Goal: Task Accomplishment & Management: Use online tool/utility

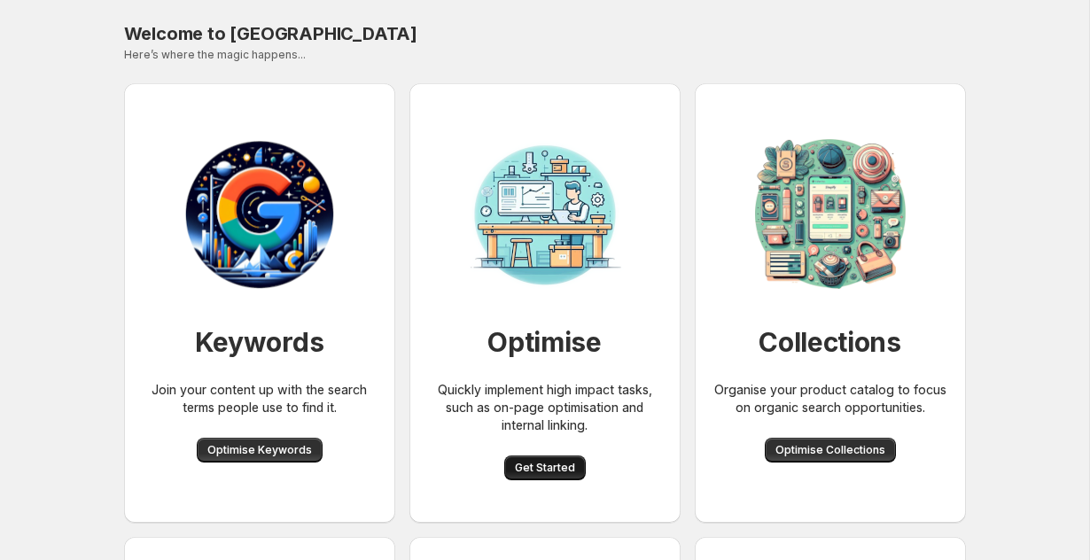
click at [535, 463] on span "Get Started" at bounding box center [545, 468] width 60 height 14
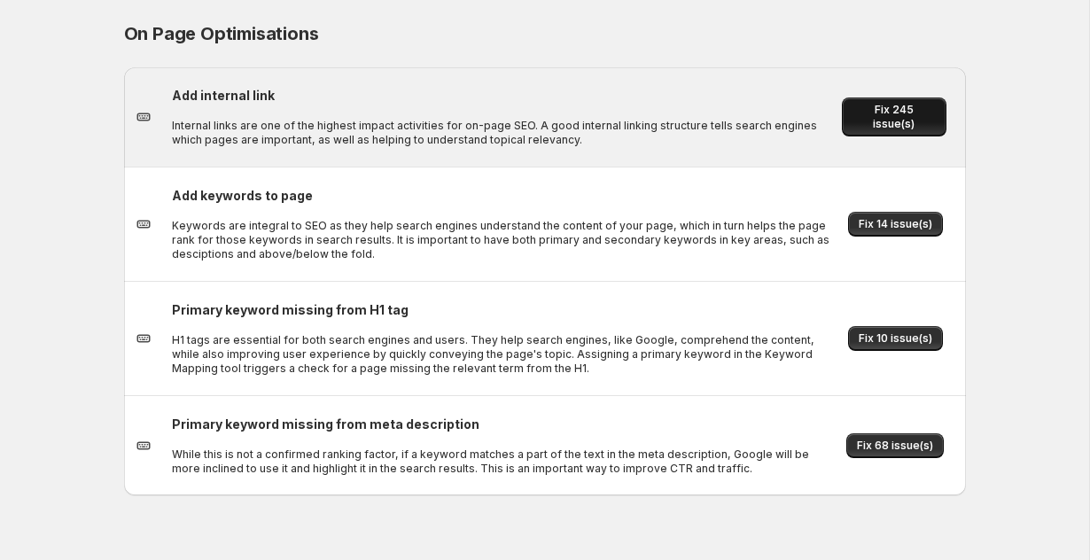
click at [883, 132] on button "Fix 245 issue(s)" at bounding box center [893, 116] width 104 height 39
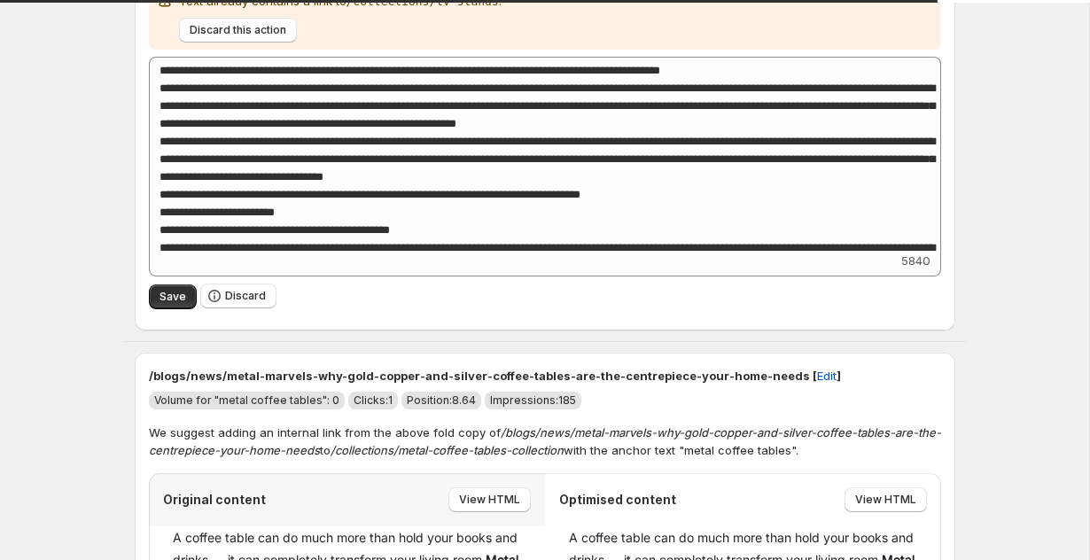
scroll to position [515, 0]
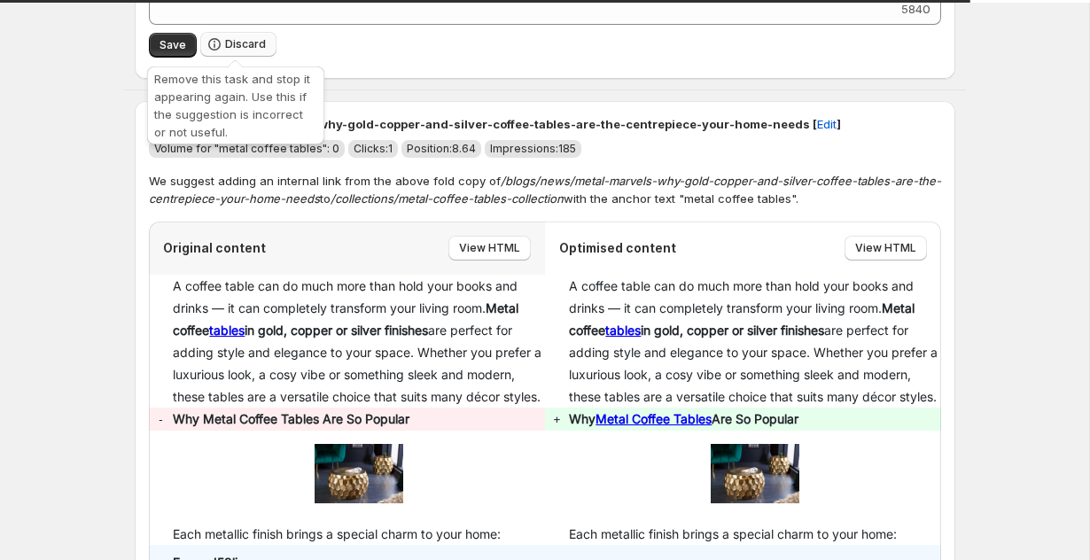
click at [242, 45] on span "Discard" at bounding box center [245, 44] width 41 height 14
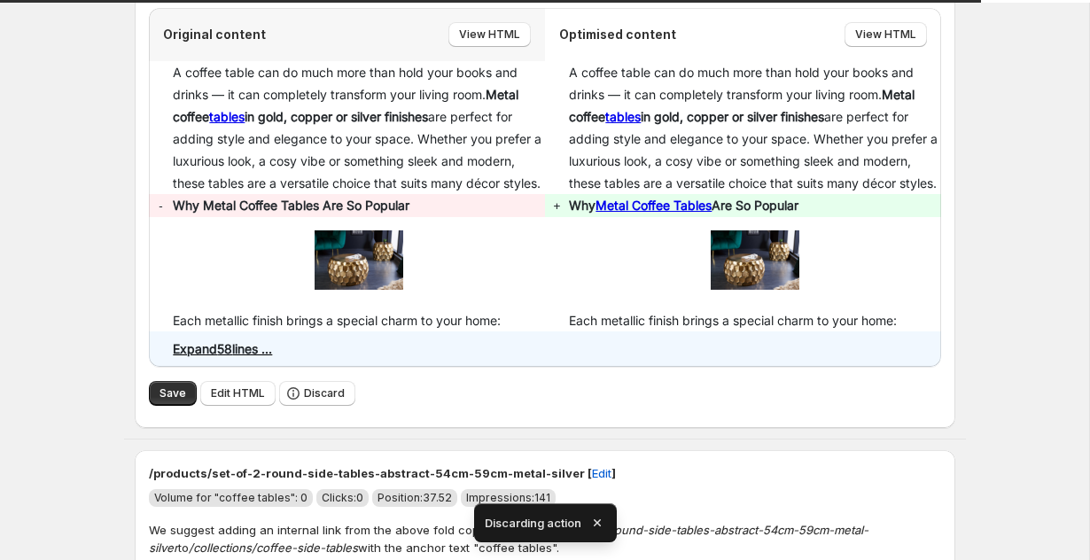
scroll to position [271, 0]
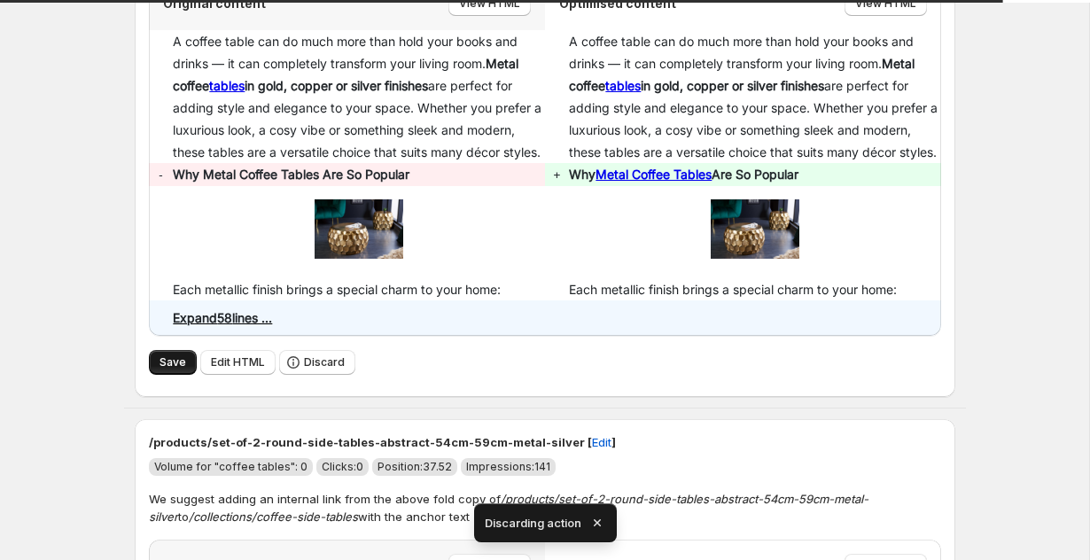
click at [163, 369] on span "Save" at bounding box center [172, 362] width 27 height 14
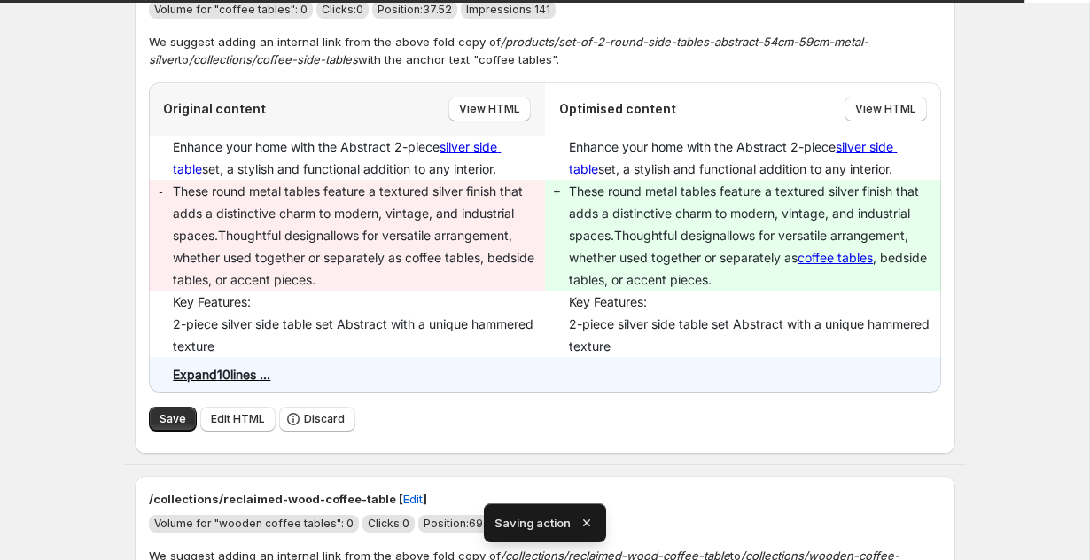
scroll to position [224, 0]
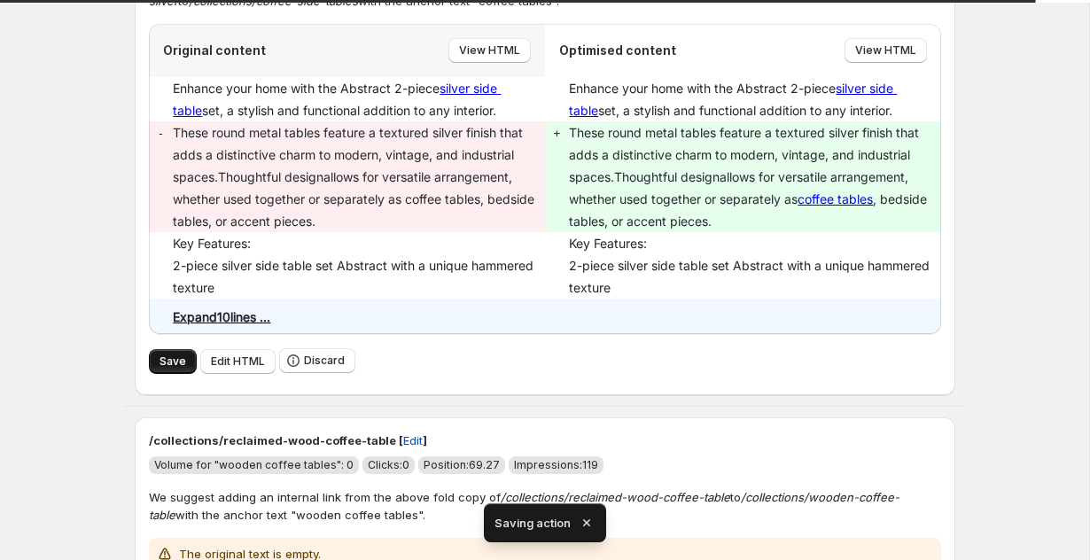
click at [163, 368] on button "Save" at bounding box center [173, 361] width 48 height 25
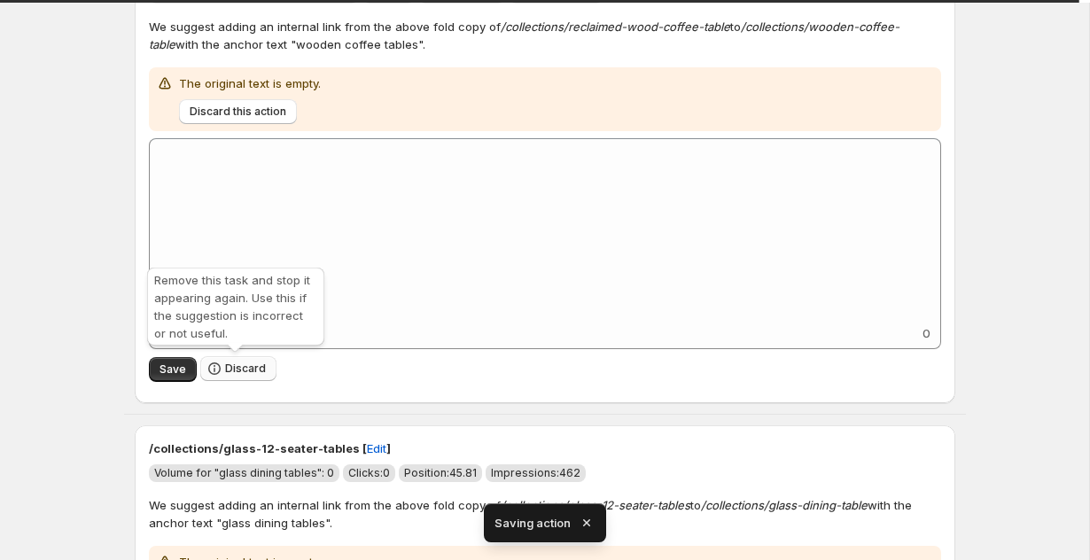
click at [216, 368] on icon "button" at bounding box center [214, 369] width 18 height 18
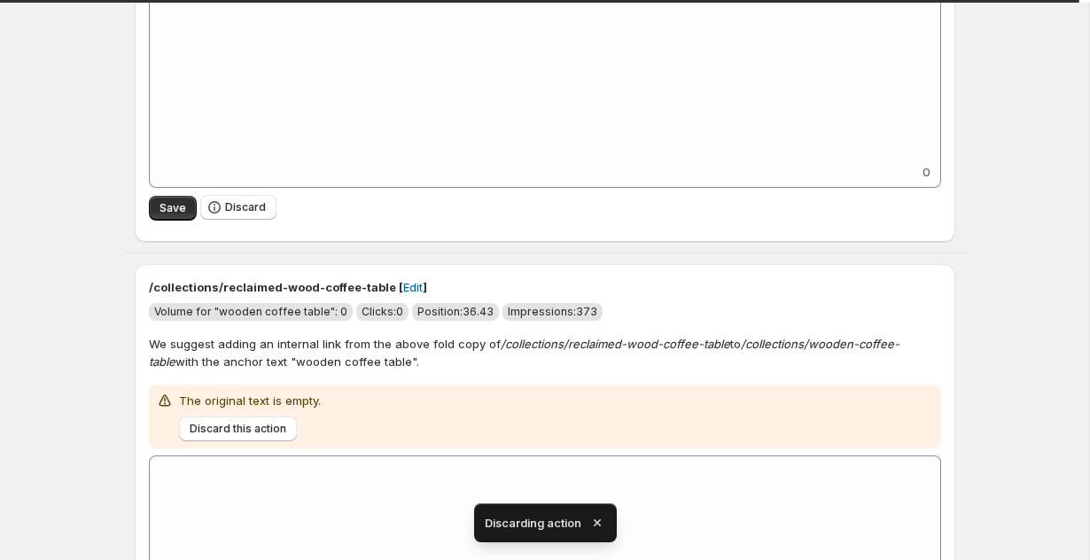
scroll to position [407, 0]
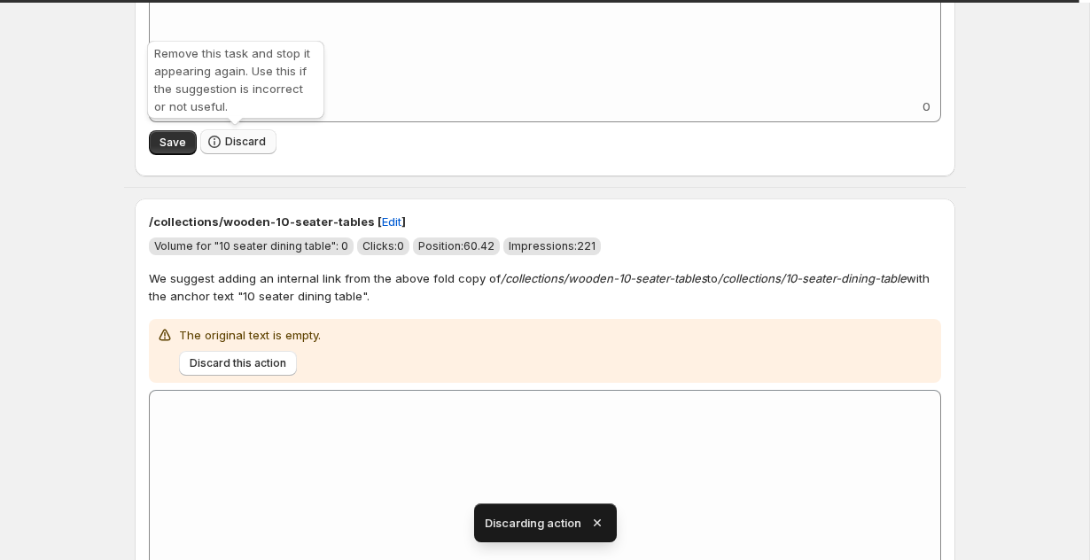
click at [240, 140] on span "Discard" at bounding box center [245, 142] width 41 height 14
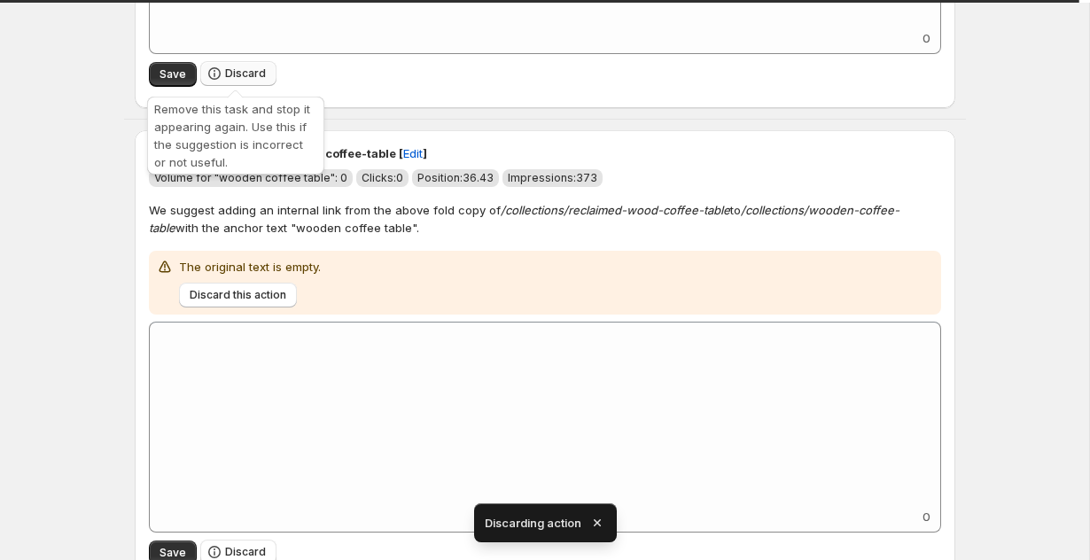
click at [242, 68] on span "Discard" at bounding box center [245, 73] width 41 height 14
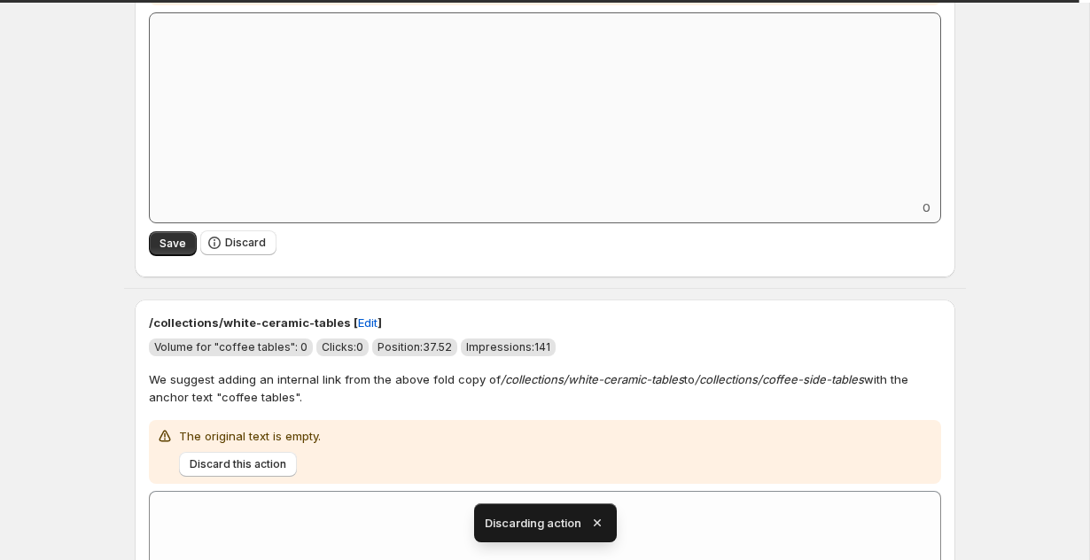
scroll to position [306, 0]
click at [226, 238] on span "Discard" at bounding box center [245, 244] width 41 height 14
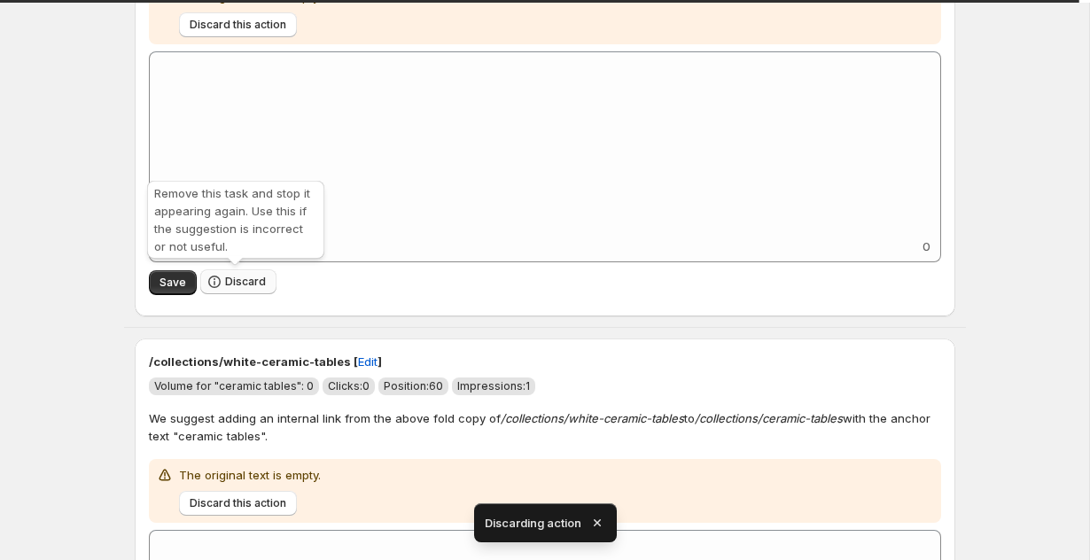
click at [215, 274] on icon "button" at bounding box center [214, 282] width 18 height 18
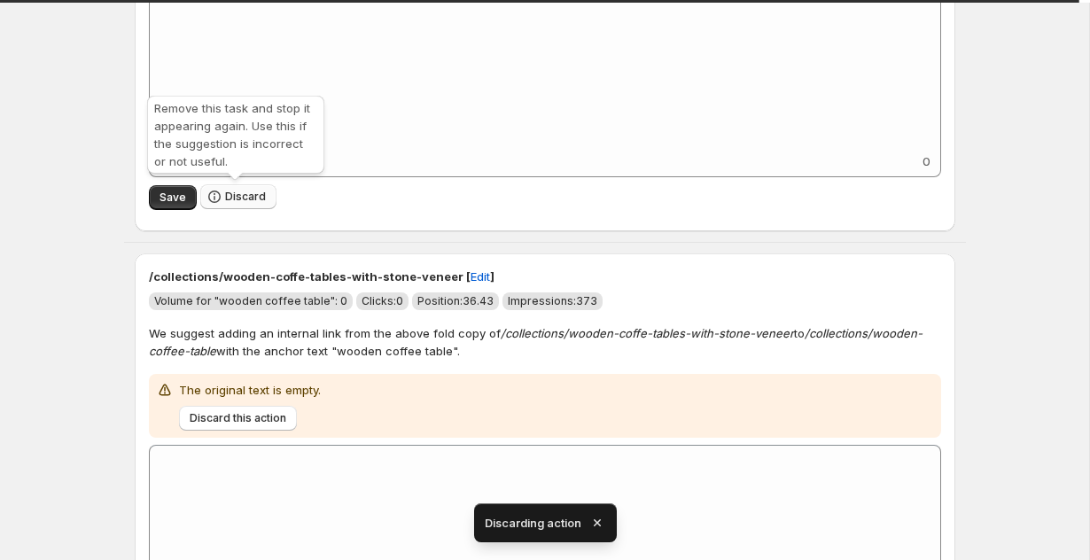
click at [243, 198] on span "Discard" at bounding box center [245, 197] width 41 height 14
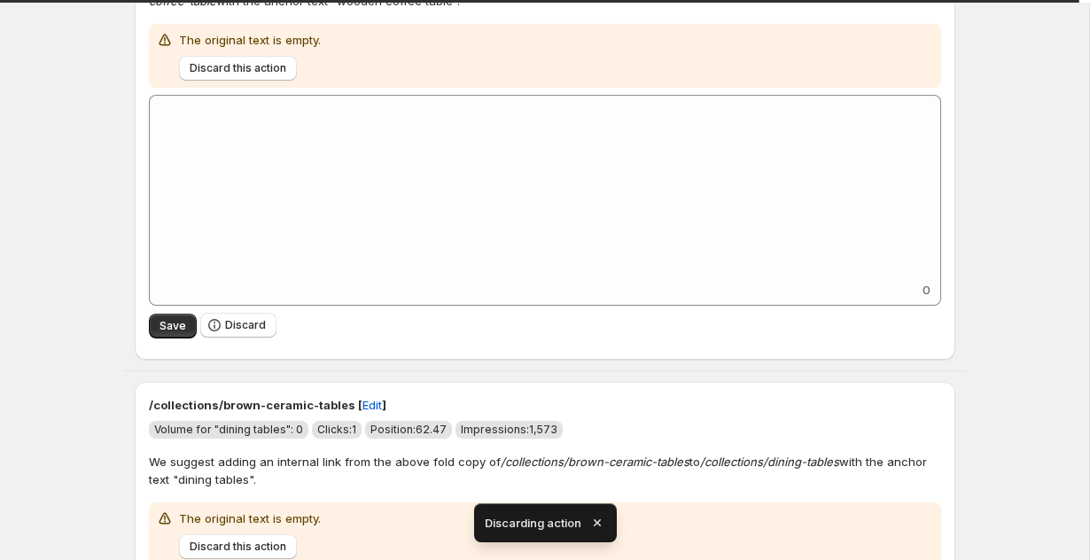
scroll to position [294, 0]
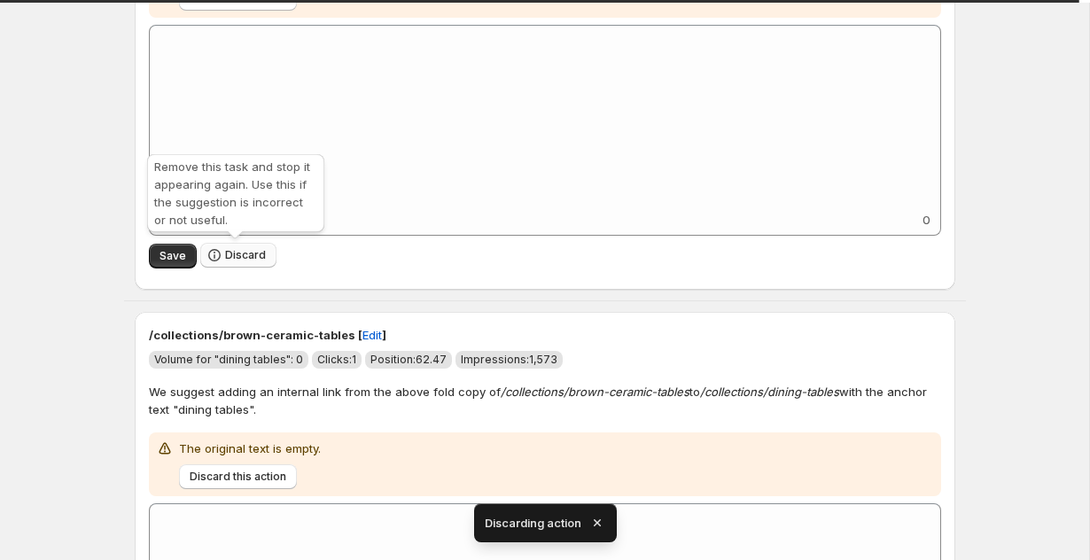
click at [228, 255] on span "Discard" at bounding box center [245, 255] width 41 height 14
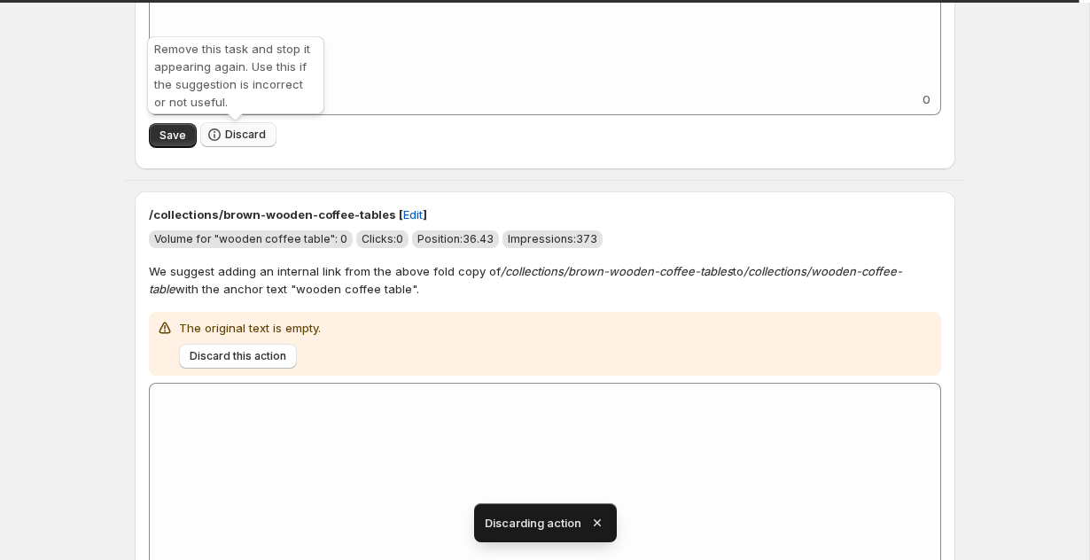
click at [221, 138] on button "Discard" at bounding box center [238, 134] width 76 height 25
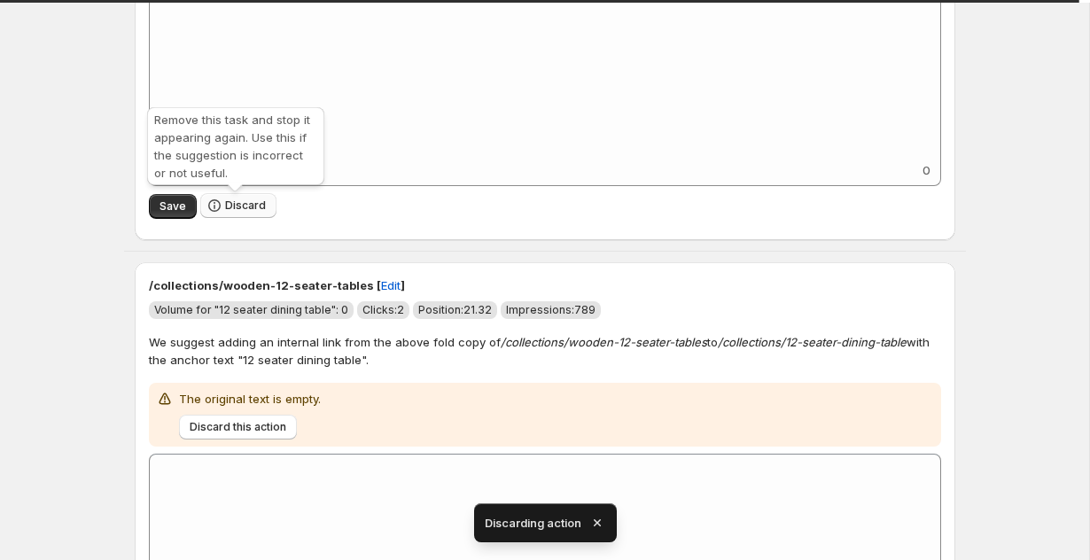
click at [230, 211] on span "Discard" at bounding box center [245, 205] width 41 height 14
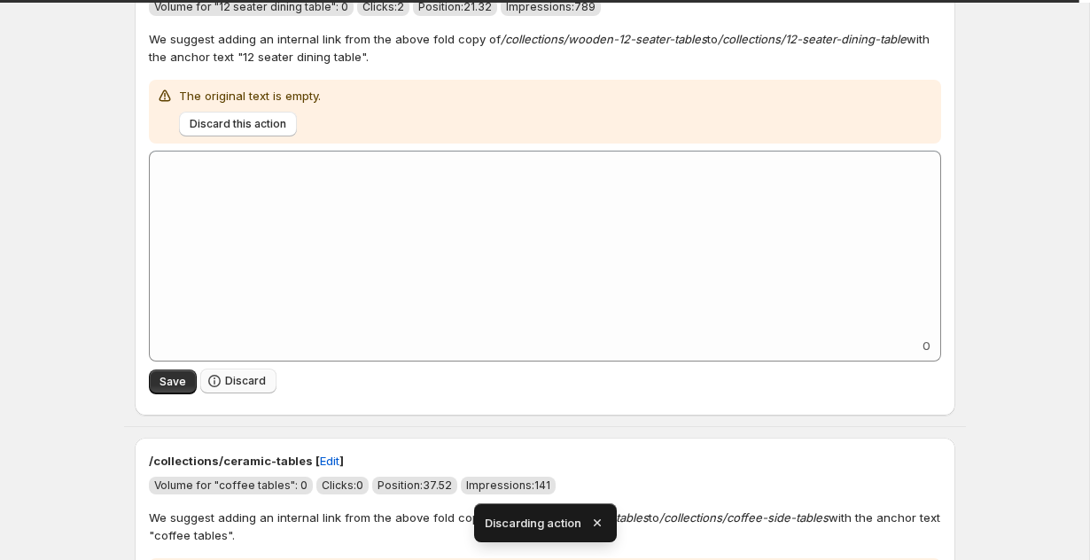
scroll to position [2560, 0]
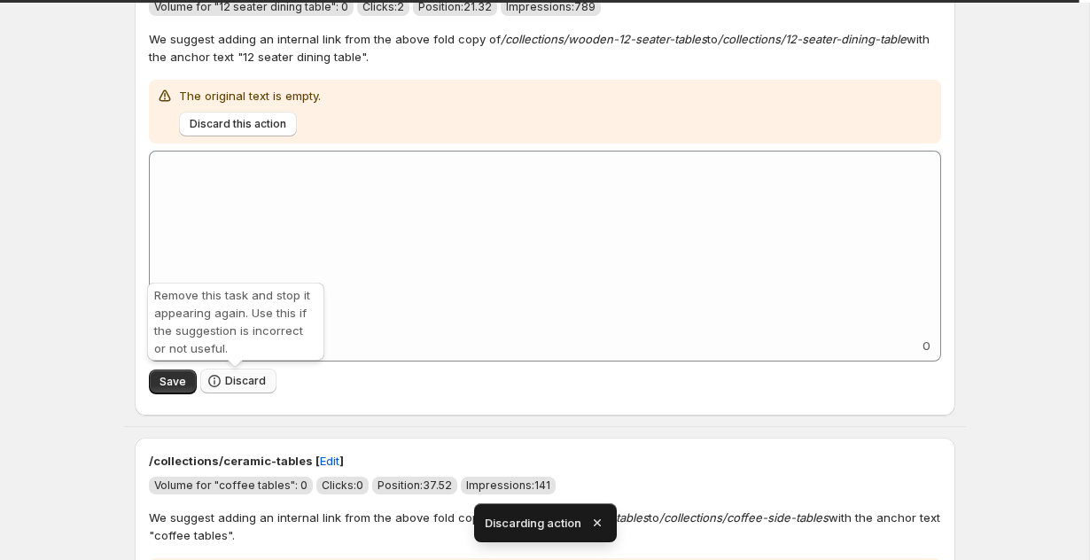
click at [237, 391] on button "Discard" at bounding box center [238, 380] width 76 height 25
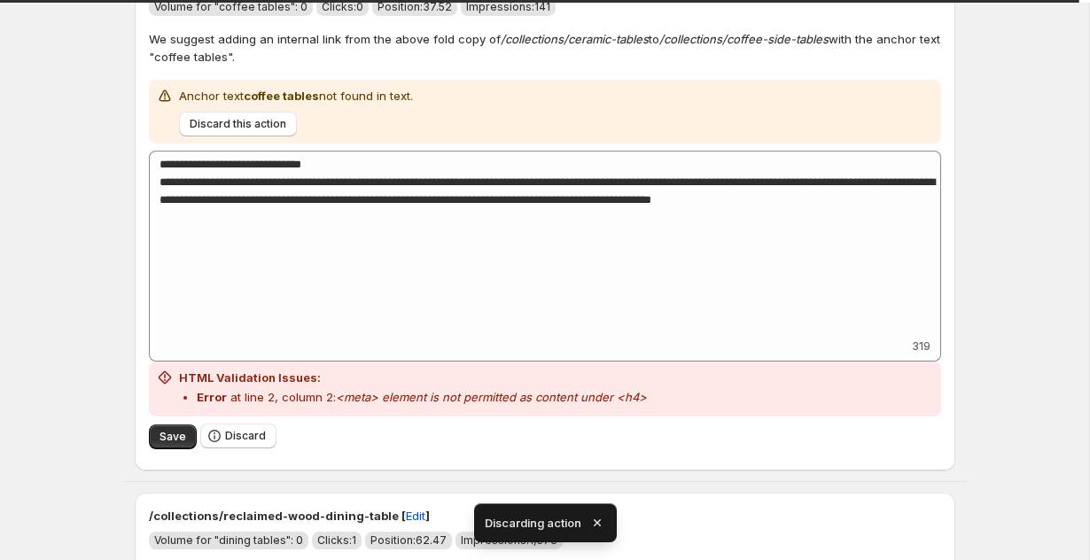
scroll to position [2081, 0]
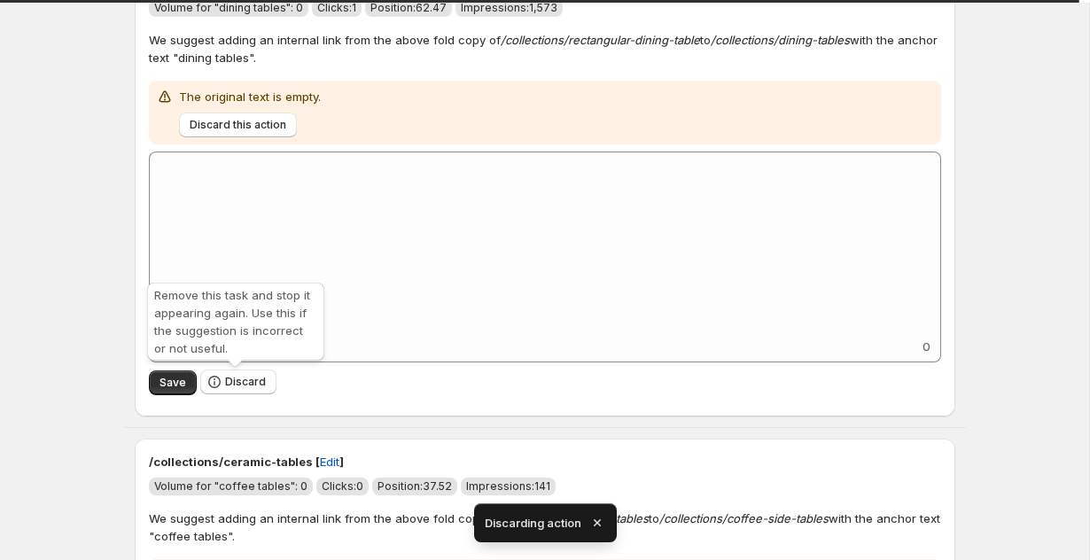
click at [237, 391] on button "Discard" at bounding box center [238, 381] width 76 height 25
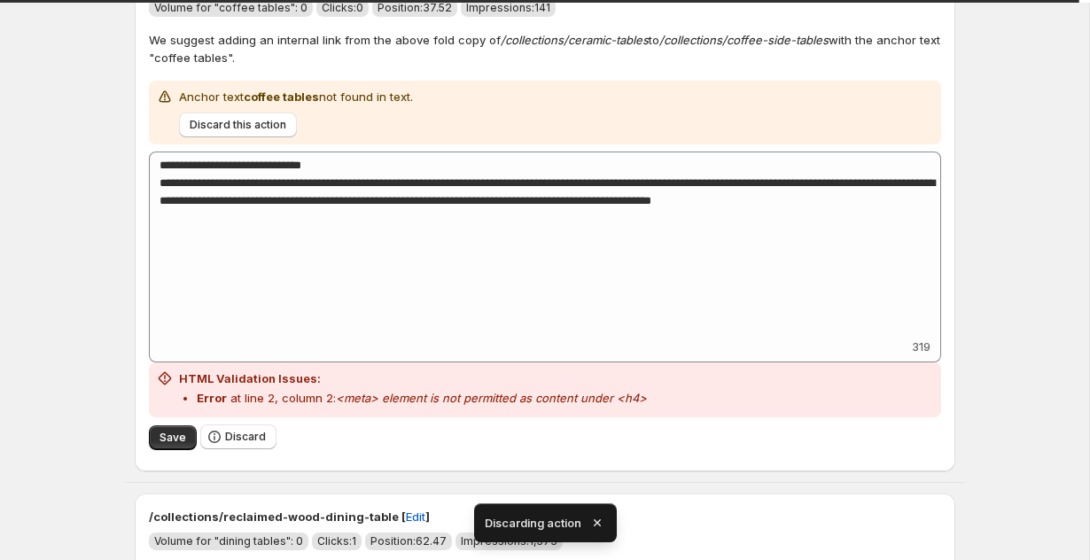
scroll to position [1602, 0]
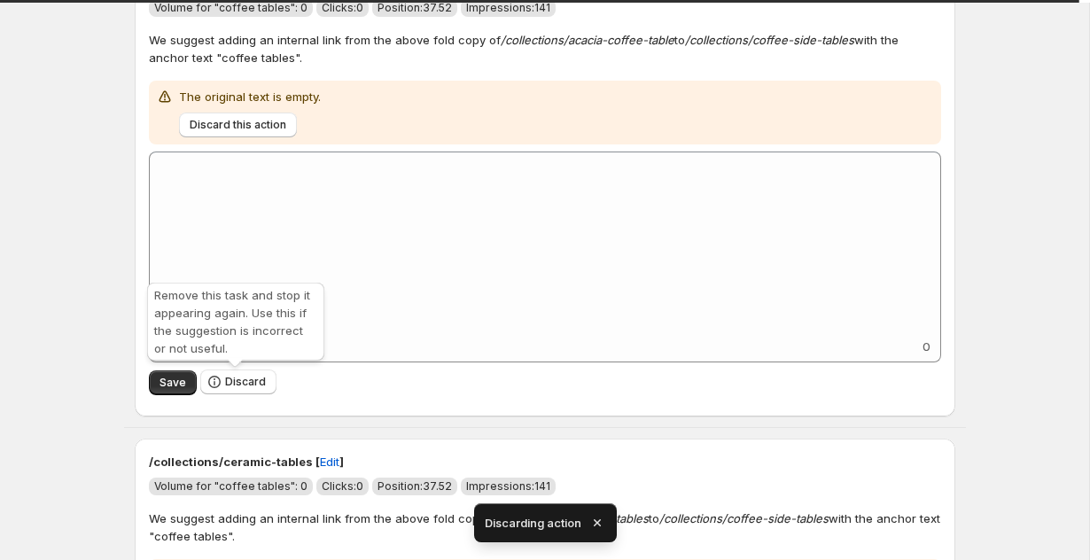
click at [237, 391] on button "Discard" at bounding box center [238, 381] width 76 height 25
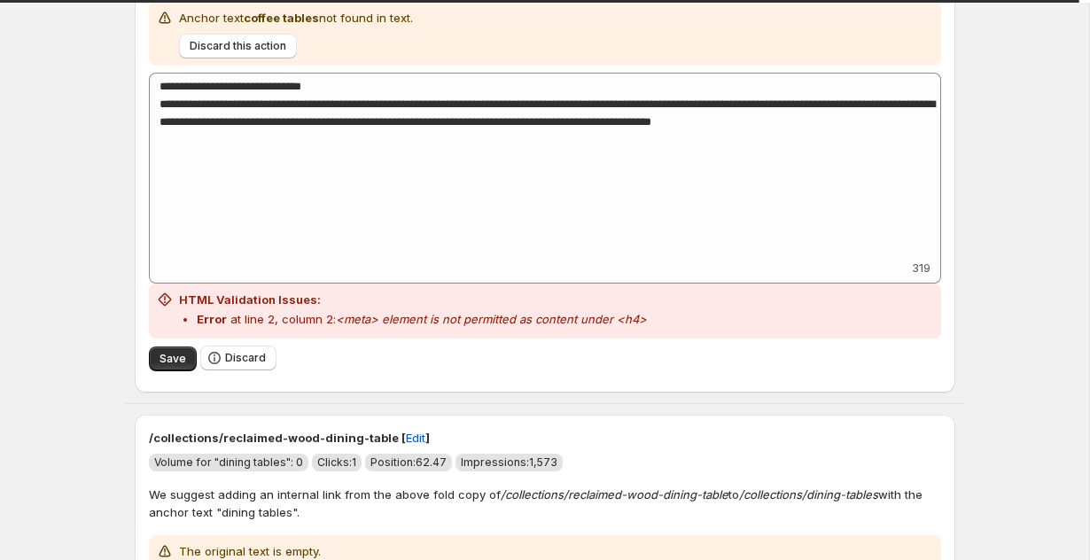
scroll to position [1832, 0]
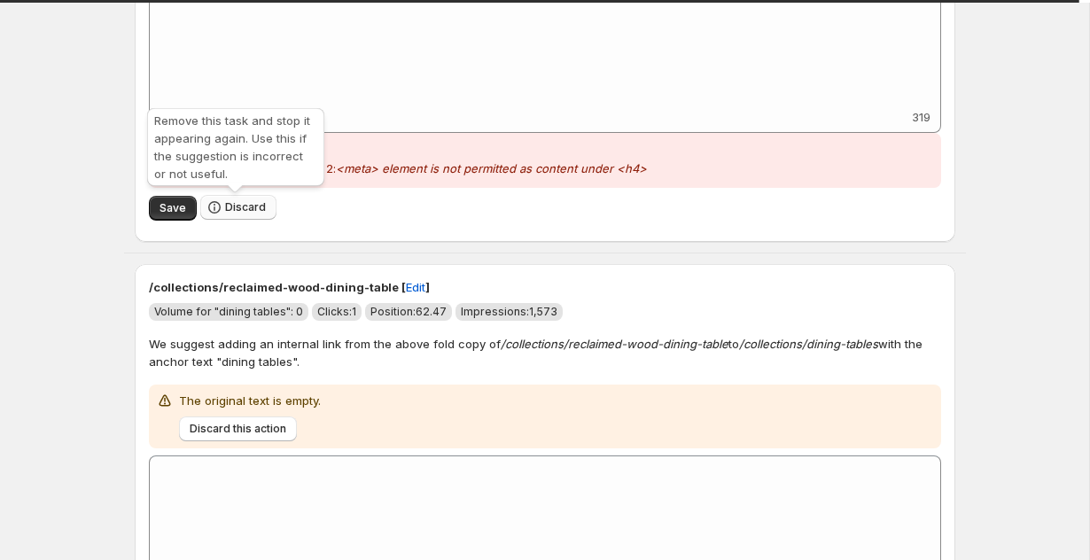
click at [244, 205] on span "Discard" at bounding box center [245, 207] width 41 height 14
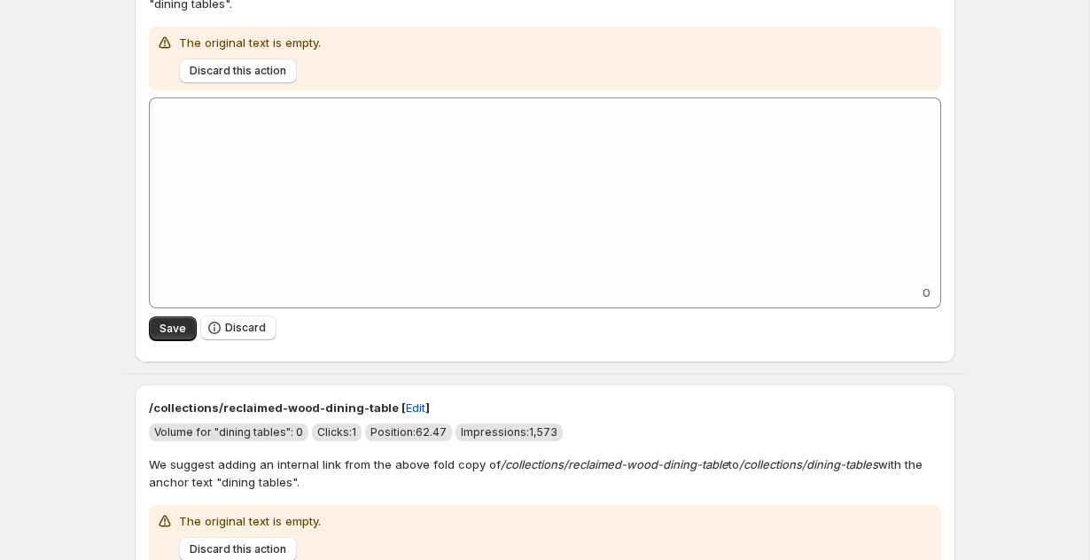
scroll to position [0, 0]
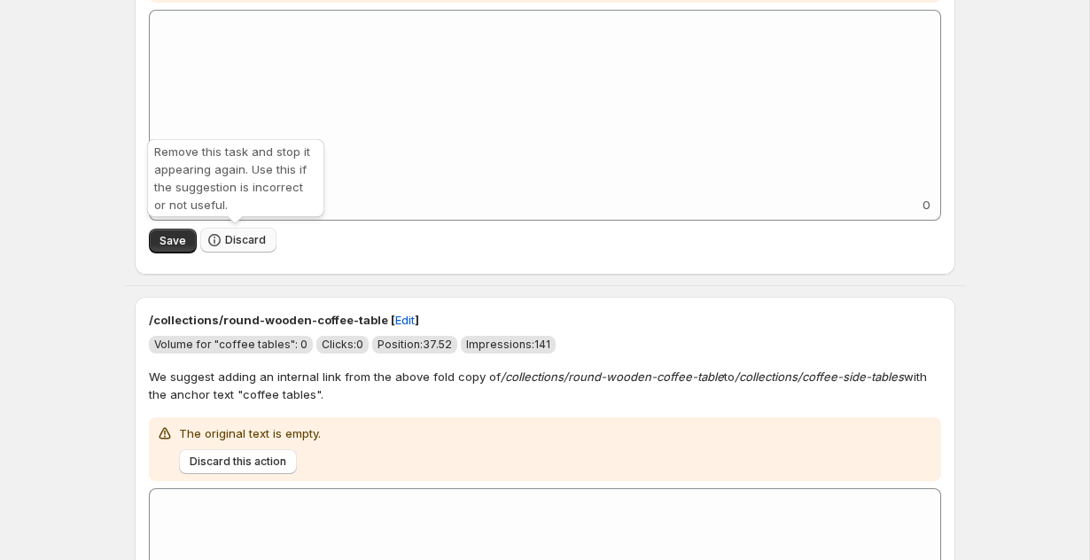
click at [247, 235] on span "Discard" at bounding box center [245, 240] width 41 height 14
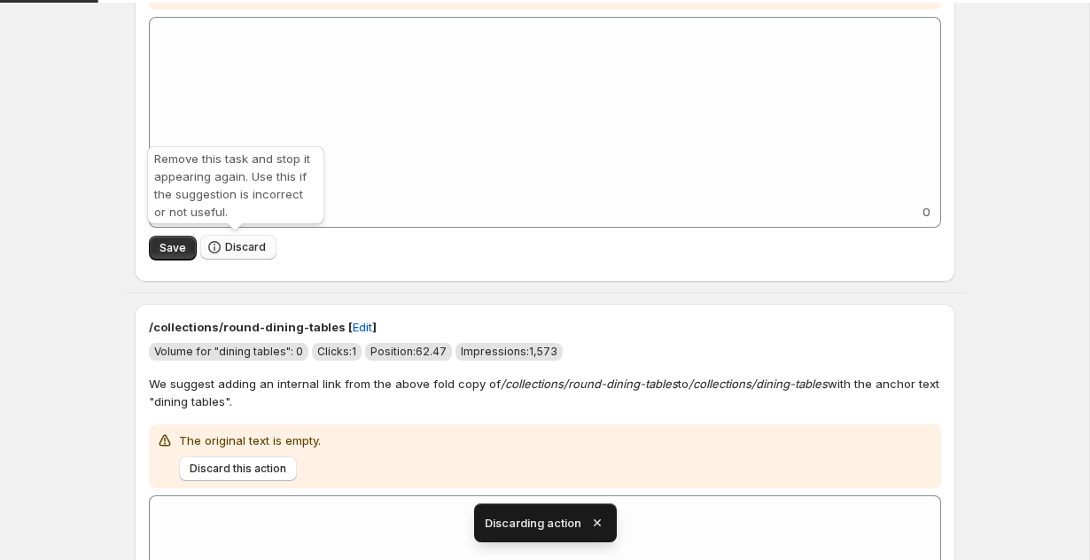
click at [247, 235] on button "Discard" at bounding box center [238, 247] width 76 height 25
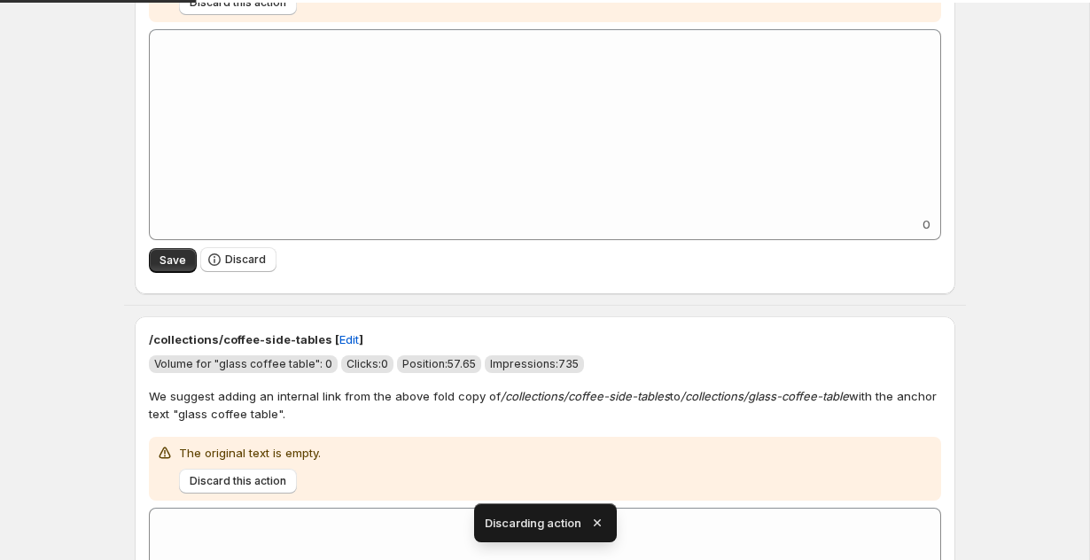
scroll to position [424, 0]
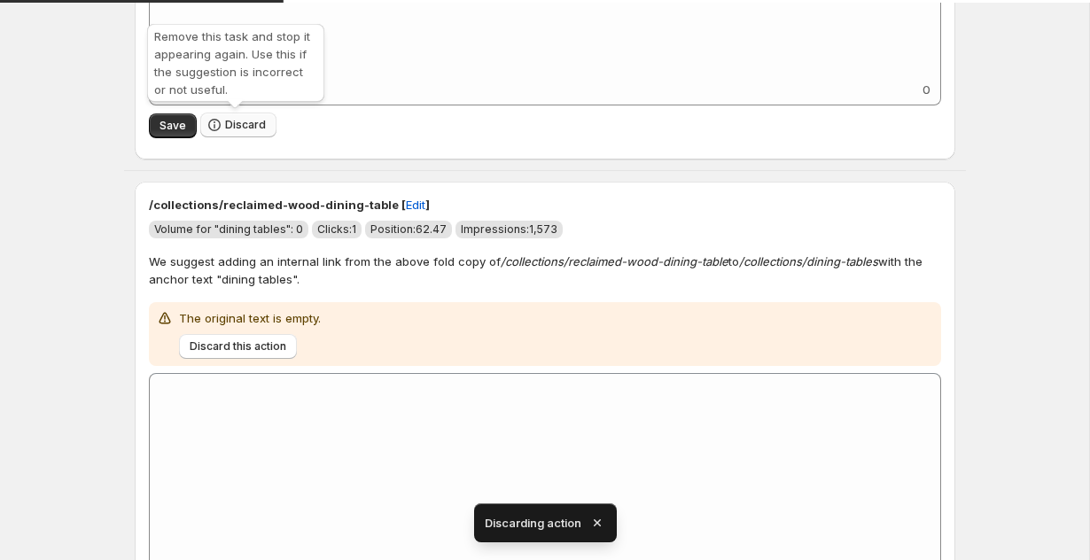
click at [232, 116] on button "Discard" at bounding box center [238, 124] width 76 height 25
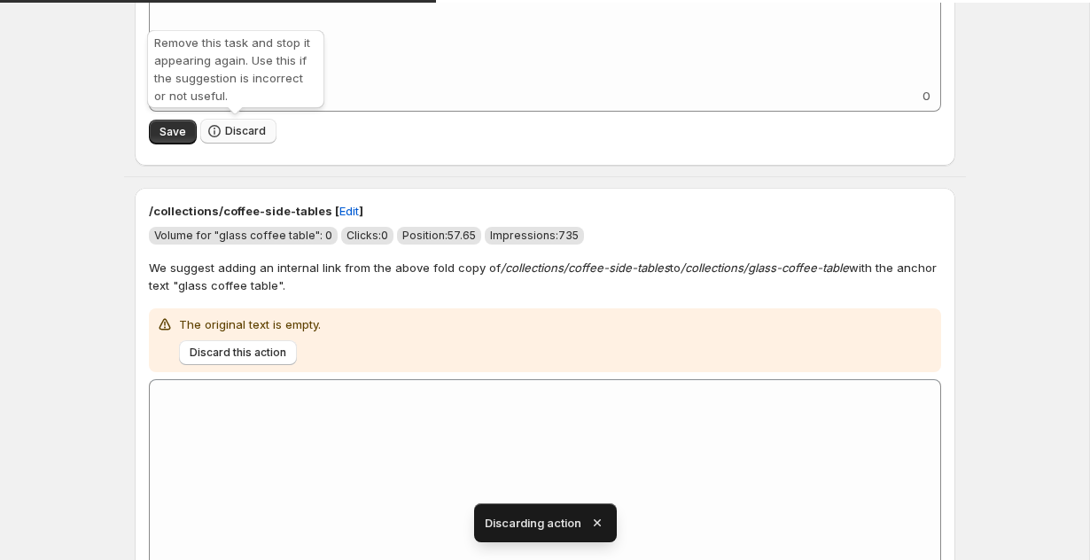
click at [232, 123] on button "Discard" at bounding box center [238, 131] width 76 height 25
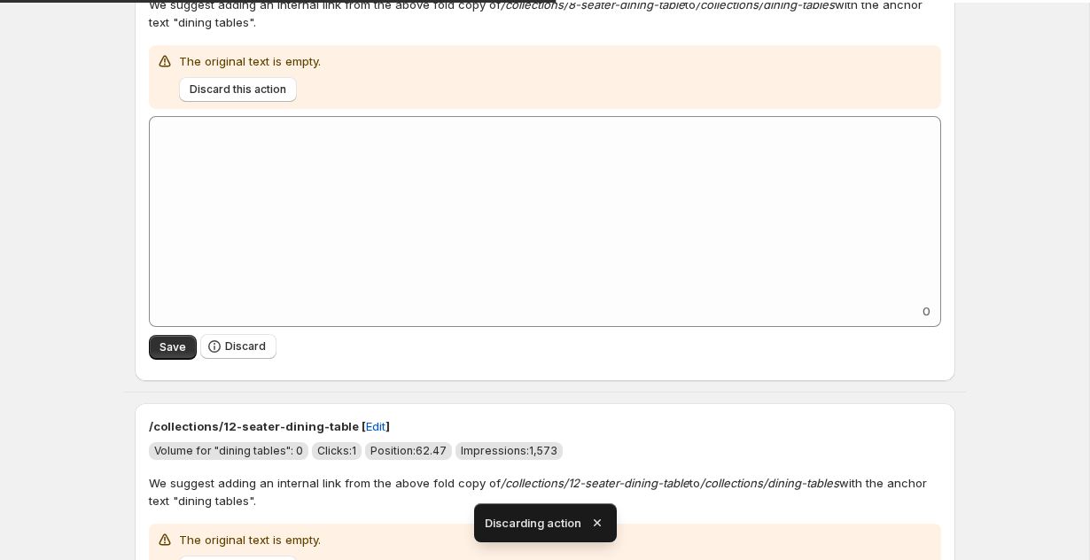
scroll to position [278, 0]
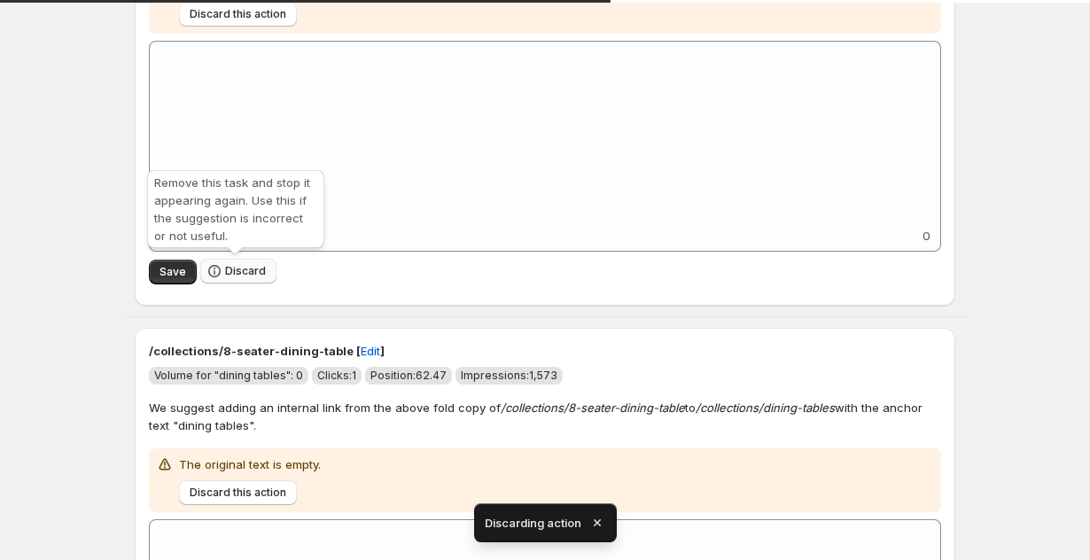
click at [225, 268] on span "Discard" at bounding box center [245, 271] width 41 height 14
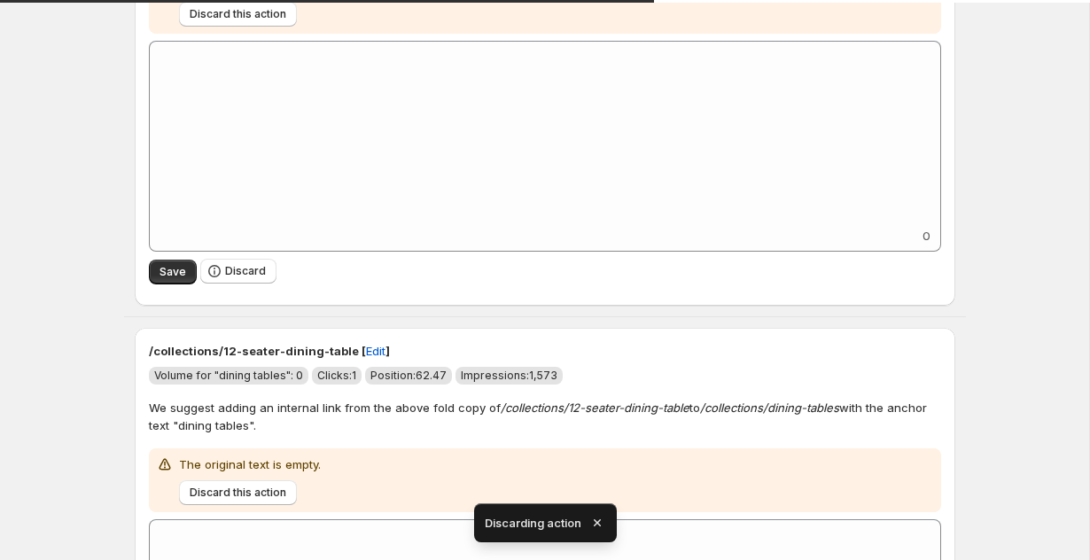
scroll to position [0, 0]
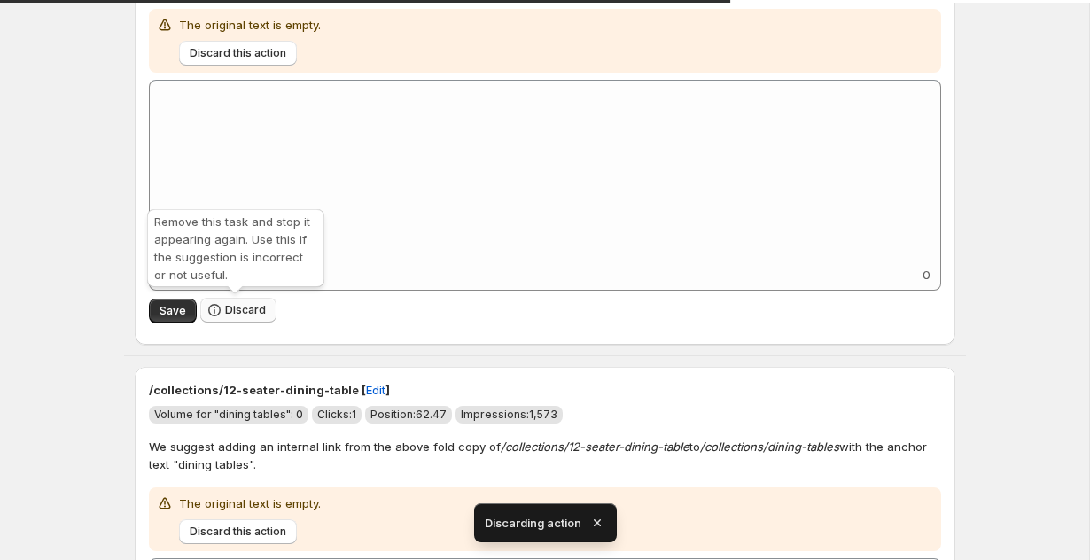
click at [225, 309] on span "Discard" at bounding box center [245, 310] width 41 height 14
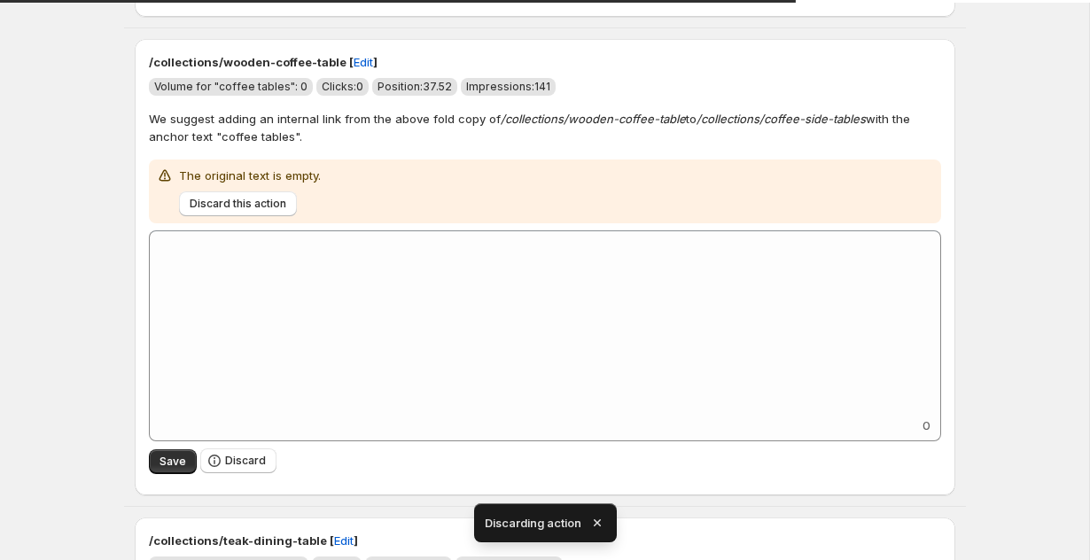
scroll to position [89, 0]
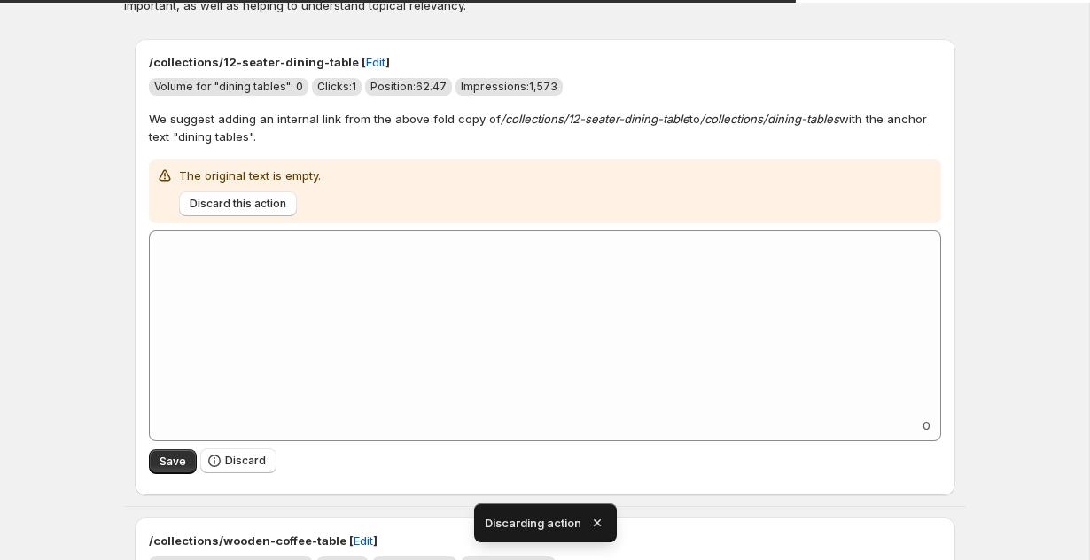
click at [223, 424] on div "0" at bounding box center [545, 335] width 792 height 211
click at [217, 476] on div "Save Discard" at bounding box center [545, 461] width 792 height 40
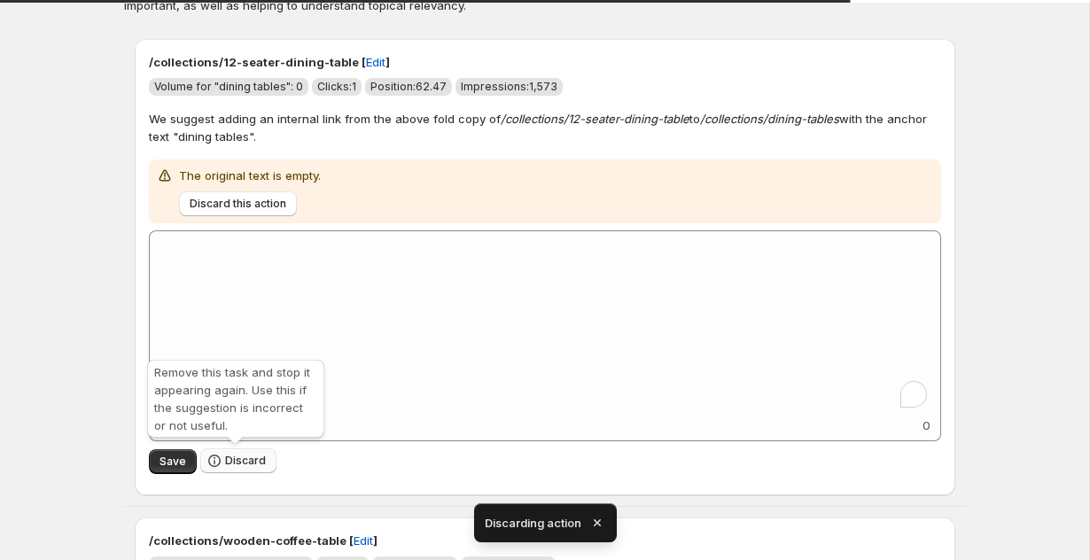
click at [220, 468] on icon "button" at bounding box center [214, 461] width 18 height 18
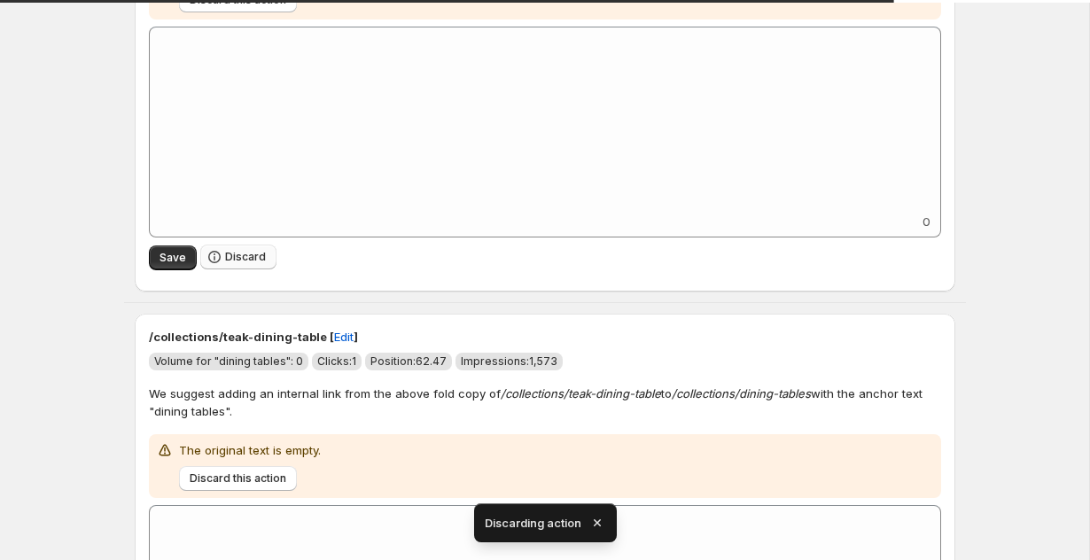
scroll to position [303, 0]
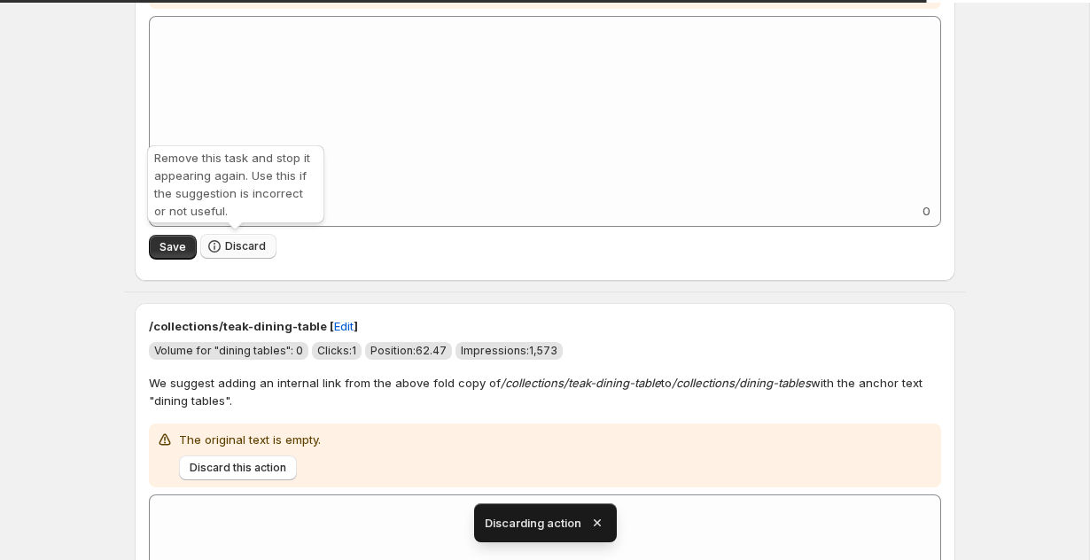
click at [248, 237] on button "Discard" at bounding box center [238, 246] width 76 height 25
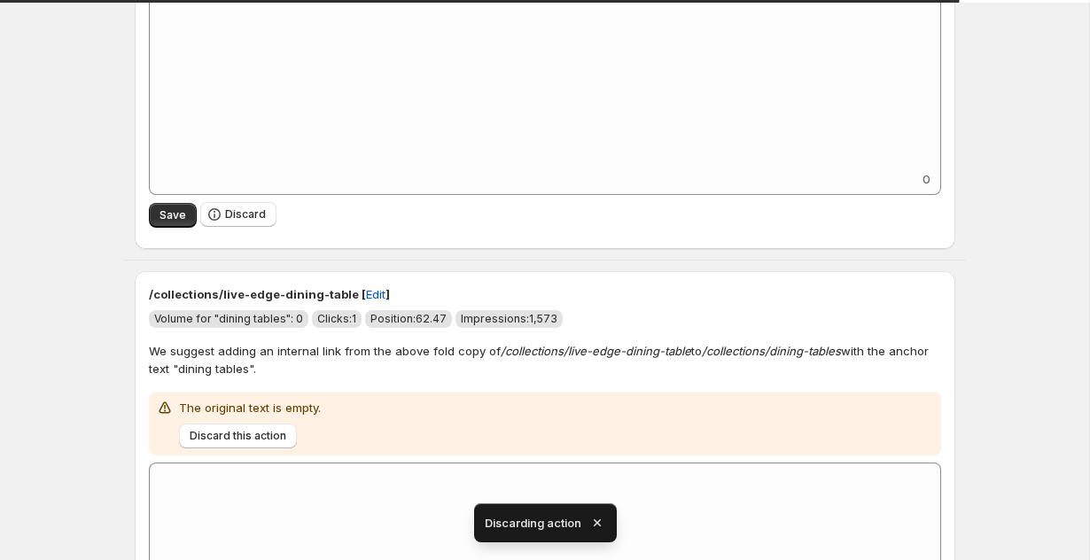
scroll to position [361, 0]
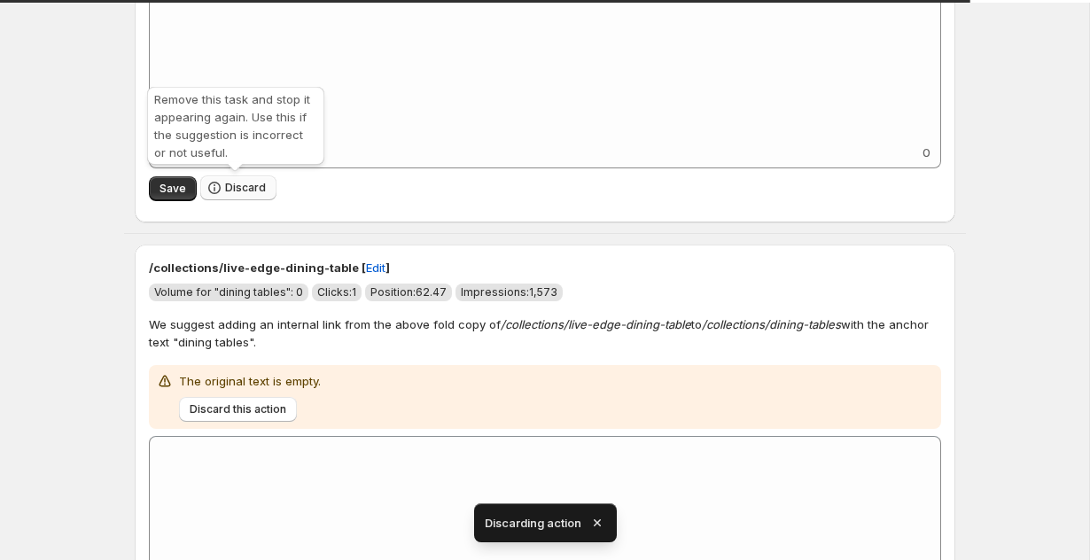
click at [246, 184] on span "Discard" at bounding box center [245, 188] width 41 height 14
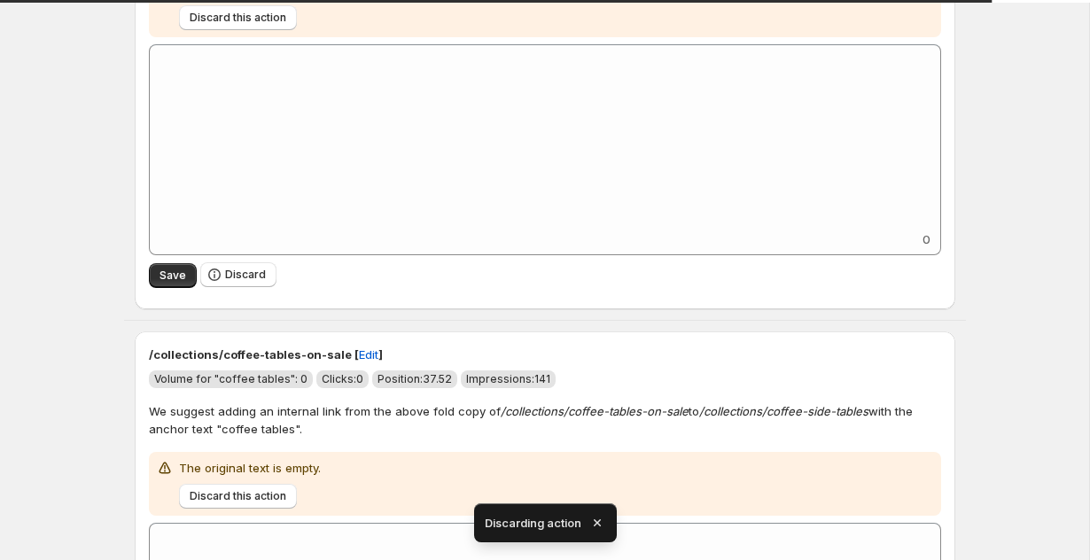
scroll to position [288, 0]
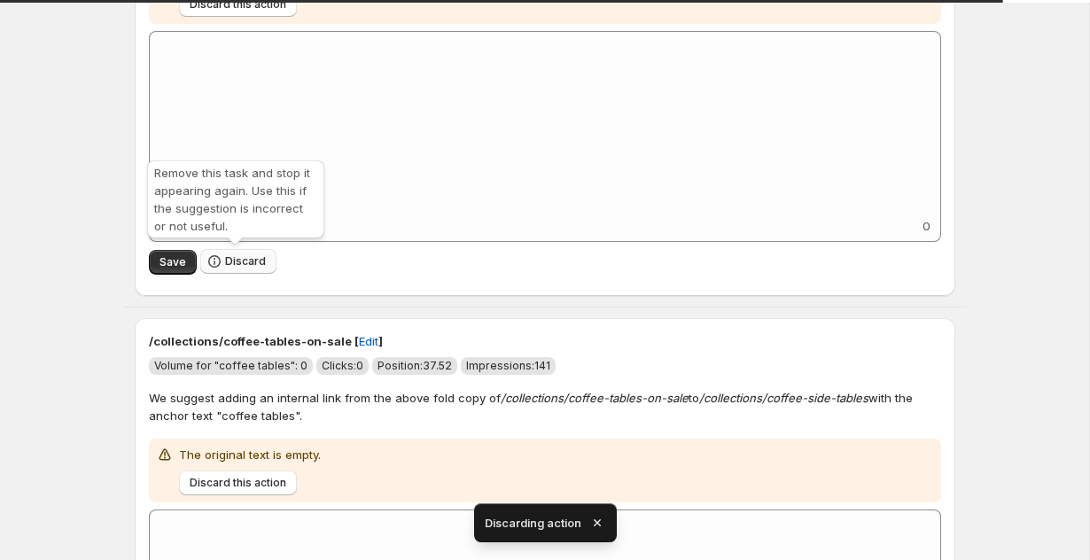
click at [237, 263] on span "Discard" at bounding box center [245, 261] width 41 height 14
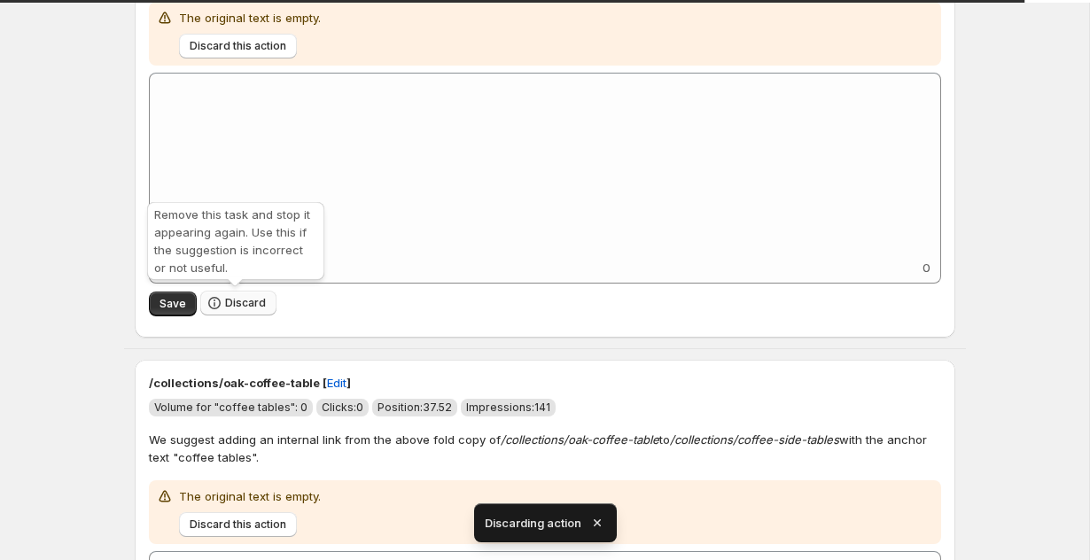
click at [228, 299] on span "Discard" at bounding box center [245, 303] width 41 height 14
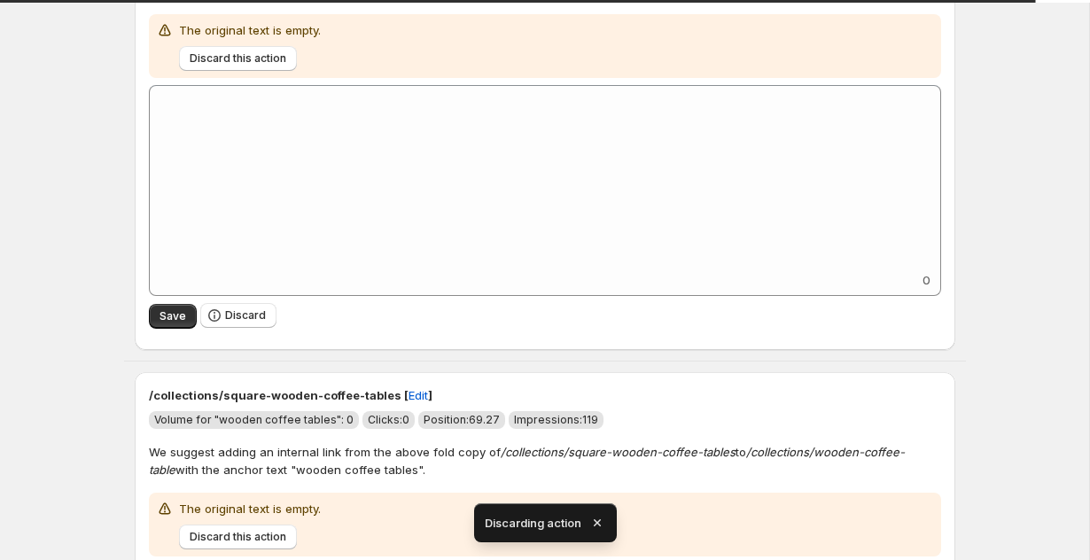
scroll to position [233, 0]
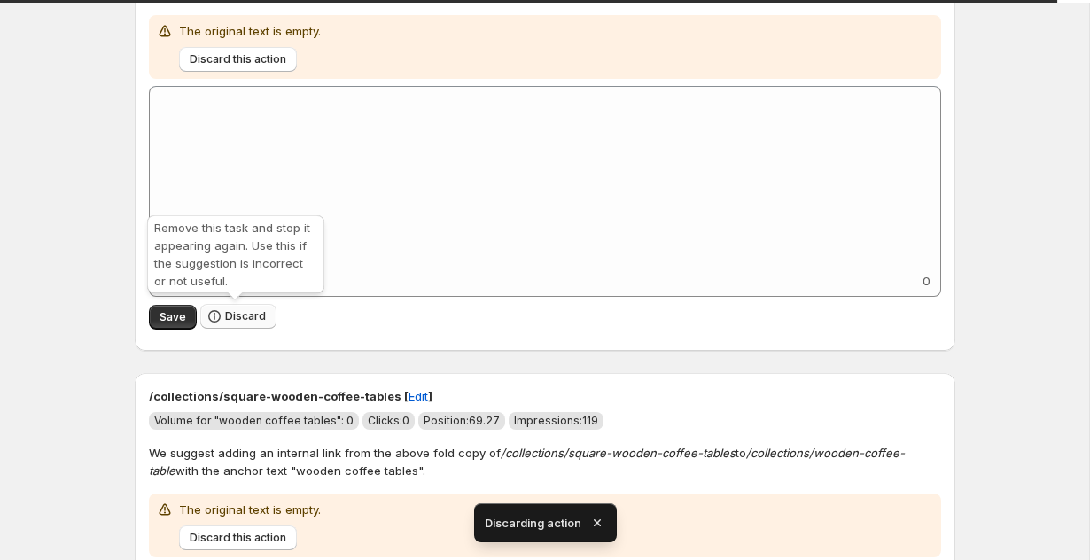
click at [225, 313] on span "Discard" at bounding box center [245, 316] width 41 height 14
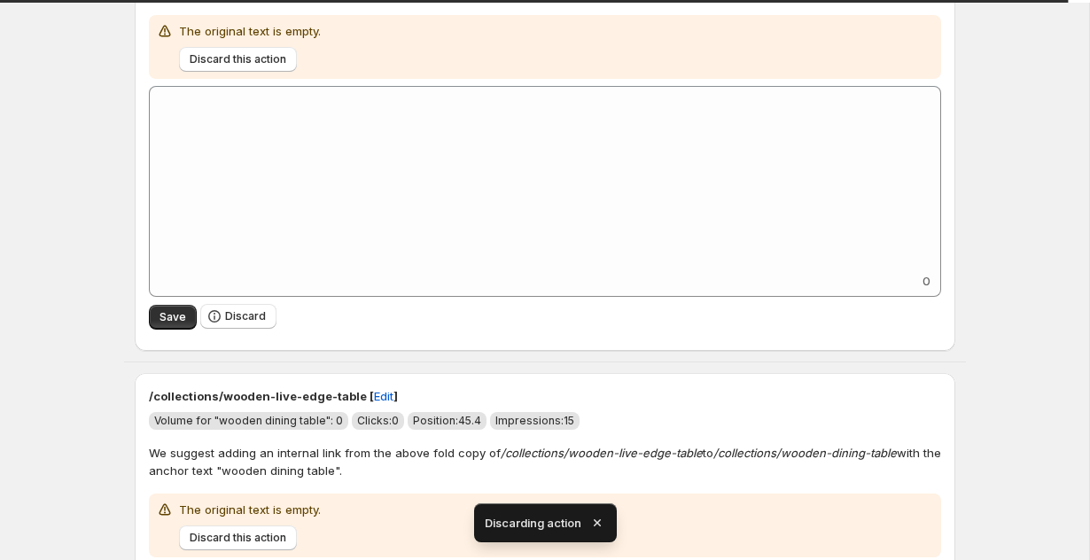
scroll to position [0, 0]
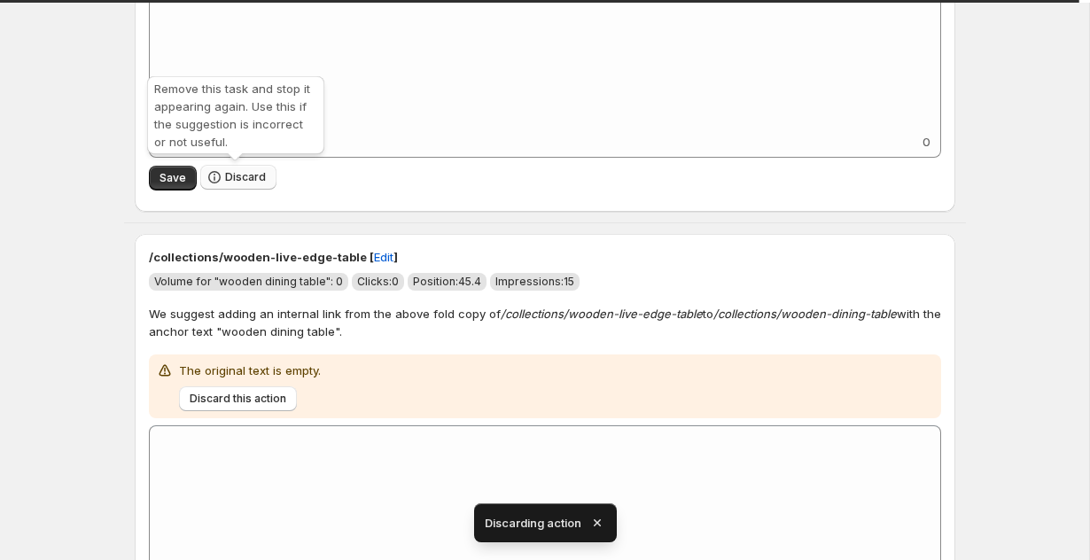
click at [235, 180] on span "Discard" at bounding box center [245, 177] width 41 height 14
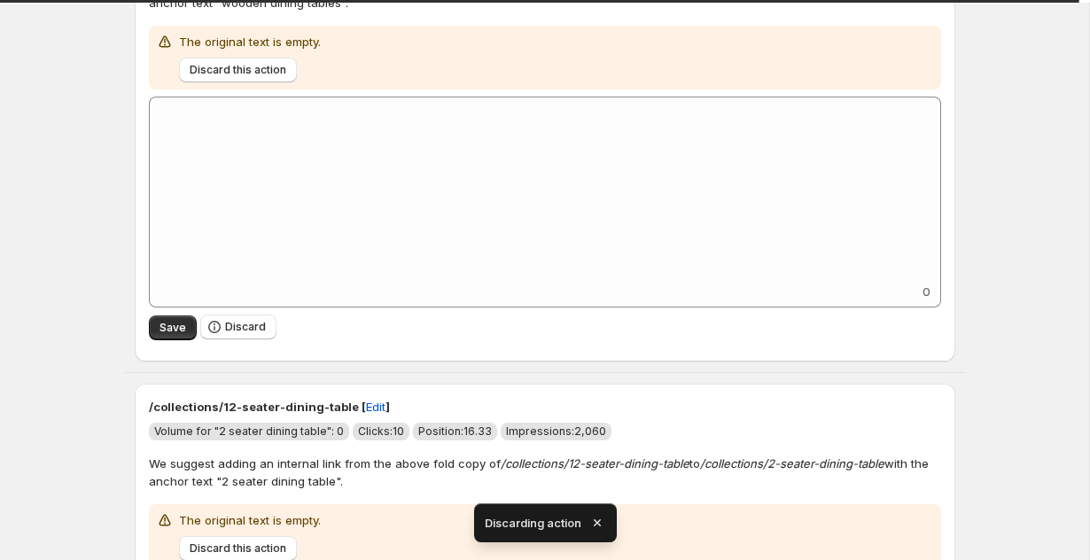
scroll to position [221, 0]
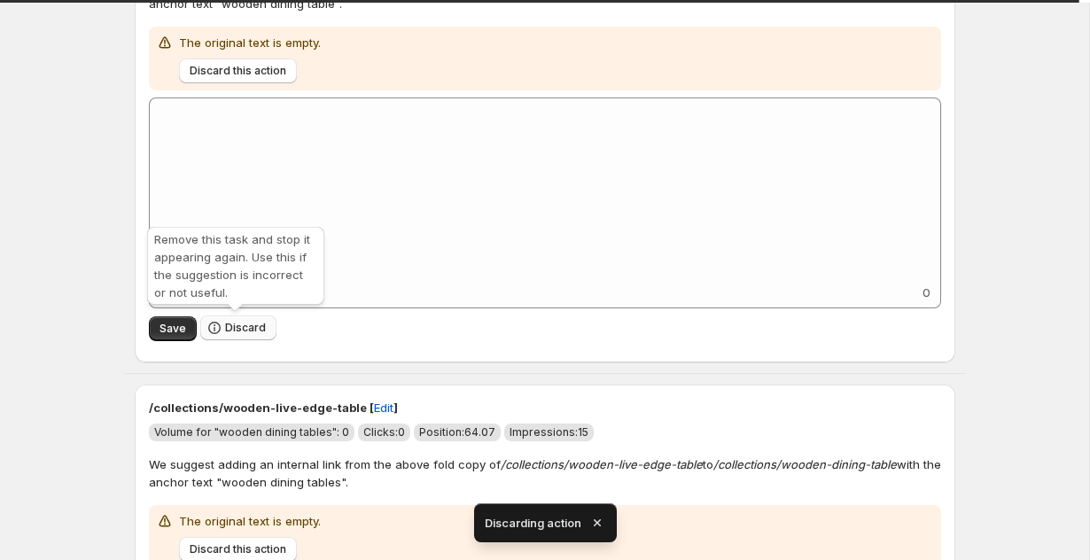
click at [221, 324] on button "Discard" at bounding box center [238, 327] width 76 height 25
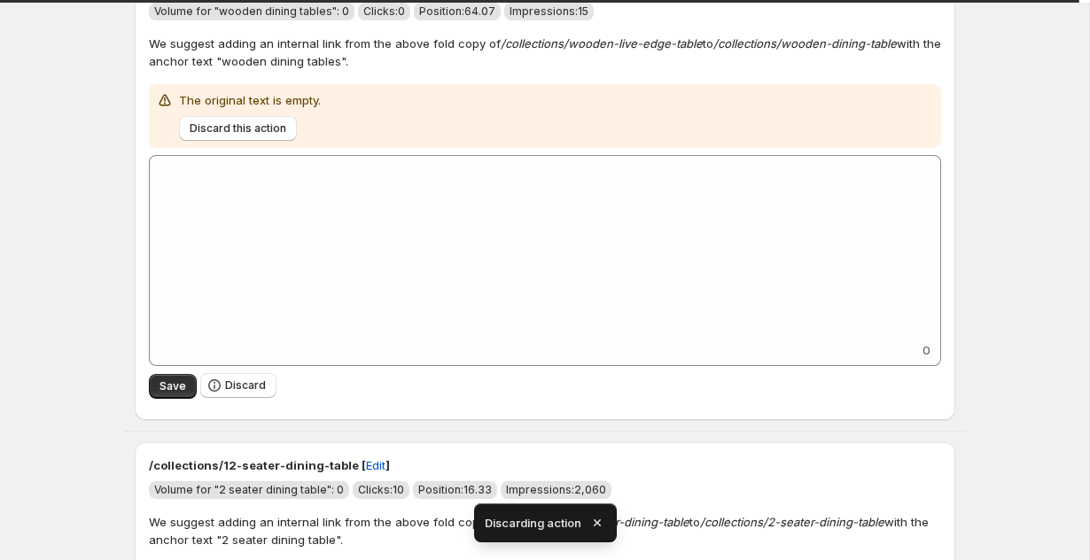
scroll to position [182, 0]
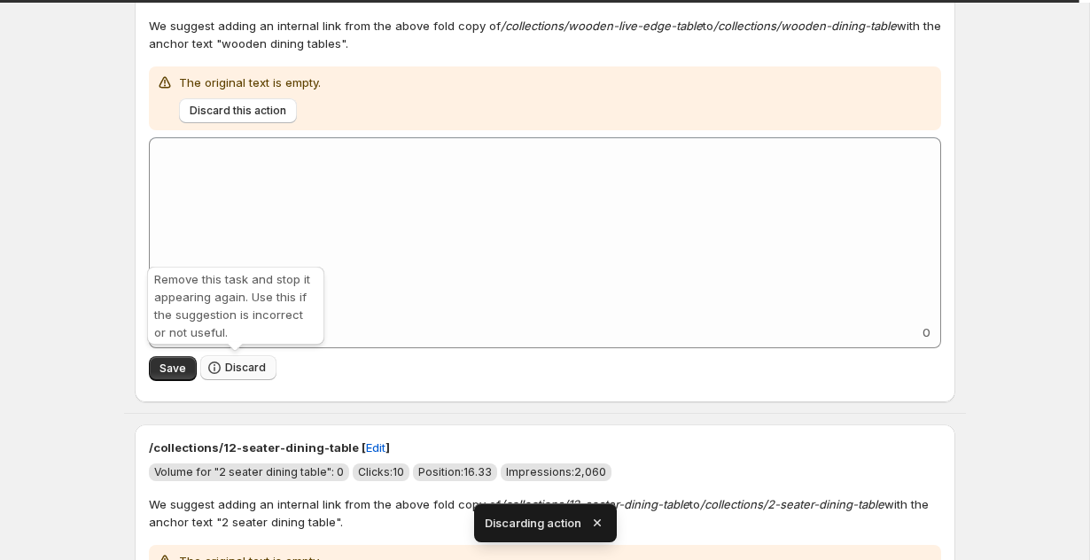
click at [221, 363] on button "Discard" at bounding box center [238, 367] width 76 height 25
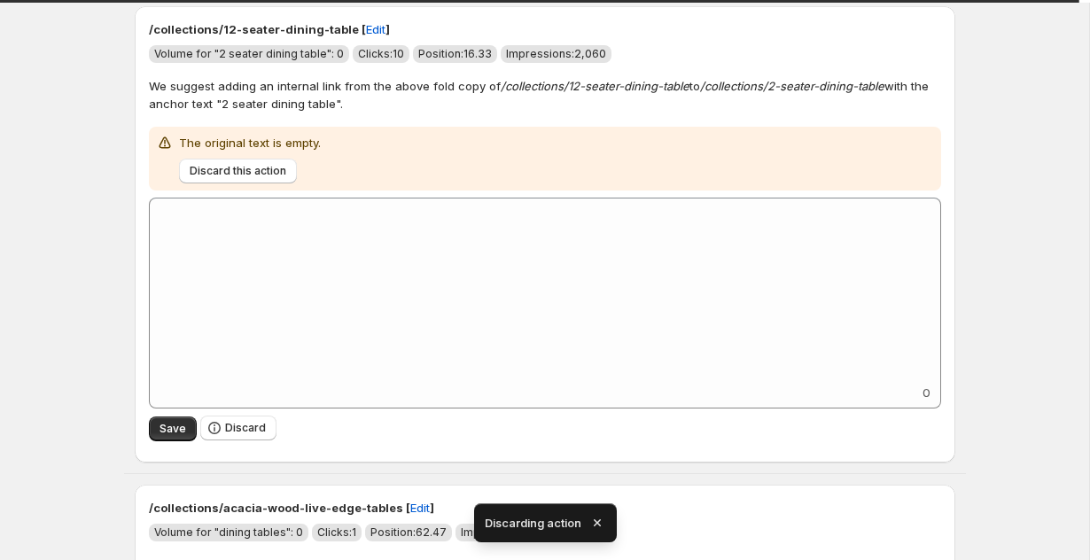
scroll to position [146, 0]
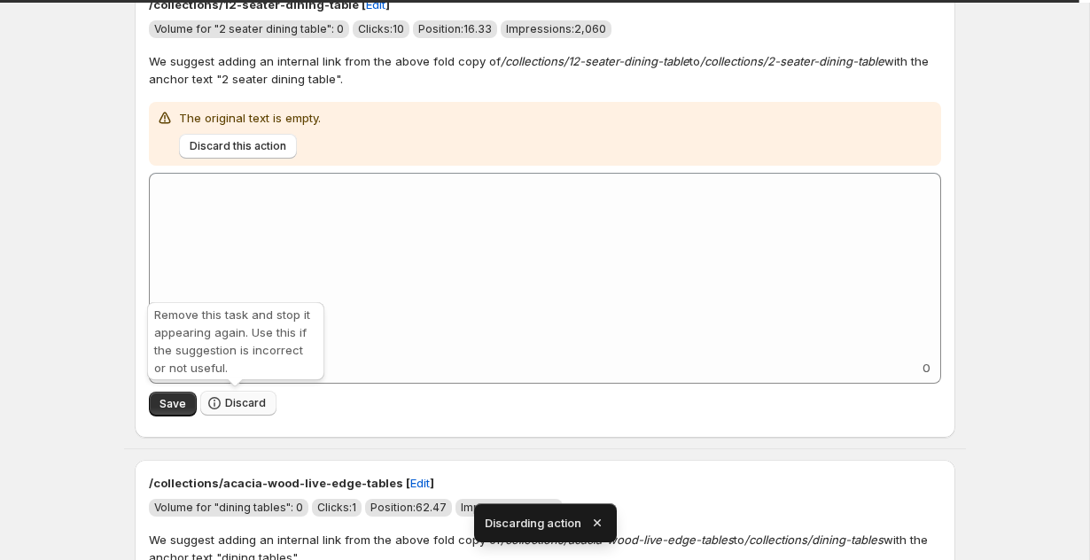
click at [221, 398] on icon "button" at bounding box center [214, 403] width 18 height 18
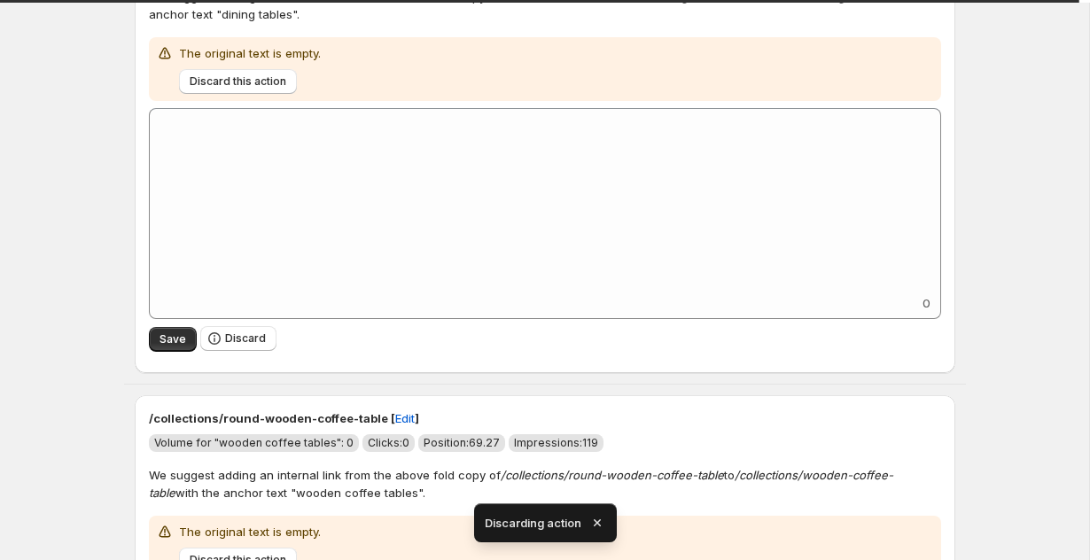
scroll to position [228, 0]
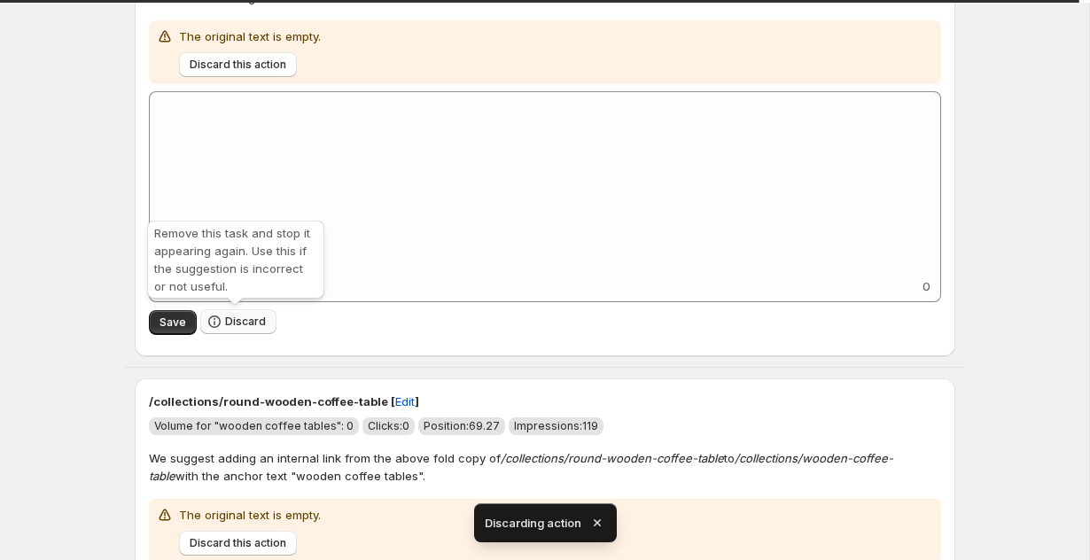
click at [234, 317] on span "Discard" at bounding box center [245, 321] width 41 height 14
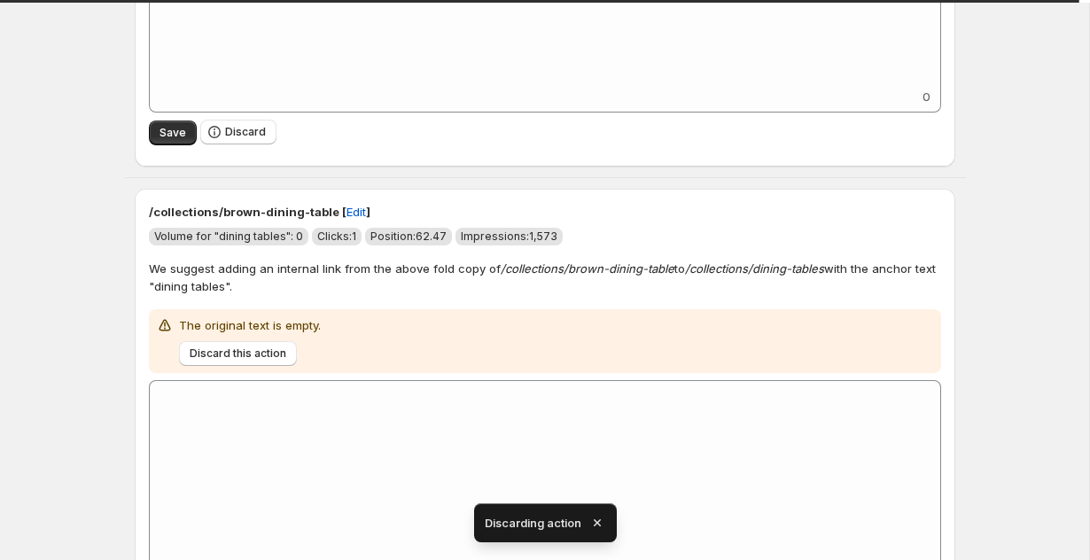
scroll to position [438, 0]
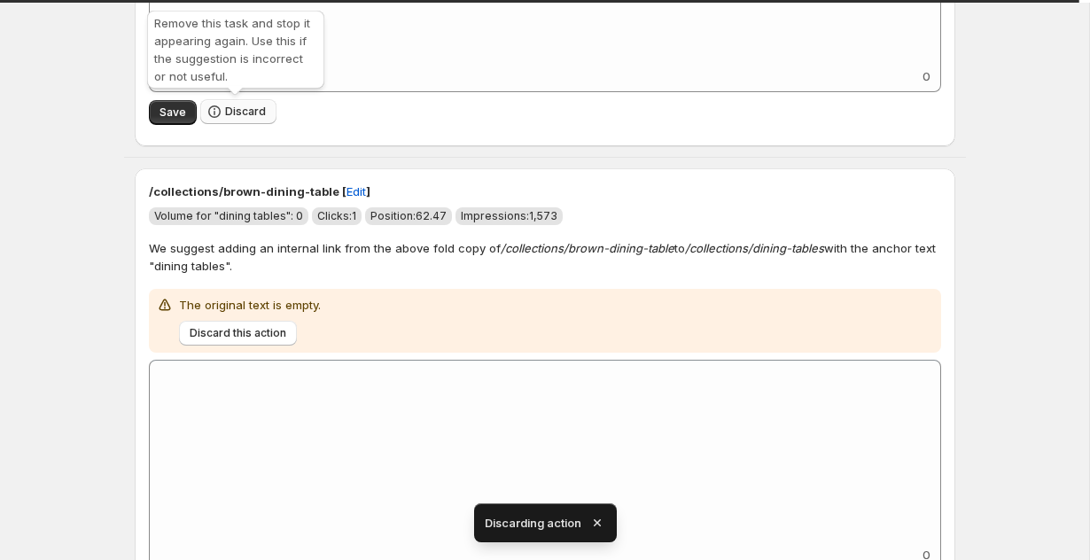
click at [225, 118] on span "Discard" at bounding box center [245, 112] width 41 height 14
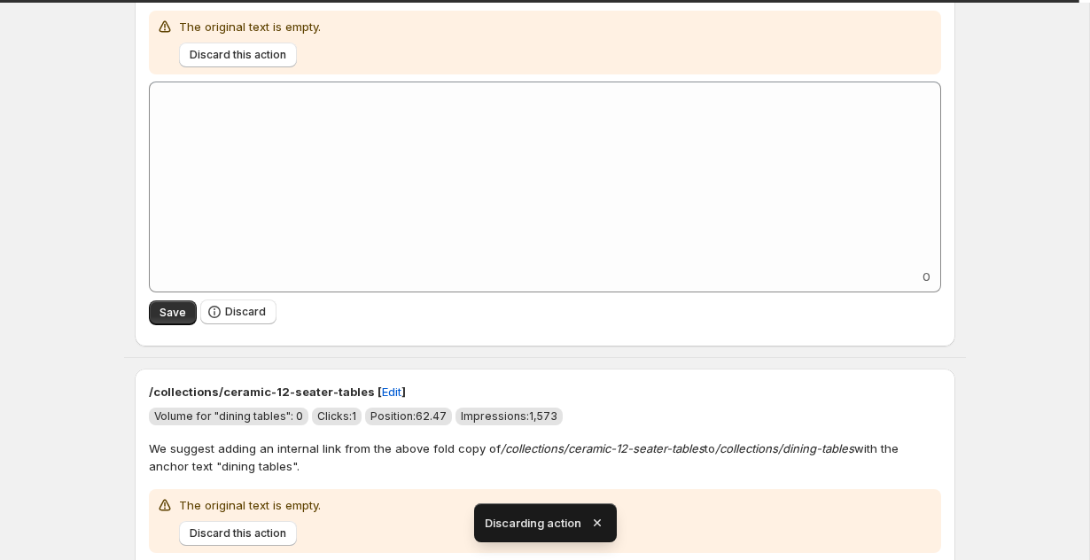
scroll to position [305, 0]
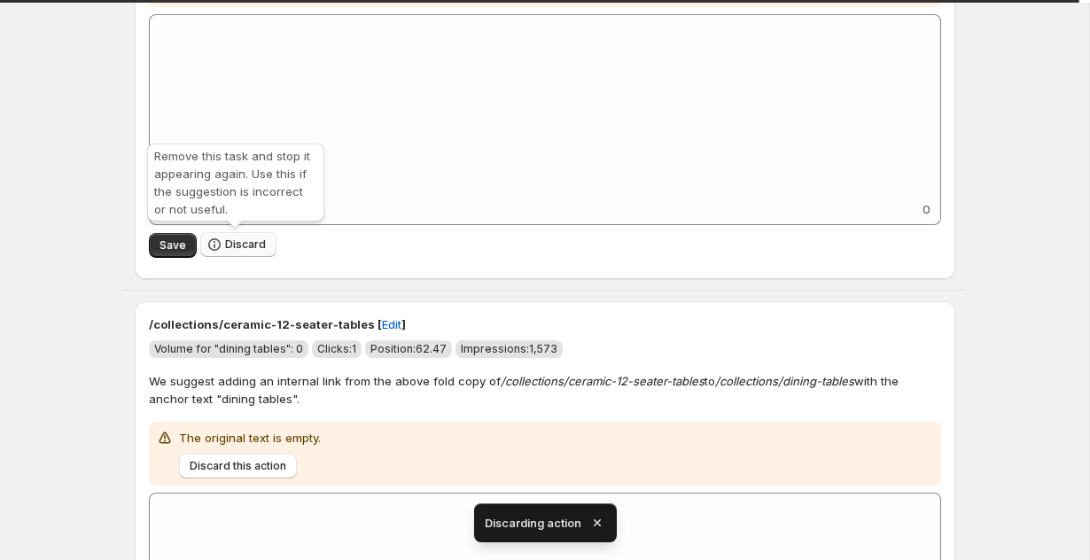
click at [220, 250] on icon "button" at bounding box center [214, 245] width 18 height 18
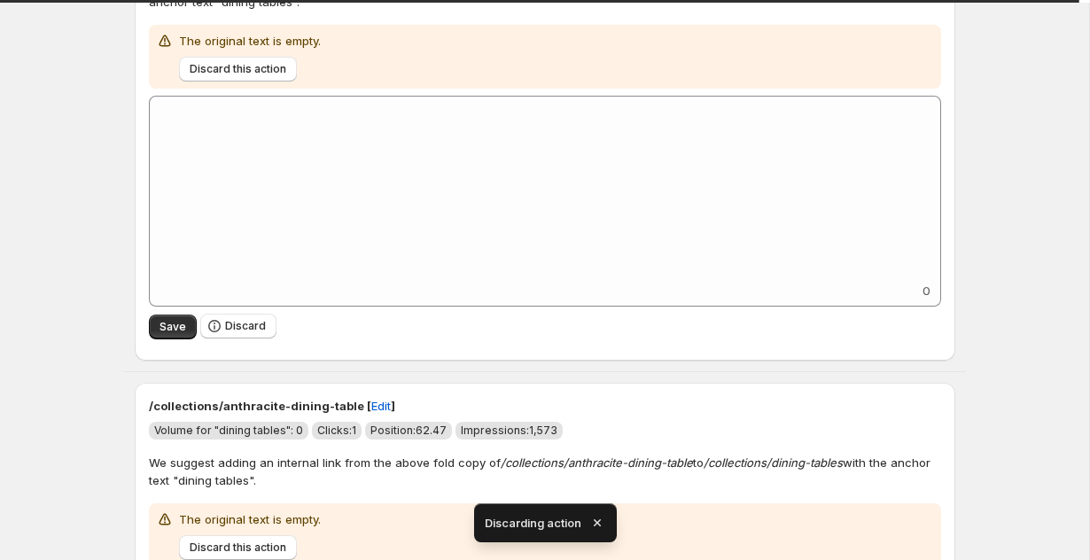
scroll to position [322, 0]
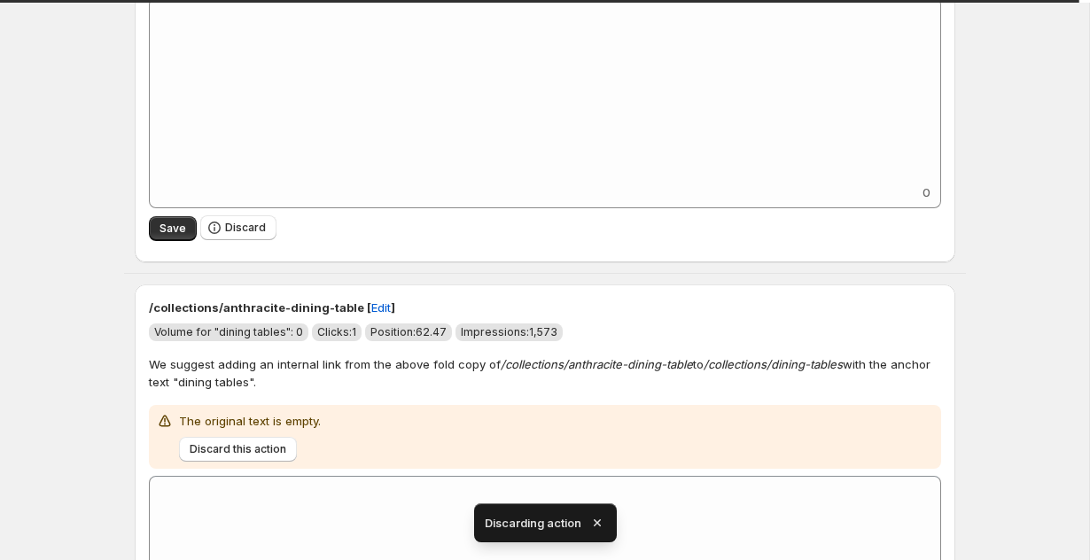
click at [223, 241] on span "Discard" at bounding box center [238, 228] width 76 height 26
click at [225, 230] on span "Discard" at bounding box center [245, 228] width 41 height 14
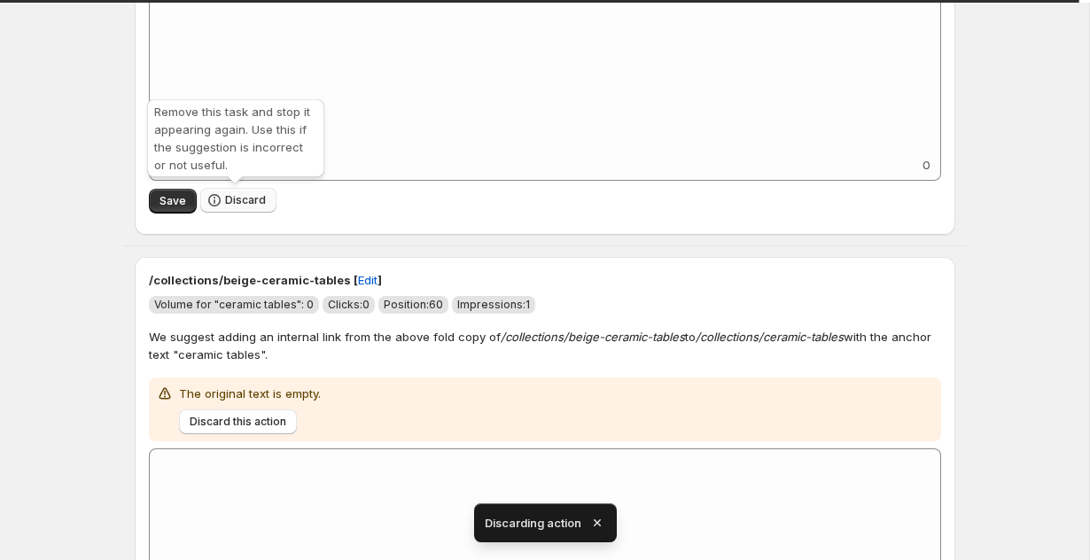
click at [238, 200] on span "Discard" at bounding box center [245, 200] width 41 height 14
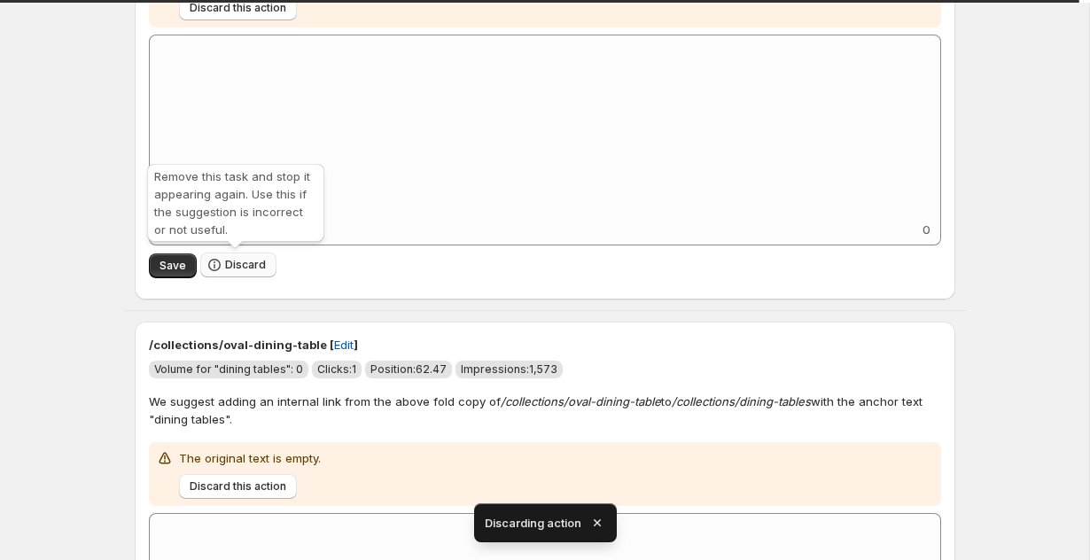
click at [228, 254] on button "Discard" at bounding box center [238, 264] width 76 height 25
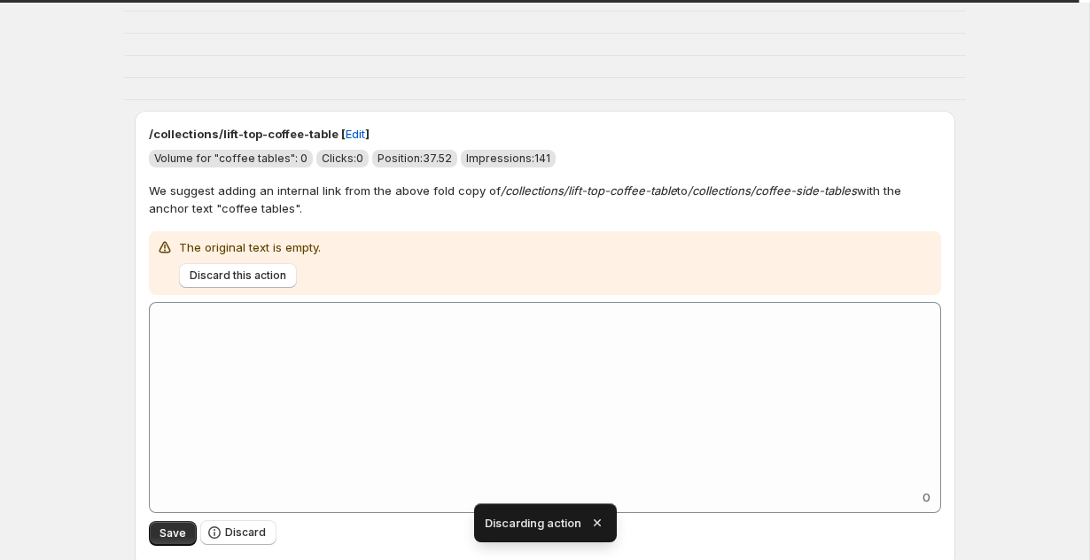
scroll to position [105, 0]
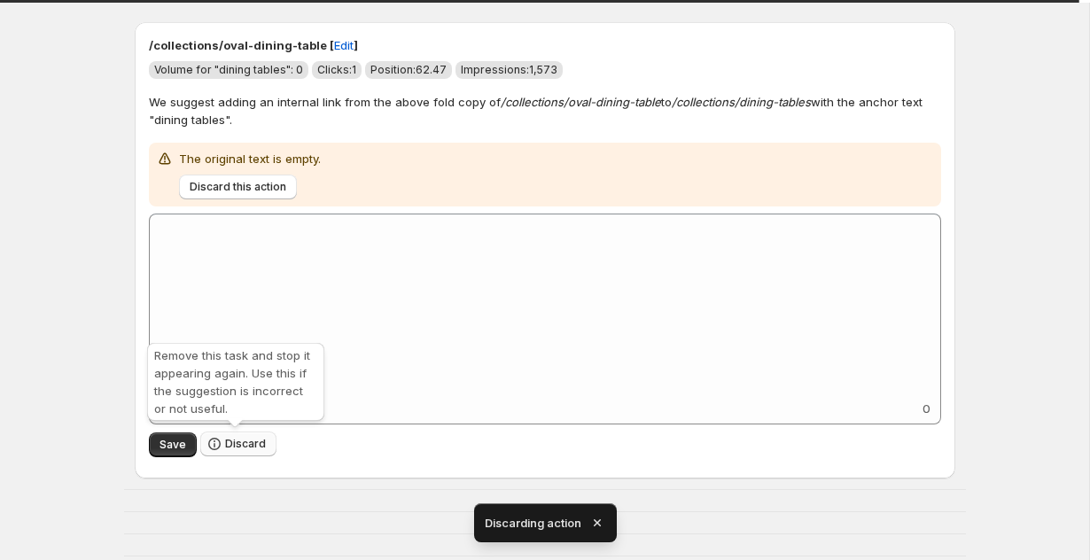
click at [231, 443] on span "Discard" at bounding box center [245, 444] width 41 height 14
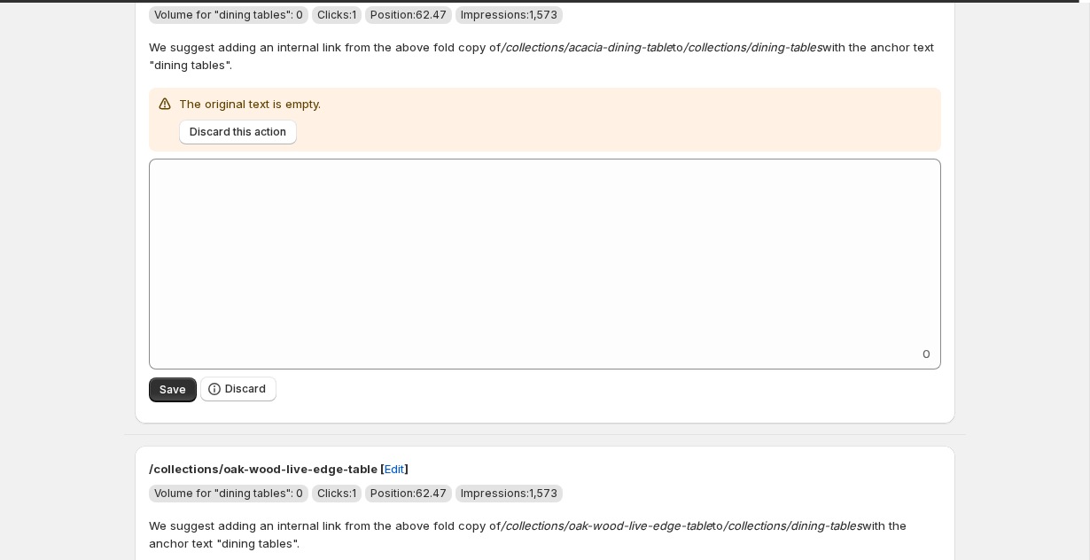
scroll to position [235, 0]
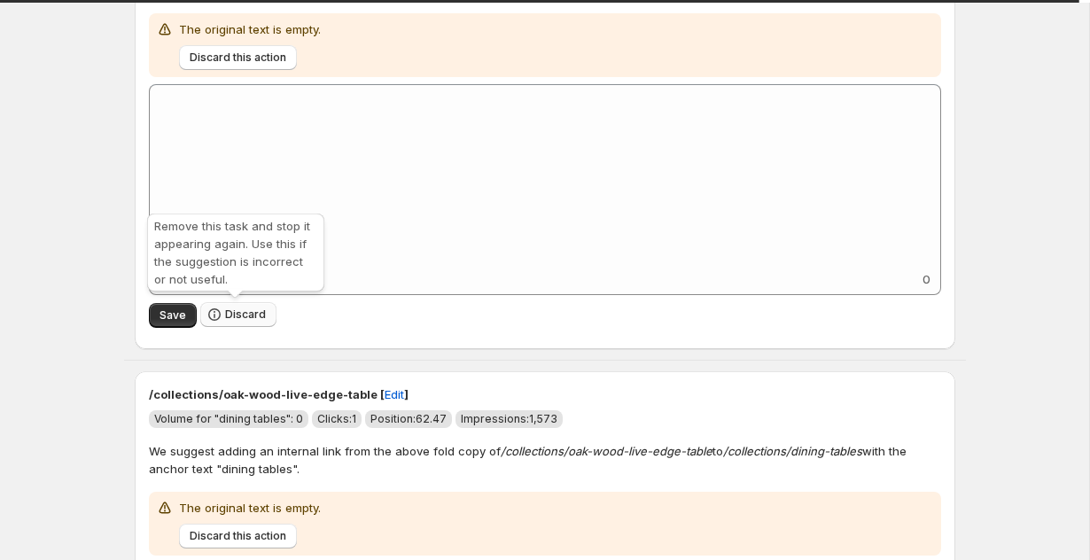
click at [250, 317] on span "Discard" at bounding box center [245, 314] width 41 height 14
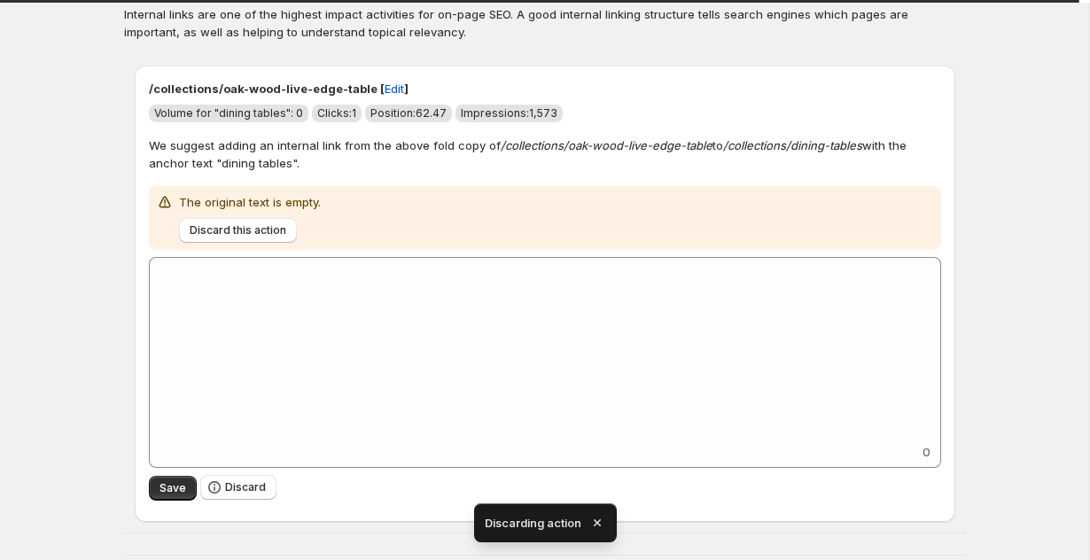
scroll to position [319, 0]
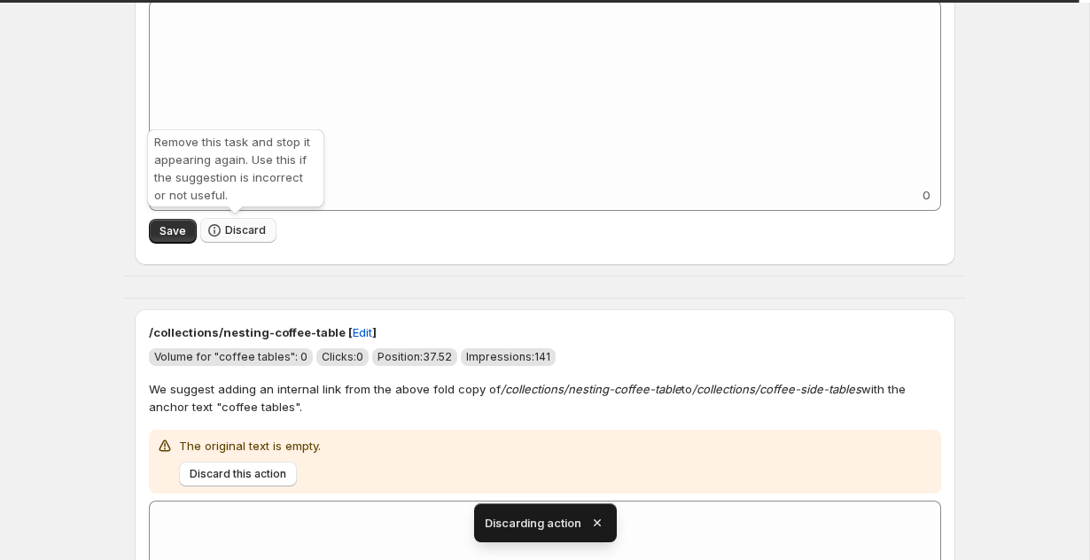
click at [233, 229] on span "Discard" at bounding box center [245, 230] width 41 height 14
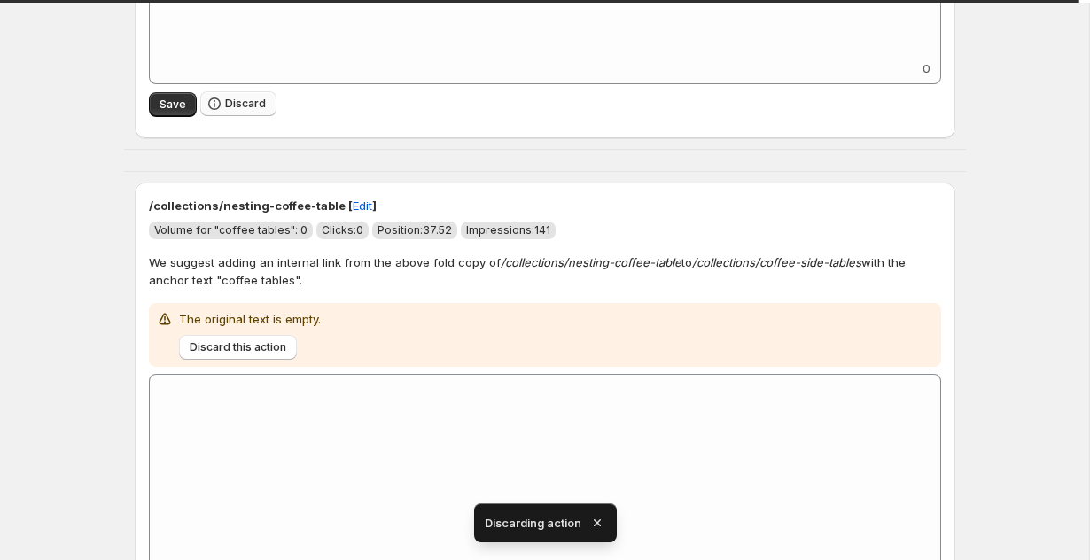
scroll to position [159, 0]
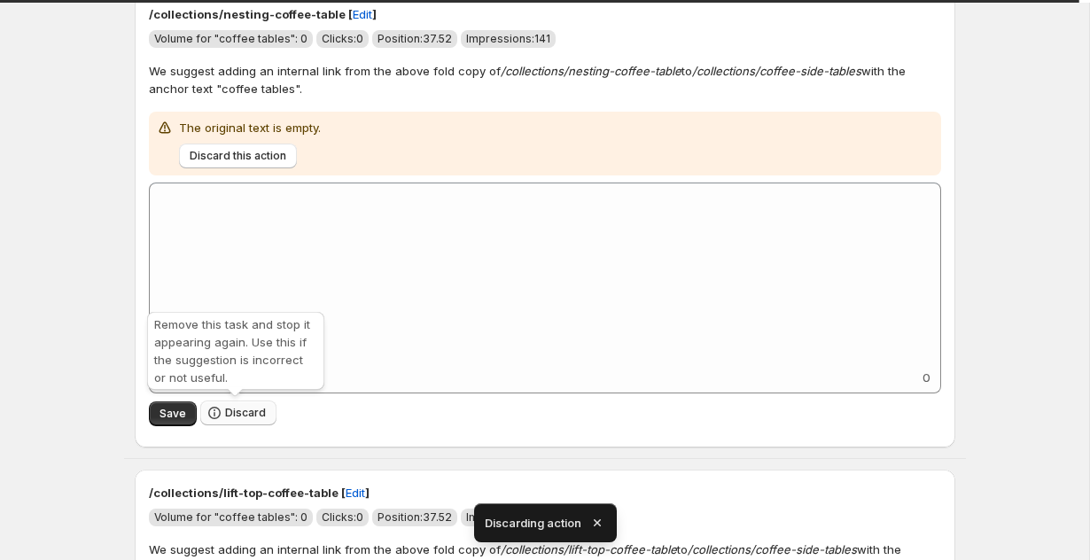
click at [227, 407] on span "Discard" at bounding box center [245, 413] width 41 height 14
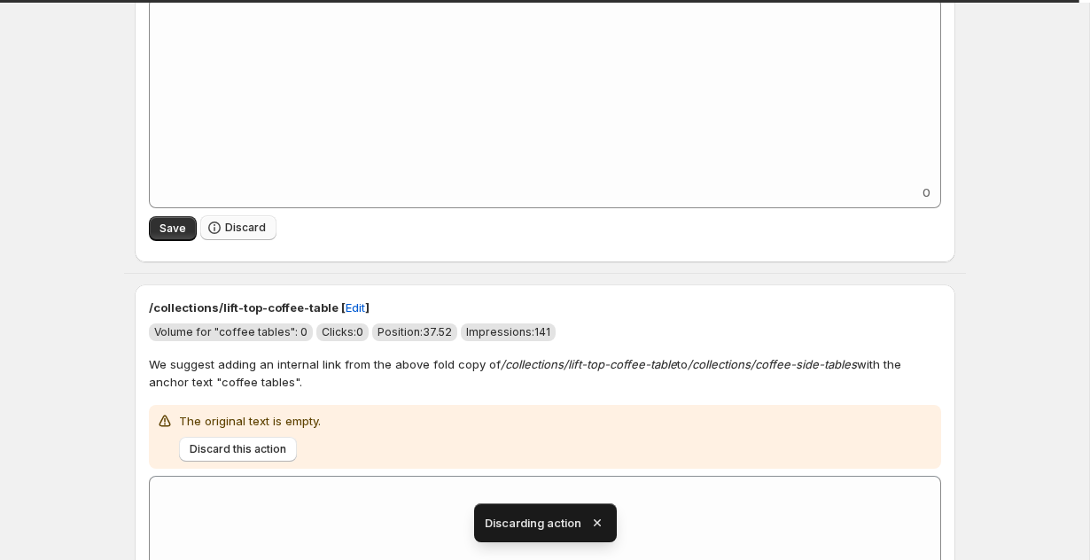
scroll to position [322, 0]
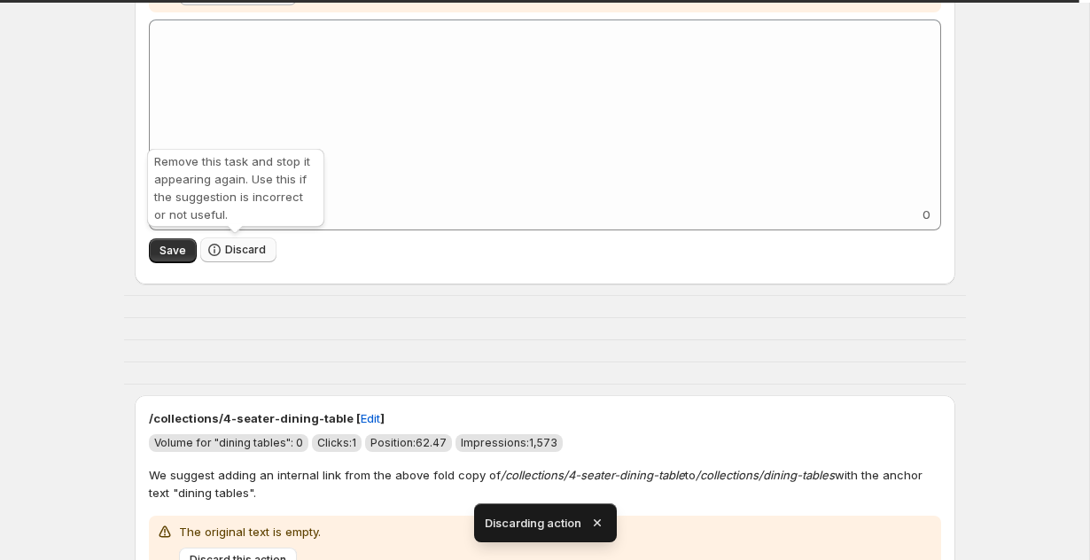
click at [228, 250] on span "Discard" at bounding box center [245, 250] width 41 height 14
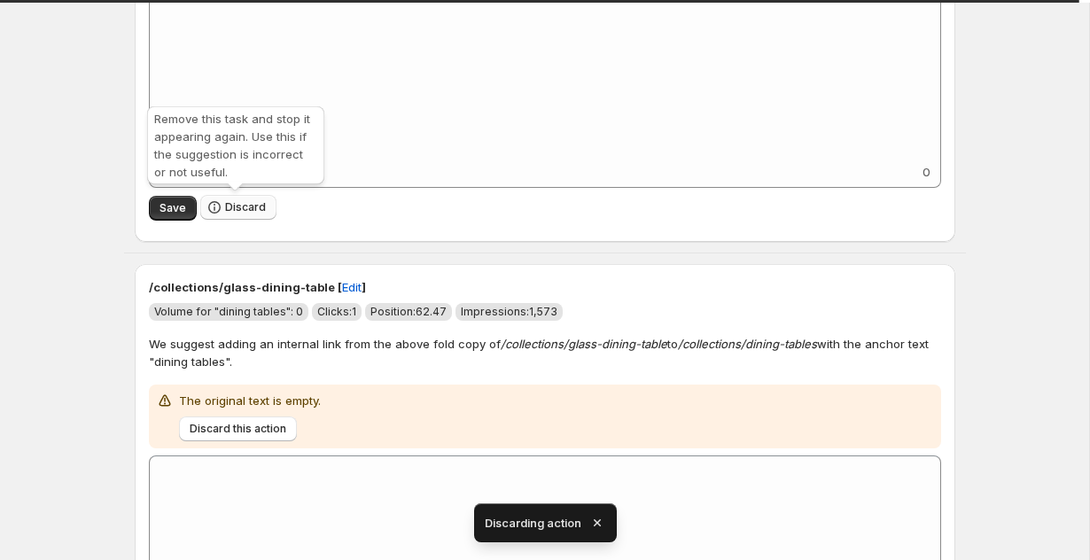
click at [237, 212] on span "Discard" at bounding box center [245, 207] width 41 height 14
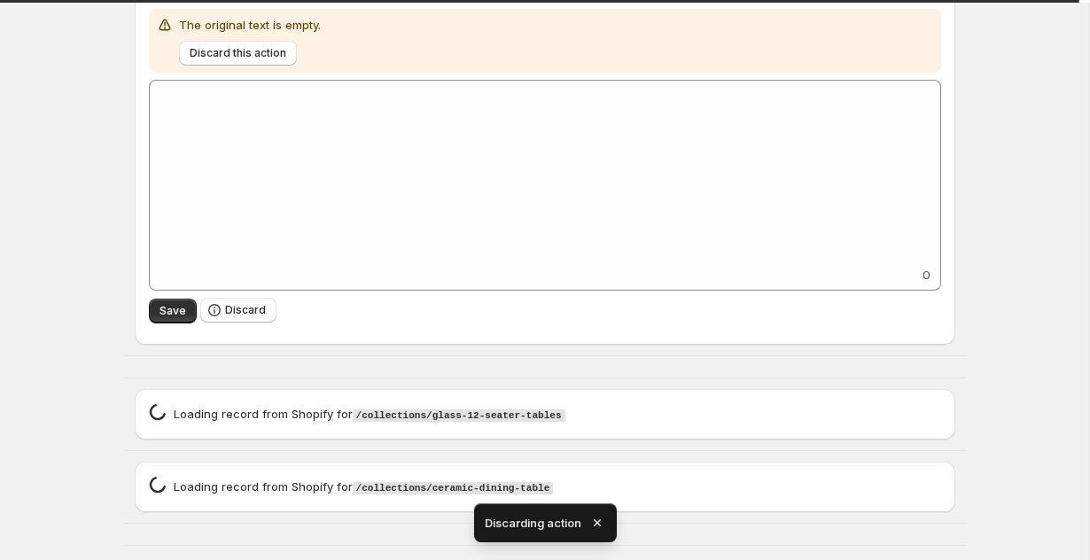
scroll to position [374, 0]
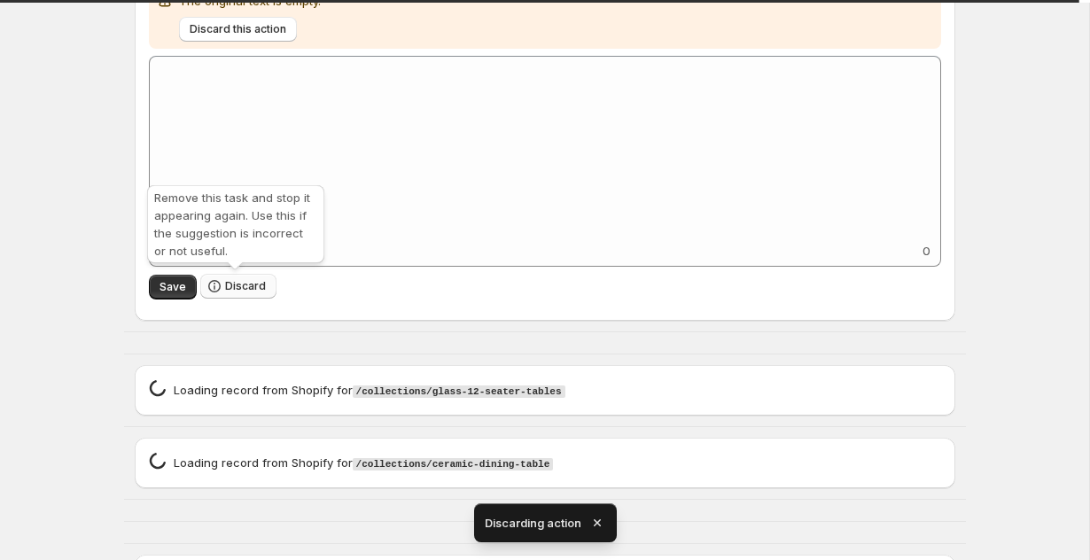
click at [221, 283] on button "Discard" at bounding box center [238, 286] width 76 height 25
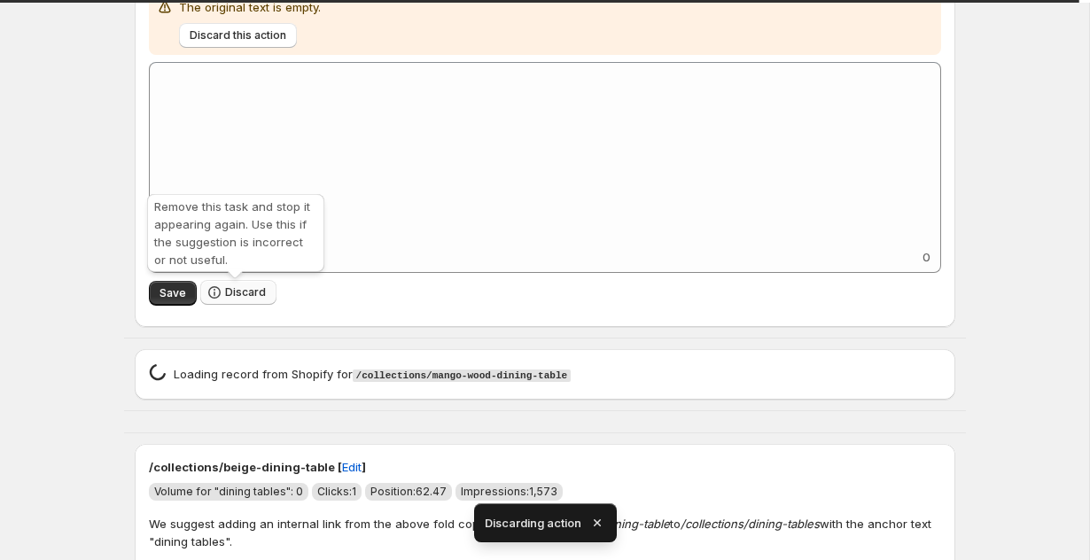
click at [221, 283] on button "Discard" at bounding box center [238, 292] width 76 height 25
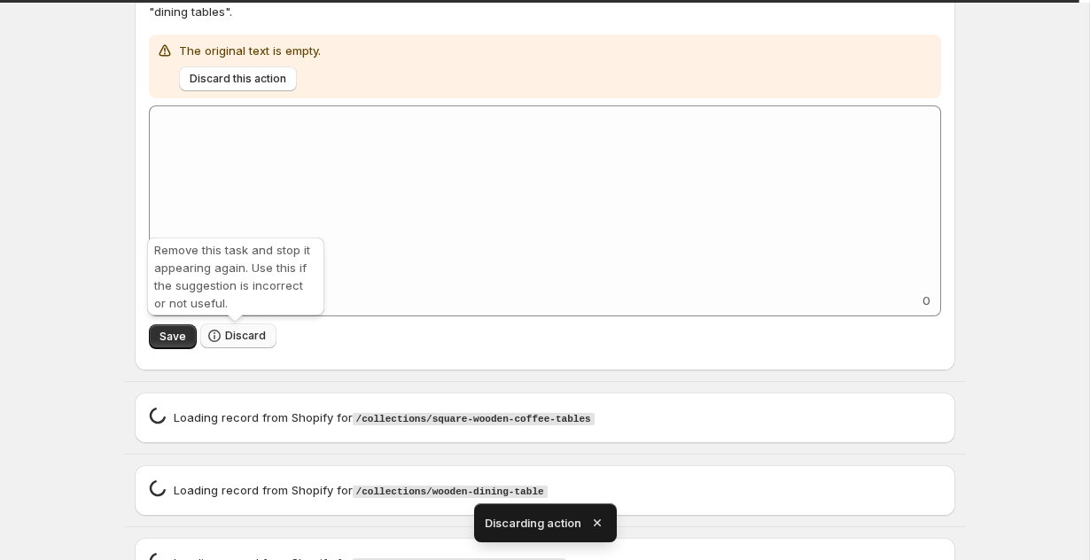
click at [225, 333] on span "Discard" at bounding box center [245, 336] width 41 height 14
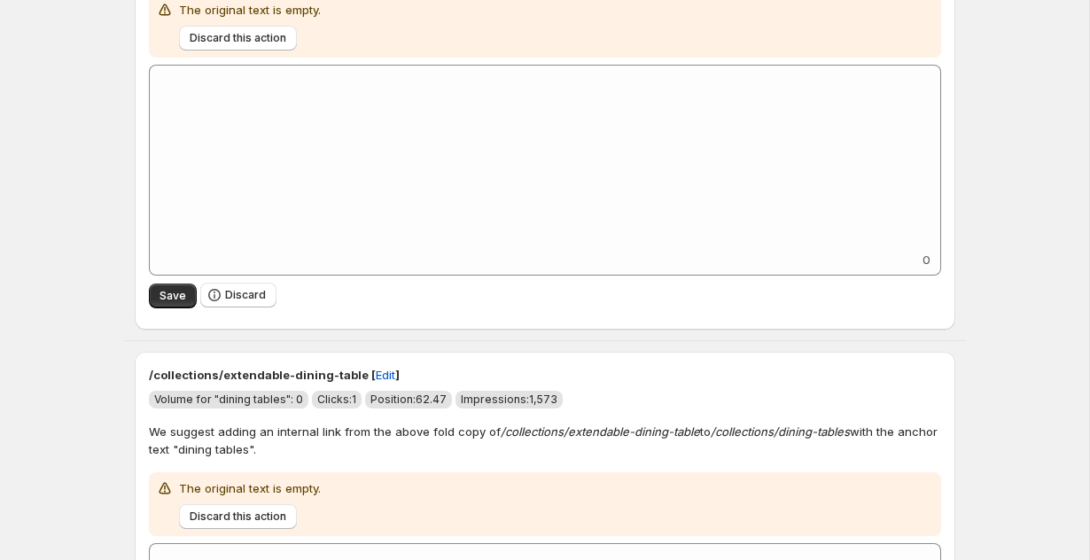
scroll to position [4108, 0]
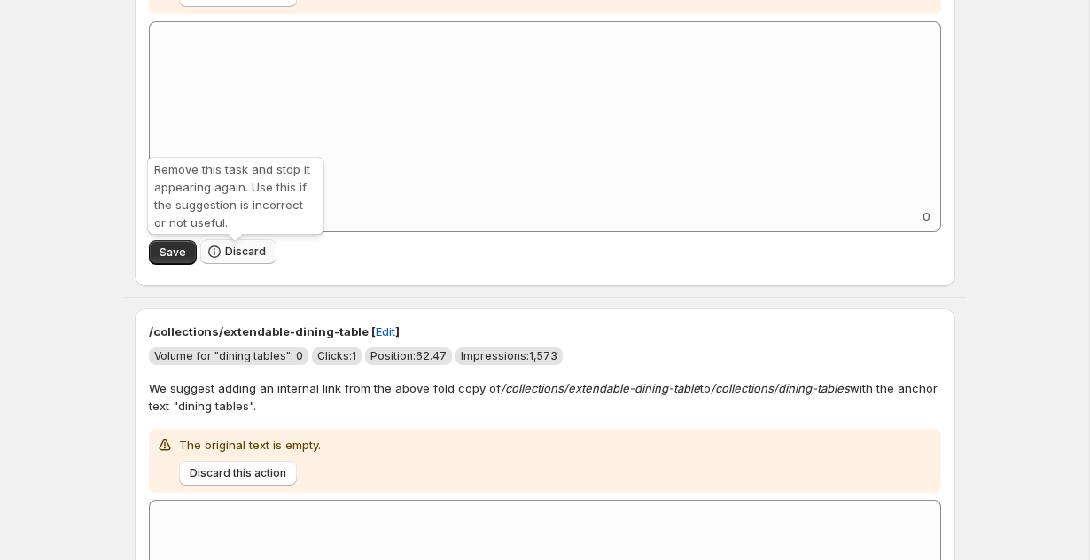
click at [231, 259] on span "Discard" at bounding box center [245, 251] width 41 height 14
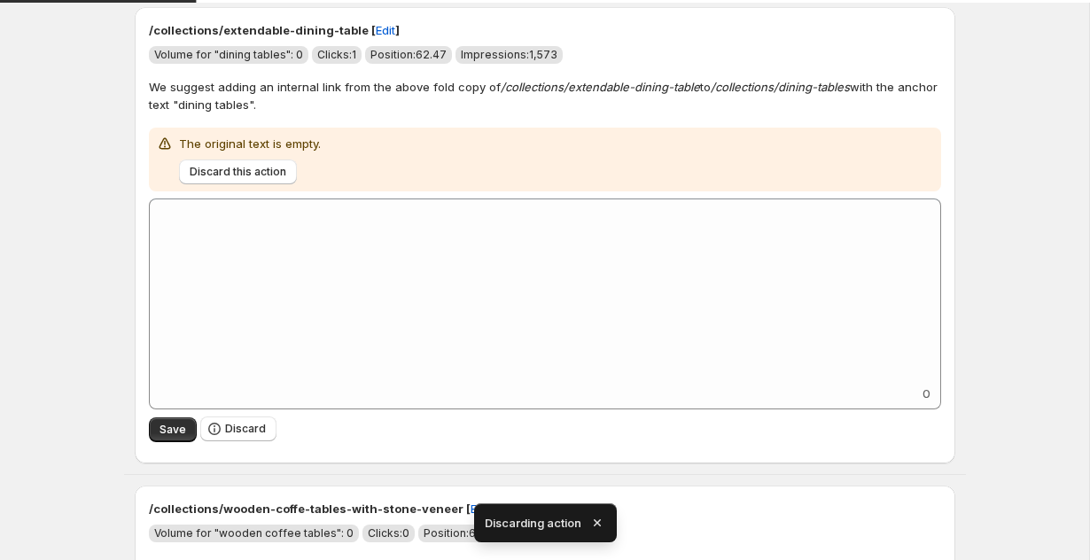
scroll to position [3958, 0]
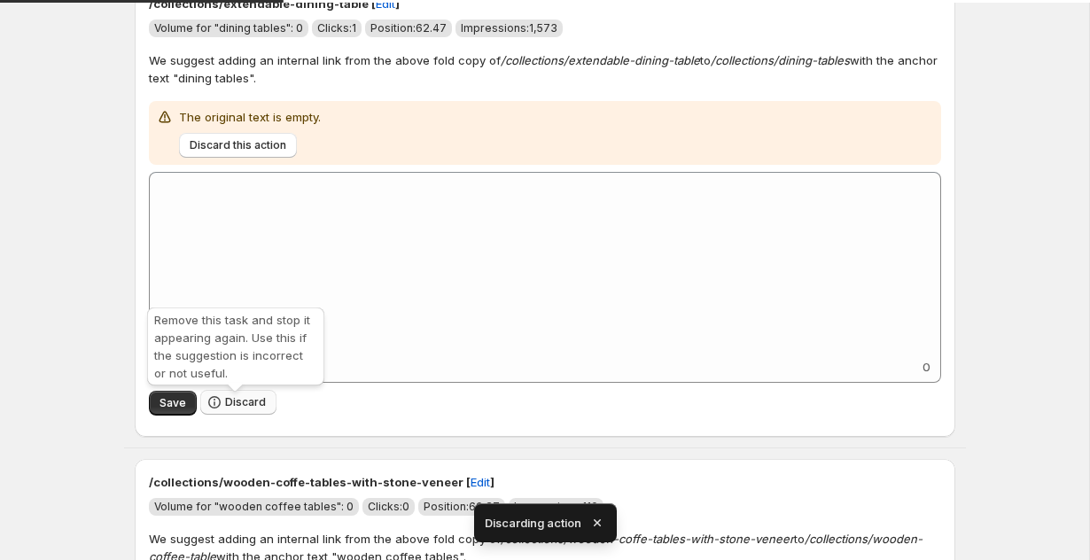
click at [217, 407] on icon "button" at bounding box center [214, 402] width 12 height 12
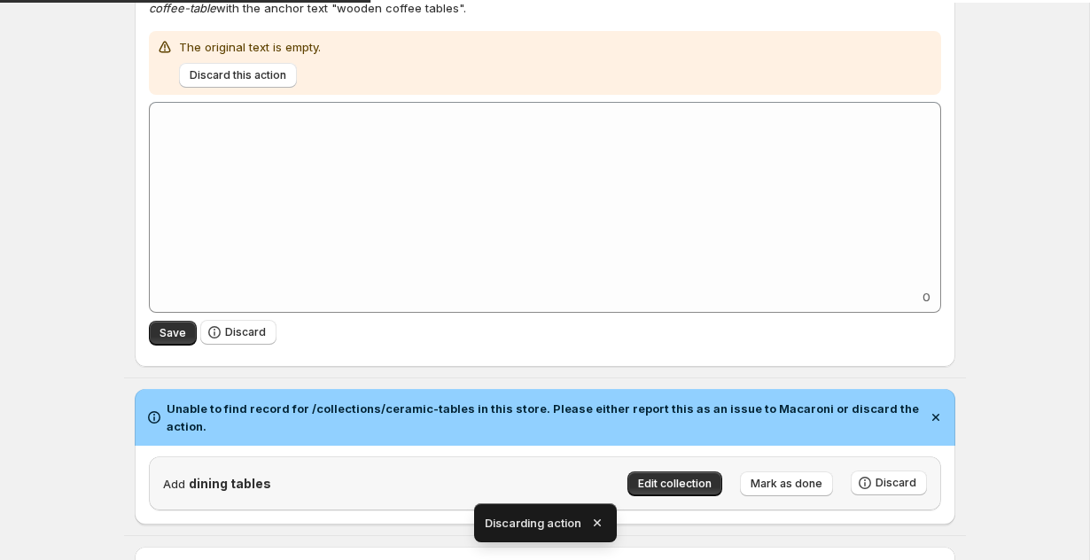
scroll to position [4054, 0]
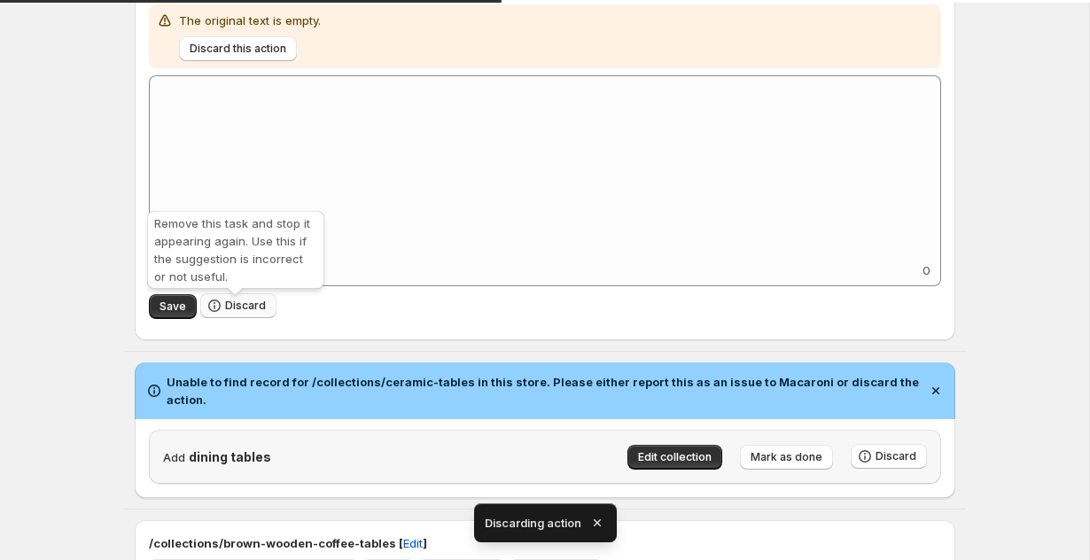
click at [226, 313] on span "Discard" at bounding box center [245, 306] width 41 height 14
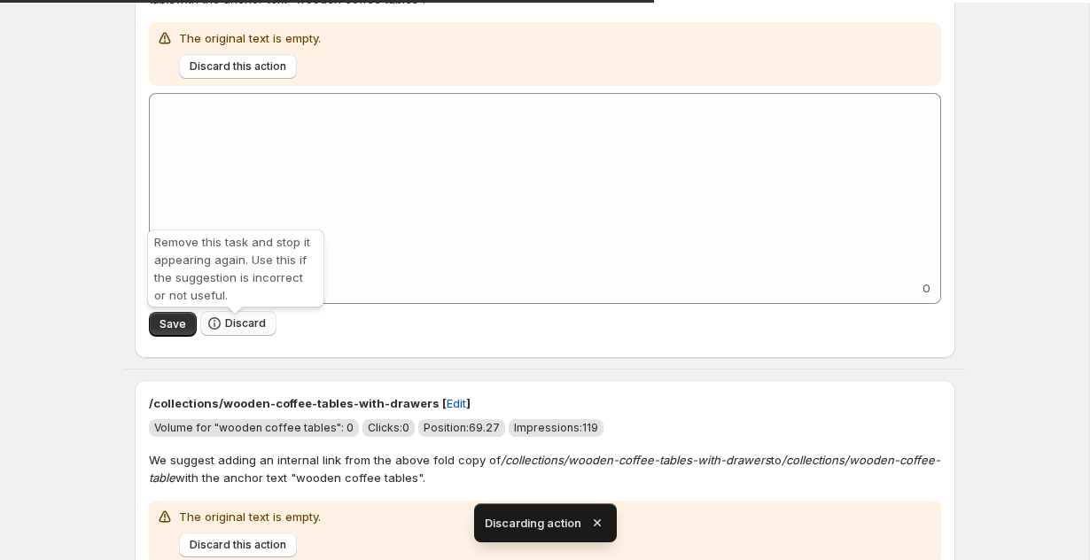
click at [229, 322] on button "Discard" at bounding box center [238, 323] width 76 height 25
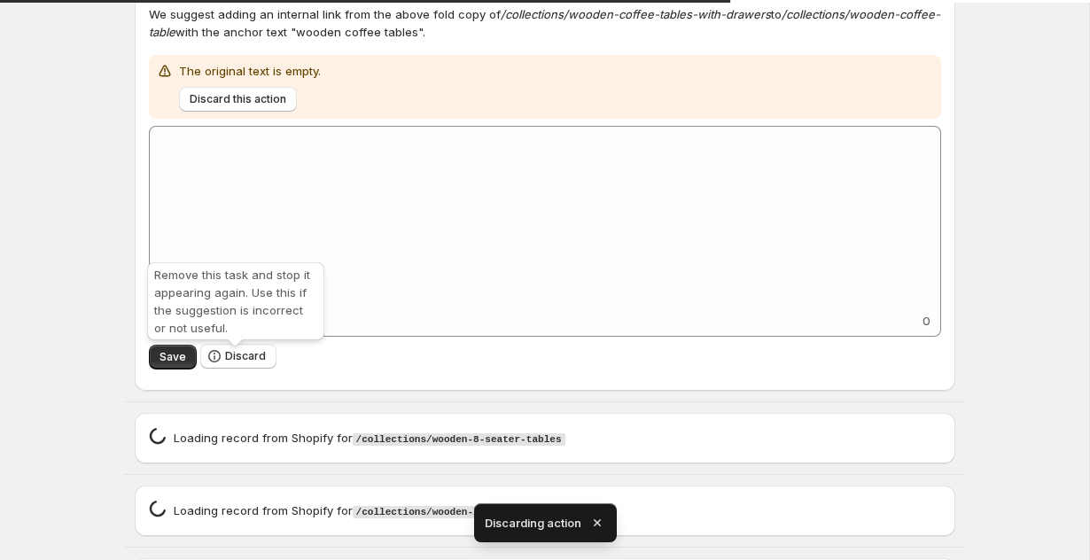
scroll to position [4205, 0]
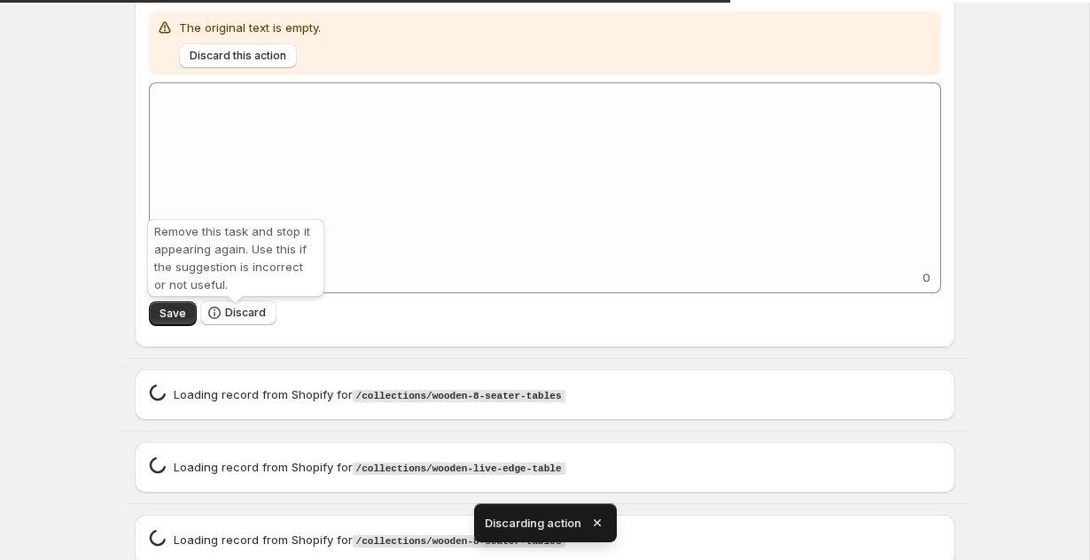
click at [229, 320] on span "Discard" at bounding box center [245, 313] width 41 height 14
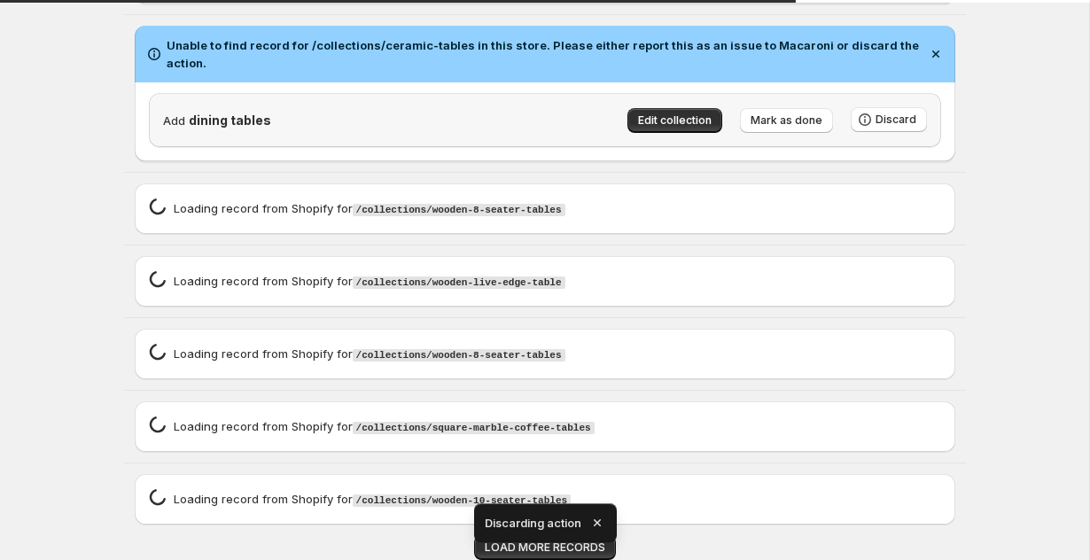
scroll to position [3921, 0]
click at [600, 517] on icon "button" at bounding box center [597, 523] width 18 height 18
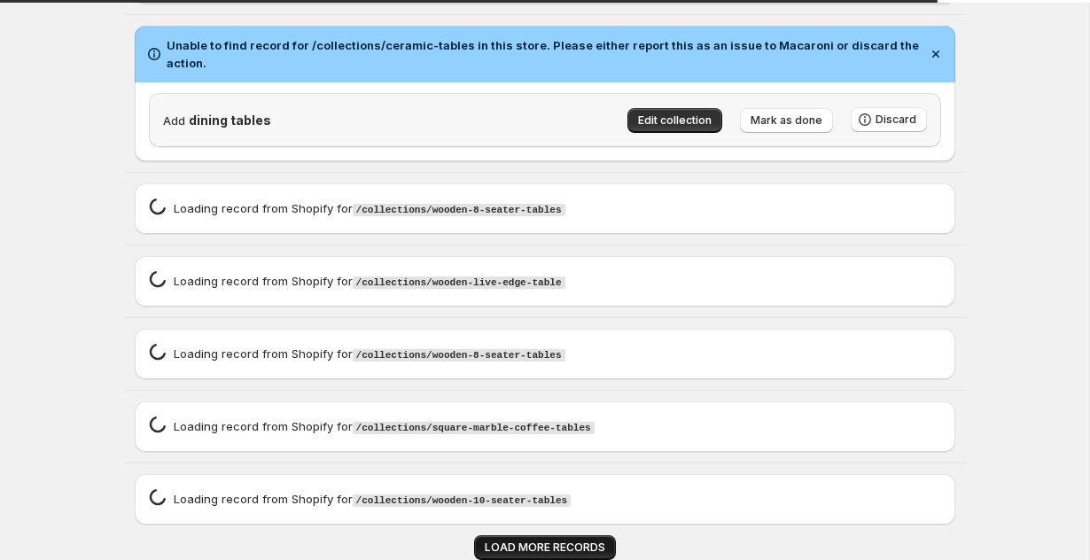
click at [572, 546] on span "LOAD MORE RECORDS" at bounding box center [545, 547] width 120 height 14
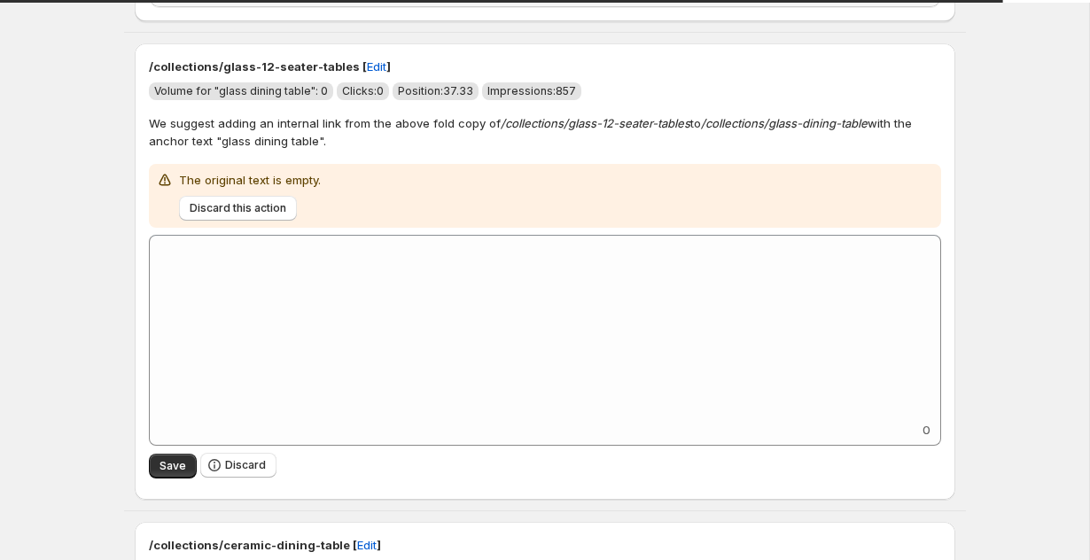
scroll to position [1680, 0]
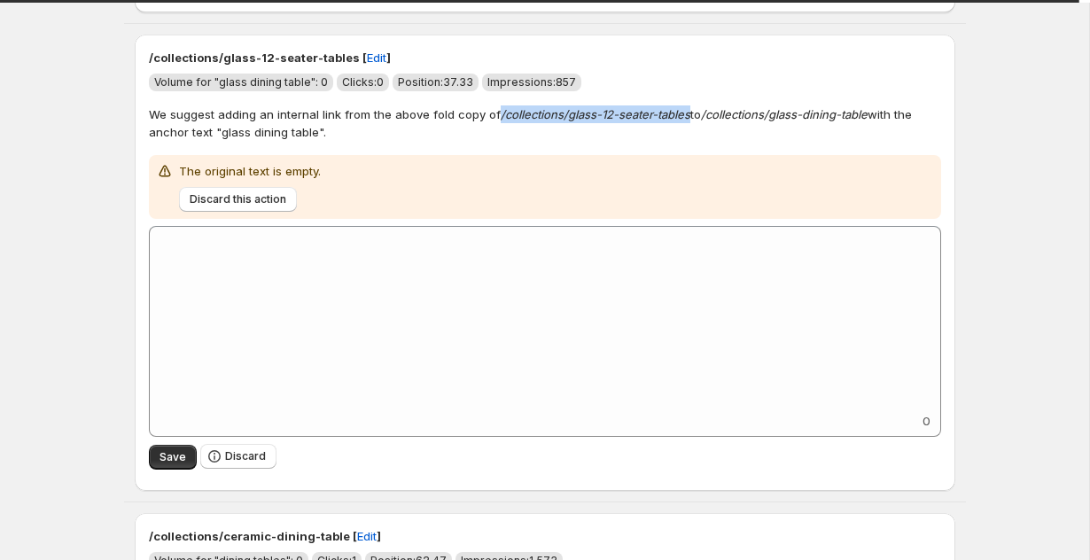
drag, startPoint x: 493, startPoint y: 119, endPoint x: 685, endPoint y: 123, distance: 191.4
click at [685, 123] on p "We suggest adding an internal link from the above fold copy of /collections/gla…" at bounding box center [545, 122] width 792 height 35
copy em "/collections/glass-12-seater-tables"
drag, startPoint x: 221, startPoint y: 136, endPoint x: 313, endPoint y: 136, distance: 92.1
click at [313, 136] on p "We suggest adding an internal link from the above fold copy of /collections/gla…" at bounding box center [545, 122] width 792 height 35
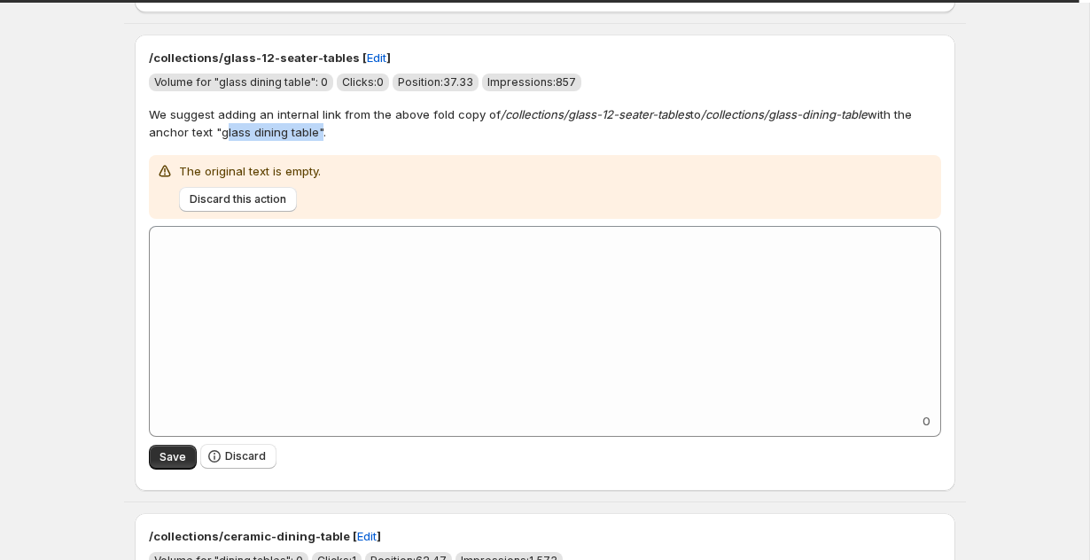
copy p "glass dining table"
click at [266, 198] on span "Discard this action" at bounding box center [238, 199] width 97 height 14
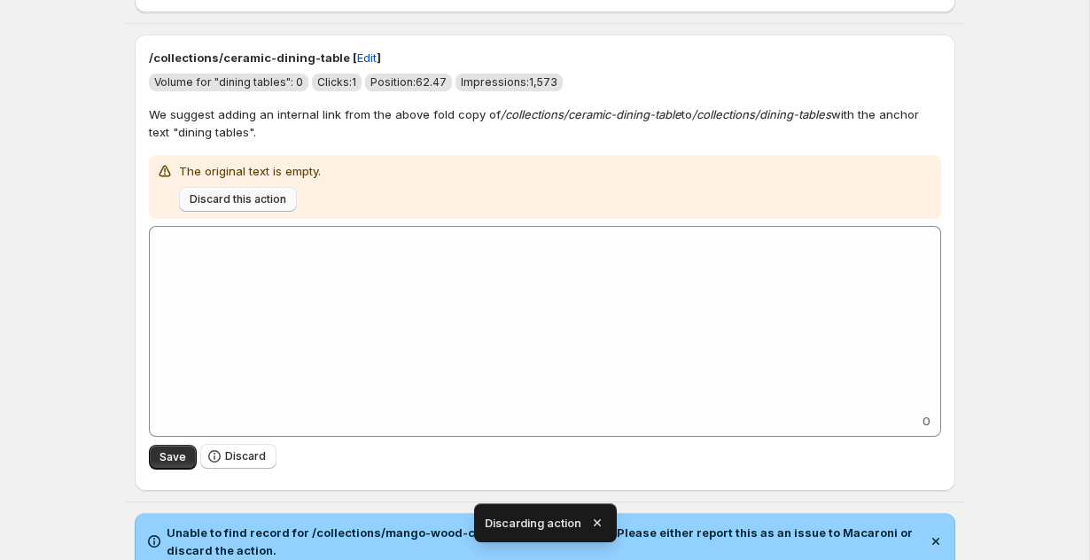
click at [228, 206] on span "Discard this action" at bounding box center [238, 199] width 97 height 14
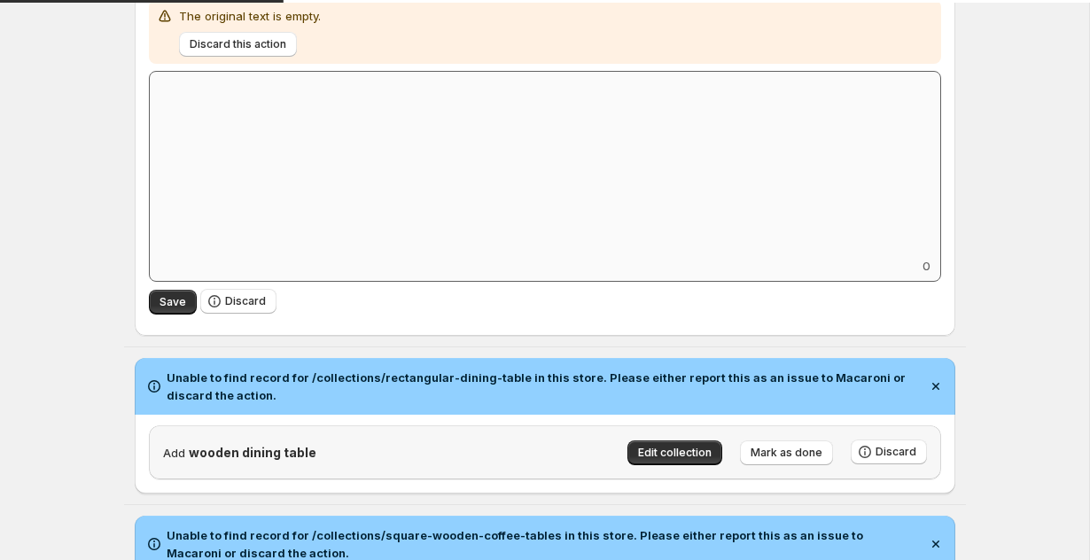
scroll to position [2097, 0]
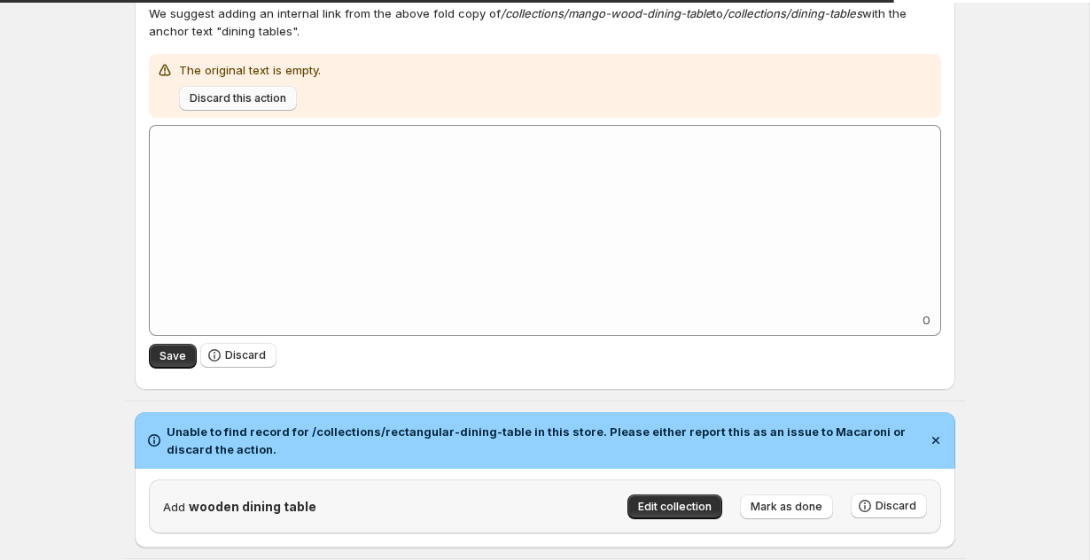
click at [270, 103] on span "Discard this action" at bounding box center [238, 98] width 97 height 14
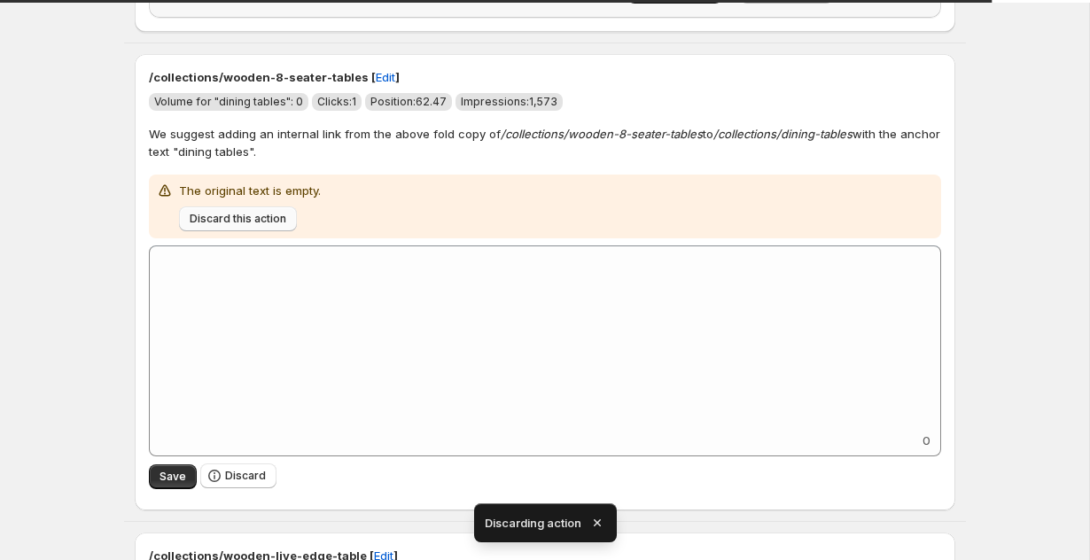
scroll to position [2605, 0]
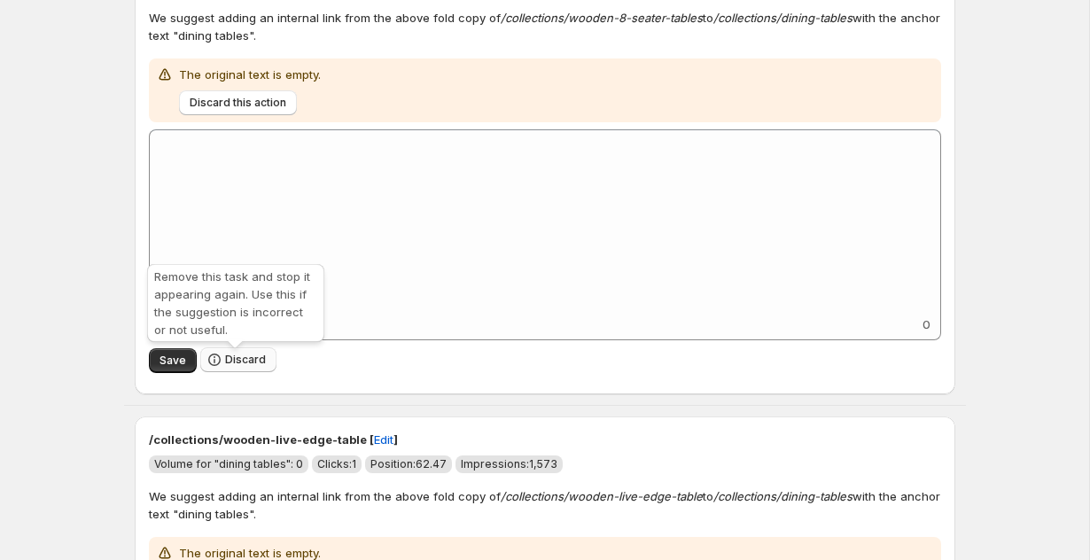
click at [254, 366] on span "Discard" at bounding box center [245, 360] width 41 height 14
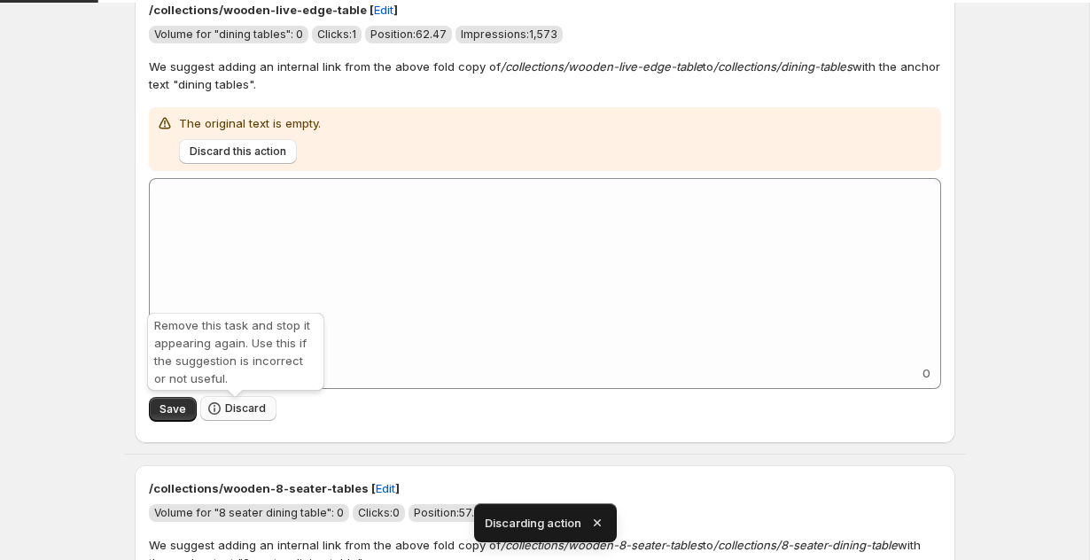
click at [232, 407] on span "Discard" at bounding box center [245, 408] width 41 height 14
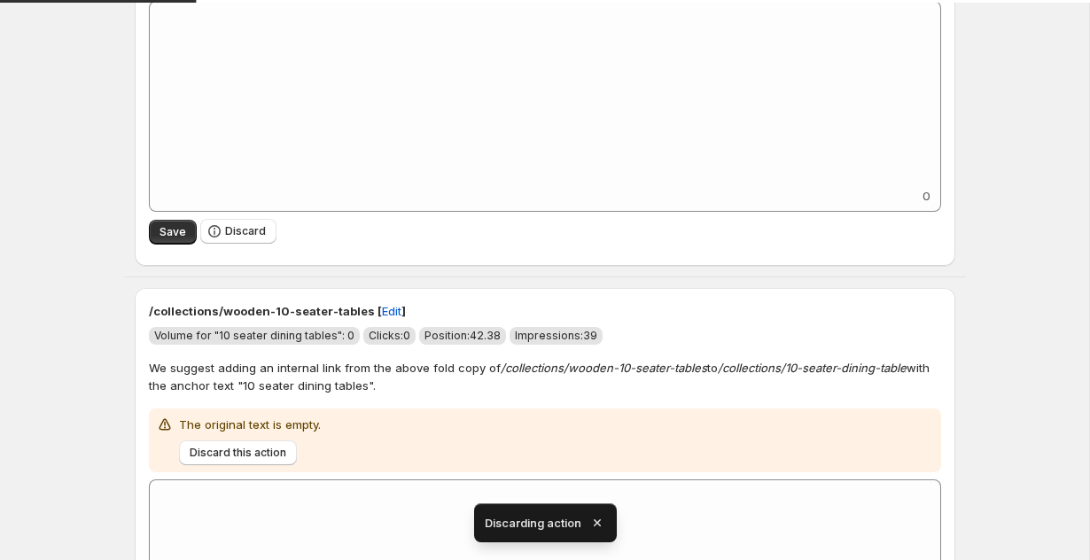
scroll to position [2931, 0]
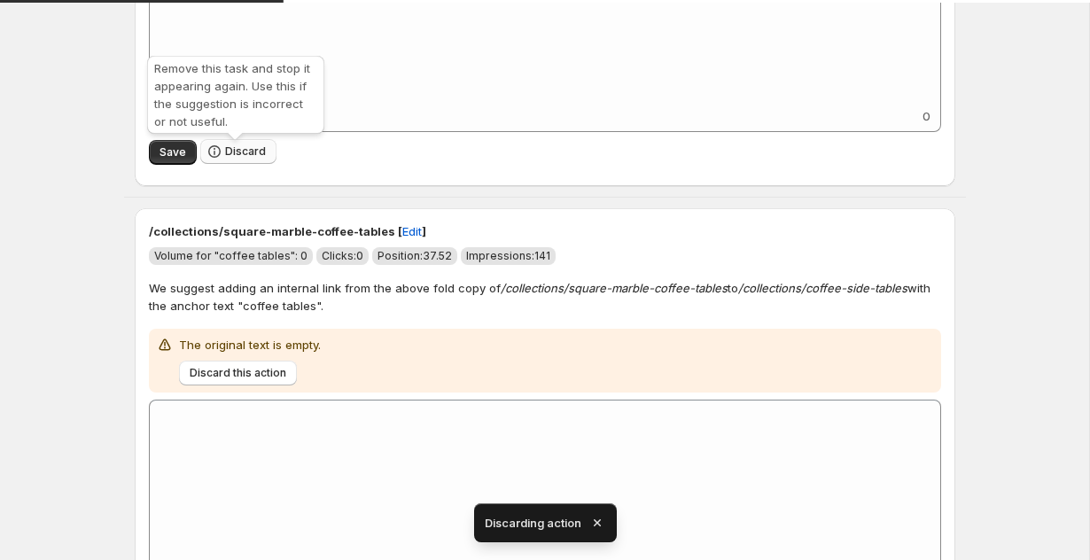
click at [221, 164] on button "Discard" at bounding box center [238, 151] width 76 height 25
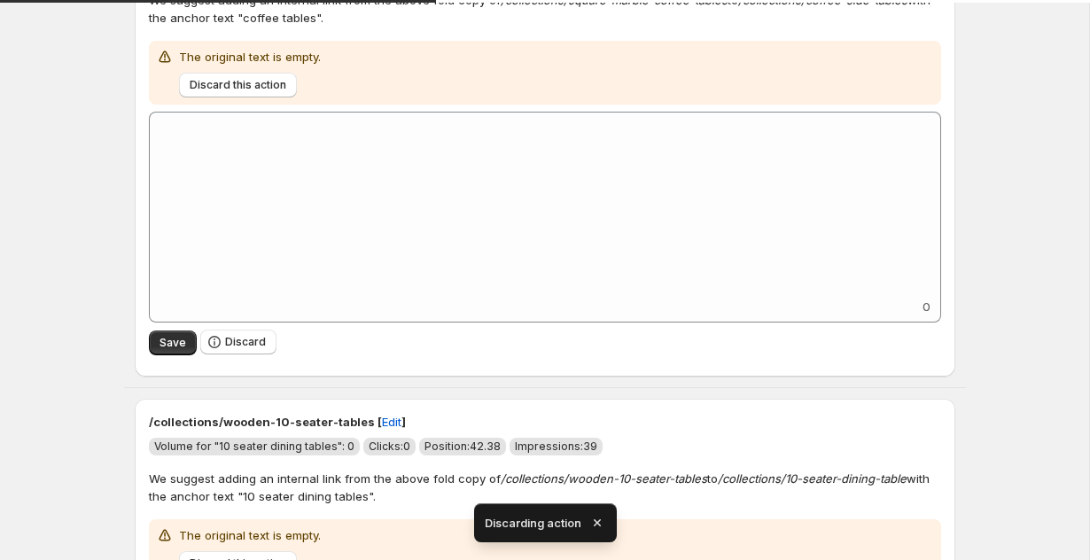
scroll to position [2906, 0]
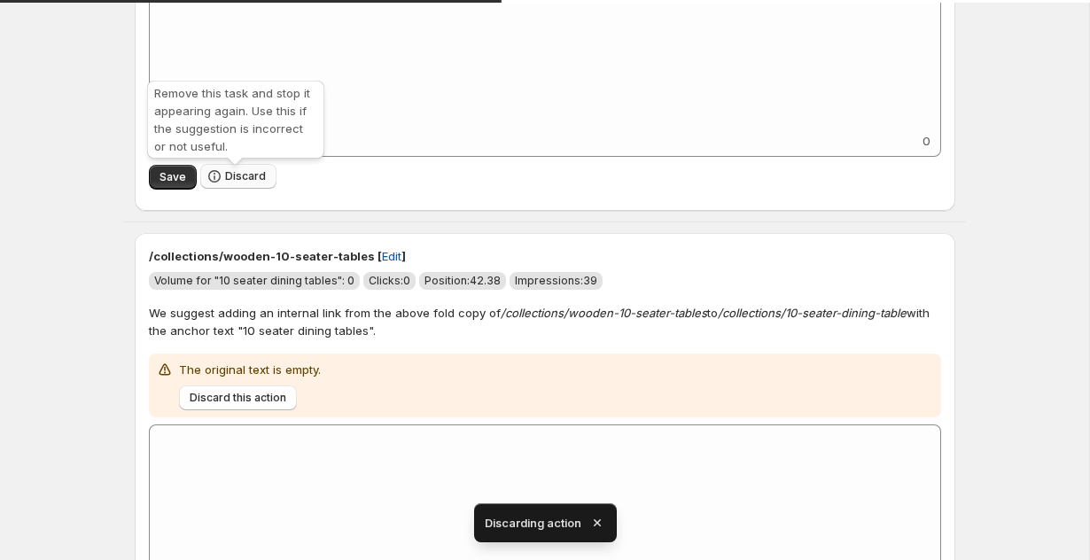
click at [221, 176] on icon "button" at bounding box center [214, 176] width 18 height 18
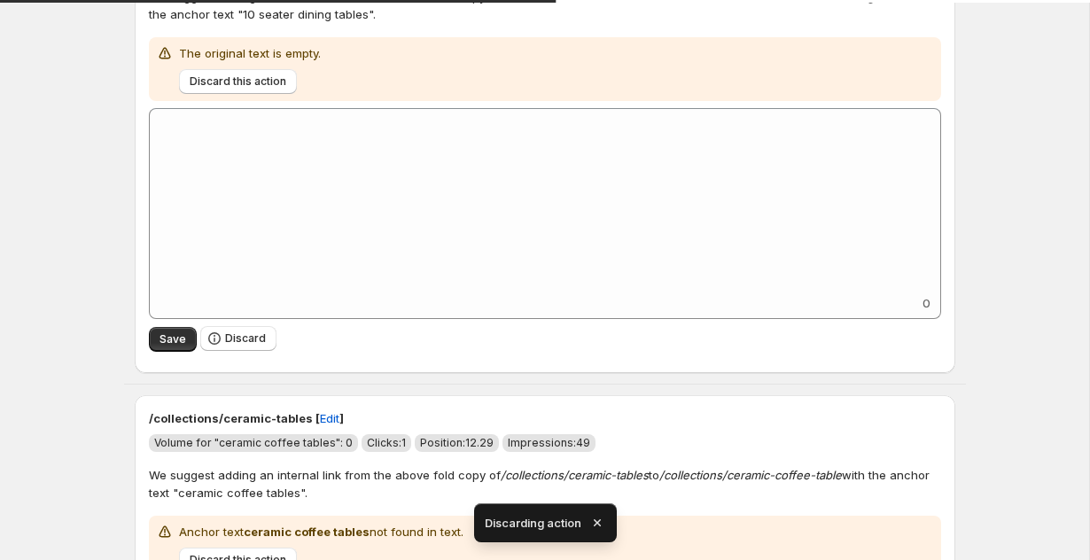
scroll to position [2756, 0]
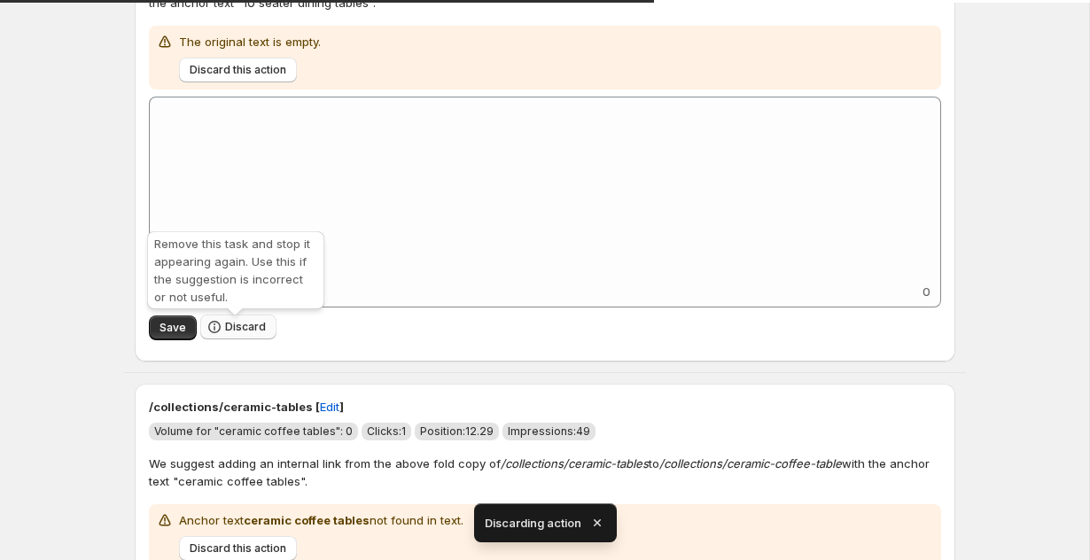
click at [237, 329] on span "Discard" at bounding box center [245, 327] width 41 height 14
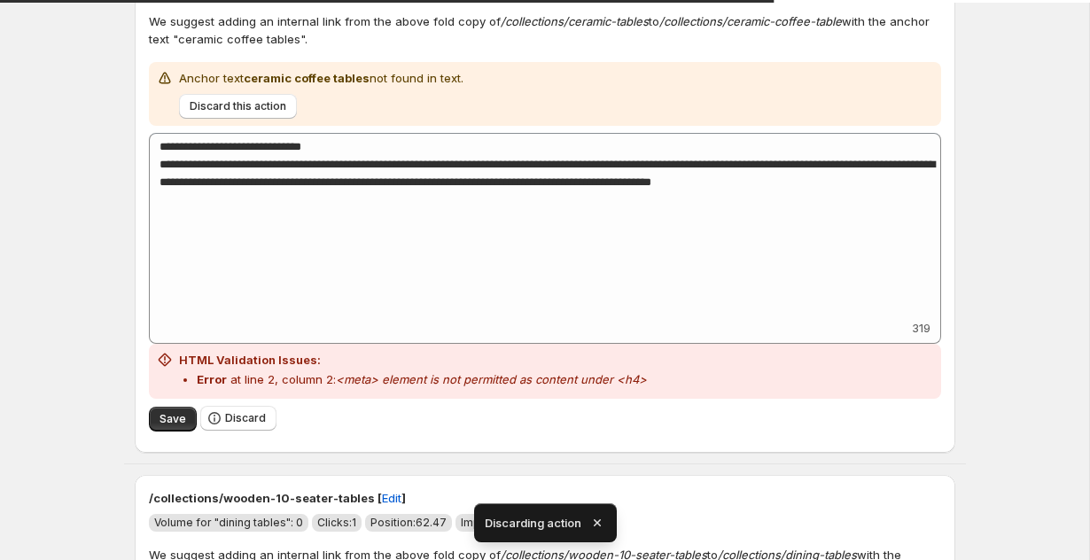
scroll to position [2736, 0]
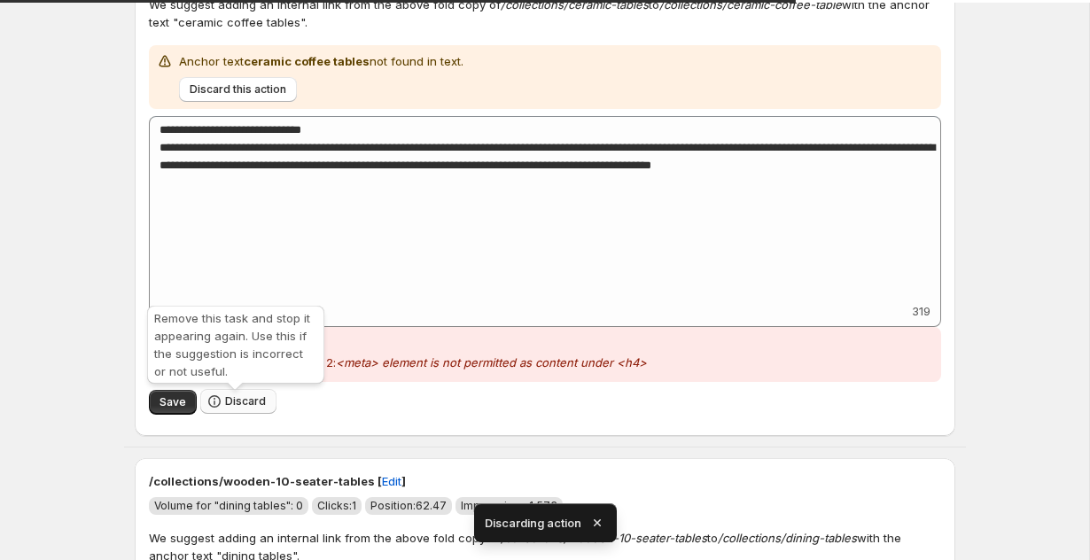
click at [235, 408] on span "Discard" at bounding box center [245, 401] width 41 height 14
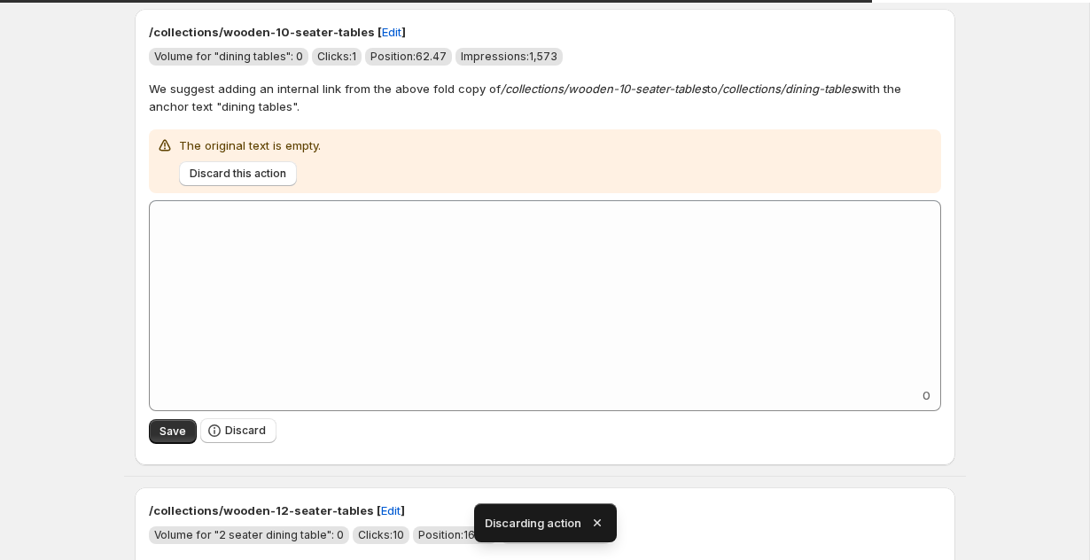
scroll to position [2720, 0]
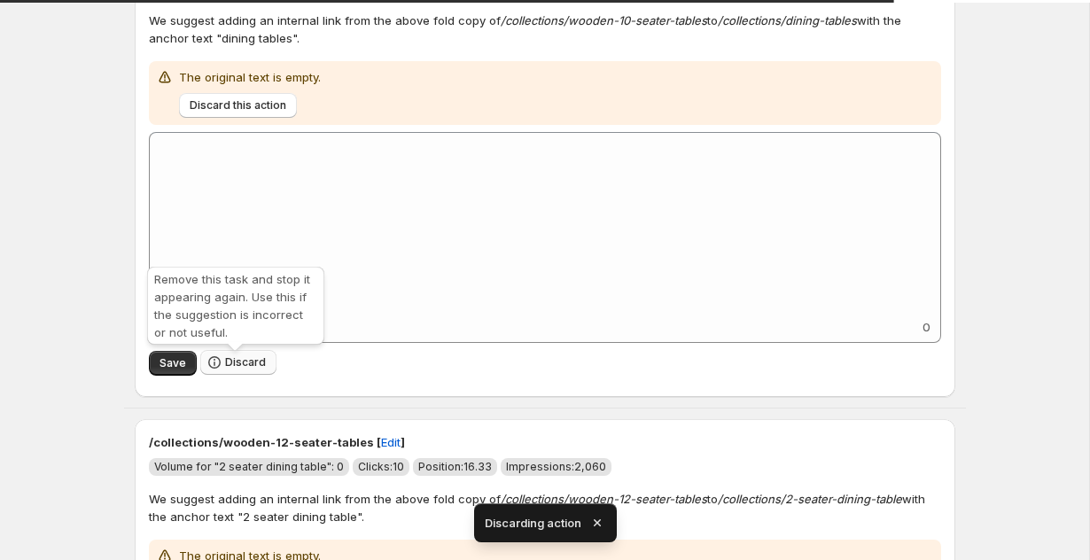
click at [245, 368] on span "Discard" at bounding box center [245, 362] width 41 height 14
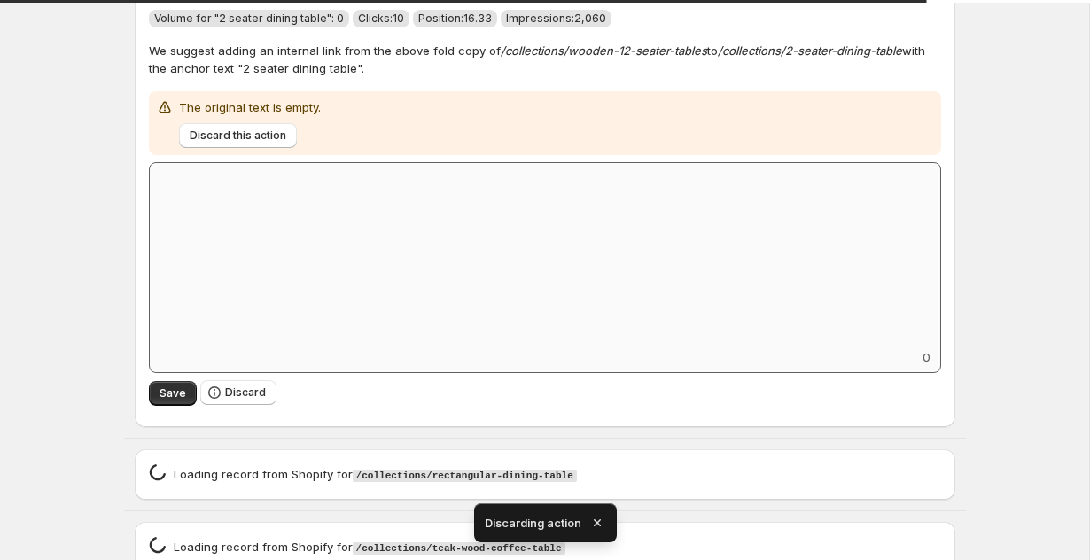
scroll to position [2867, 0]
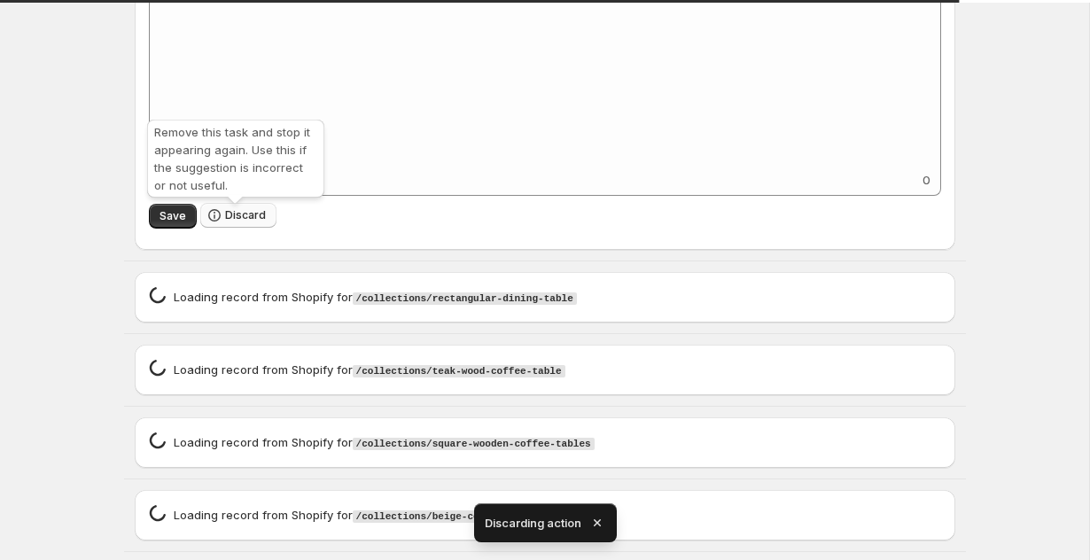
click at [221, 215] on button "Discard" at bounding box center [238, 215] width 76 height 25
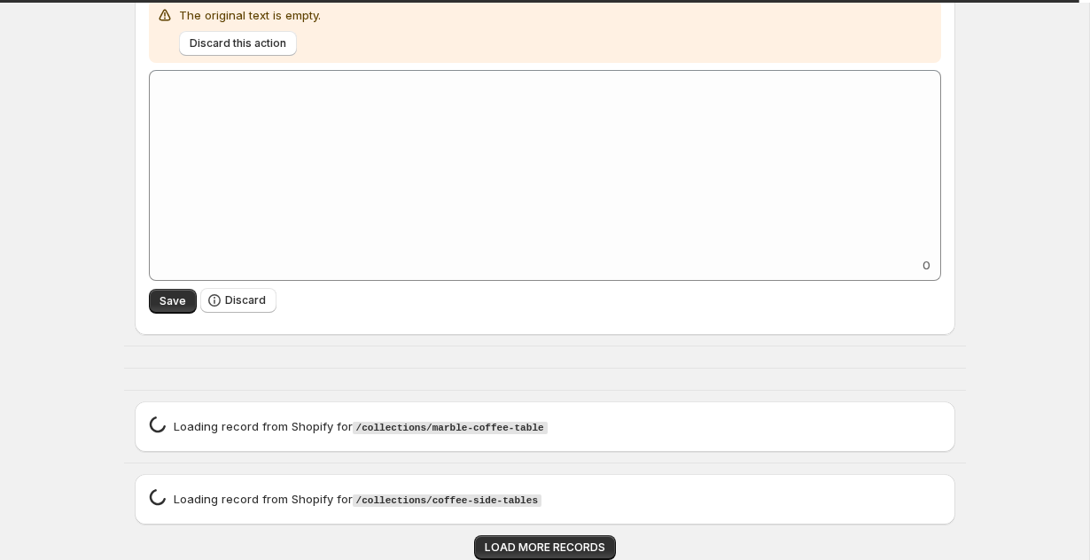
scroll to position [2323, 0]
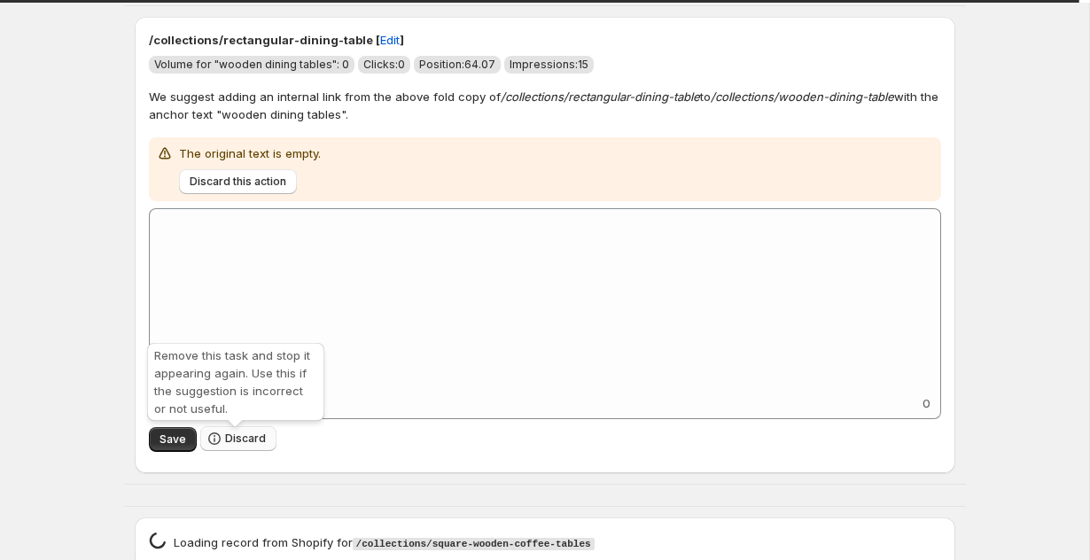
click at [239, 438] on span "Discard" at bounding box center [245, 438] width 41 height 14
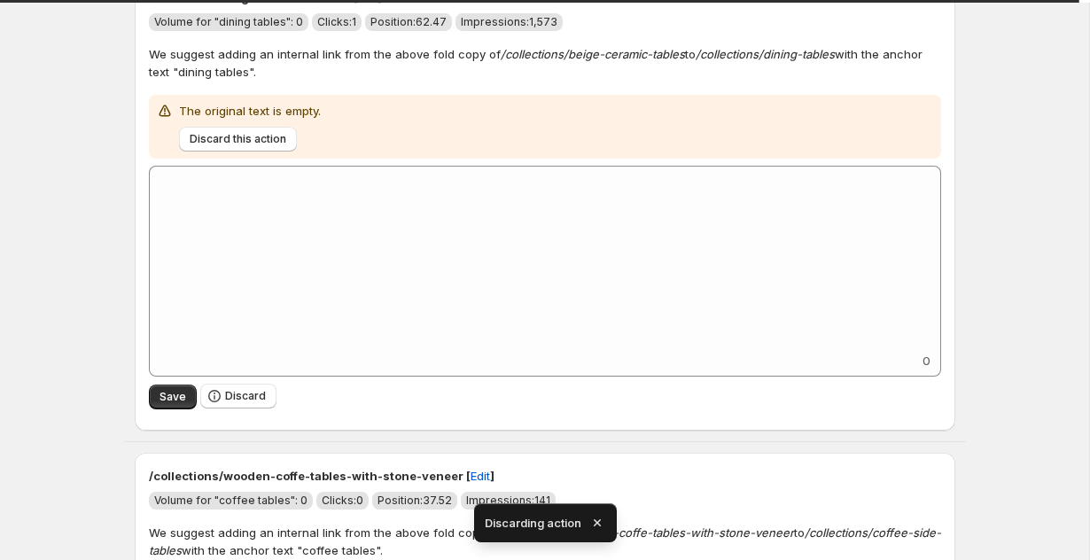
scroll to position [2609, 0]
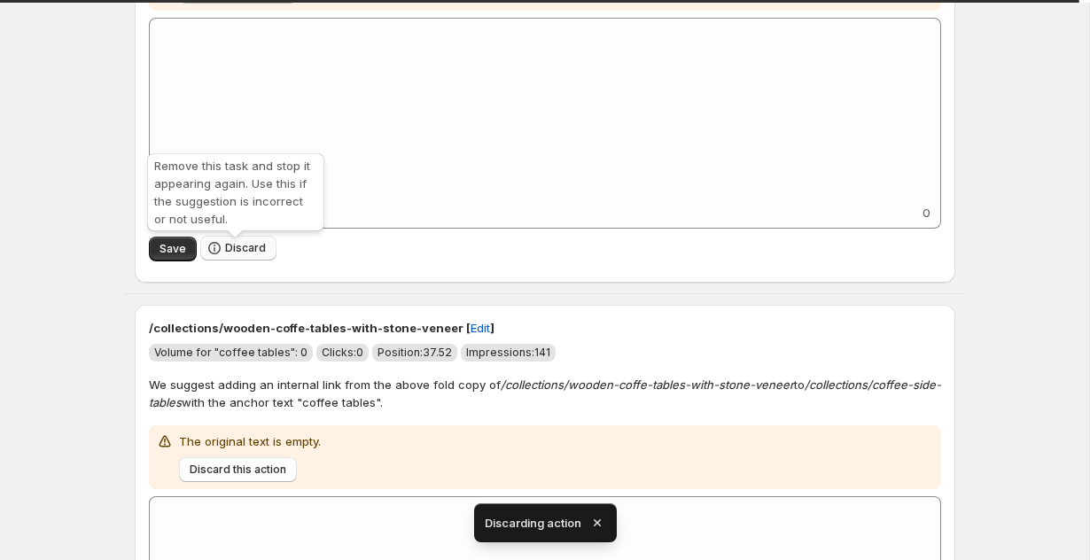
click at [258, 255] on span "Discard" at bounding box center [245, 248] width 41 height 14
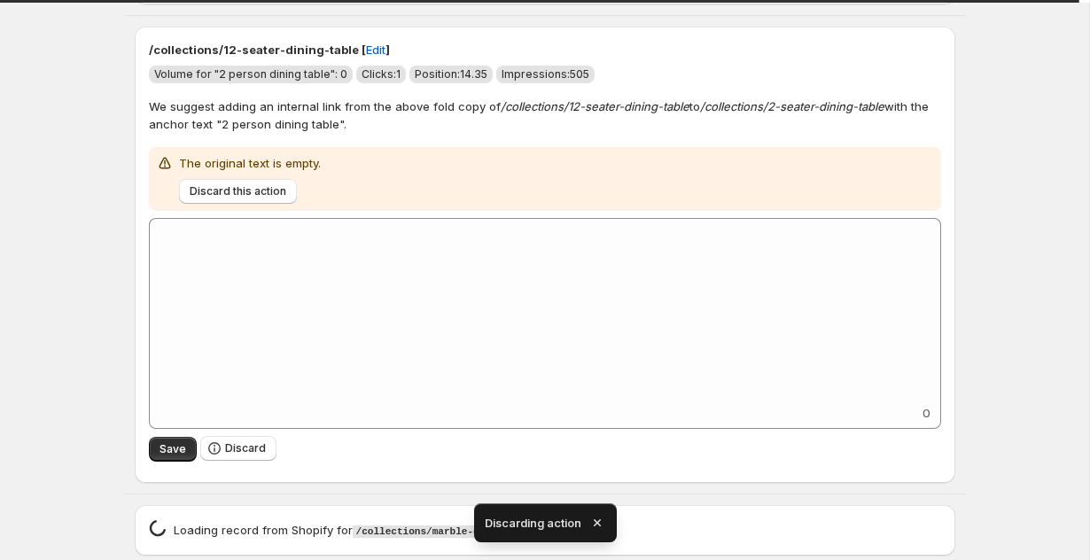
scroll to position [2460, 0]
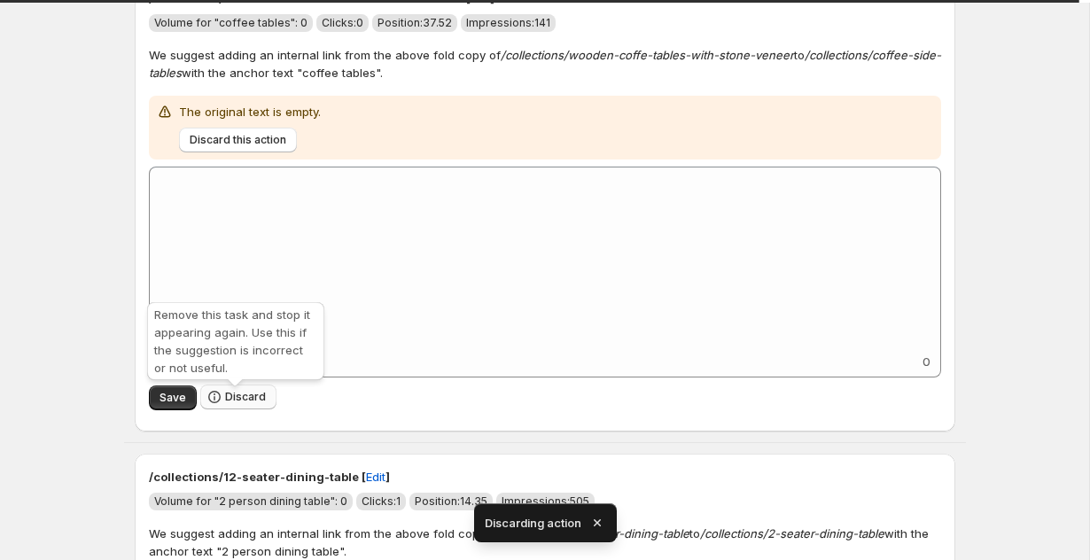
click at [227, 401] on span "Discard" at bounding box center [245, 397] width 41 height 14
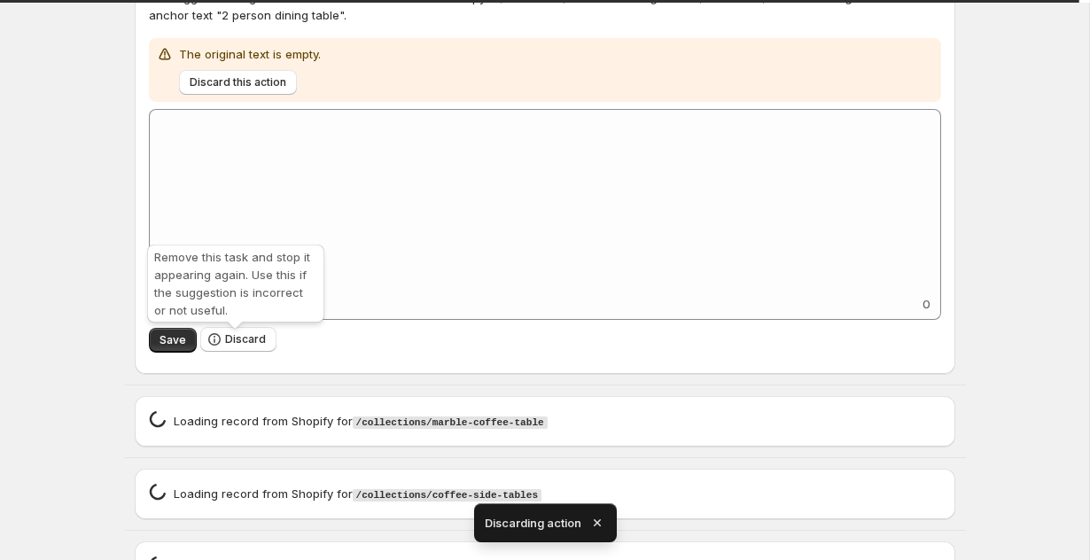
scroll to position [2567, 0]
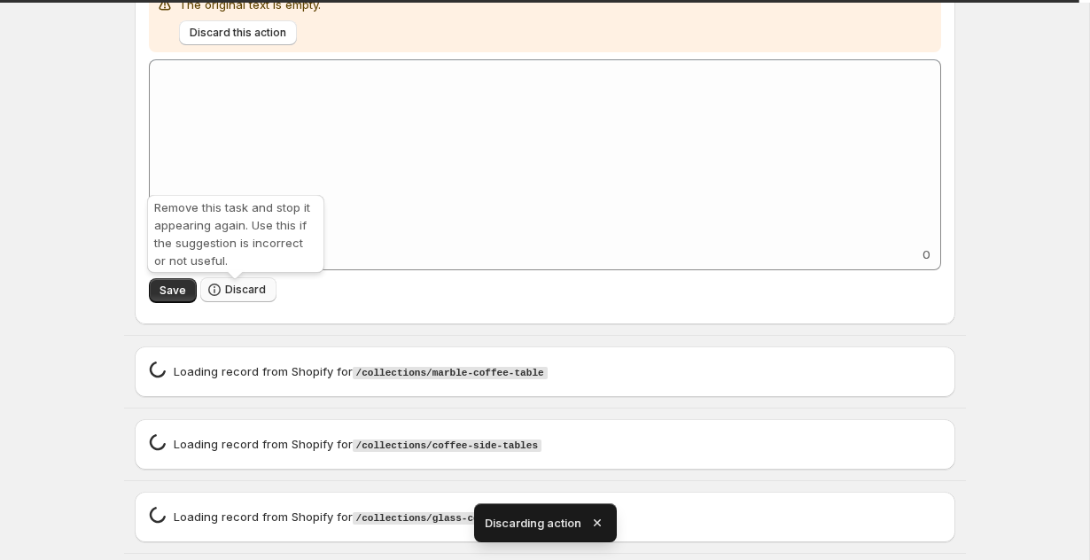
click at [244, 297] on span "Discard" at bounding box center [245, 290] width 41 height 14
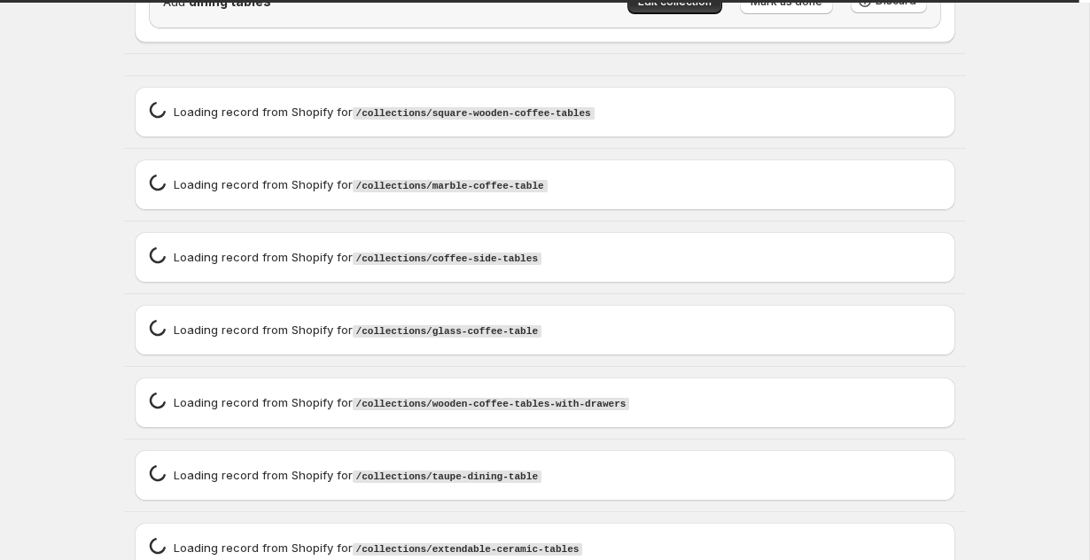
scroll to position [2332, 0]
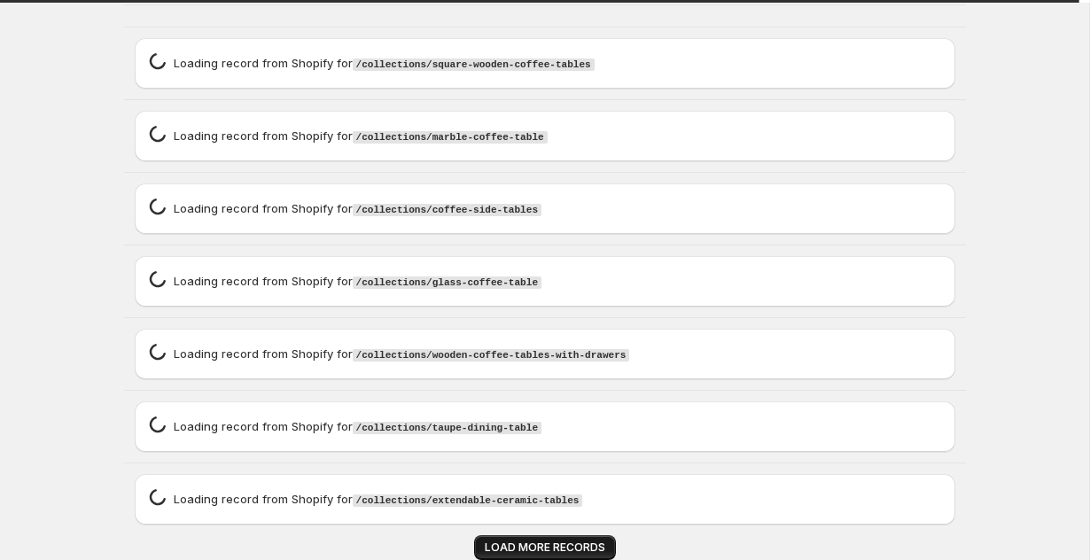
click at [500, 541] on span "LOAD MORE RECORDS" at bounding box center [545, 547] width 120 height 14
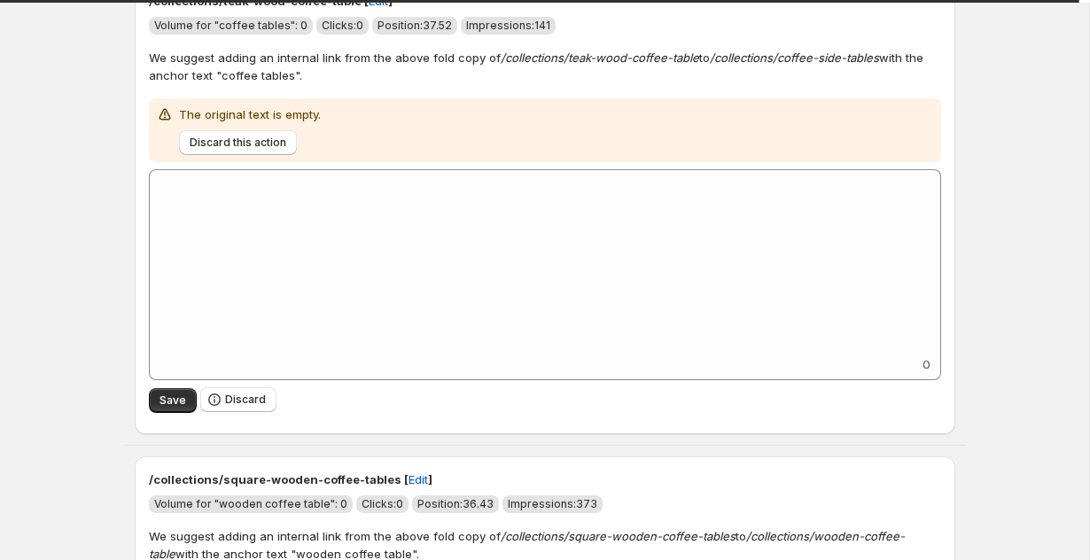
scroll to position [2365, 0]
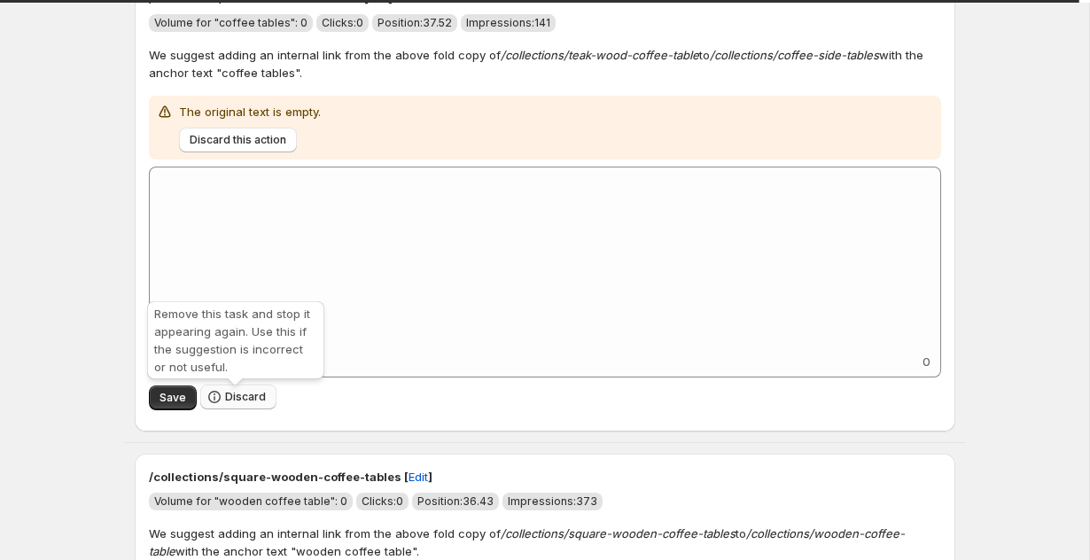
click at [216, 393] on icon "button" at bounding box center [214, 397] width 18 height 18
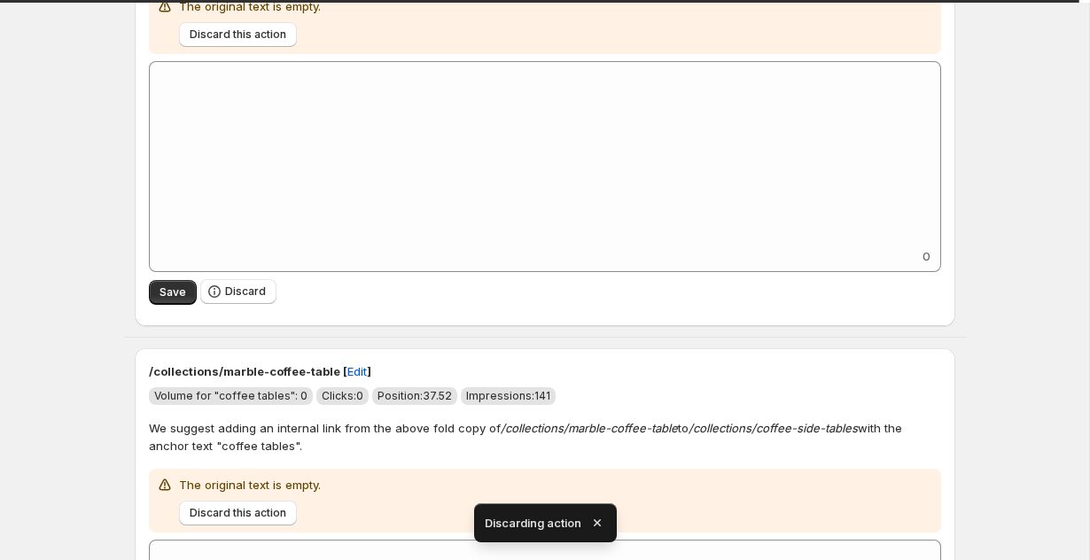
scroll to position [2524, 0]
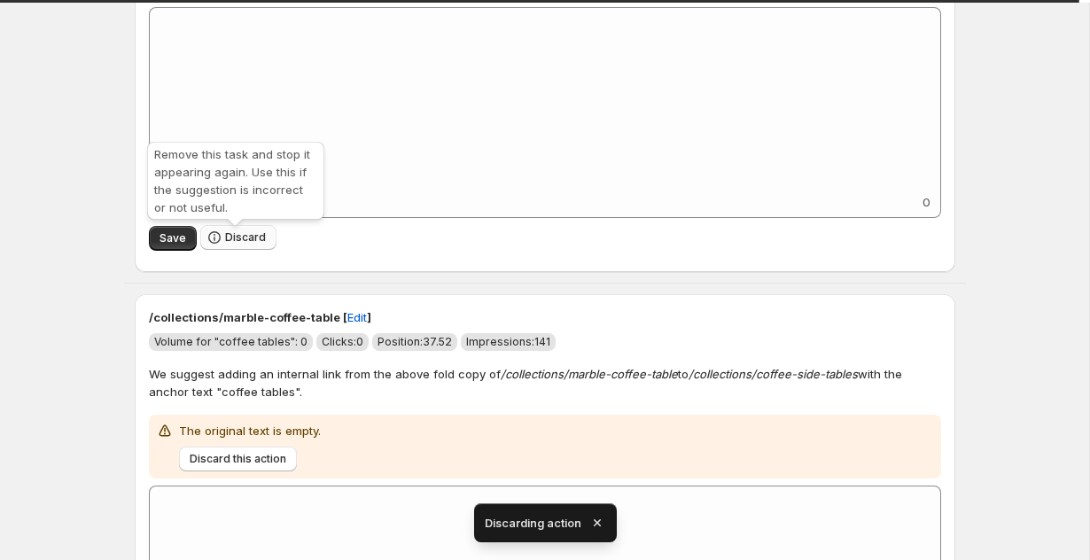
click at [240, 240] on span "Discard" at bounding box center [245, 237] width 41 height 14
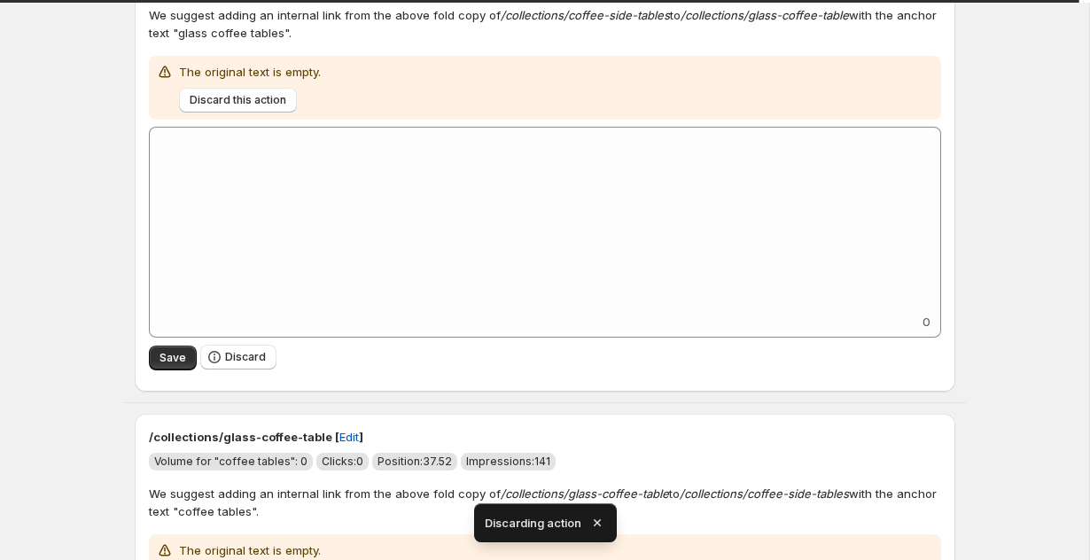
scroll to position [2404, 0]
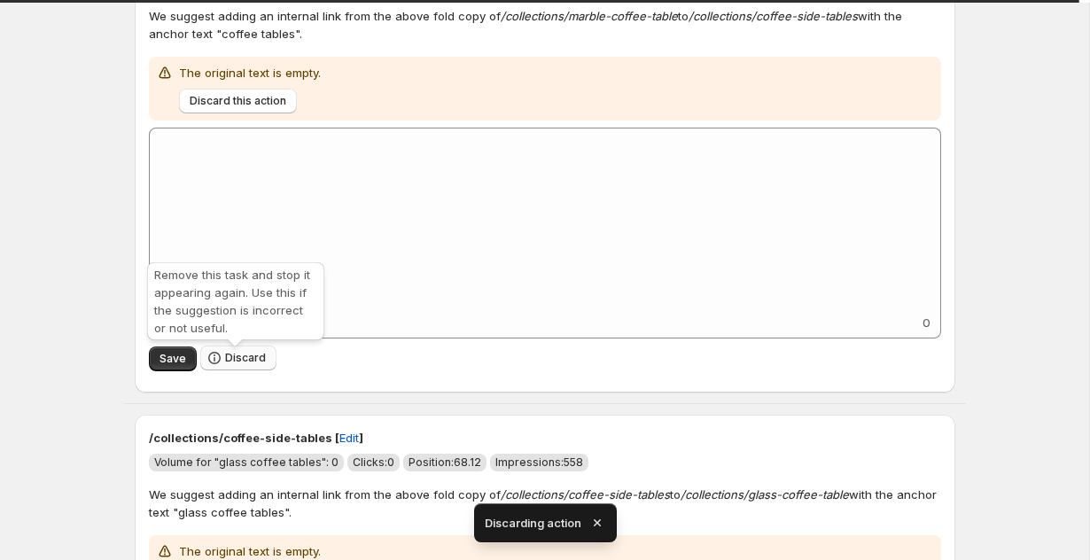
click at [215, 356] on icon "button" at bounding box center [214, 358] width 18 height 18
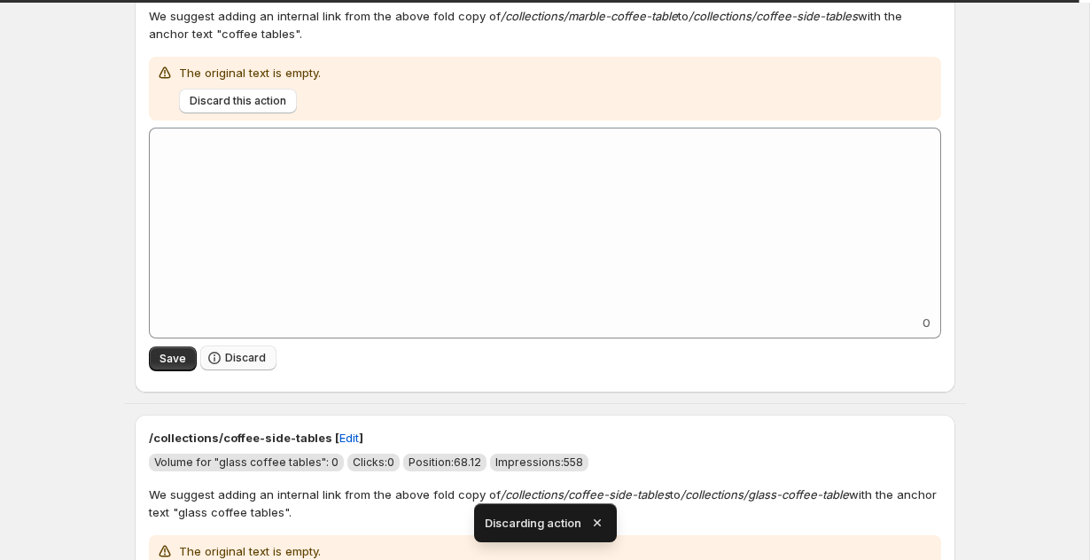
click at [215, 356] on icon "button" at bounding box center [214, 358] width 18 height 18
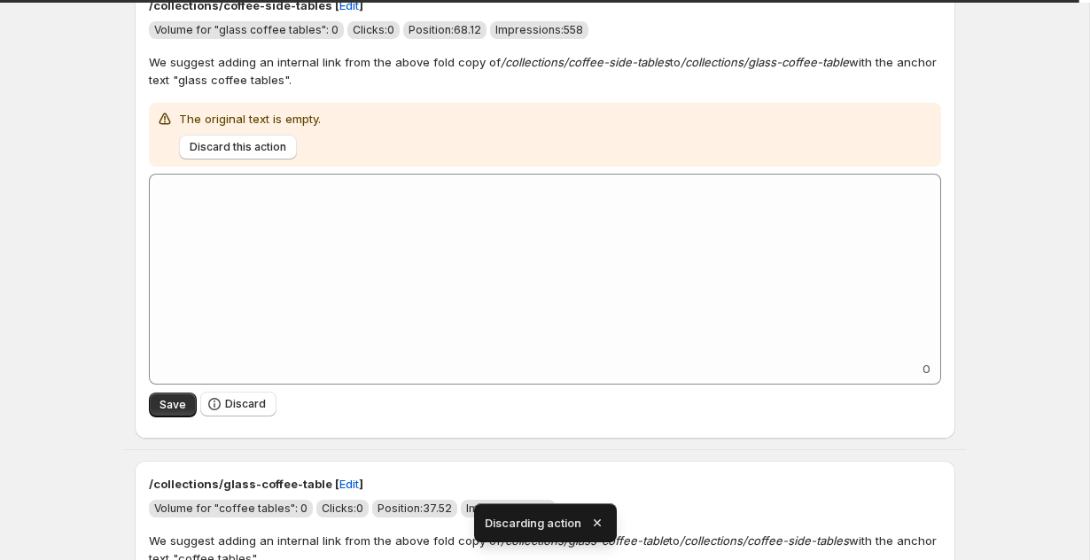
scroll to position [2503, 0]
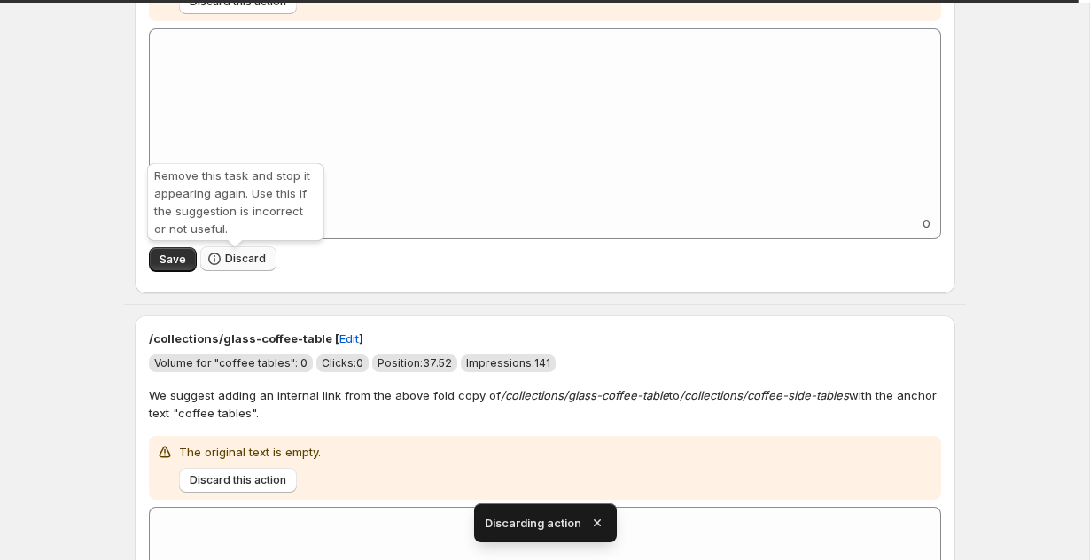
click at [233, 266] on span "Discard" at bounding box center [245, 259] width 41 height 14
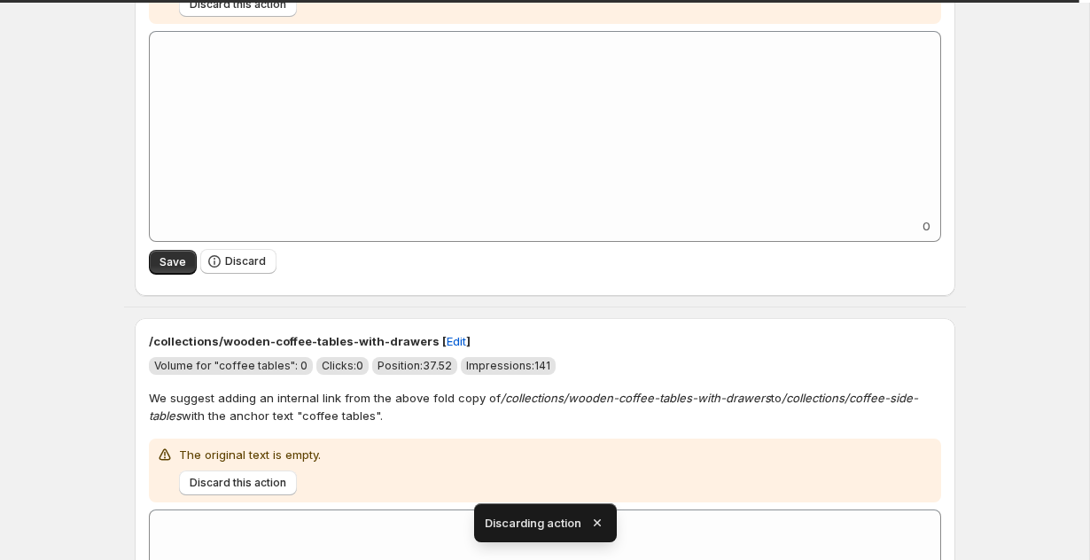
click at [233, 268] on span "Discard" at bounding box center [245, 261] width 41 height 14
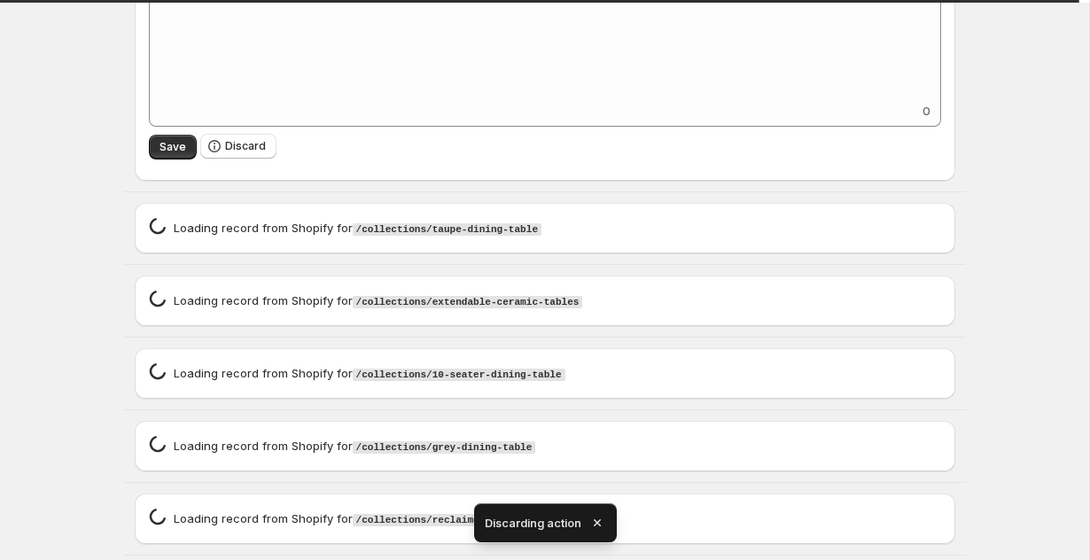
scroll to position [2616, 0]
click at [220, 151] on icon "button" at bounding box center [214, 146] width 18 height 18
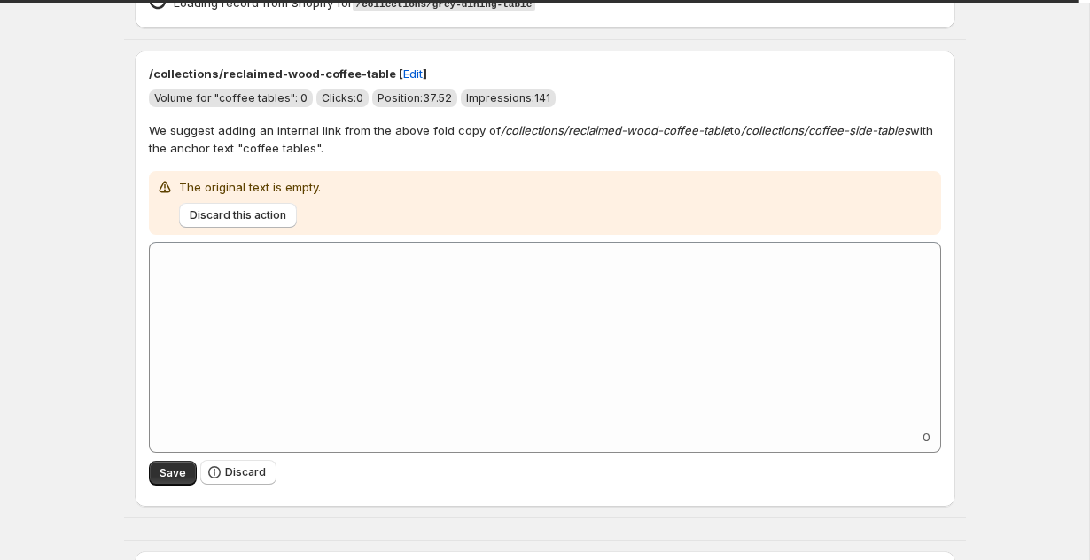
scroll to position [3447, 0]
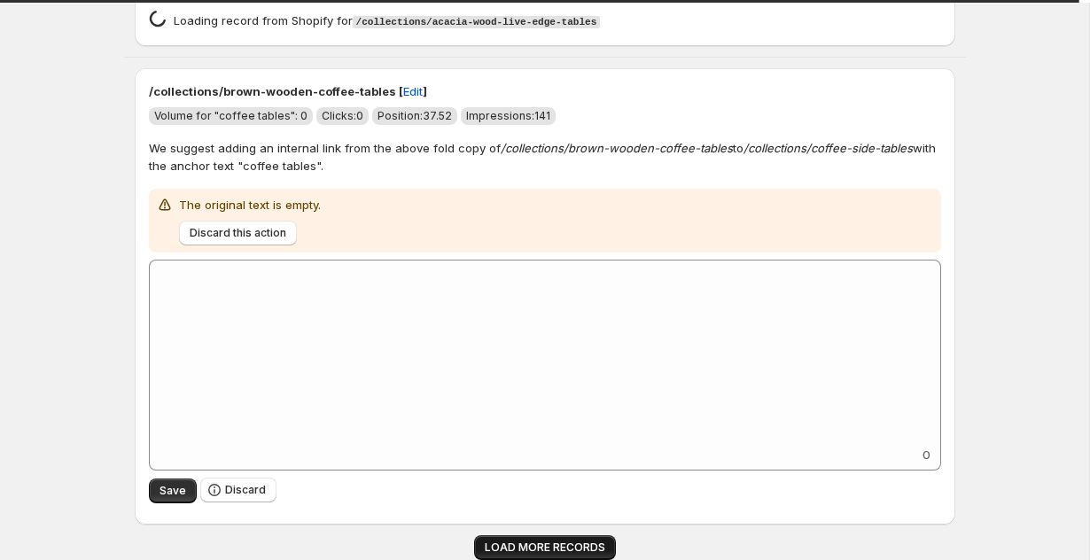
click at [547, 540] on span "LOAD MORE RECORDS" at bounding box center [545, 547] width 120 height 14
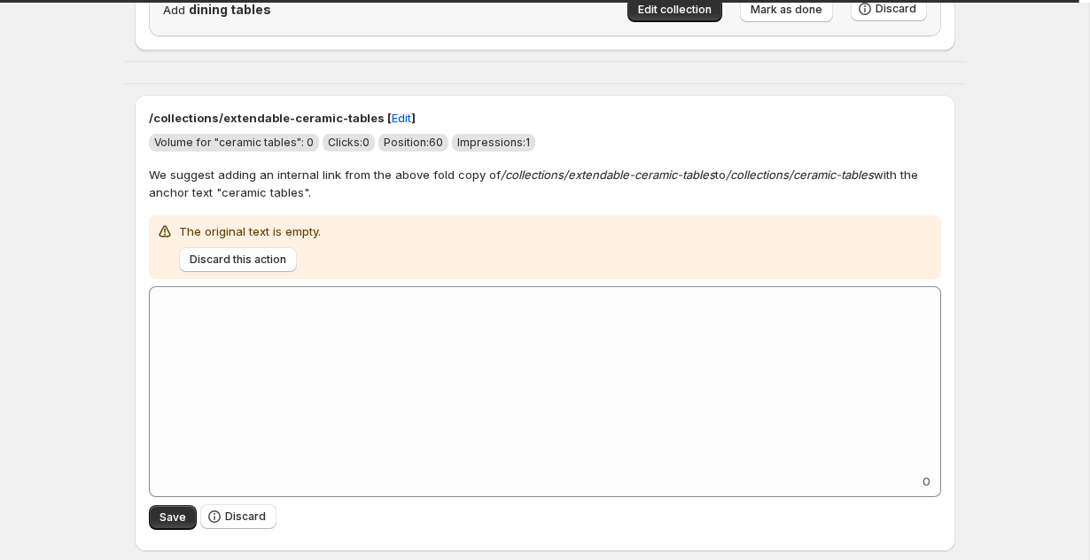
scroll to position [2336, 0]
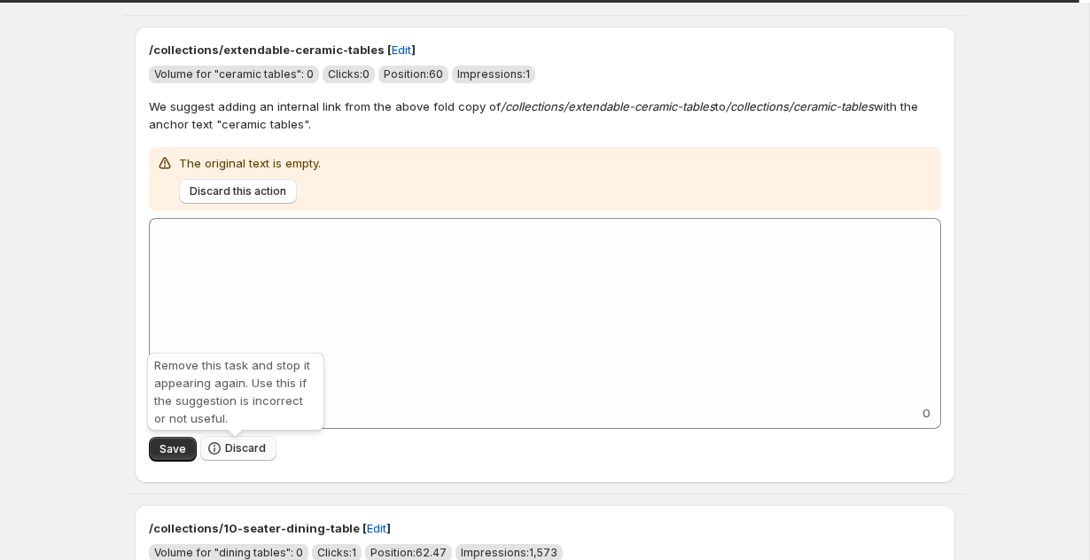
click at [261, 454] on span "Discard" at bounding box center [245, 448] width 41 height 14
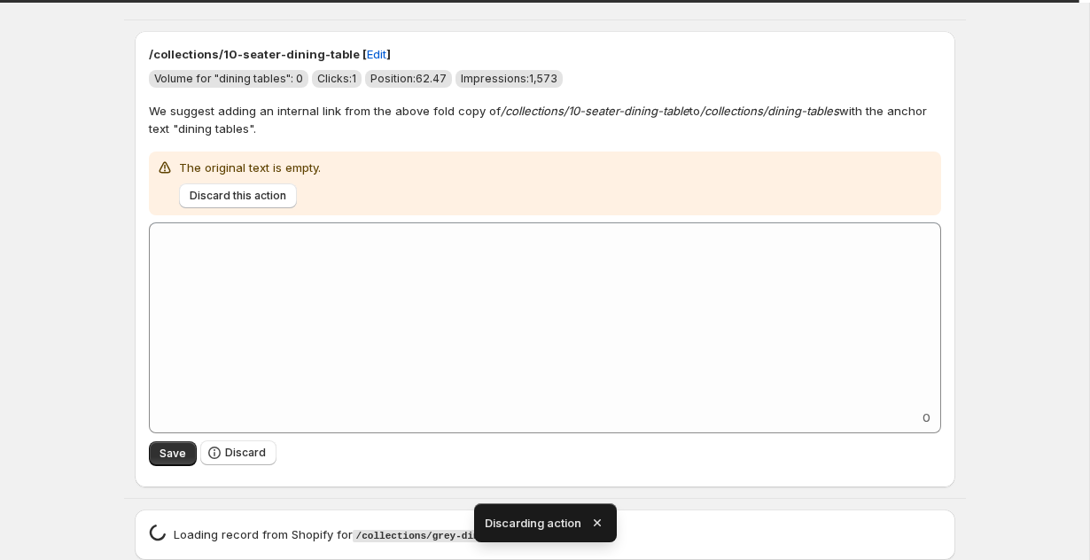
scroll to position [2423, 0]
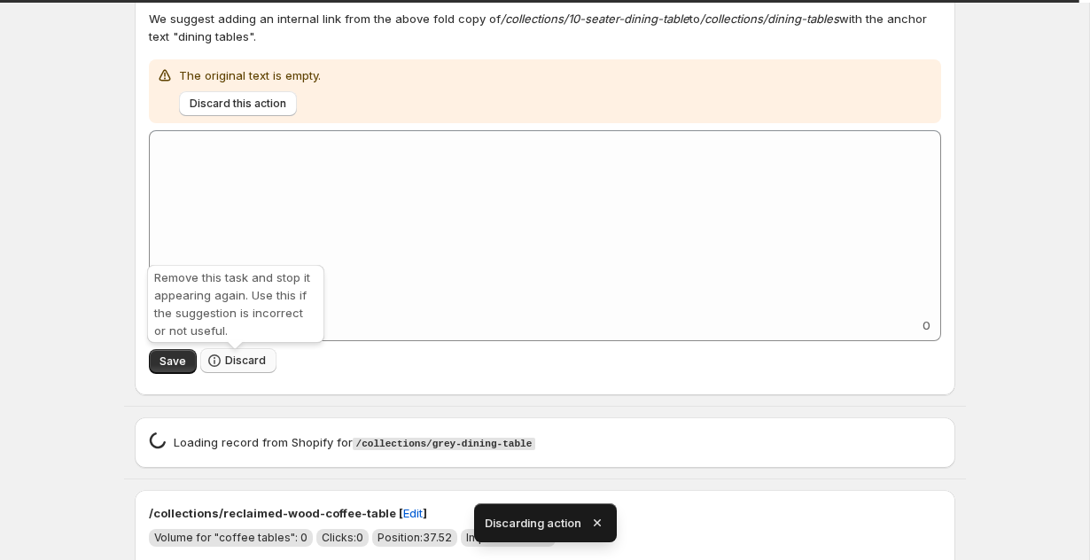
click at [248, 364] on span "Discard" at bounding box center [245, 360] width 41 height 14
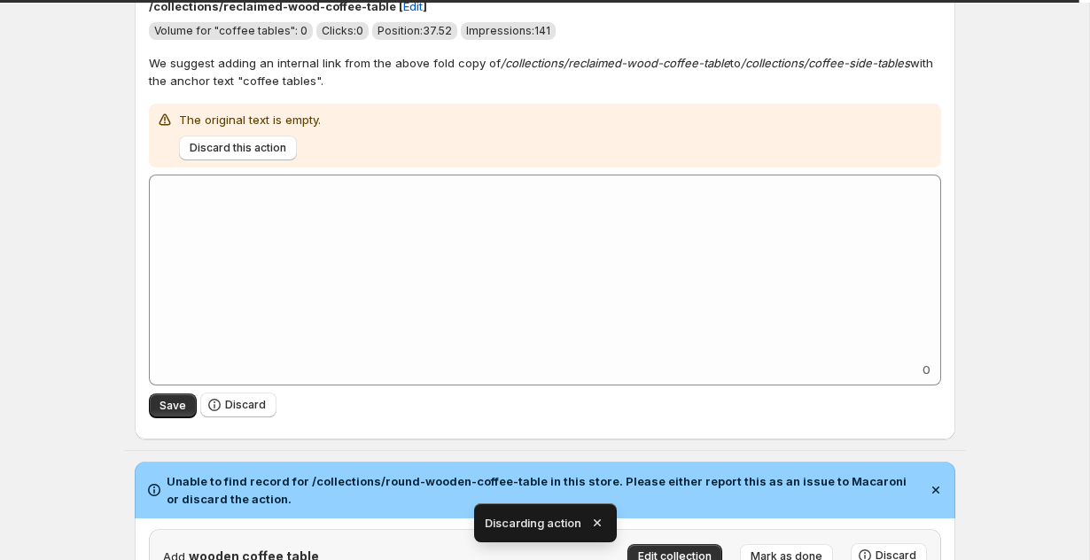
scroll to position [2502, 0]
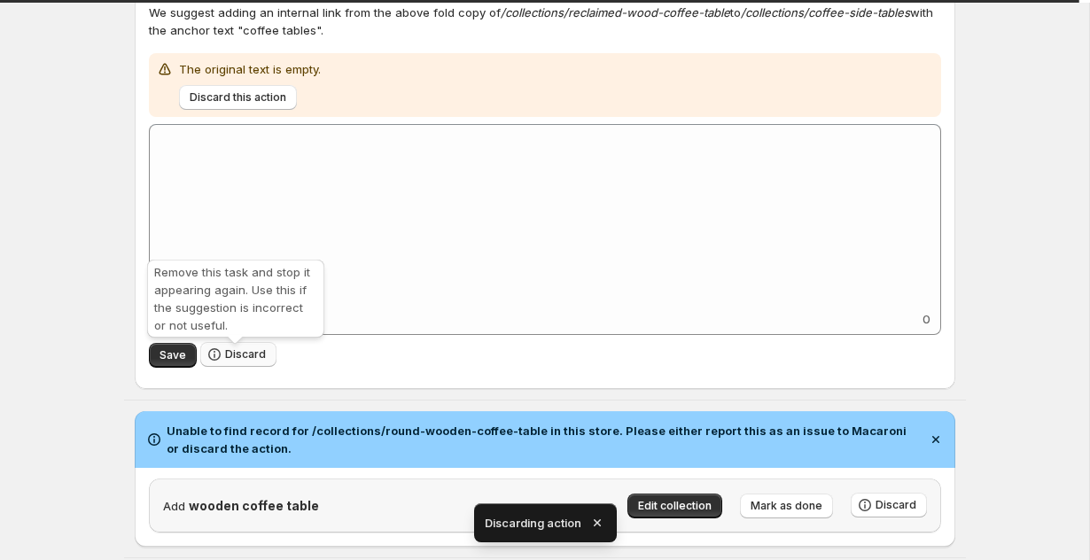
click at [253, 353] on span "Discard" at bounding box center [245, 354] width 41 height 14
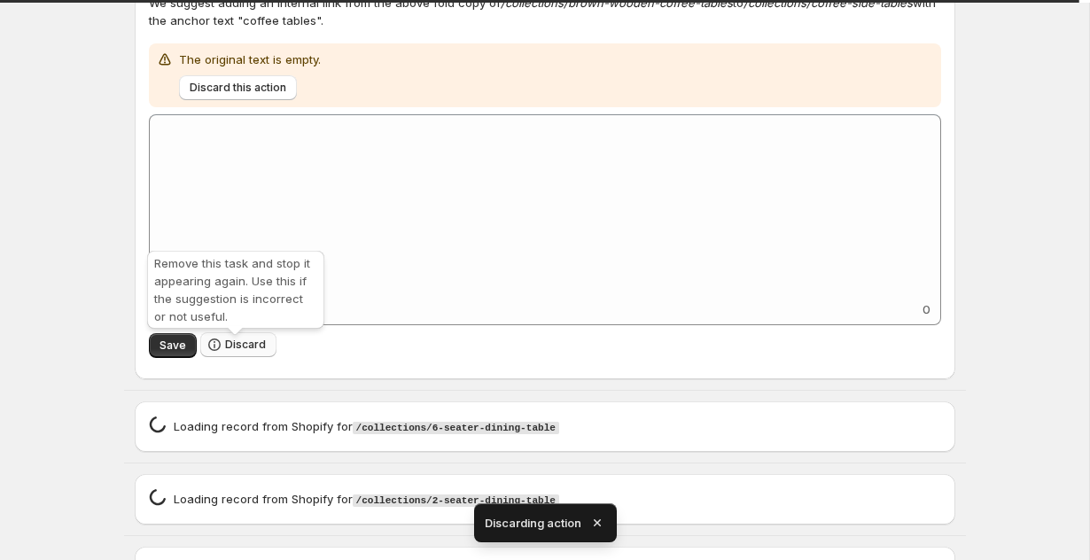
click at [252, 342] on button "Discard" at bounding box center [238, 344] width 76 height 25
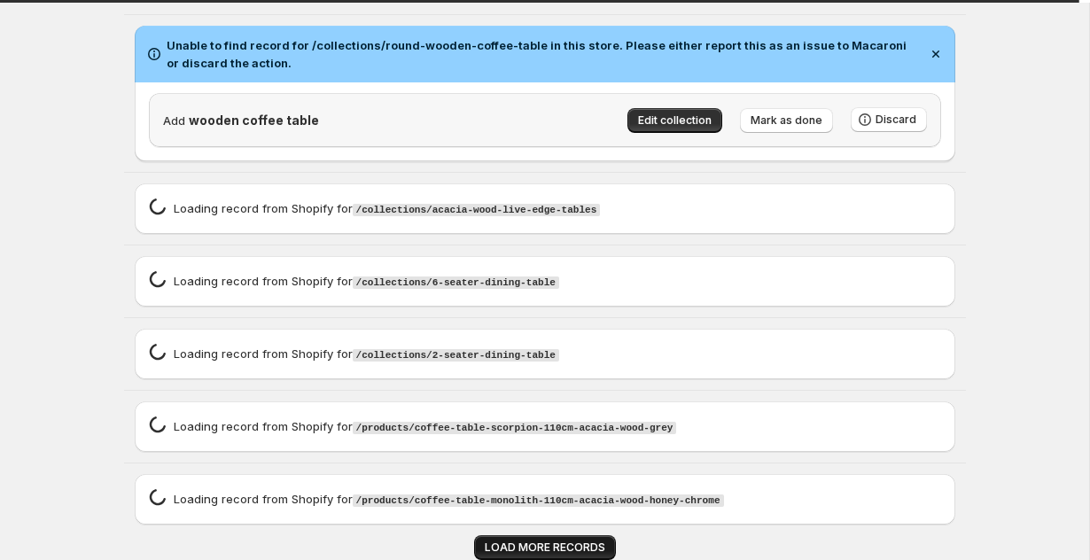
click at [548, 541] on span "LOAD MORE RECORDS" at bounding box center [545, 547] width 120 height 14
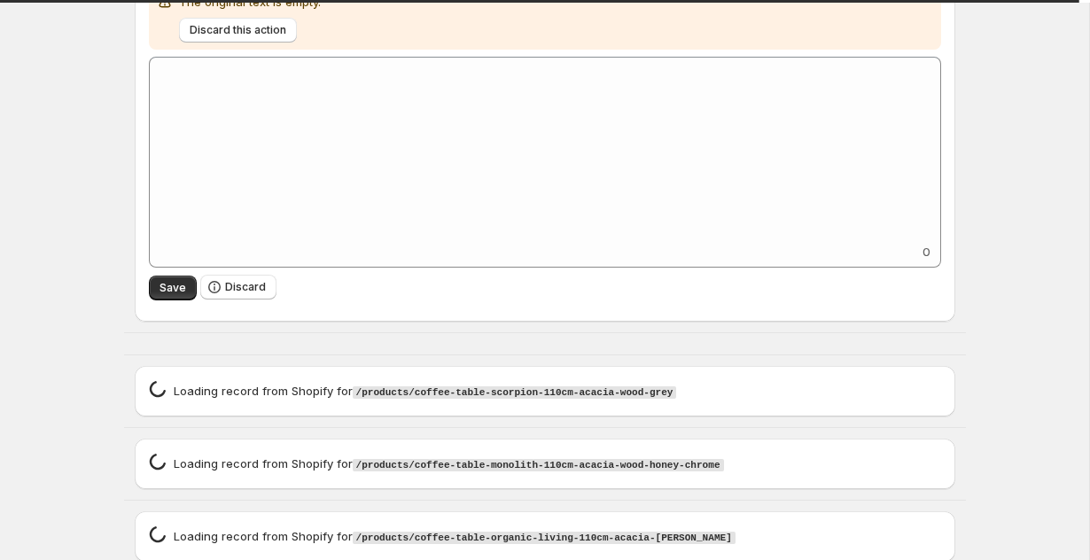
scroll to position [2904, 0]
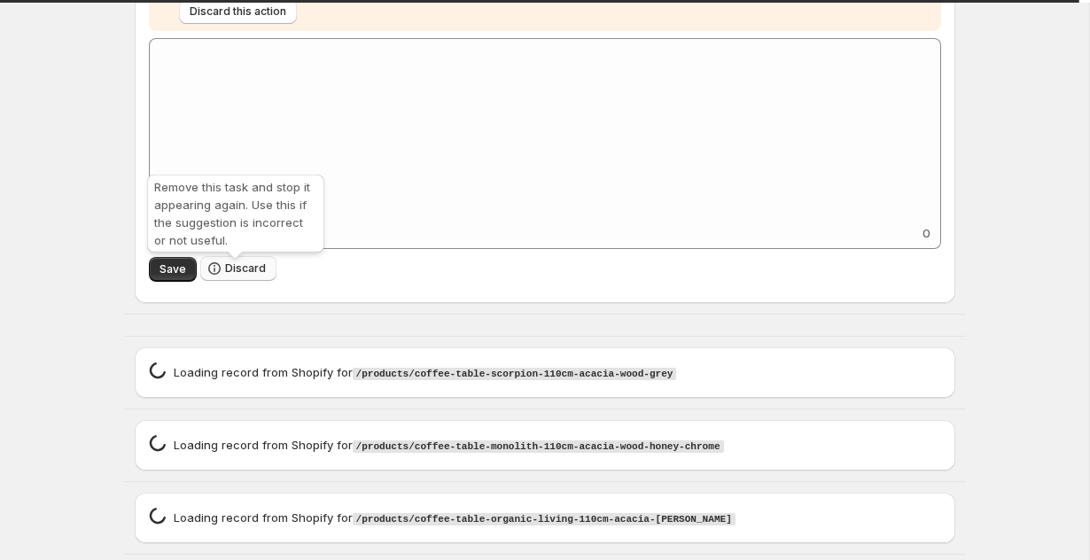
click at [225, 275] on span "Discard" at bounding box center [245, 268] width 41 height 14
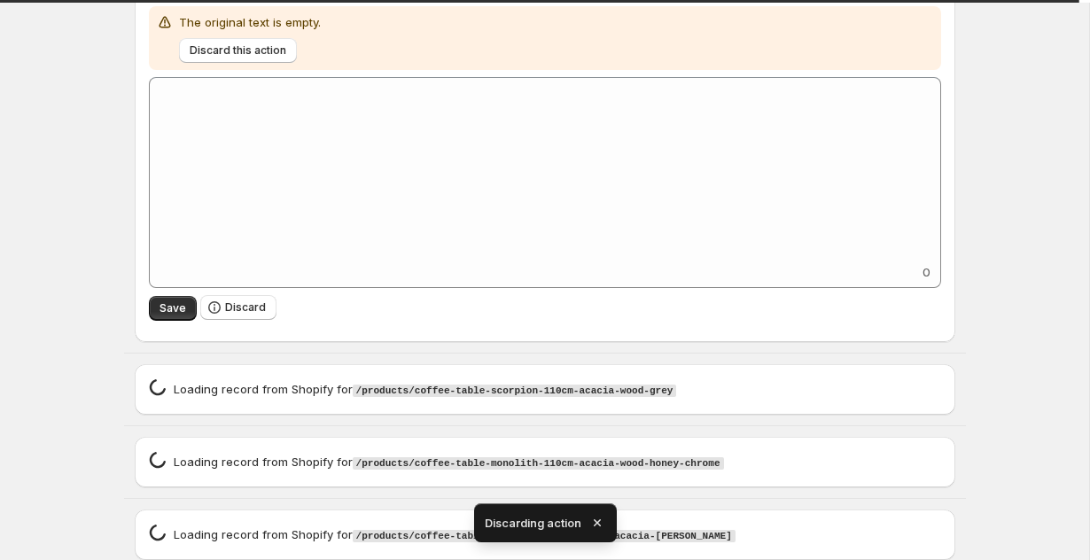
scroll to position [2908, 0]
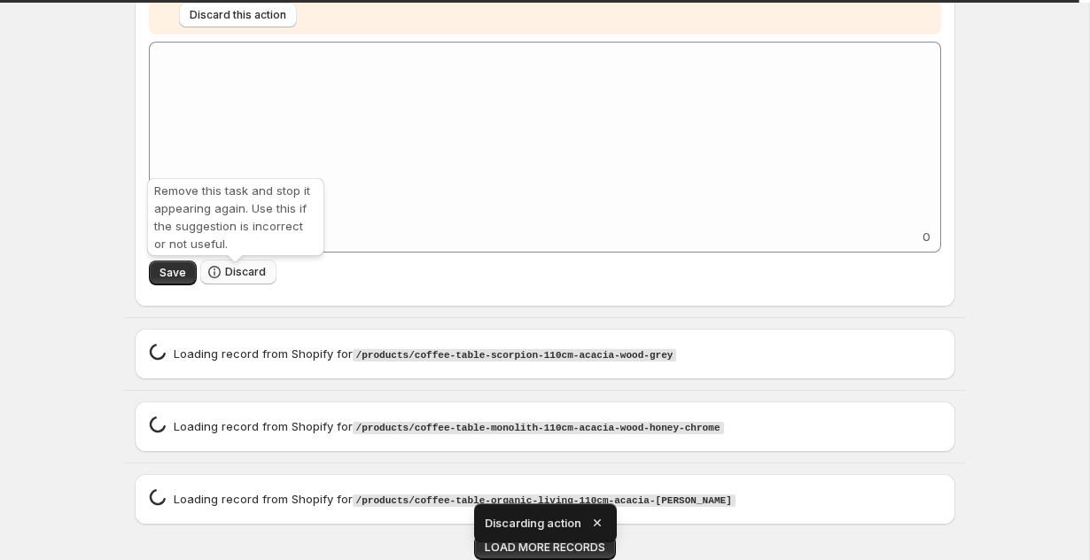
click at [205, 264] on icon "button" at bounding box center [214, 272] width 18 height 18
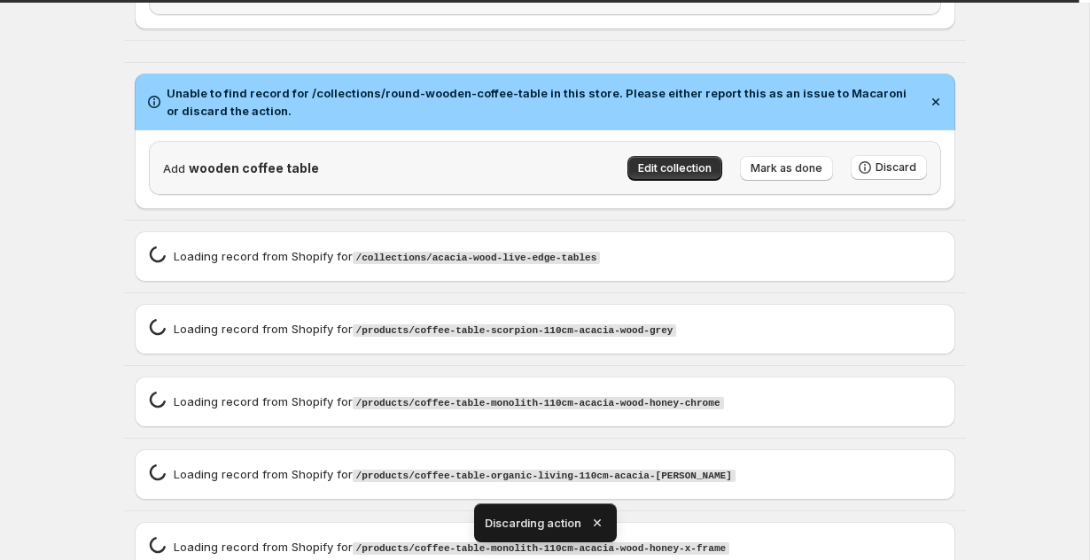
scroll to position [2502, 0]
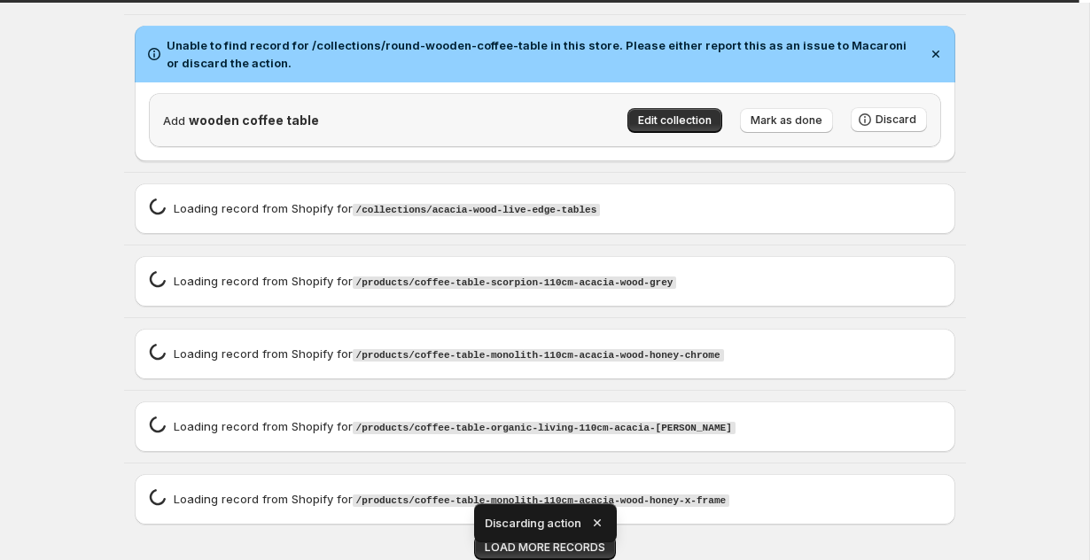
click at [595, 523] on icon "button" at bounding box center [597, 523] width 18 height 18
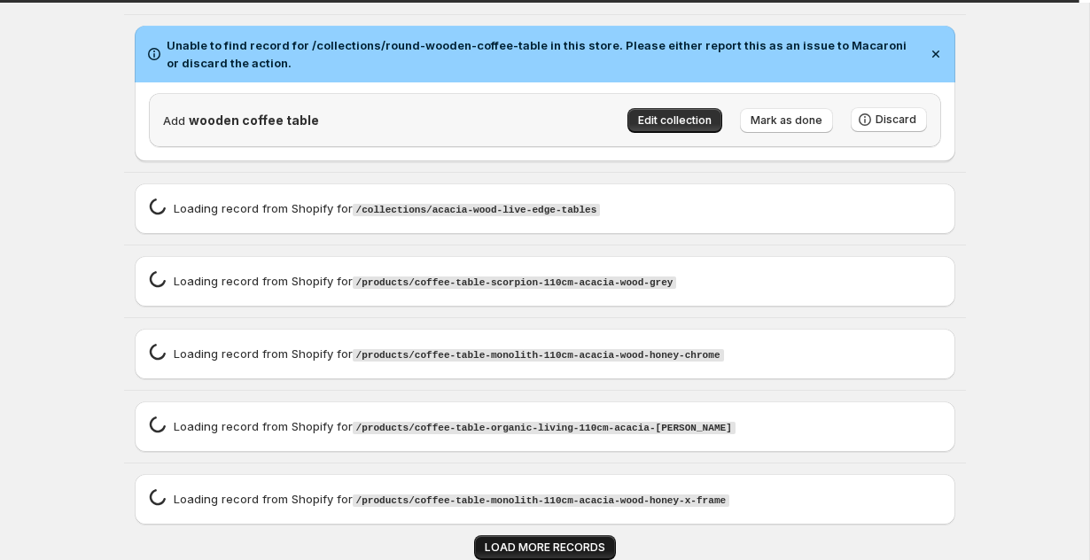
click at [570, 542] on span "LOAD MORE RECORDS" at bounding box center [545, 547] width 120 height 14
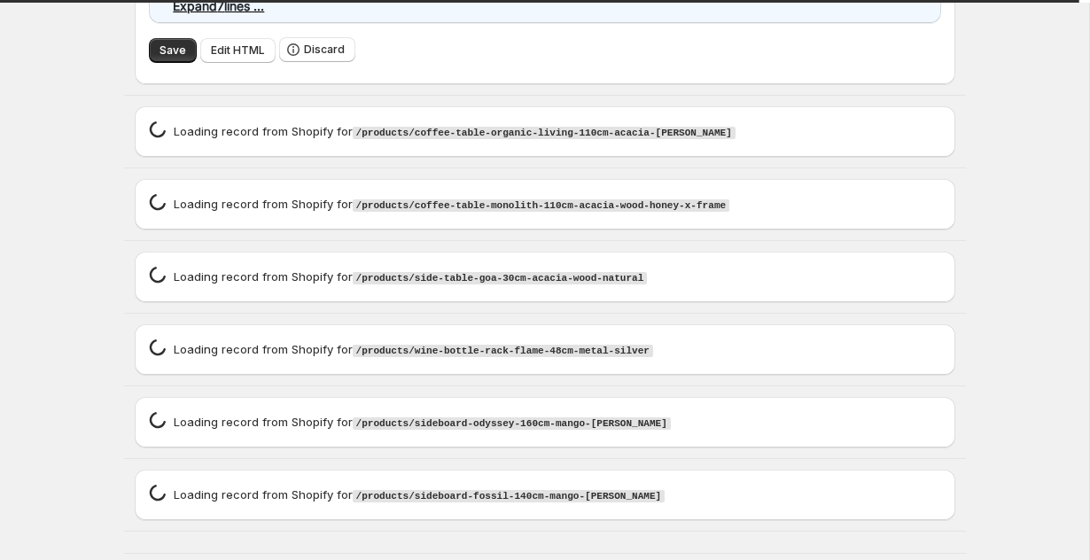
scroll to position [3588, 0]
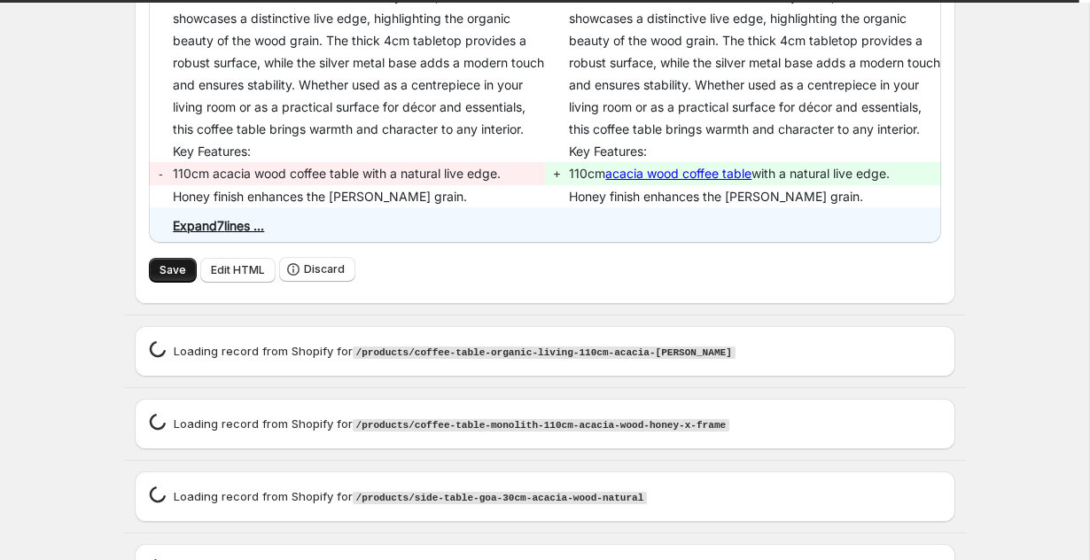
click at [171, 277] on span "Save" at bounding box center [172, 270] width 27 height 14
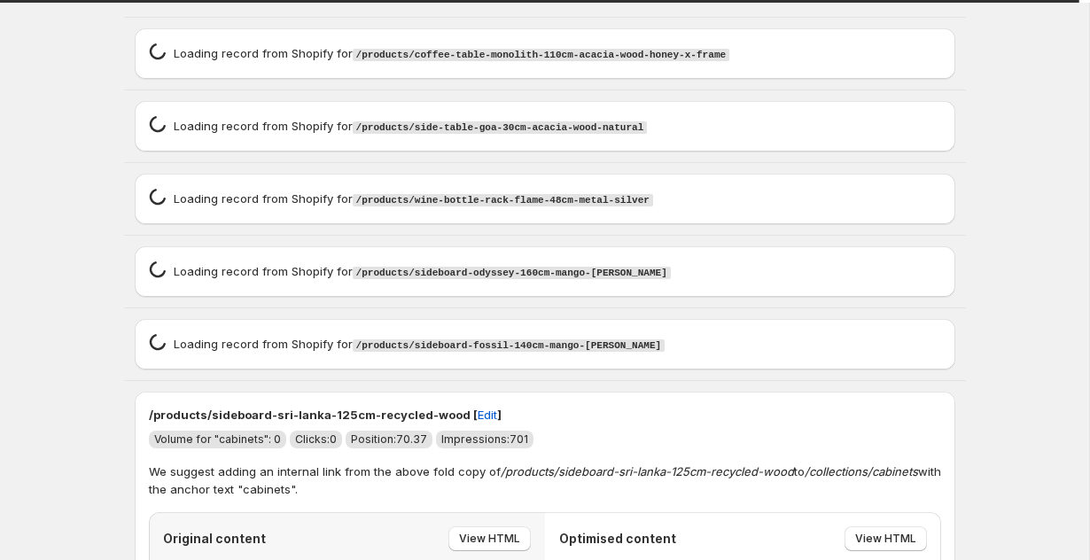
scroll to position [3678, 0]
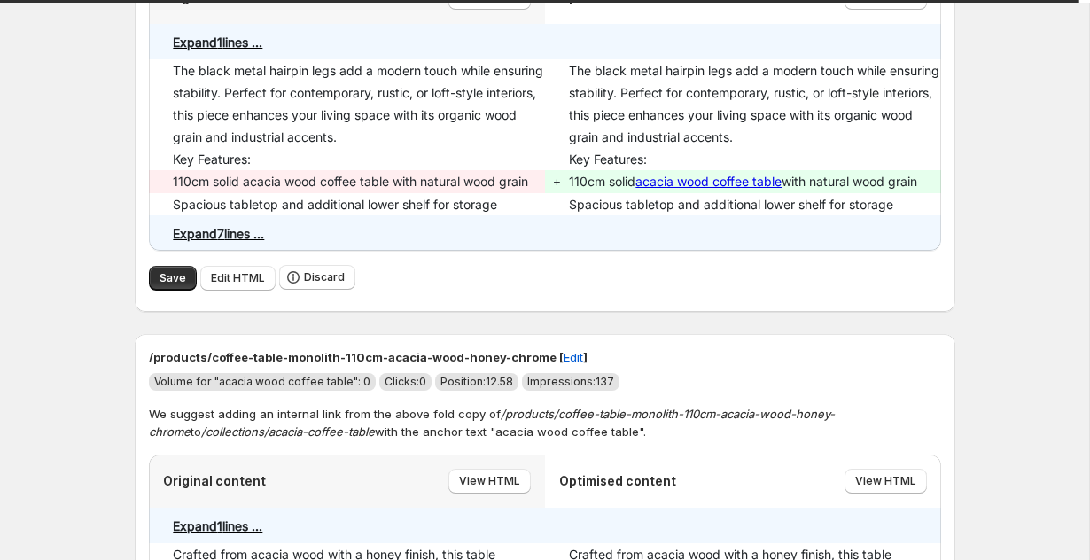
scroll to position [3196, 0]
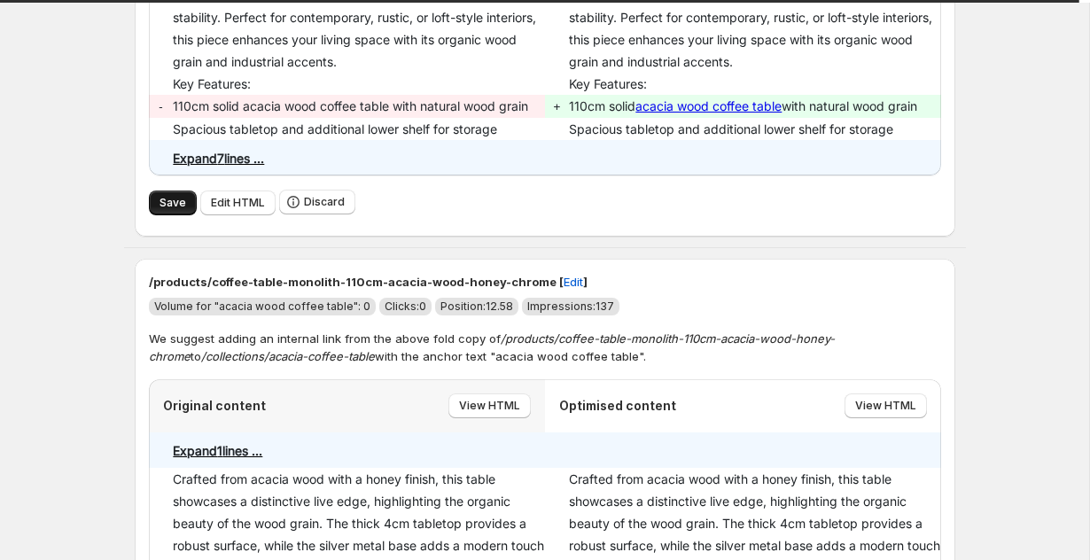
click at [161, 206] on span "Save" at bounding box center [172, 203] width 27 height 14
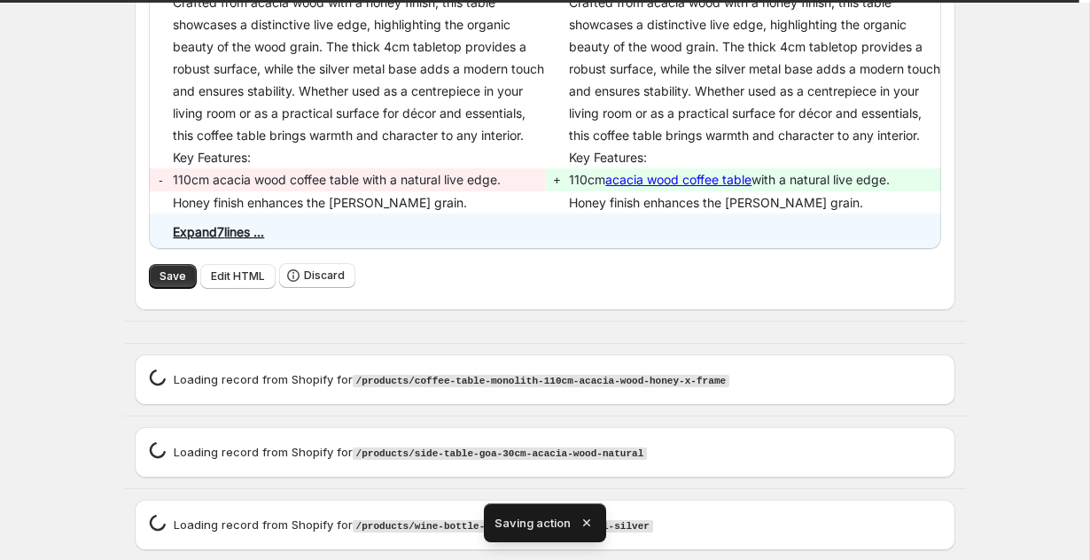
scroll to position [3172, 0]
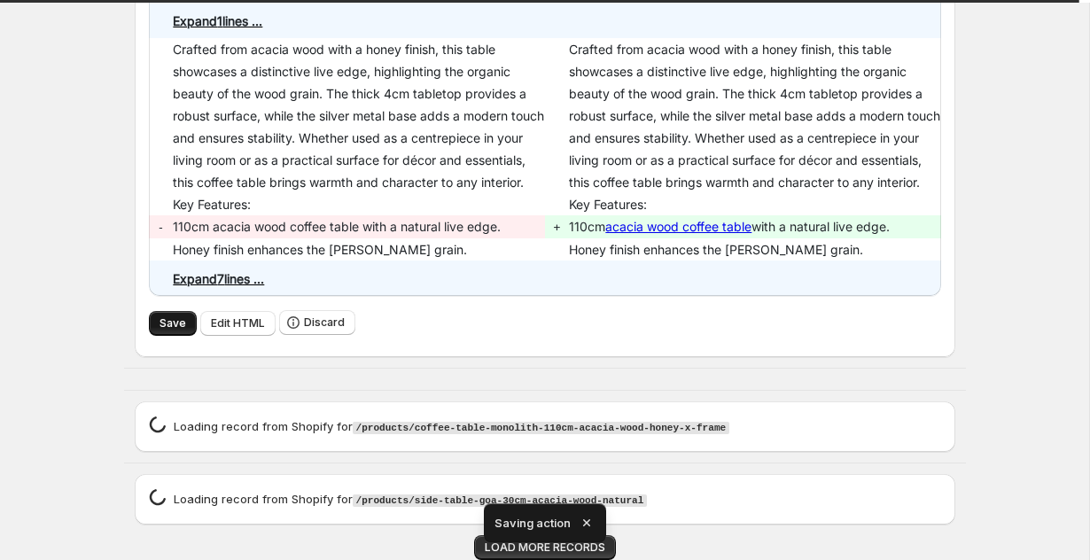
click at [168, 316] on span "Save" at bounding box center [172, 323] width 27 height 14
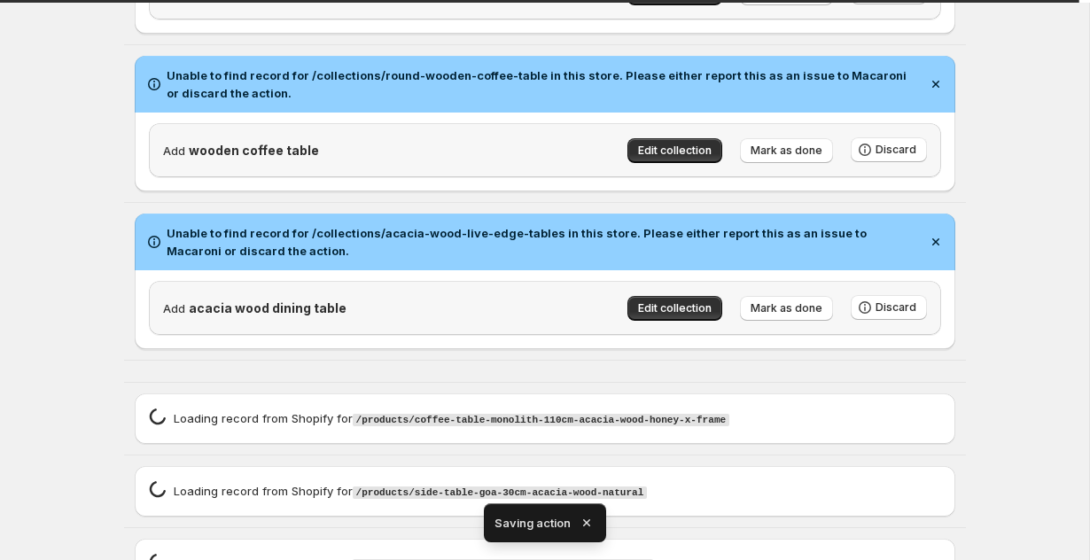
click at [585, 521] on icon "button" at bounding box center [587, 523] width 18 height 18
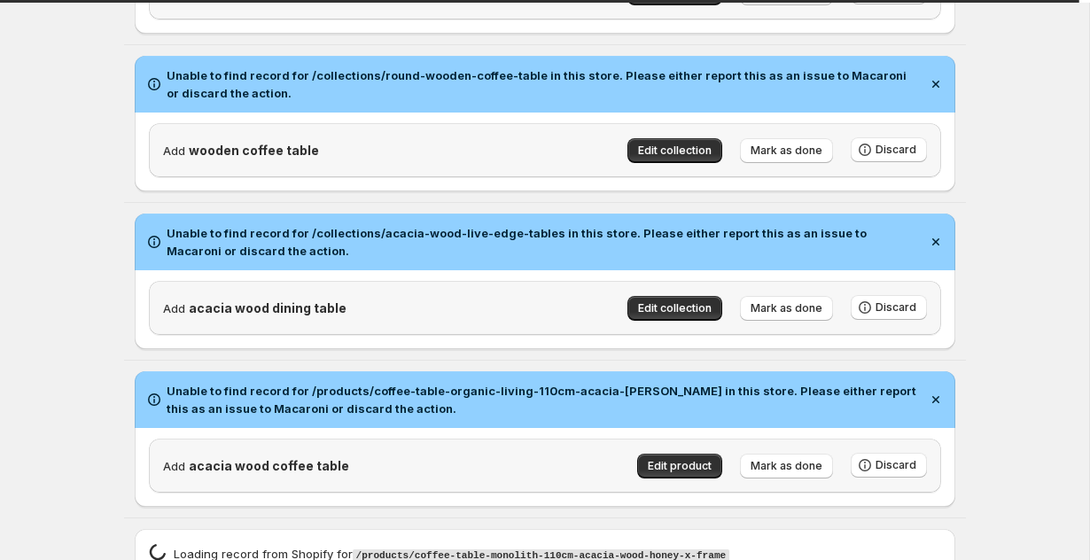
scroll to position [2809, 0]
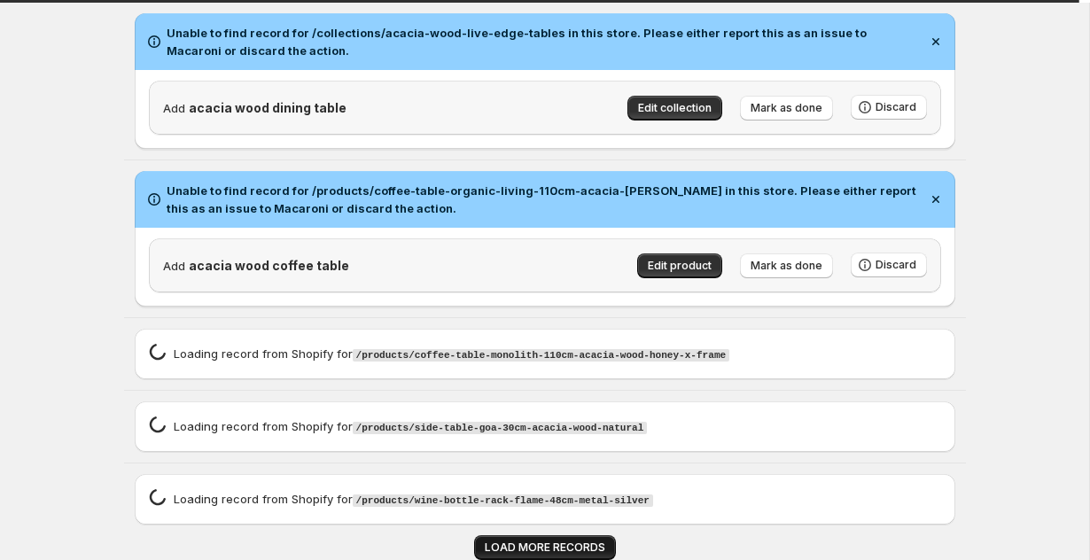
click at [572, 548] on span "LOAD MORE RECORDS" at bounding box center [545, 547] width 120 height 14
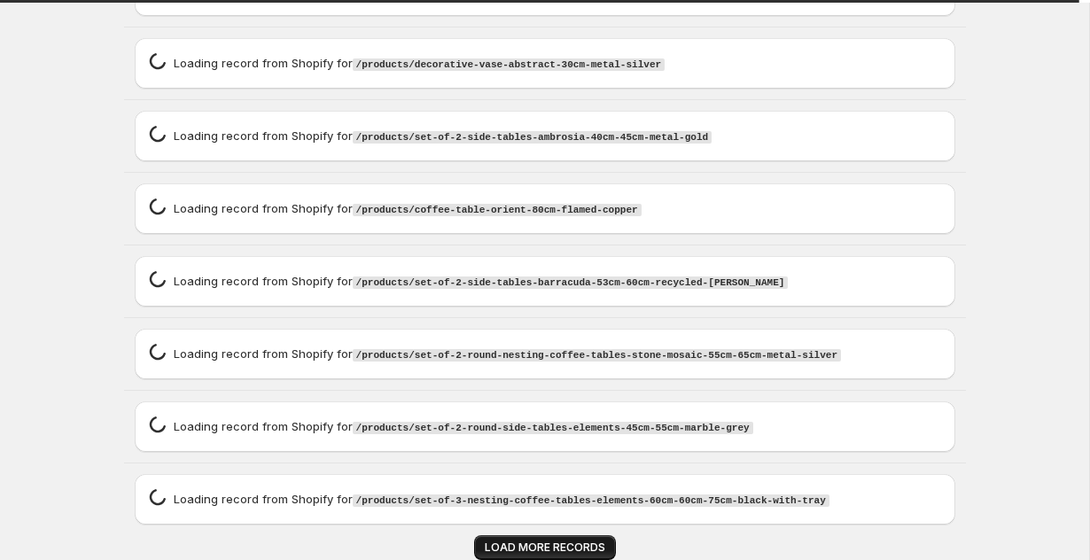
click at [572, 548] on span "LOAD MORE RECORDS" at bounding box center [545, 547] width 120 height 14
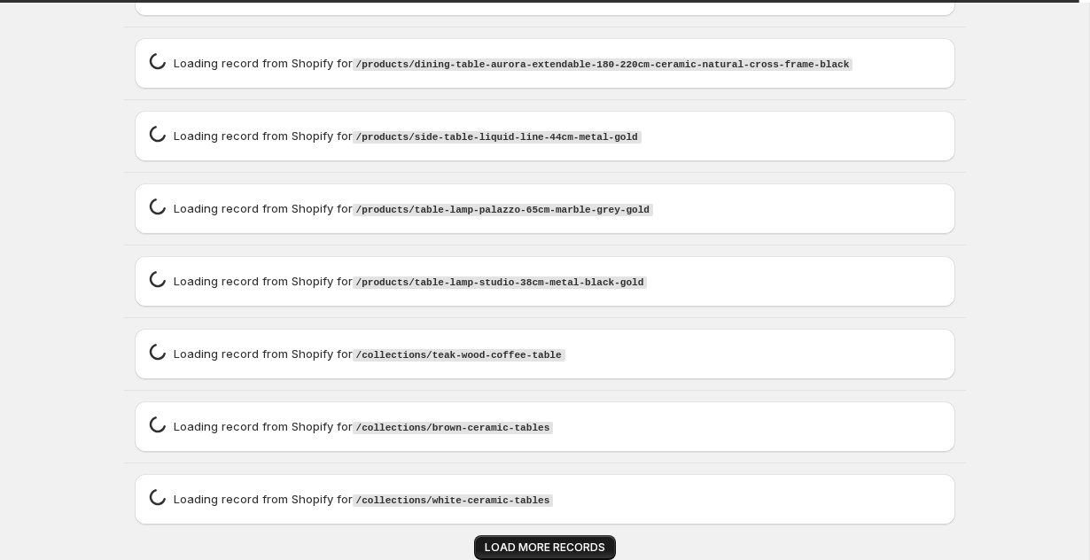
click at [572, 548] on span "LOAD MORE RECORDS" at bounding box center [545, 547] width 120 height 14
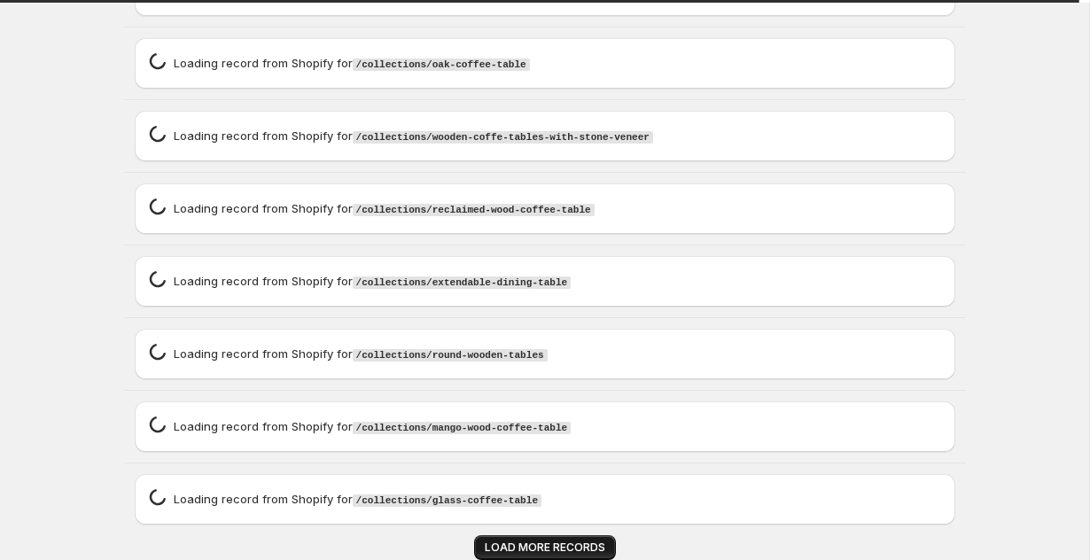
click at [572, 548] on span "LOAD MORE RECORDS" at bounding box center [545, 547] width 120 height 14
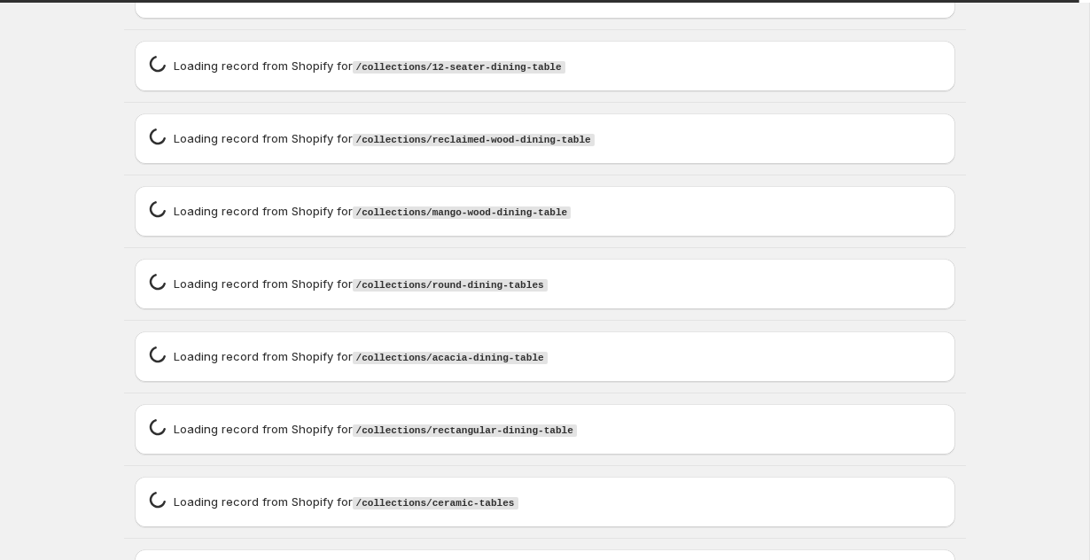
scroll to position [8655, 0]
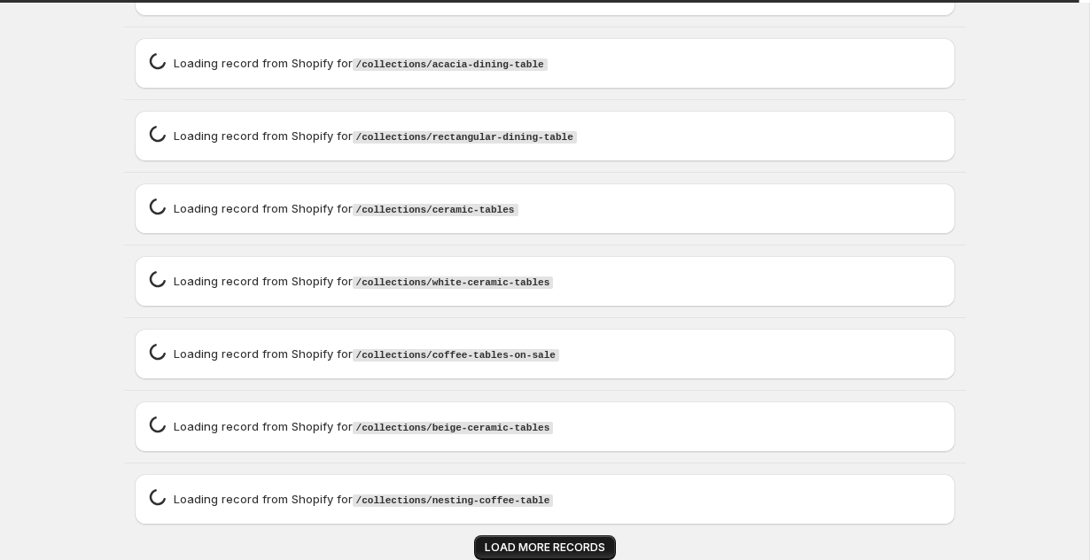
click at [572, 548] on span "LOAD MORE RECORDS" at bounding box center [545, 547] width 120 height 14
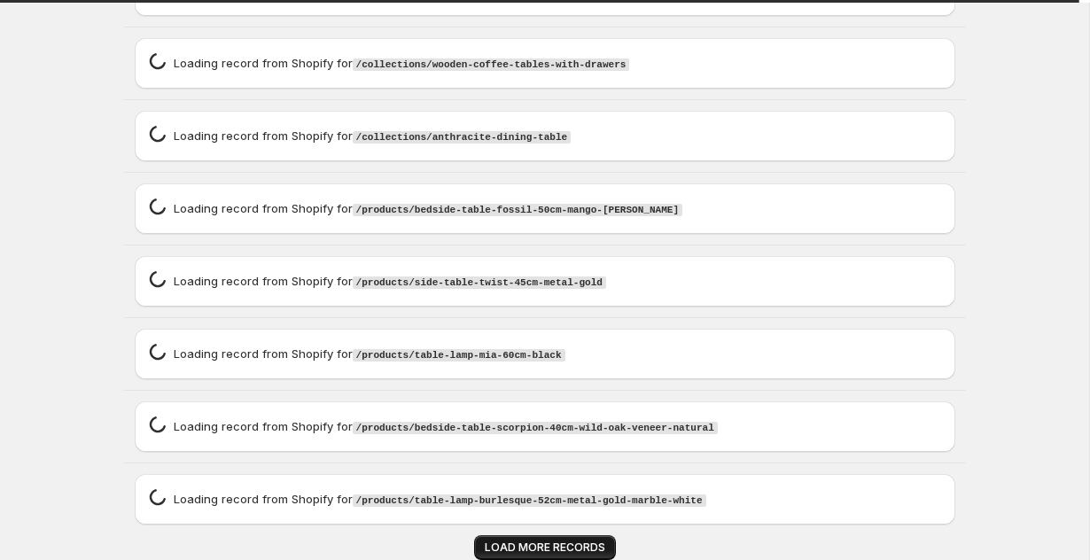
click at [572, 548] on span "LOAD MORE RECORDS" at bounding box center [545, 547] width 120 height 14
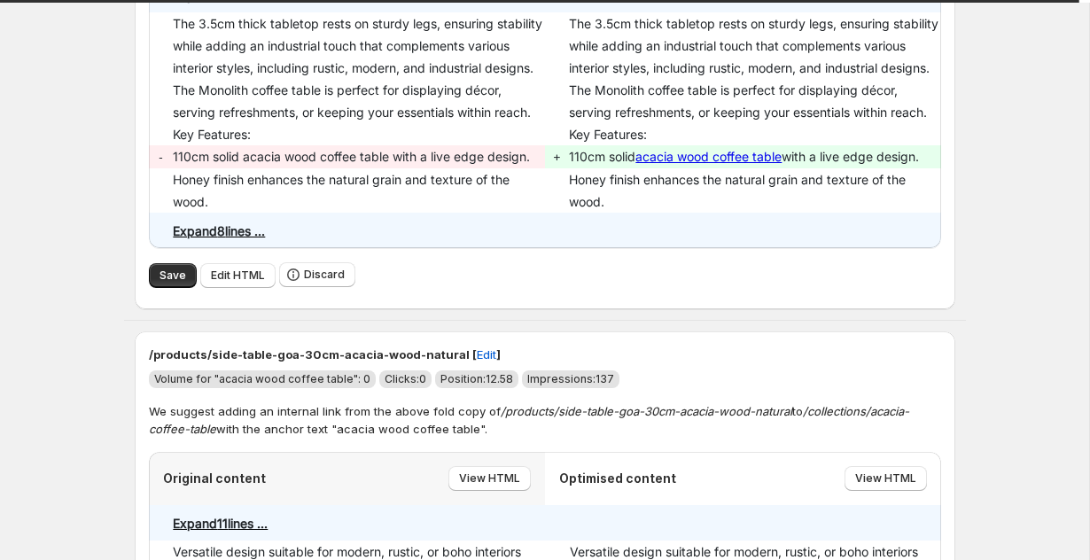
scroll to position [3331, 0]
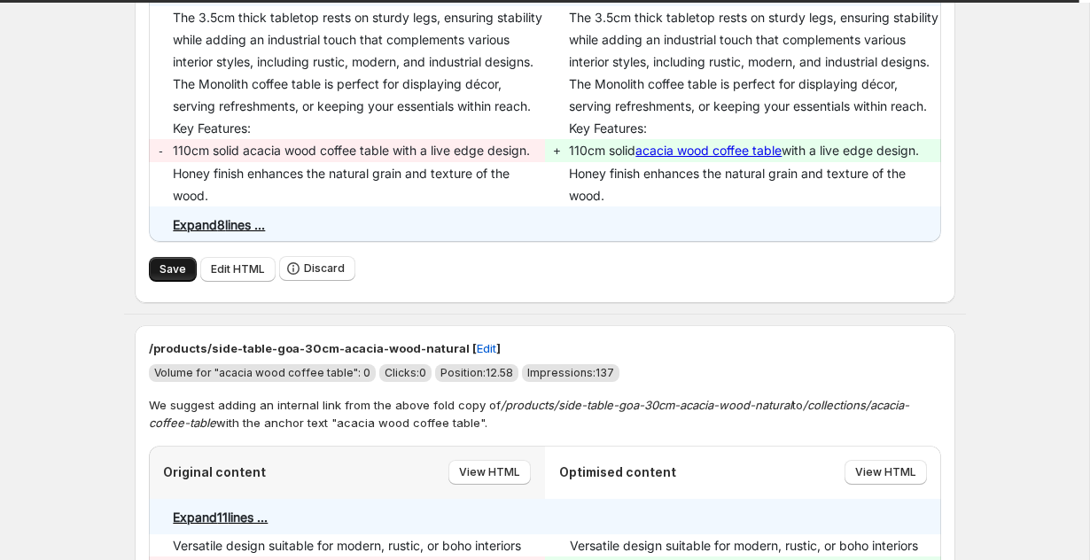
click at [168, 276] on span "Save" at bounding box center [172, 269] width 27 height 14
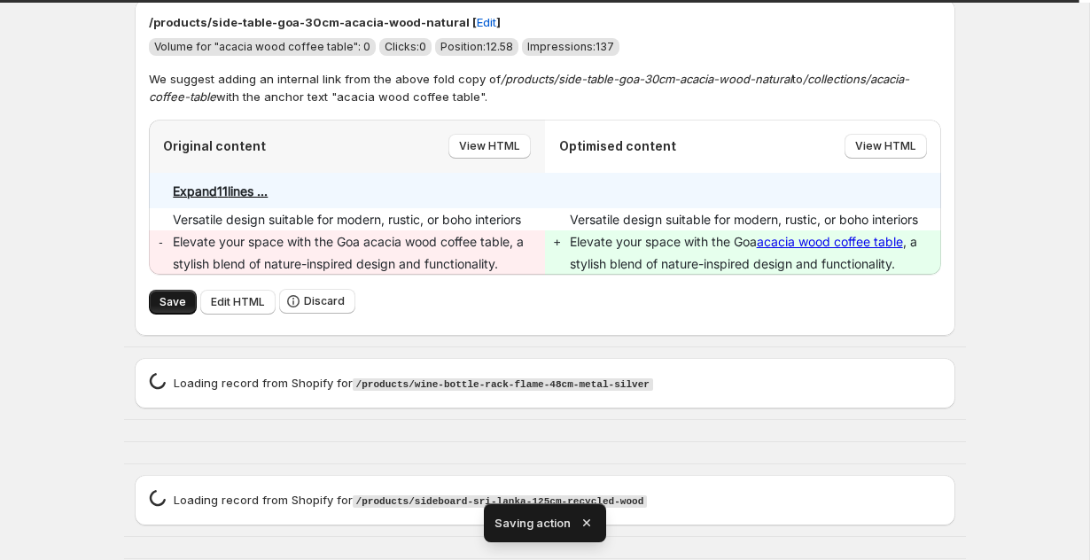
click at [162, 327] on div "/products/side-table-goa-30cm-acacia-wood-natural [ Edit ] Volume for "acacia w…" at bounding box center [545, 167] width 820 height 337
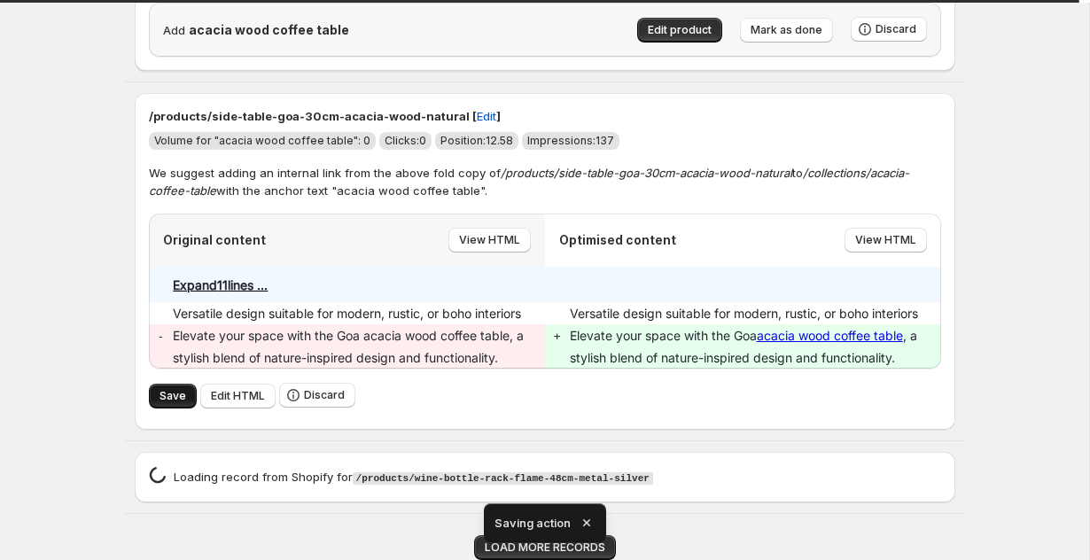
scroll to position [3044, 0]
click at [165, 394] on span "Save" at bounding box center [172, 396] width 27 height 14
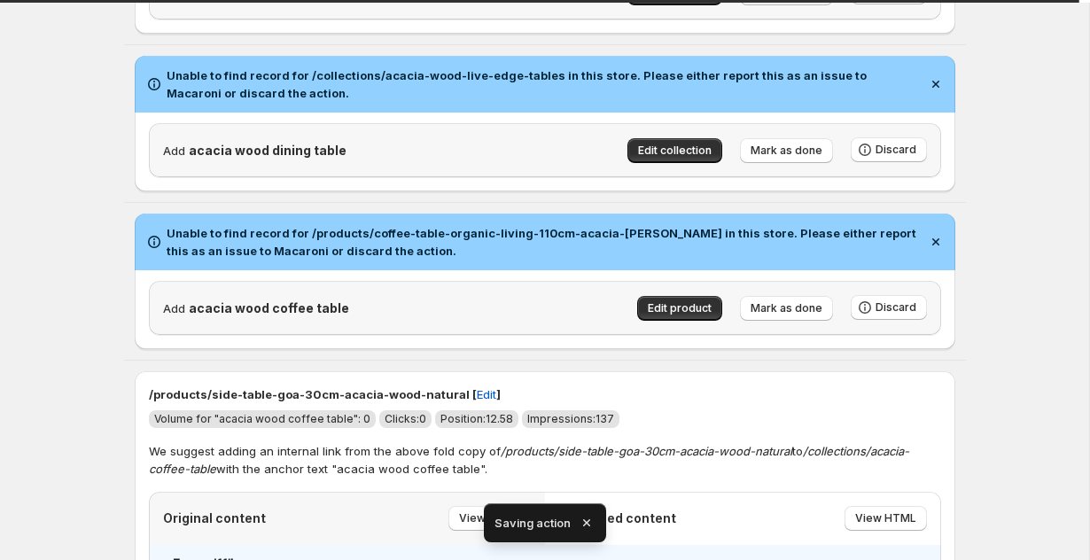
click at [592, 520] on icon "button" at bounding box center [587, 523] width 18 height 18
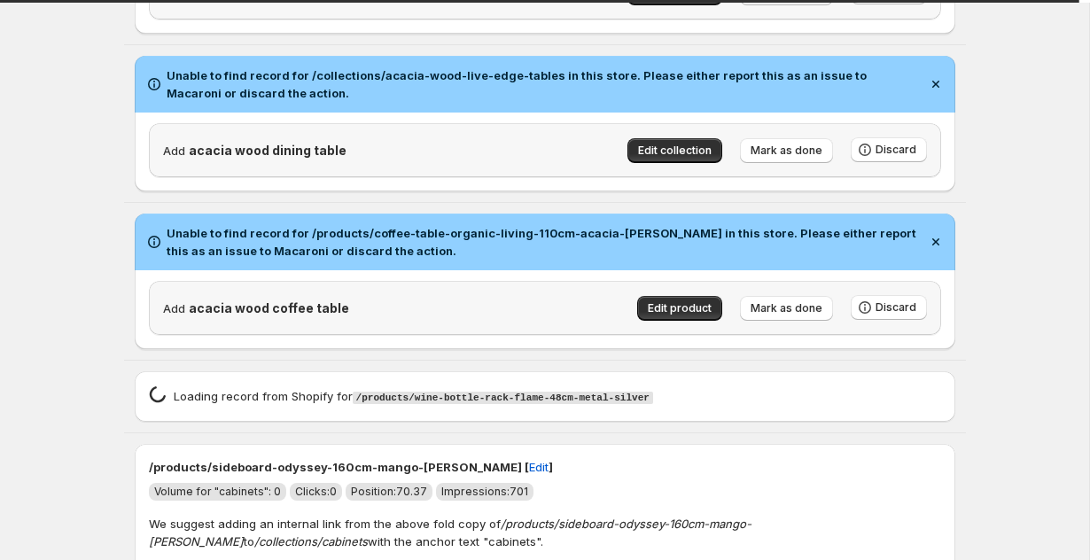
click at [575, 536] on em "/products/sideboard-odyssey-160cm-mango-[PERSON_NAME]" at bounding box center [450, 532] width 602 height 32
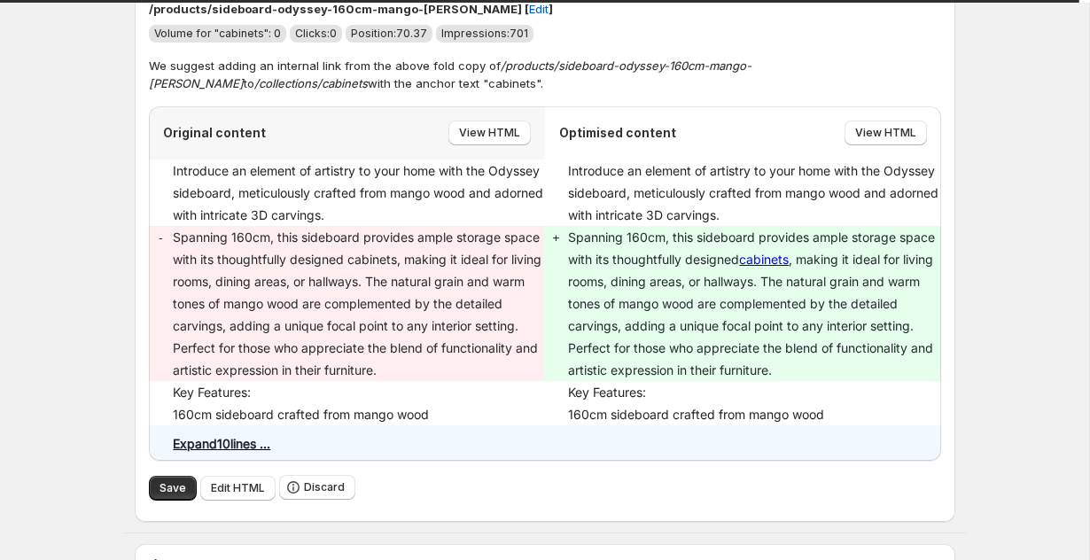
scroll to position [3294, 0]
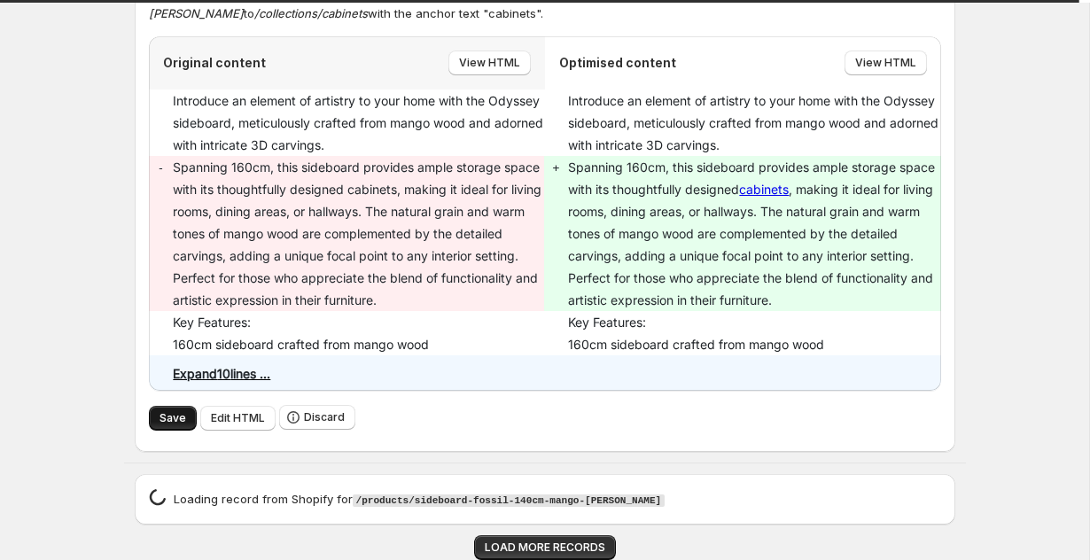
click at [163, 412] on span "Save" at bounding box center [172, 418] width 27 height 14
click at [543, 547] on span "LOAD MORE RECORDS" at bounding box center [545, 547] width 120 height 14
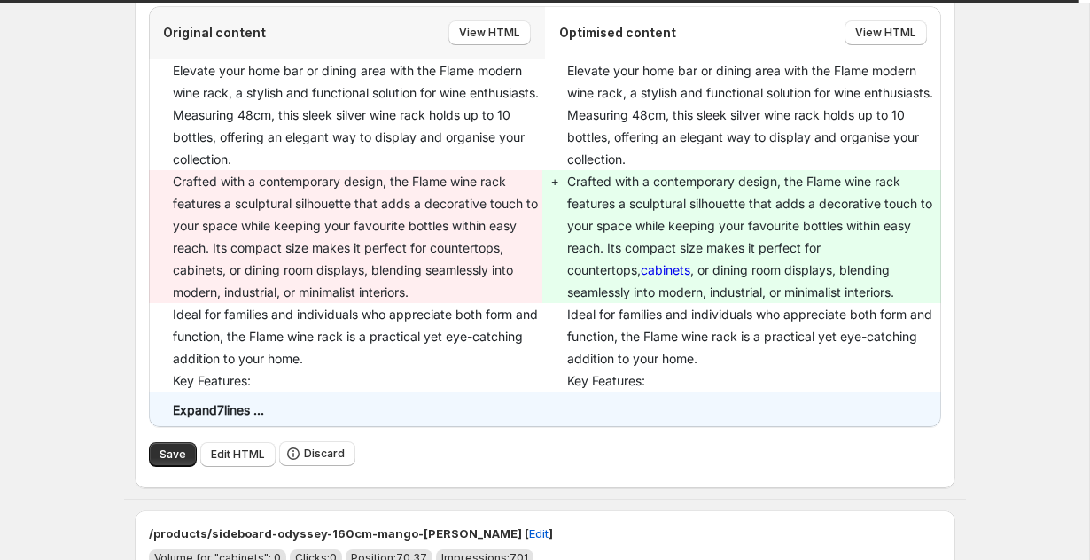
scroll to position [3846, 0]
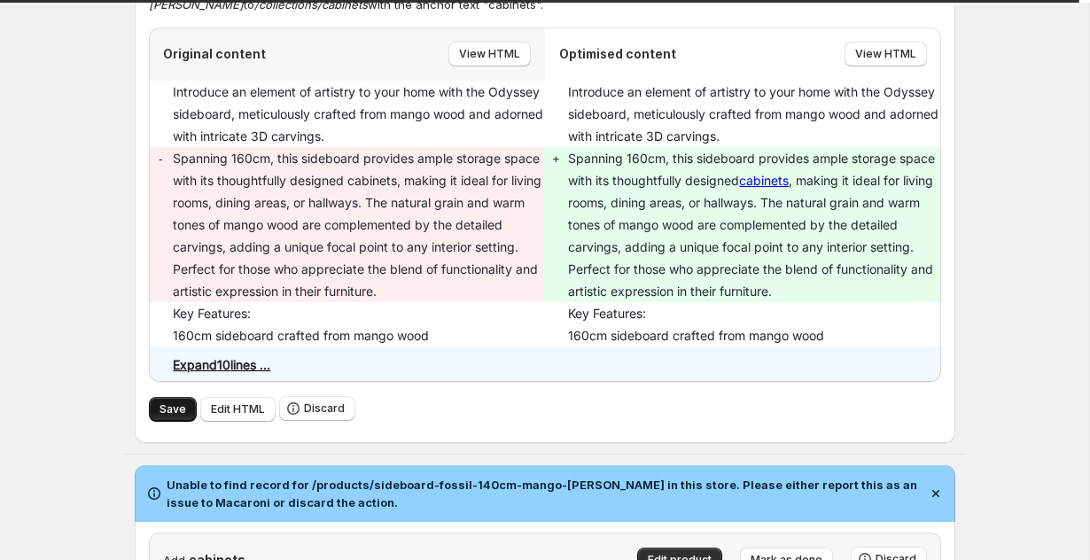
click at [164, 414] on span "Save" at bounding box center [172, 409] width 27 height 14
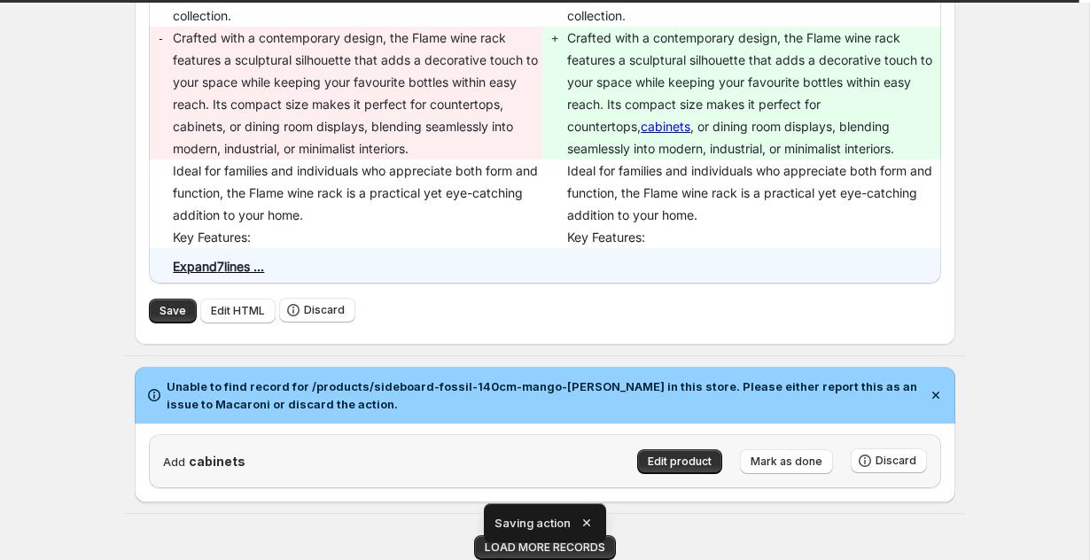
scroll to position [3394, 0]
click at [155, 308] on button "Save" at bounding box center [173, 311] width 48 height 25
click at [592, 519] on icon "button" at bounding box center [587, 523] width 18 height 18
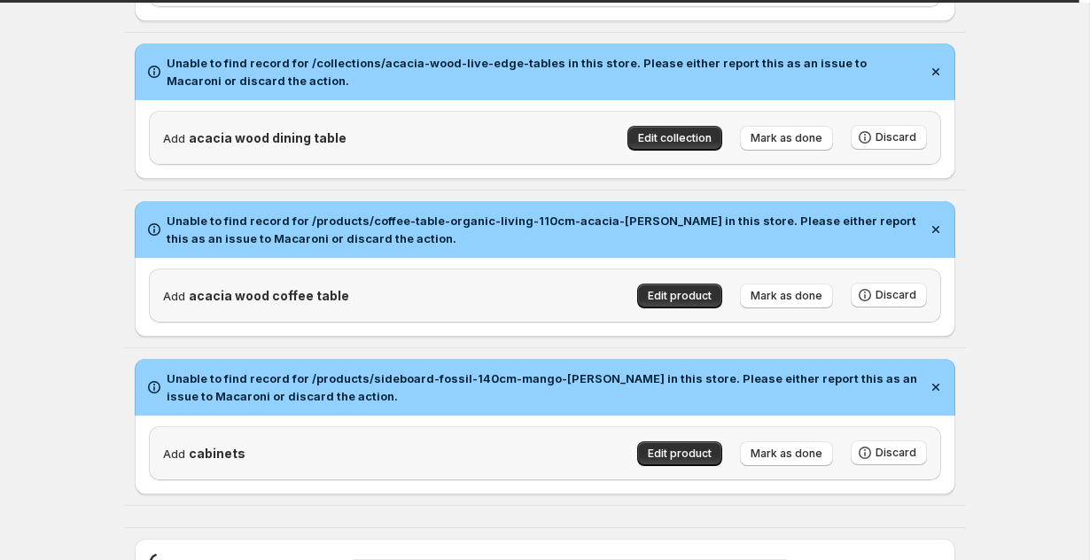
scroll to position [2842, 0]
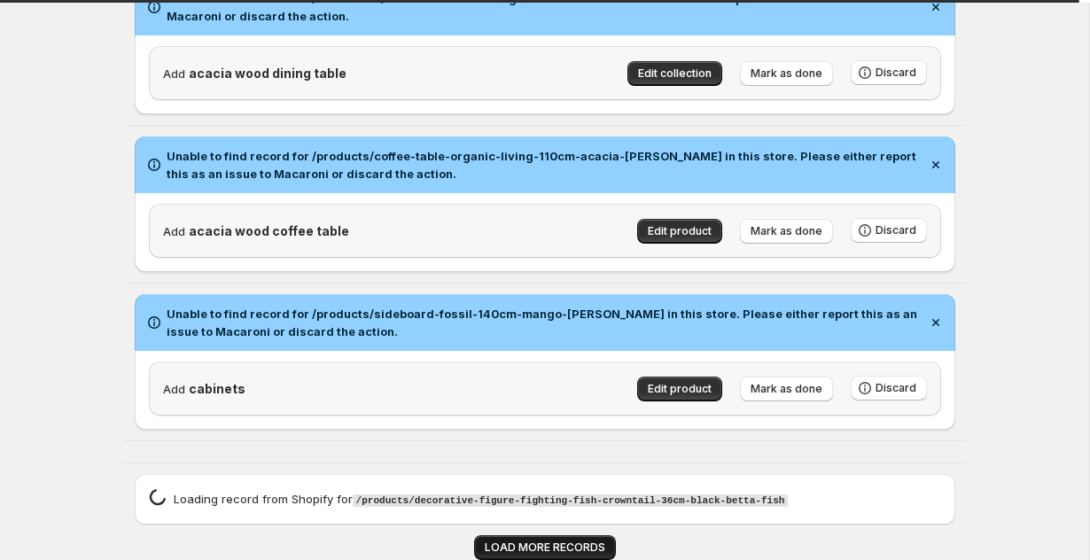
click at [508, 543] on span "LOAD MORE RECORDS" at bounding box center [545, 547] width 120 height 14
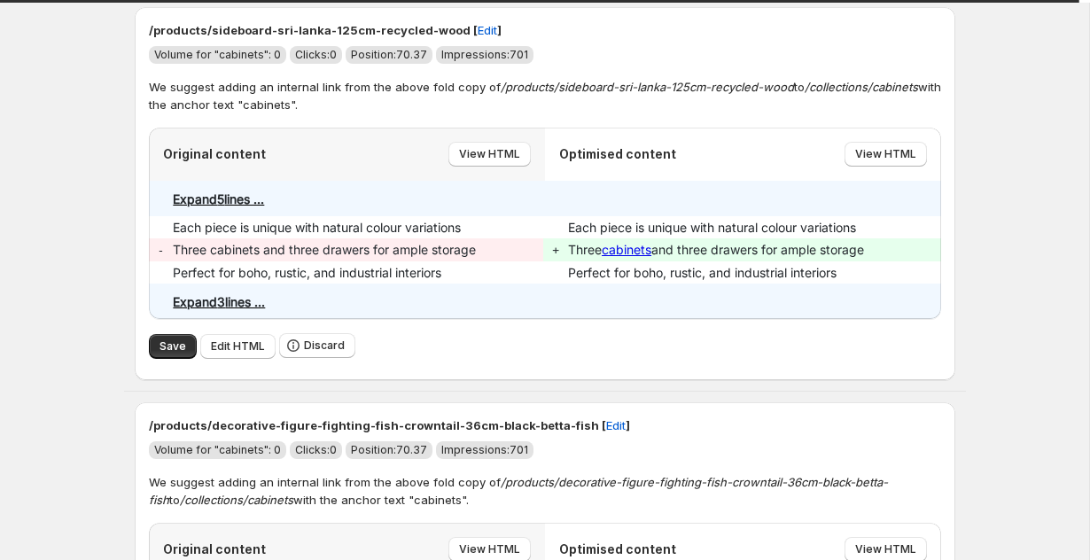
scroll to position [3336, 0]
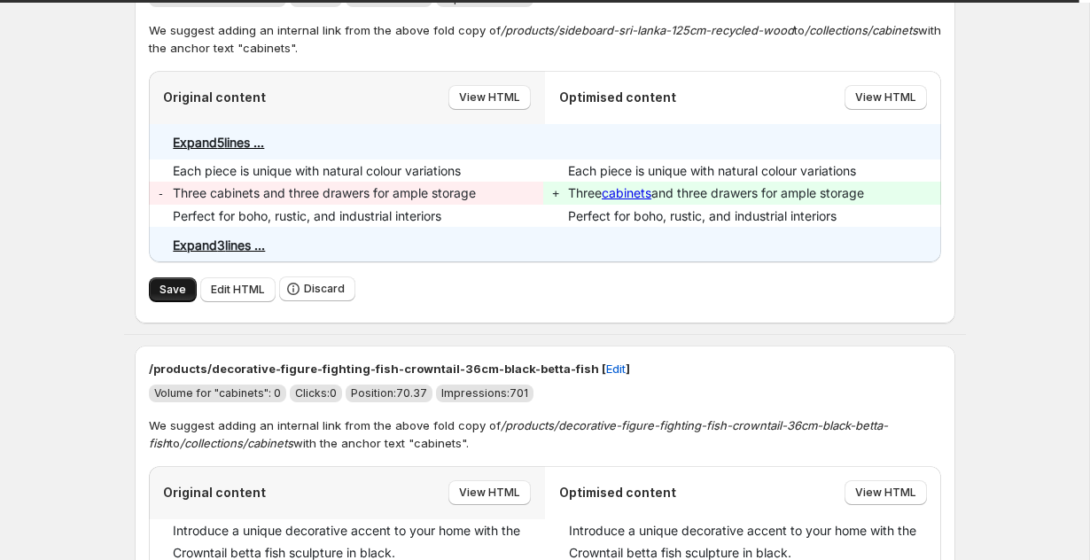
click at [159, 297] on span "Save" at bounding box center [172, 290] width 27 height 14
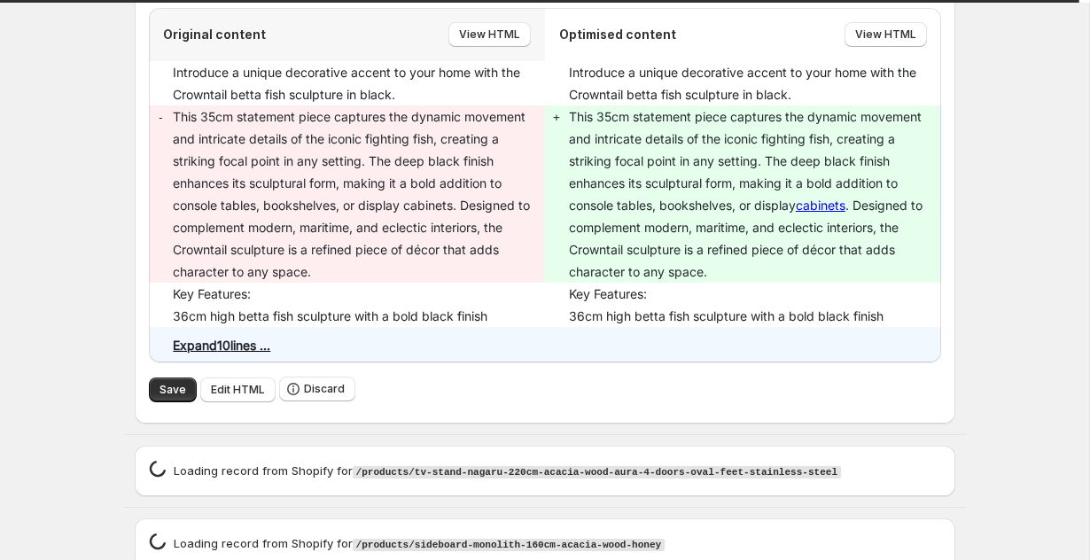
scroll to position [3820, 0]
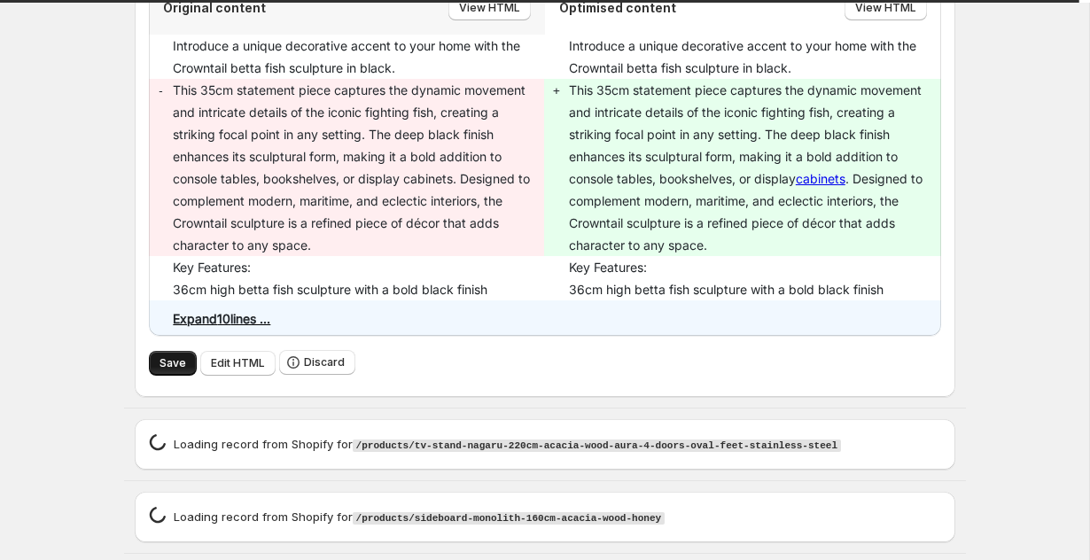
click at [170, 376] on button "Save" at bounding box center [173, 363] width 48 height 25
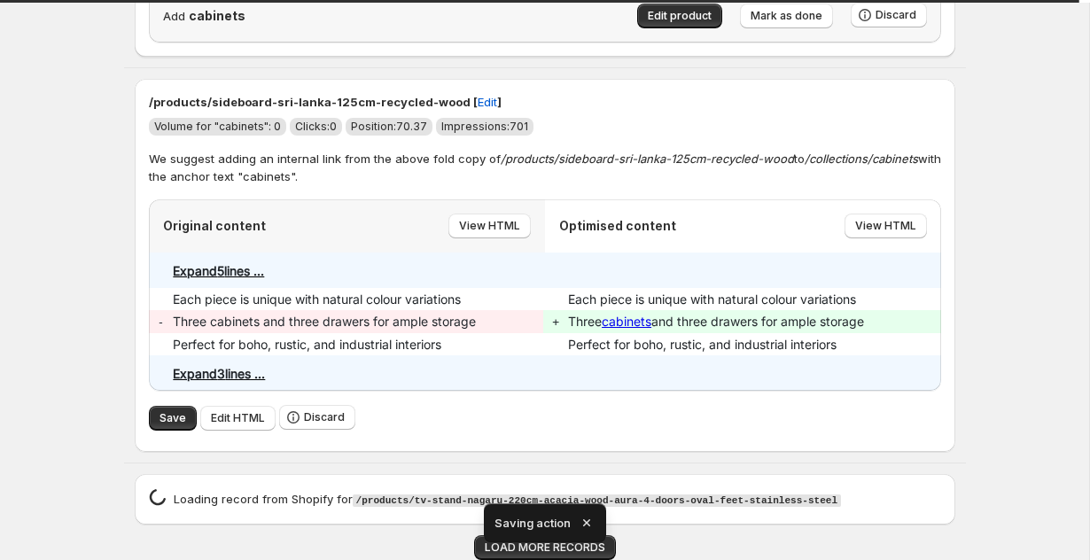
scroll to position [3215, 0]
click at [155, 412] on button "Save" at bounding box center [173, 418] width 48 height 25
click at [591, 521] on icon "button" at bounding box center [587, 523] width 18 height 18
click at [558, 541] on span "LOAD MORE RECORDS" at bounding box center [545, 547] width 120 height 14
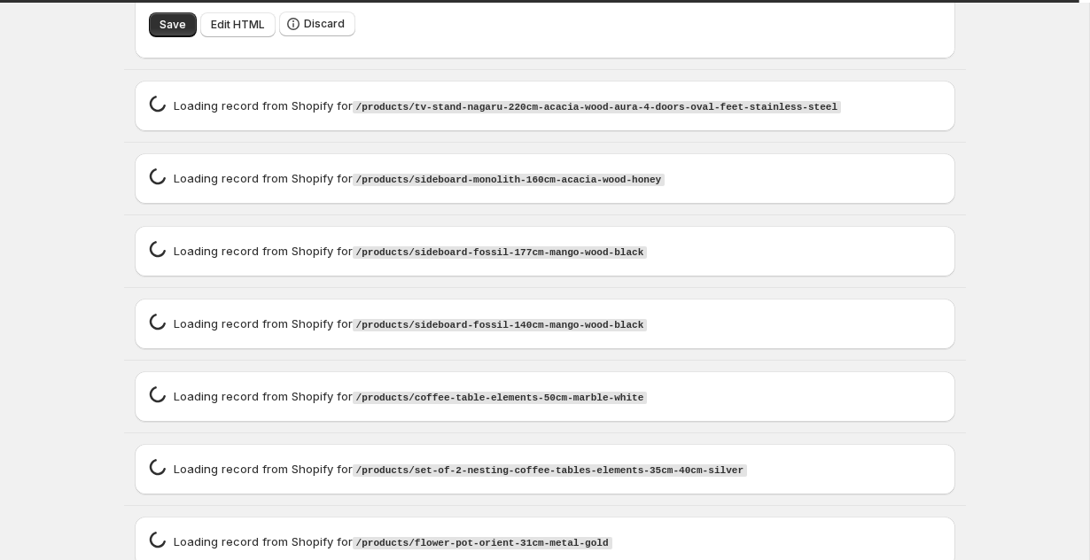
scroll to position [3670, 0]
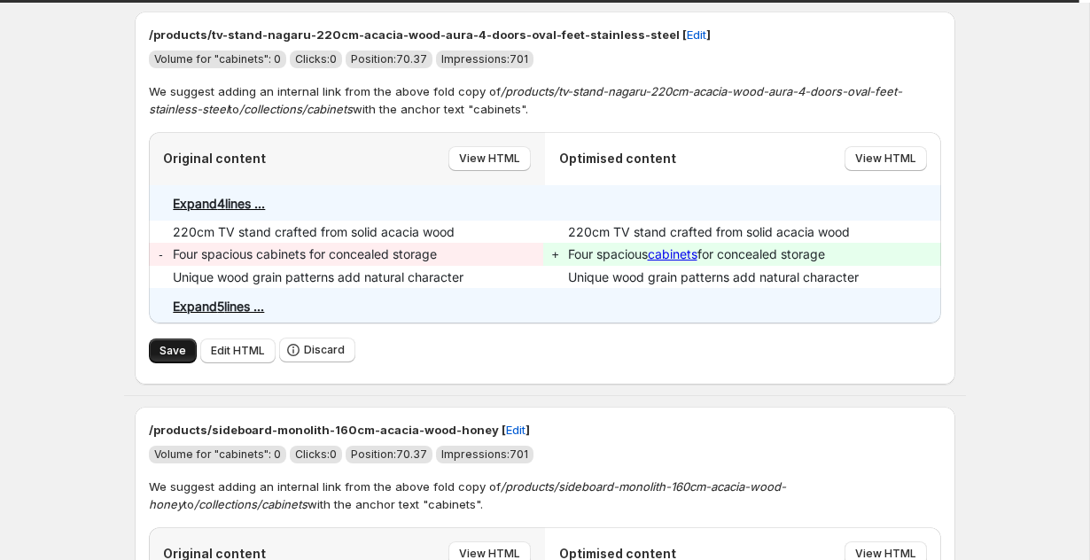
click at [156, 350] on button "Save" at bounding box center [173, 350] width 48 height 25
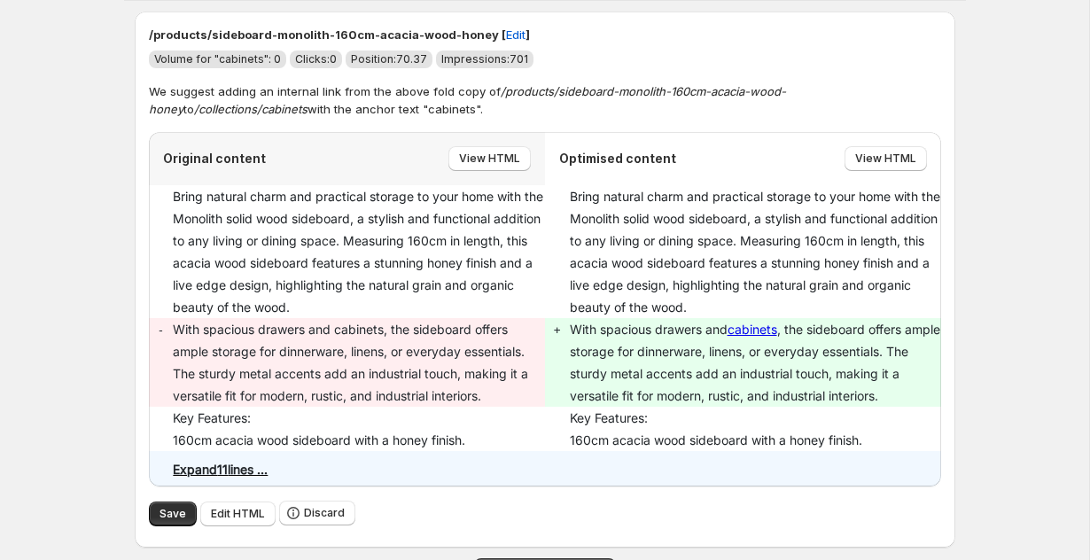
scroll to position [3701, 0]
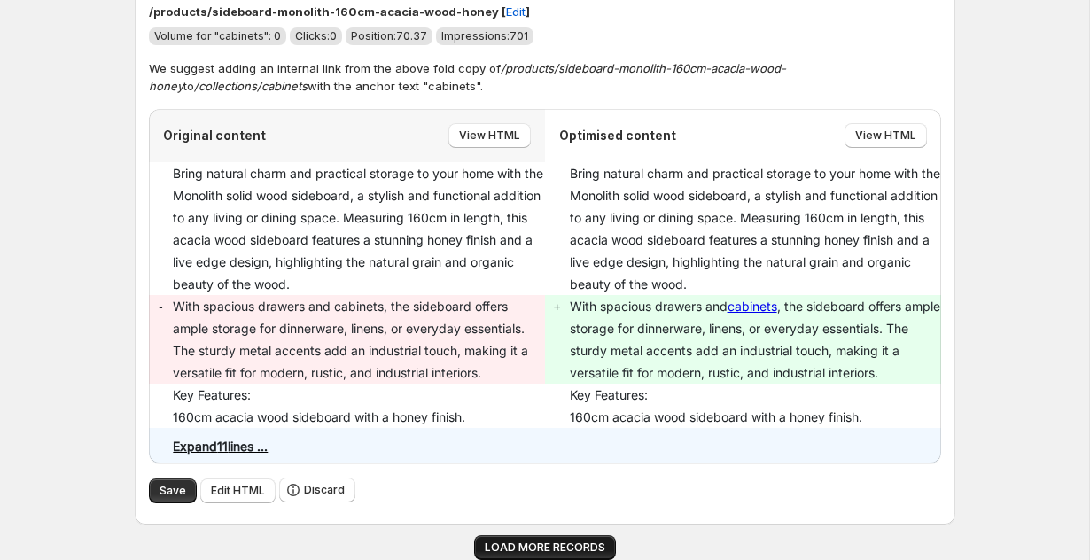
click at [498, 541] on span "LOAD MORE RECORDS" at bounding box center [545, 547] width 120 height 14
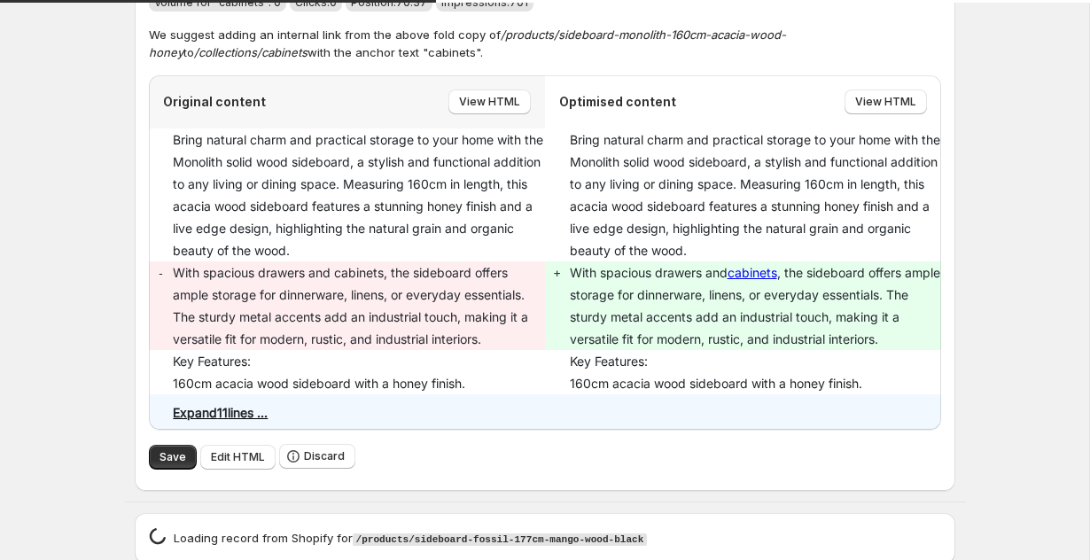
scroll to position [3819, 0]
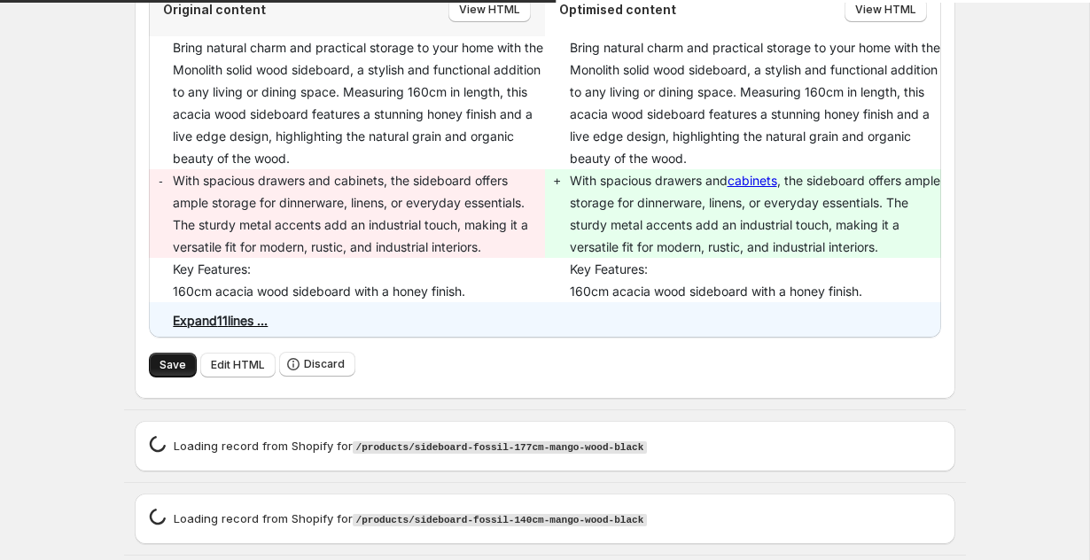
click at [163, 371] on span "Save" at bounding box center [172, 365] width 27 height 14
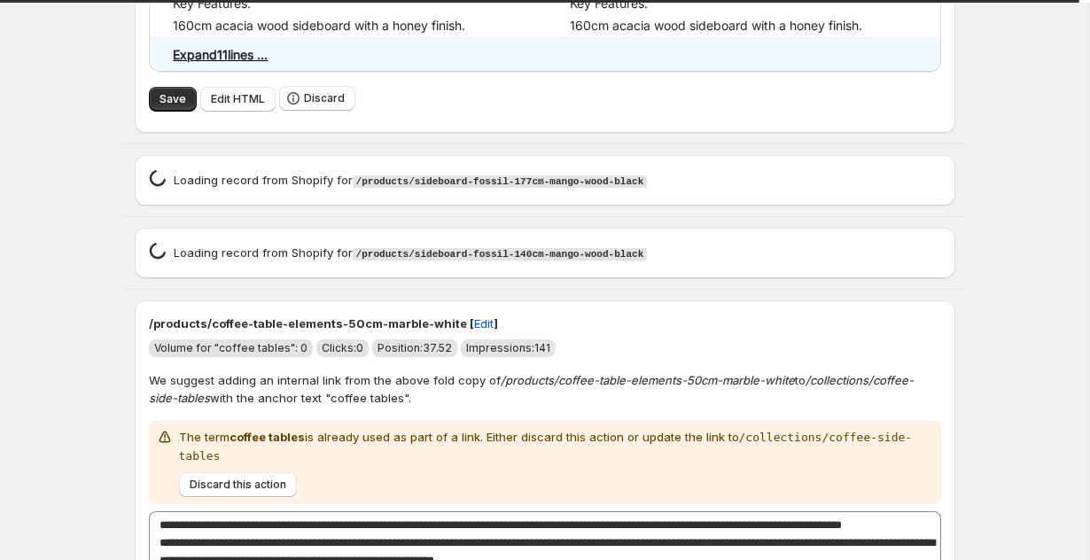
scroll to position [4140, 0]
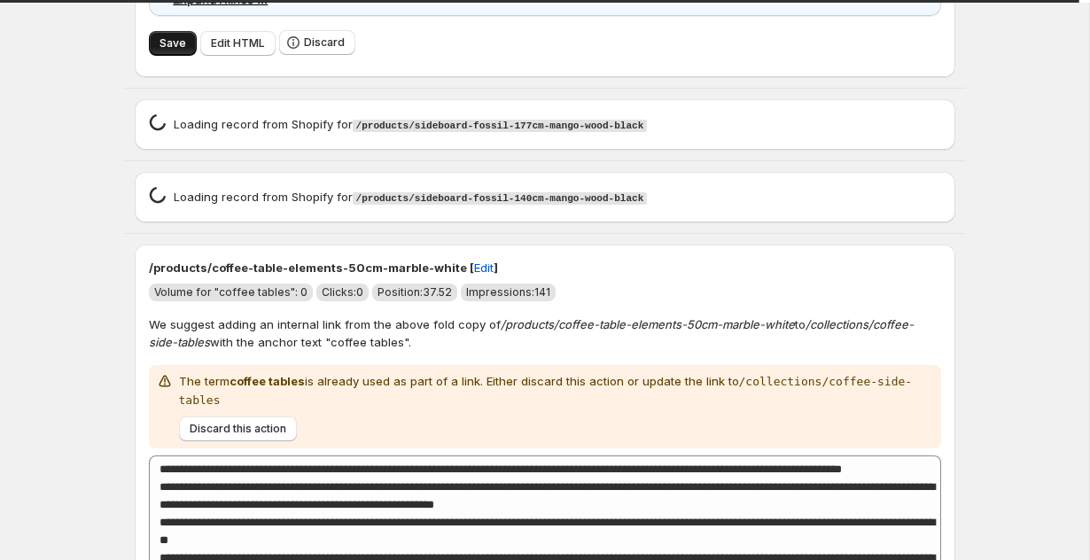
click at [162, 50] on span "Save" at bounding box center [172, 43] width 27 height 14
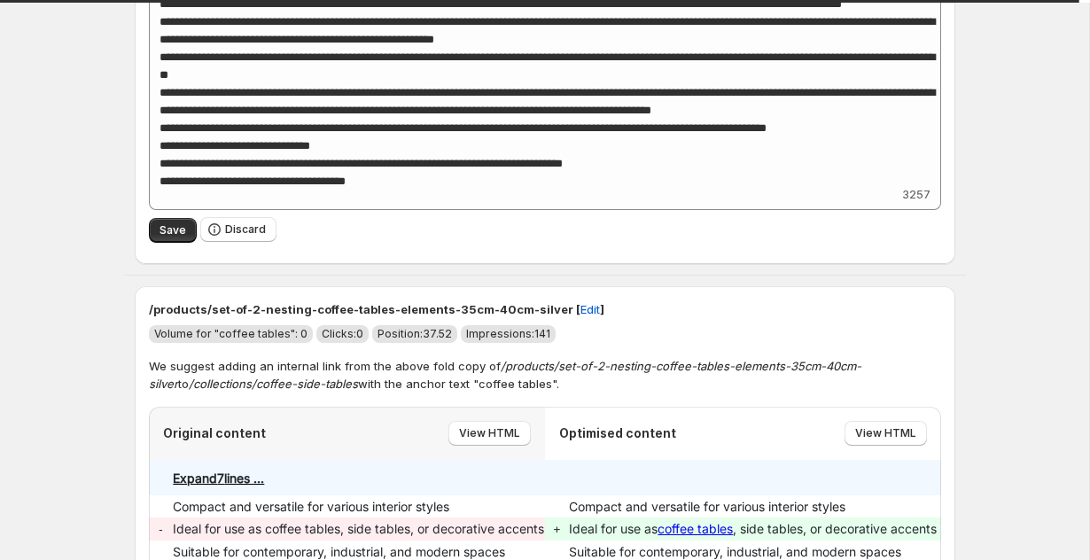
scroll to position [4734, 0]
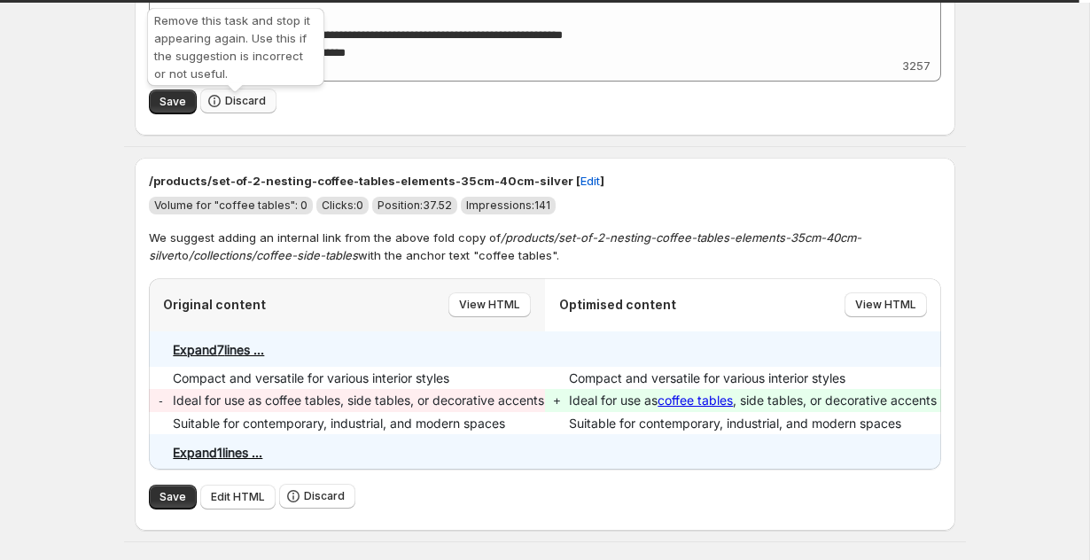
click at [227, 108] on span "Discard" at bounding box center [245, 101] width 41 height 14
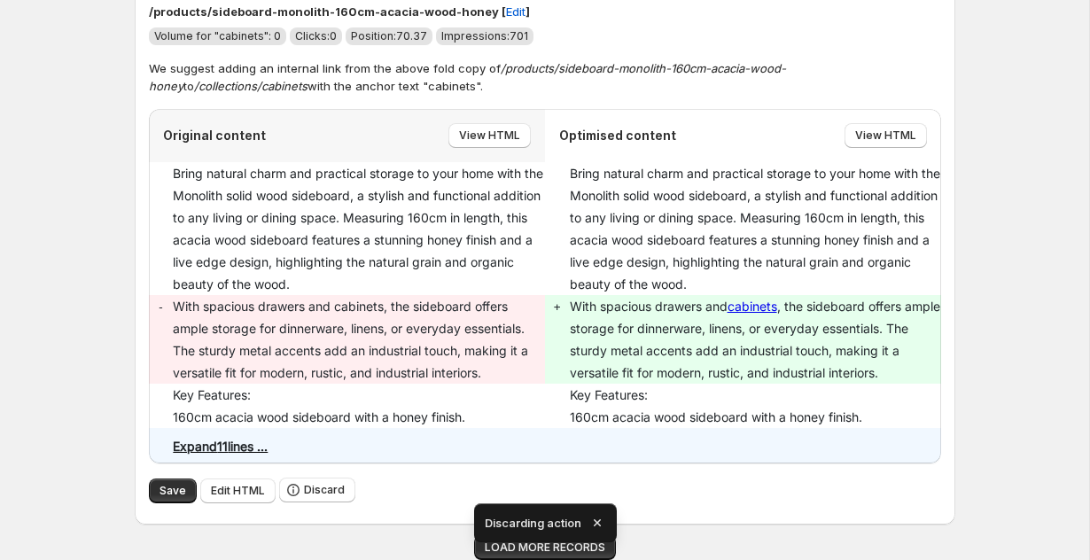
scroll to position [3701, 0]
click at [167, 488] on span "Save" at bounding box center [172, 491] width 27 height 14
click at [598, 520] on icon "button" at bounding box center [596, 522] width 7 height 7
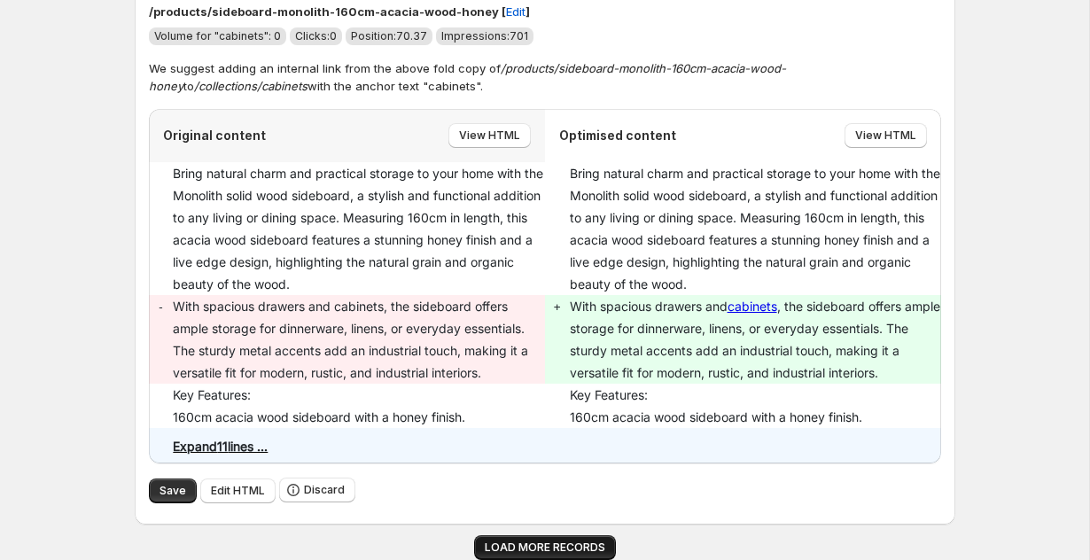
click at [589, 545] on span "LOAD MORE RECORDS" at bounding box center [545, 547] width 120 height 14
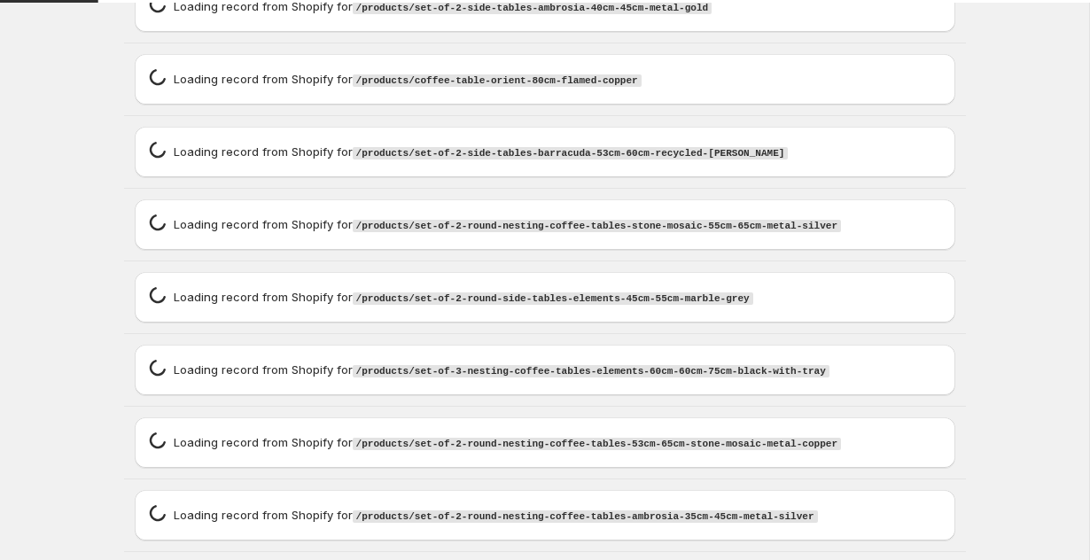
scroll to position [5162, 0]
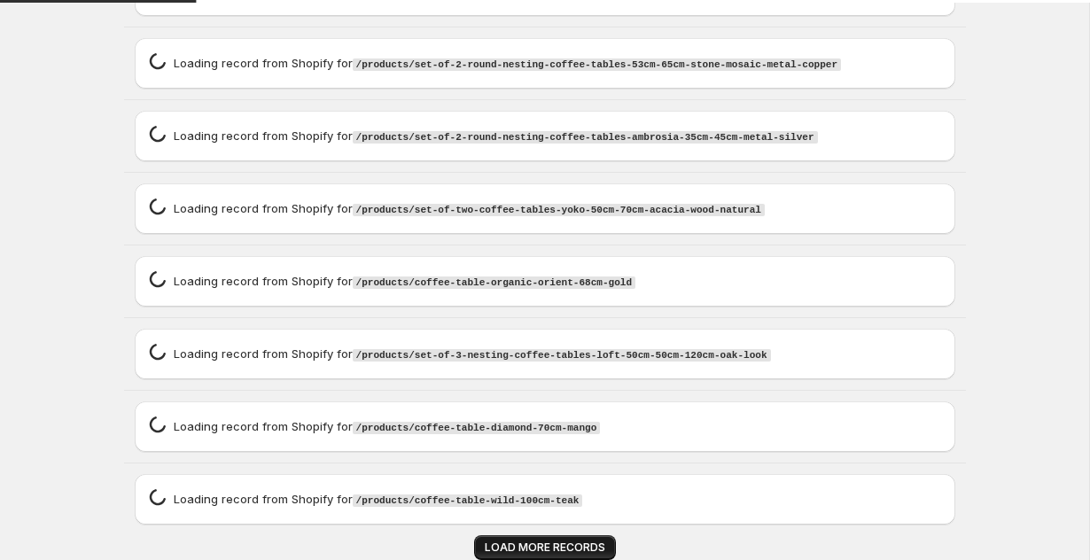
click at [589, 545] on span "LOAD MORE RECORDS" at bounding box center [545, 547] width 120 height 14
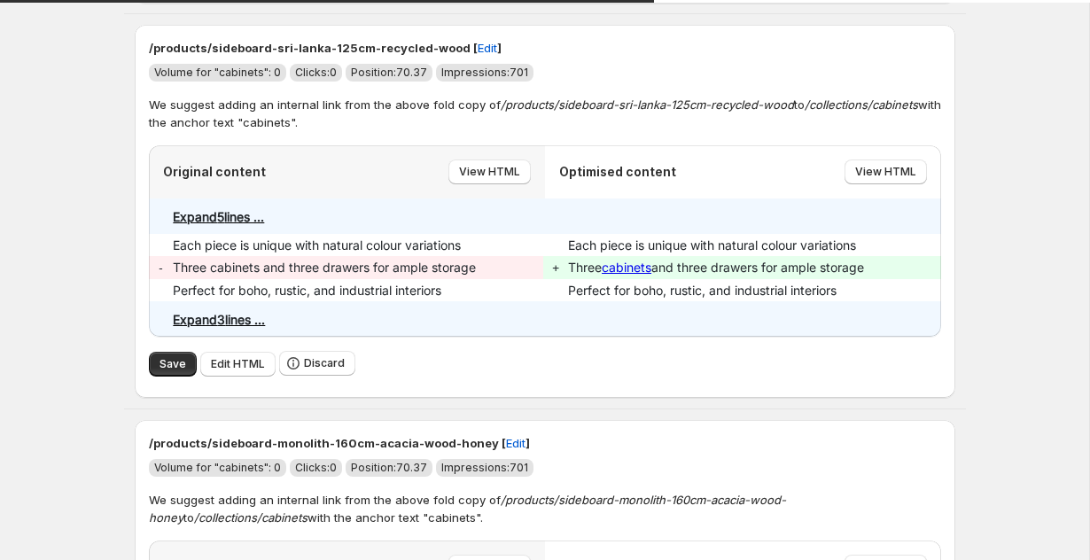
scroll to position [3265, 0]
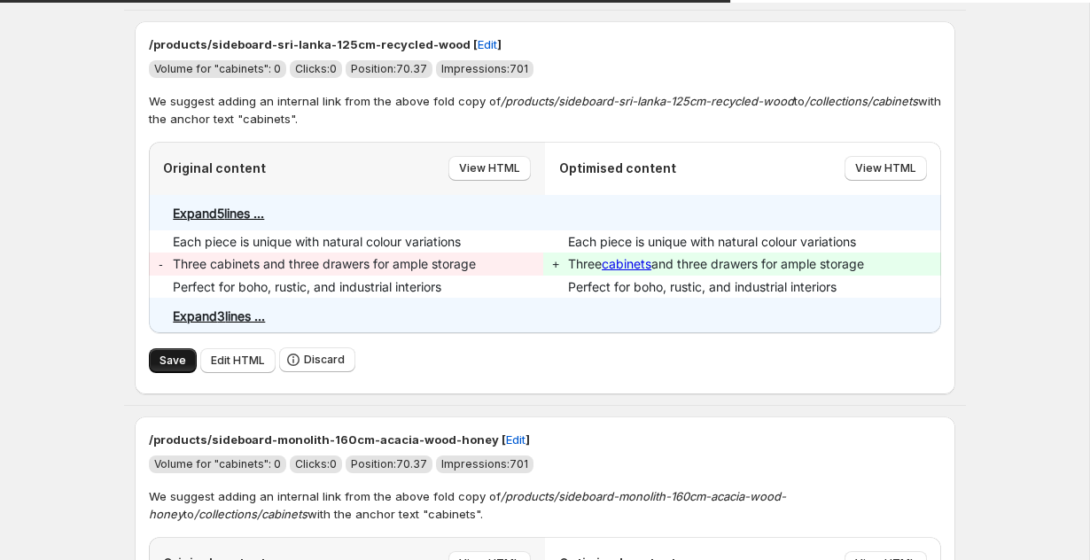
click at [181, 368] on span "Save" at bounding box center [172, 360] width 27 height 14
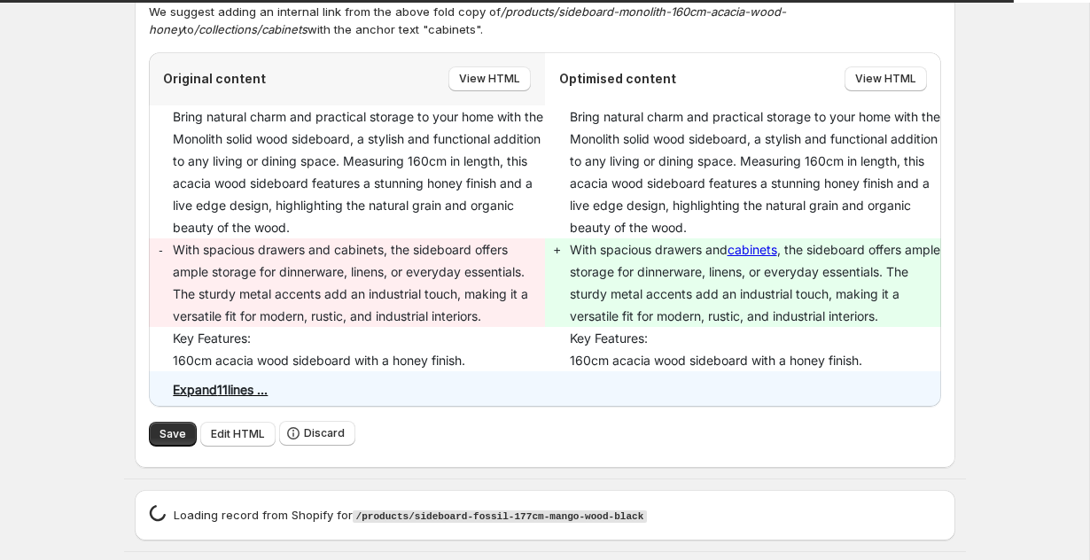
scroll to position [3765, 0]
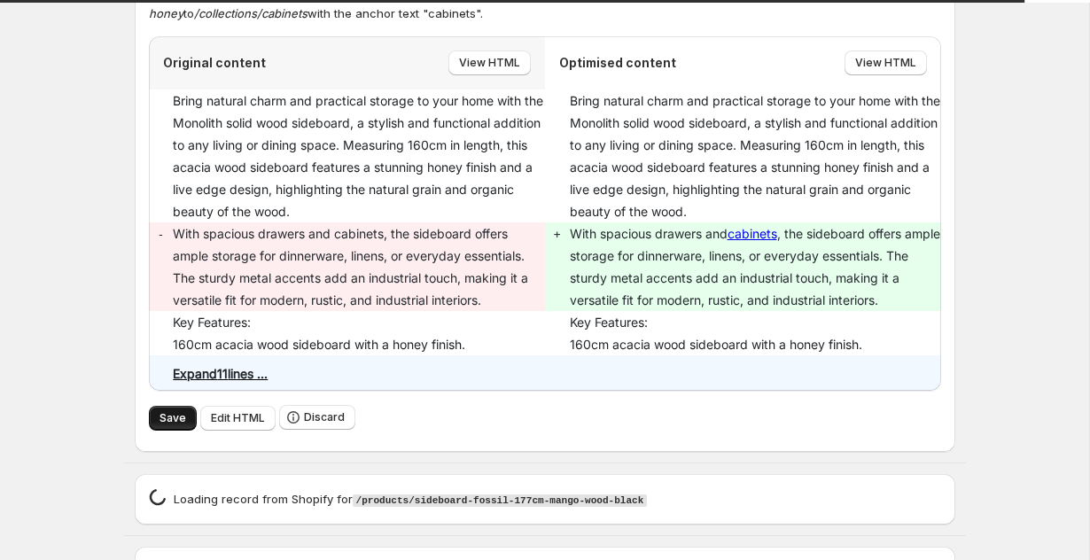
click at [174, 418] on button "Save" at bounding box center [173, 418] width 48 height 25
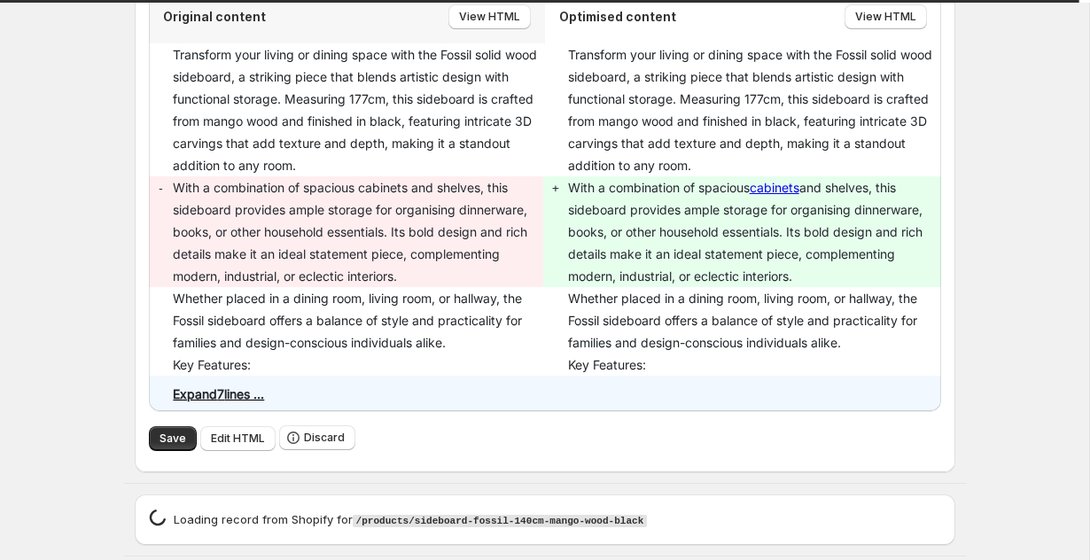
scroll to position [4381, 0]
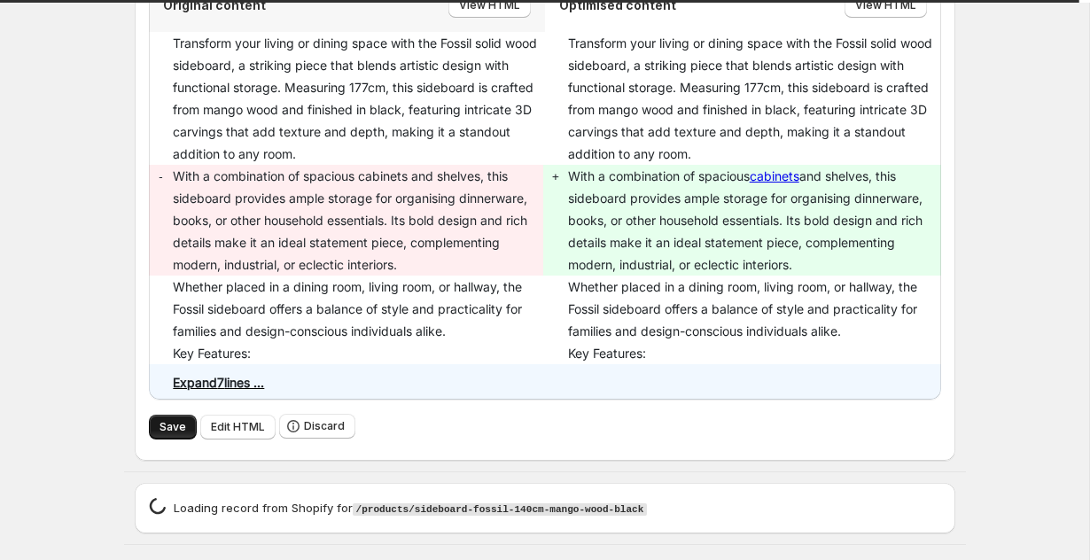
click at [164, 434] on span "Save" at bounding box center [172, 427] width 27 height 14
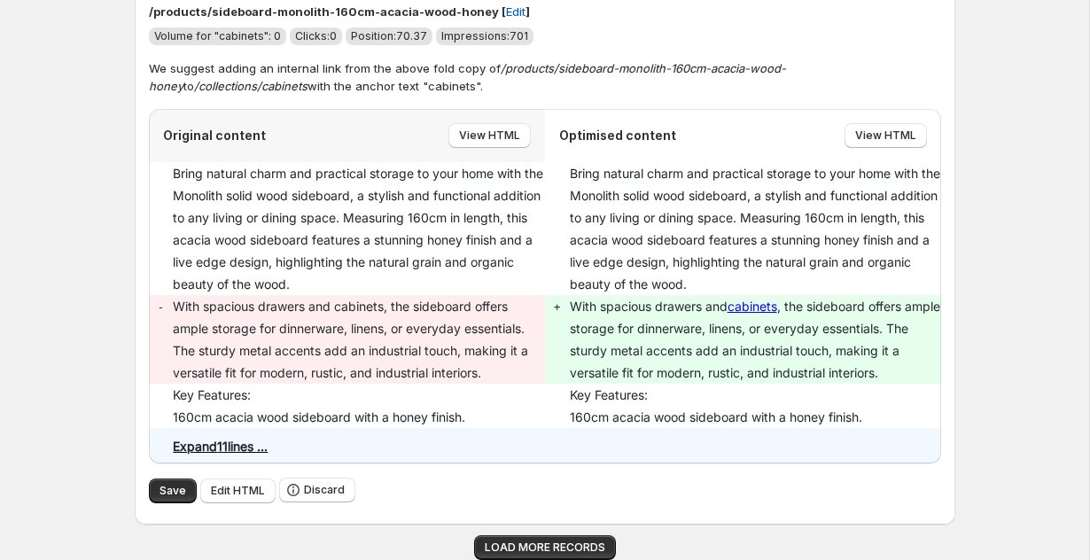
scroll to position [3701, 0]
click at [171, 485] on span "Save" at bounding box center [172, 491] width 27 height 14
click at [534, 547] on span "LOAD MORE RECORDS" at bounding box center [545, 547] width 120 height 14
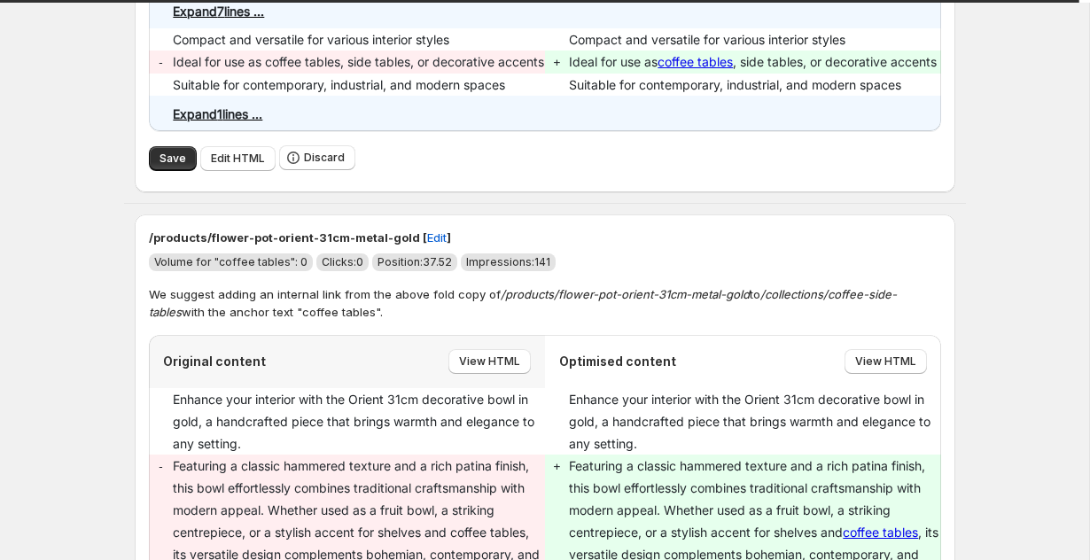
scroll to position [4507, 0]
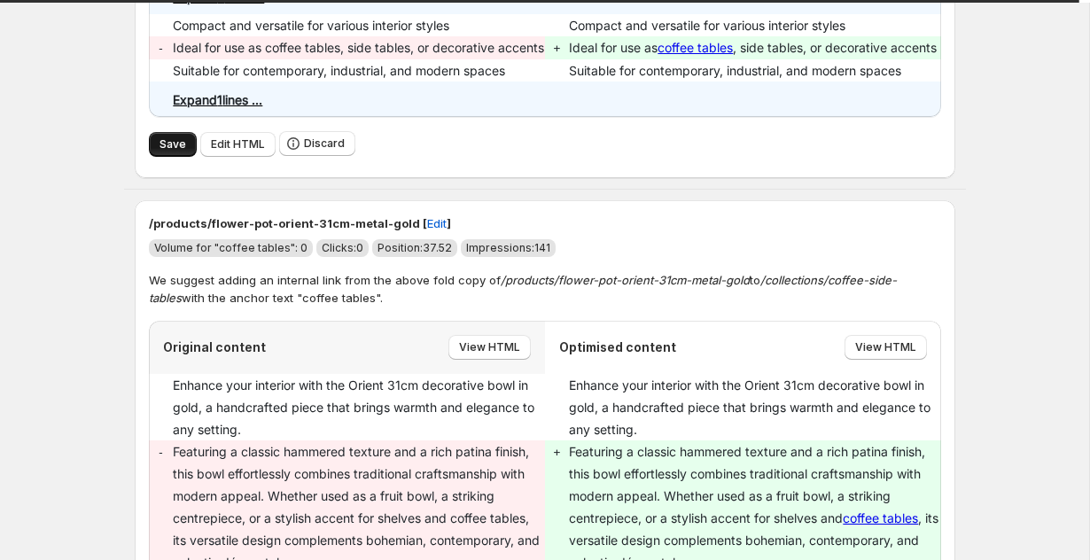
click at [170, 151] on span "Save" at bounding box center [172, 144] width 27 height 14
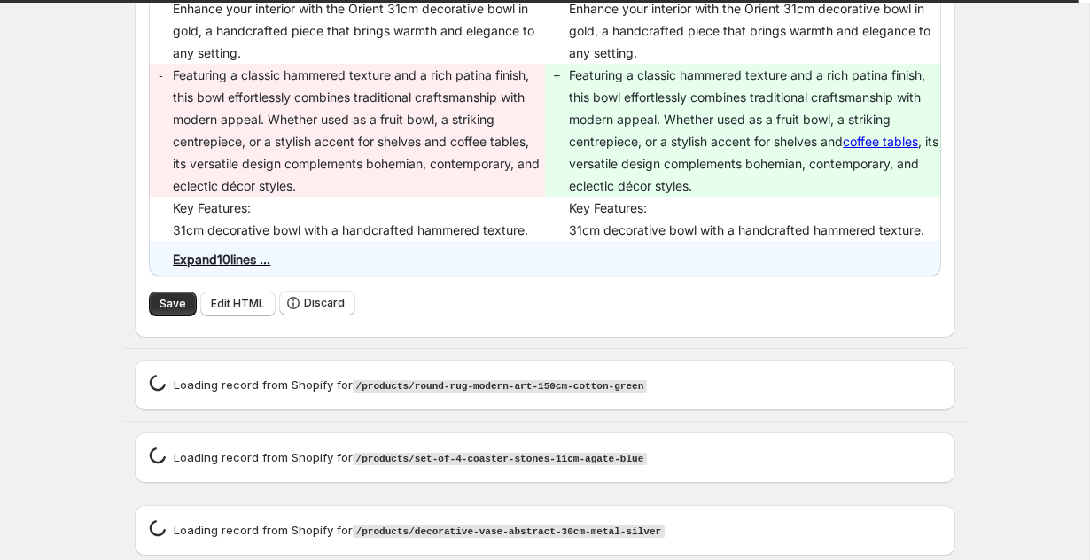
scroll to position [4990, 0]
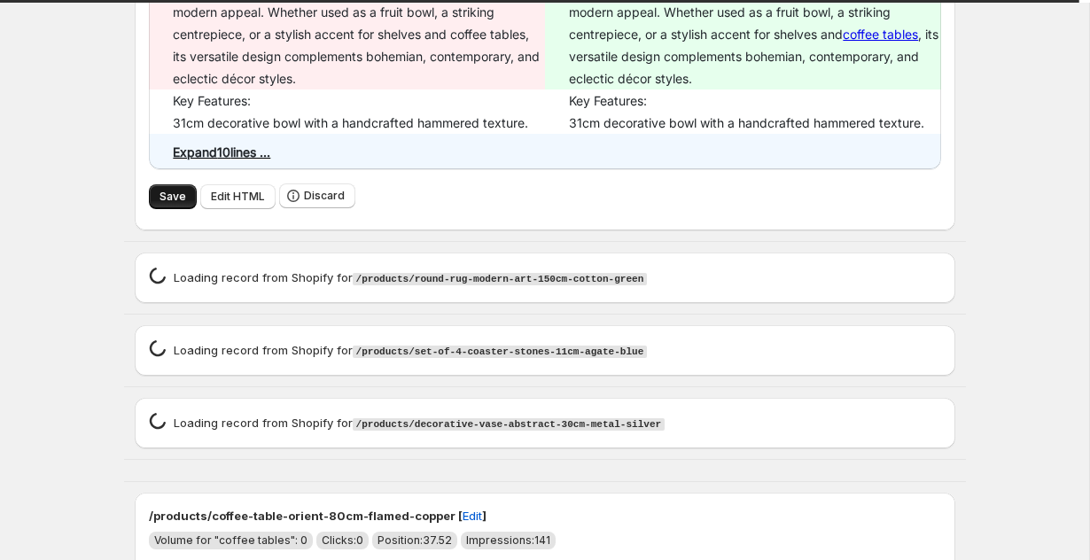
click at [158, 209] on button "Save" at bounding box center [173, 196] width 48 height 25
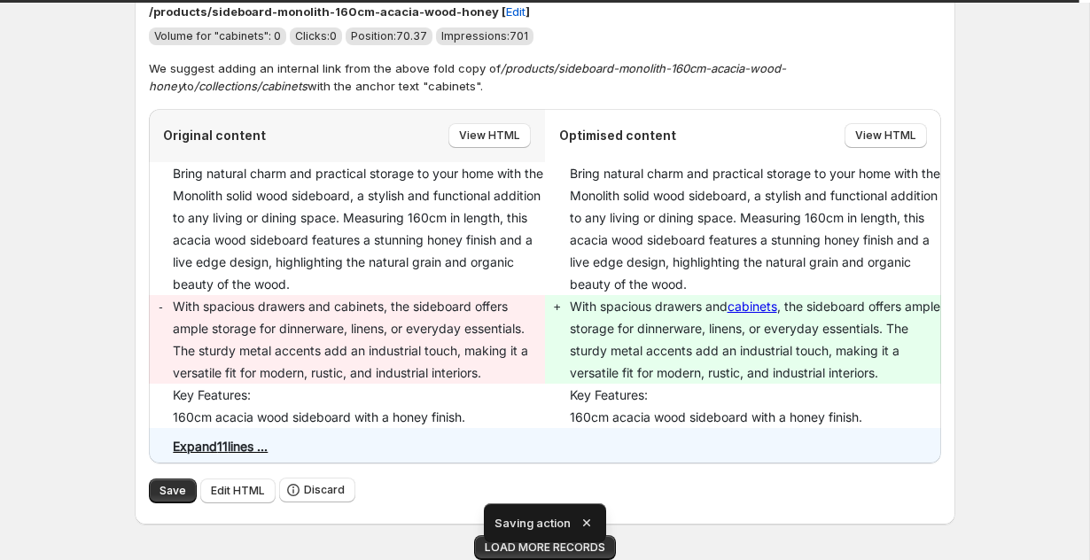
scroll to position [3701, 0]
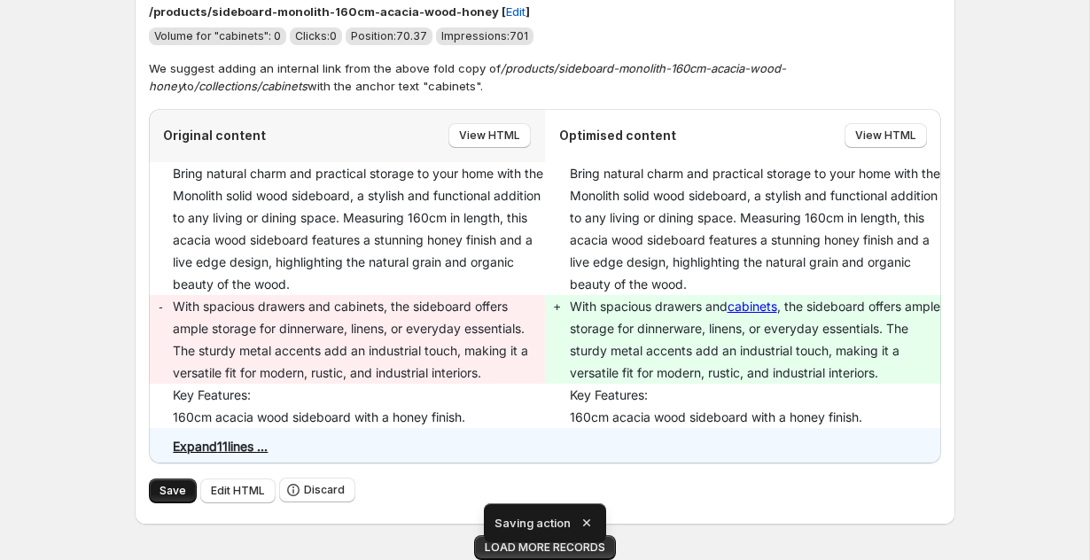
click at [168, 480] on button "Save" at bounding box center [173, 490] width 48 height 25
click at [587, 520] on icon "button" at bounding box center [586, 522] width 7 height 7
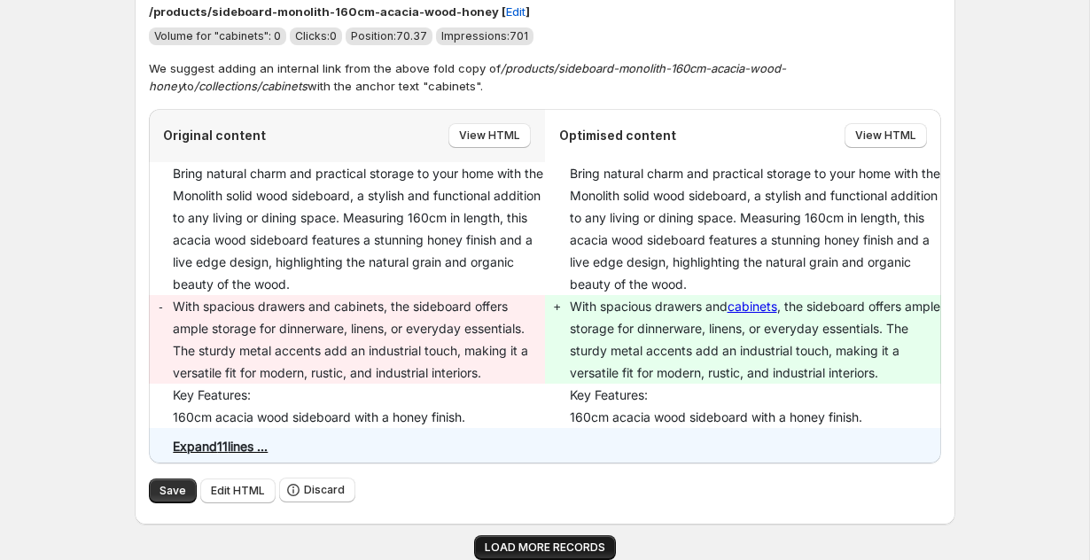
click at [555, 544] on span "LOAD MORE RECORDS" at bounding box center [545, 547] width 120 height 14
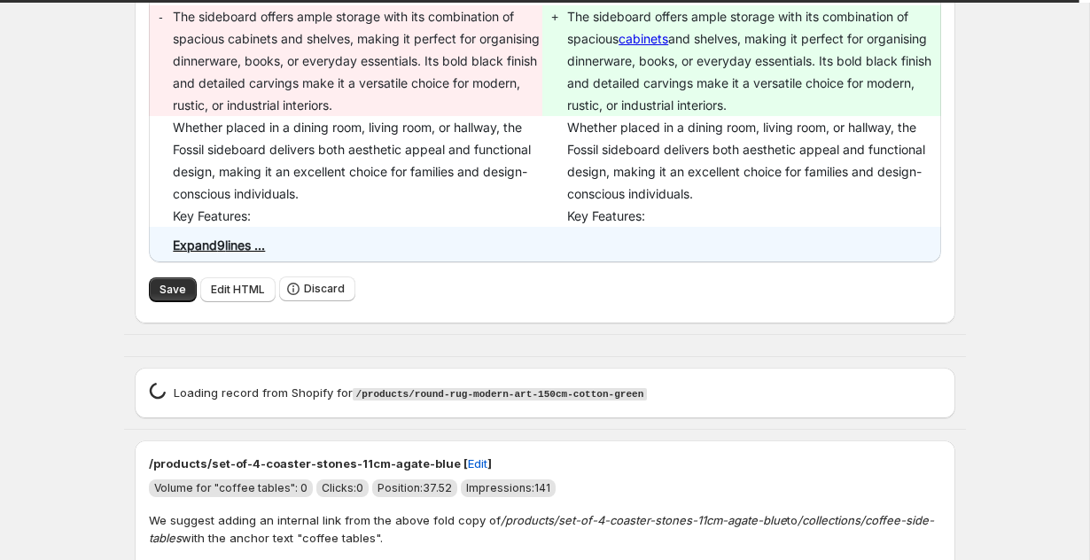
scroll to position [4552, 0]
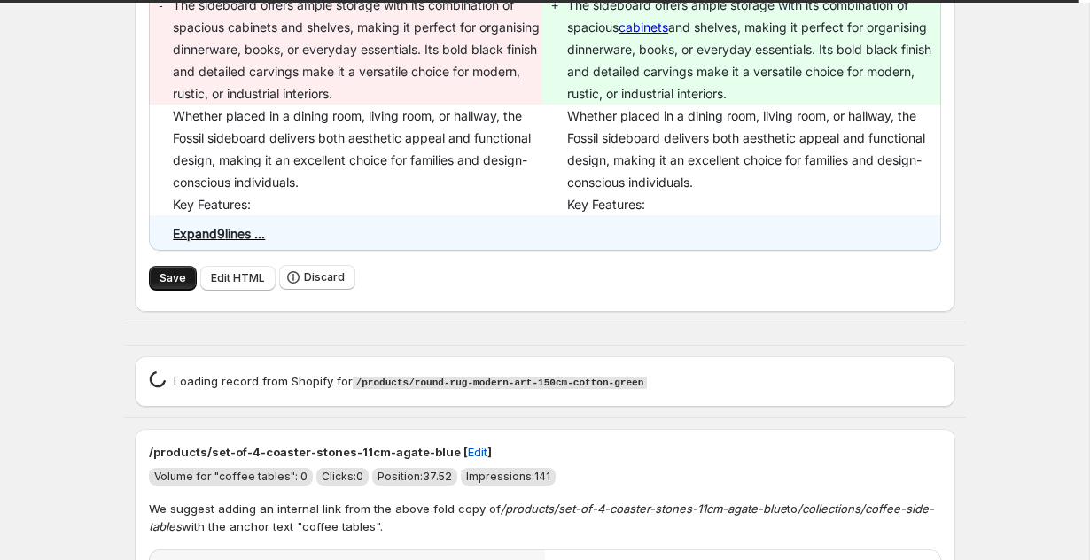
click at [166, 285] on span "Save" at bounding box center [172, 278] width 27 height 14
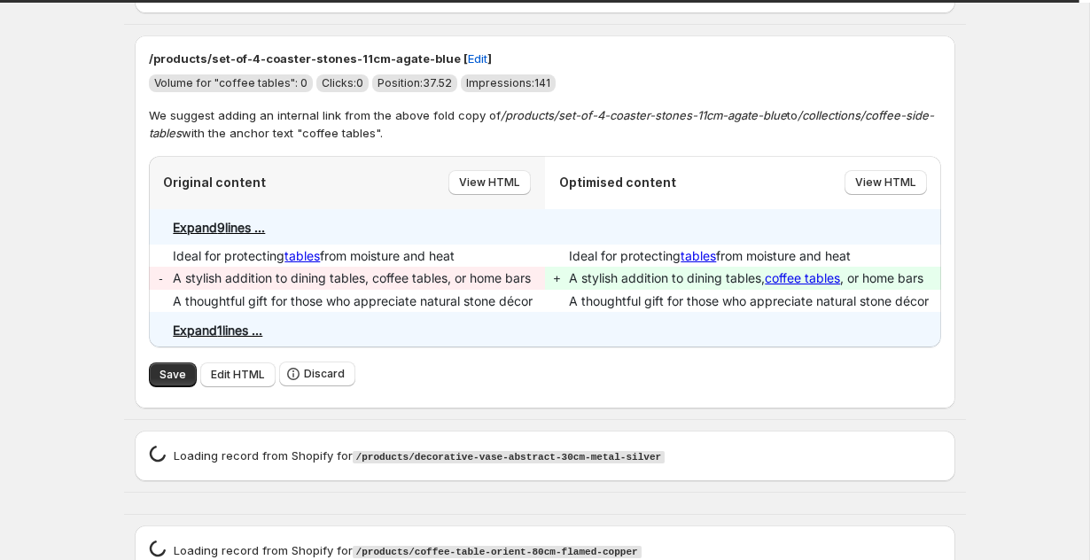
scroll to position [4982, 0]
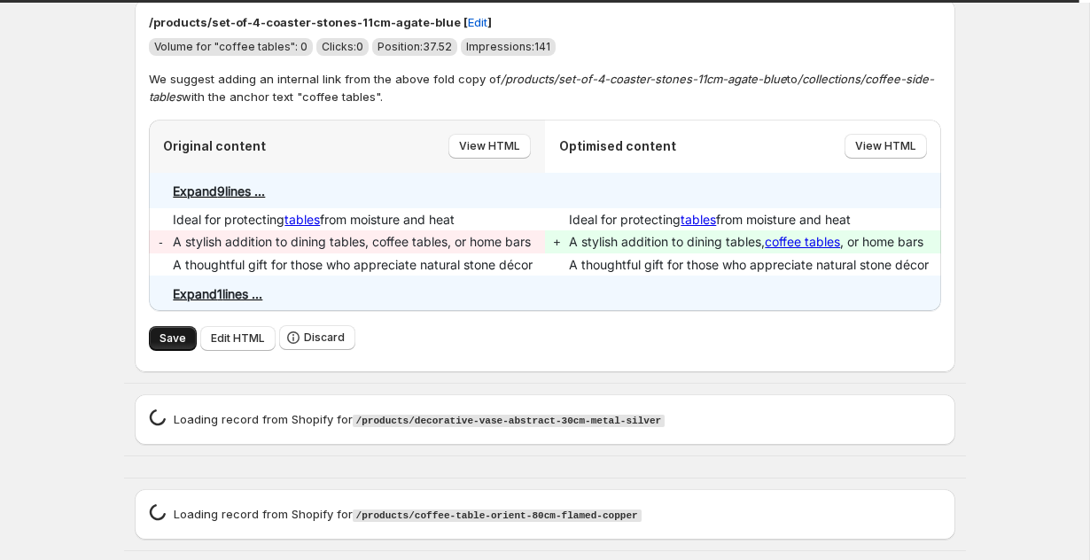
click at [164, 337] on button "Save" at bounding box center [173, 338] width 48 height 25
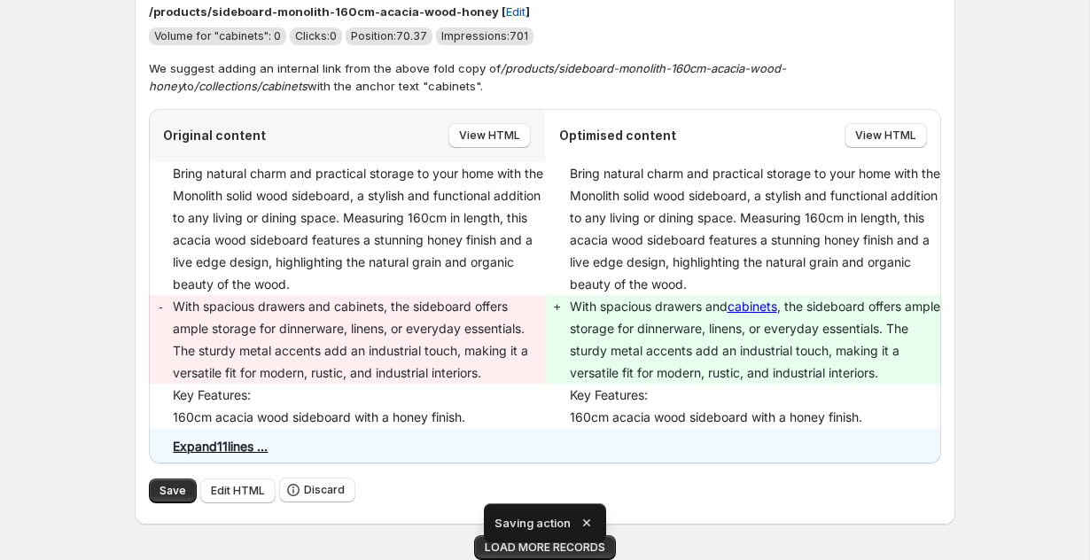
scroll to position [3701, 0]
click at [529, 551] on span "LOAD MORE RECORDS" at bounding box center [545, 547] width 120 height 14
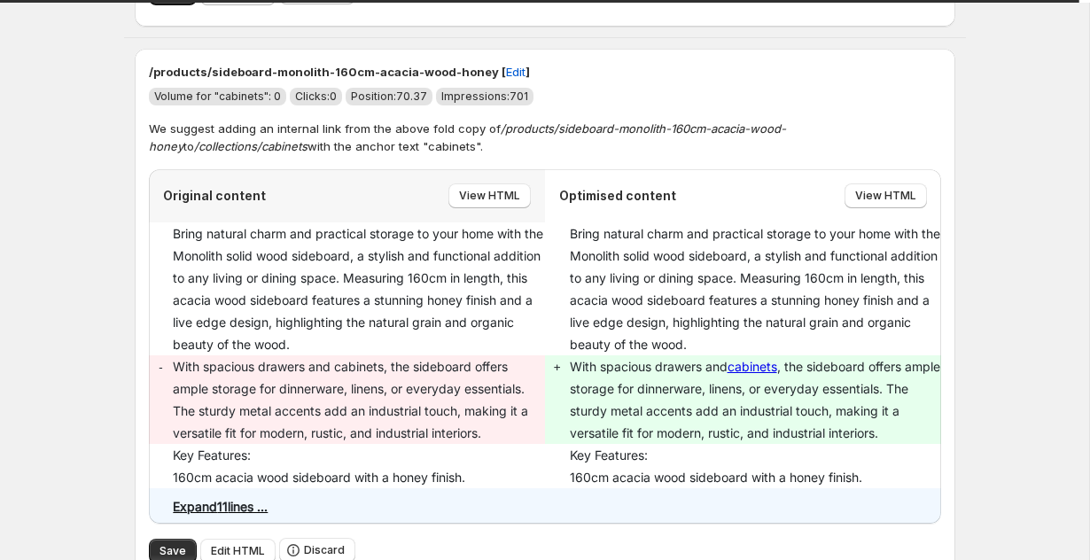
scroll to position [3928, 0]
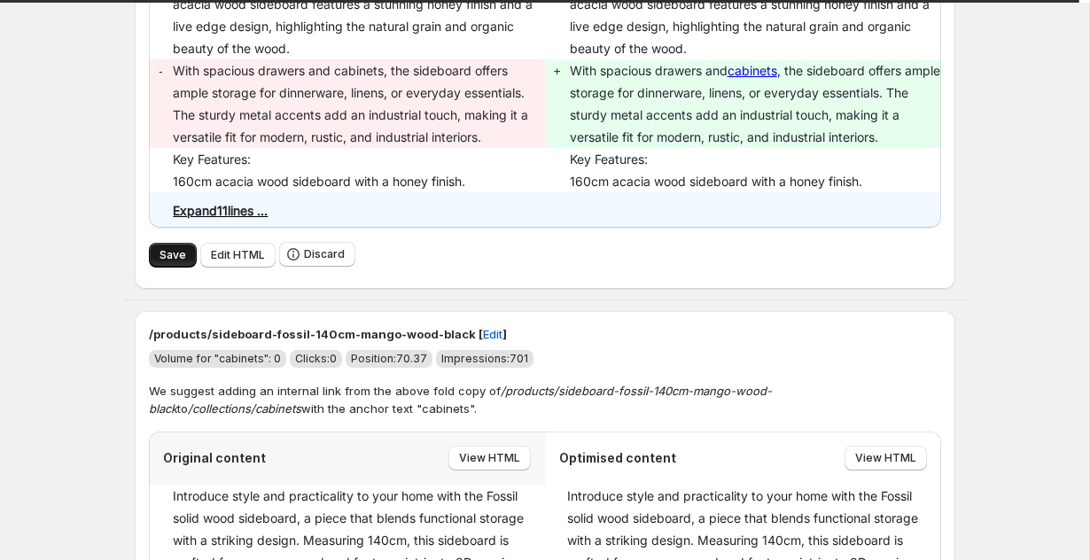
click at [164, 268] on button "Save" at bounding box center [173, 255] width 48 height 25
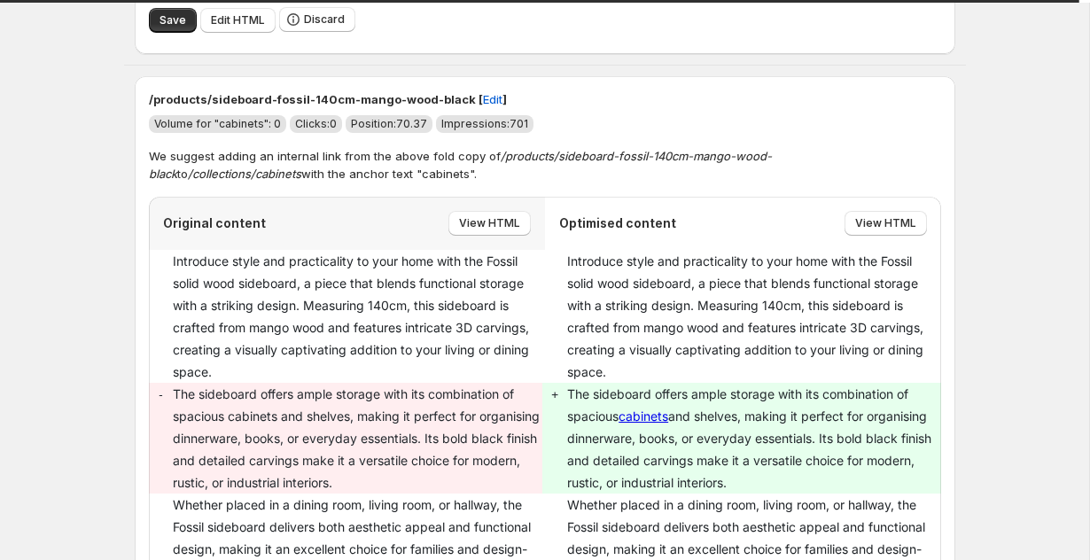
scroll to position [4414, 0]
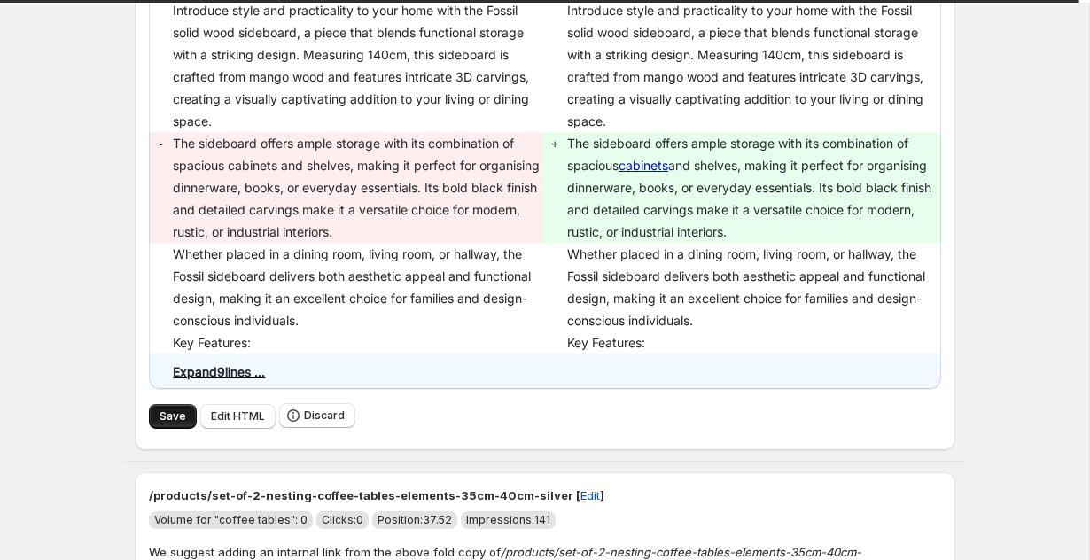
click at [165, 429] on button "Save" at bounding box center [173, 416] width 48 height 25
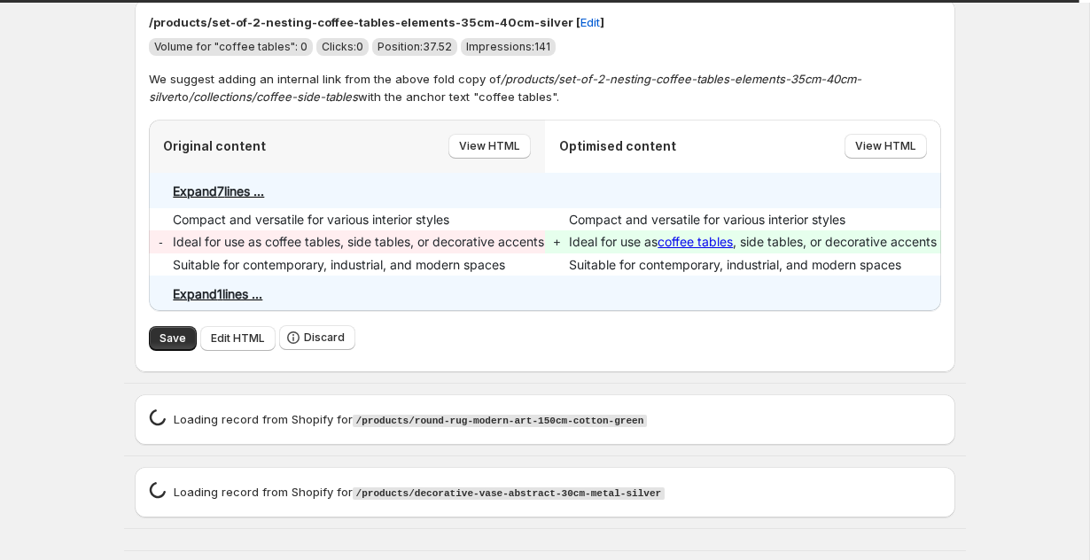
scroll to position [5122, 0]
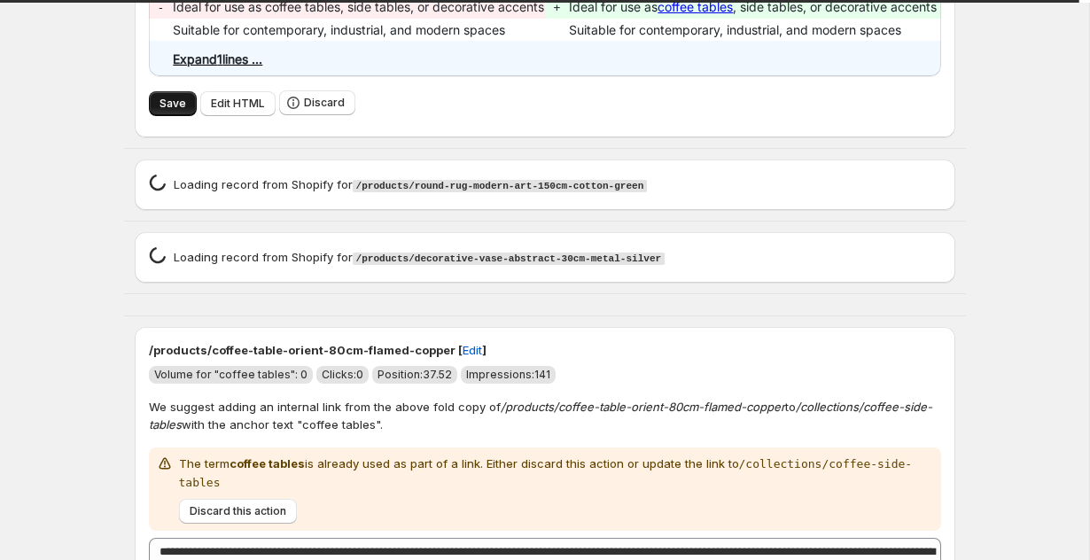
click at [162, 111] on span "Save" at bounding box center [172, 104] width 27 height 14
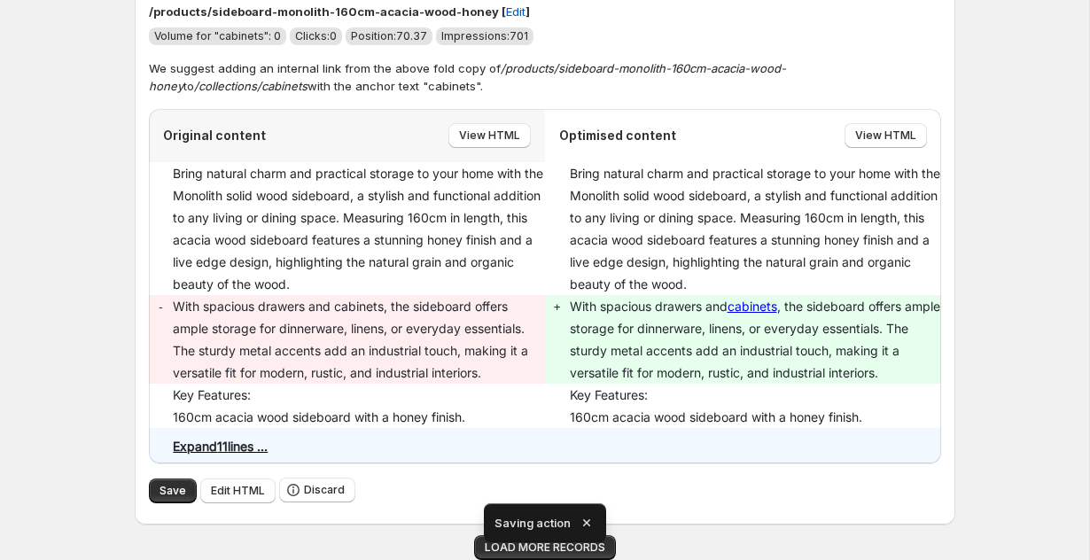
scroll to position [3701, 0]
click at [170, 489] on span "Save" at bounding box center [172, 491] width 27 height 14
click at [588, 520] on icon "button" at bounding box center [586, 522] width 7 height 7
click at [568, 542] on div "Saving action" at bounding box center [545, 531] width 122 height 57
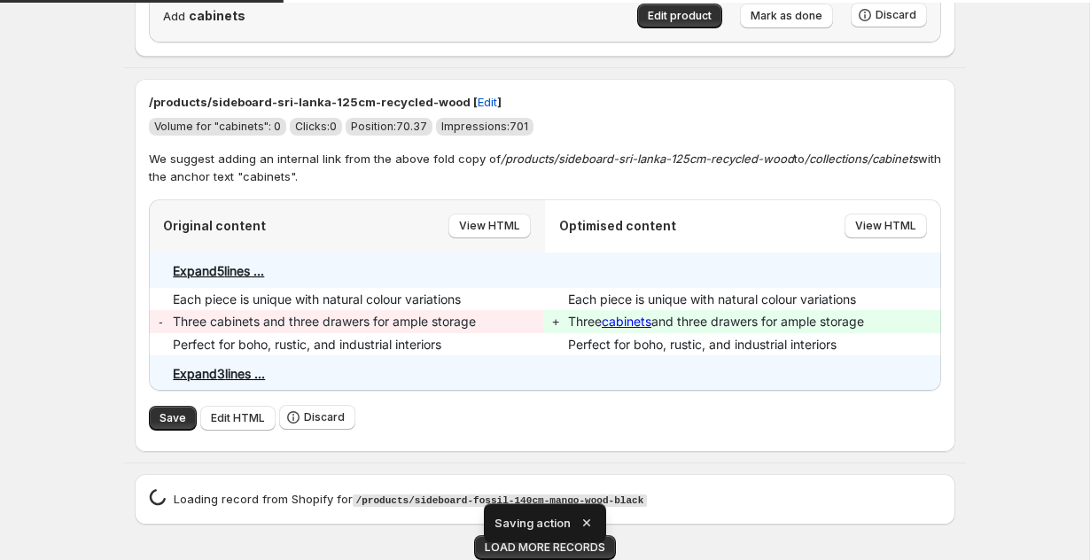
click at [587, 518] on icon "button" at bounding box center [587, 523] width 18 height 18
click at [570, 546] on span "LOAD MORE RECORDS" at bounding box center [545, 547] width 120 height 14
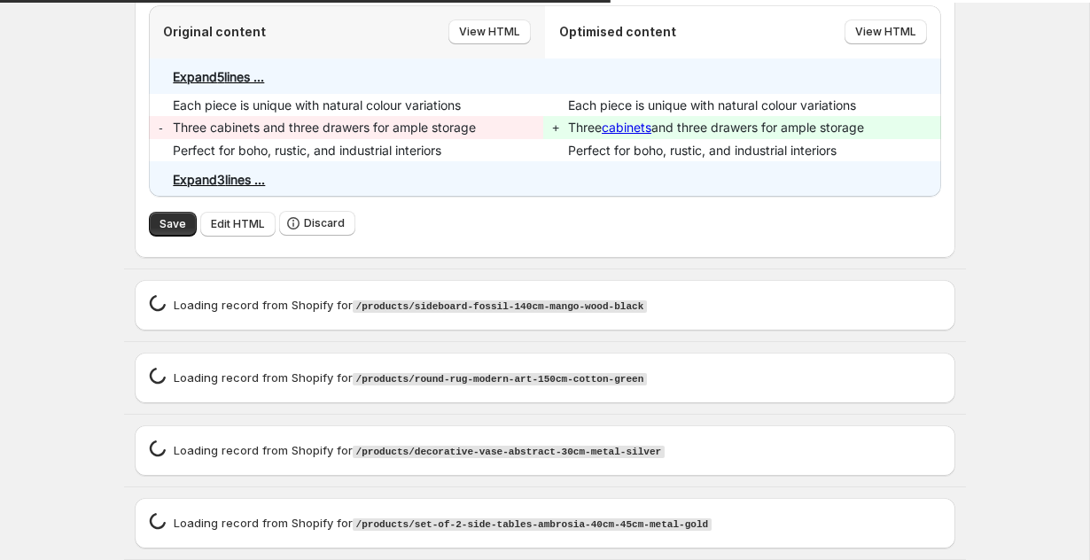
scroll to position [3437, 0]
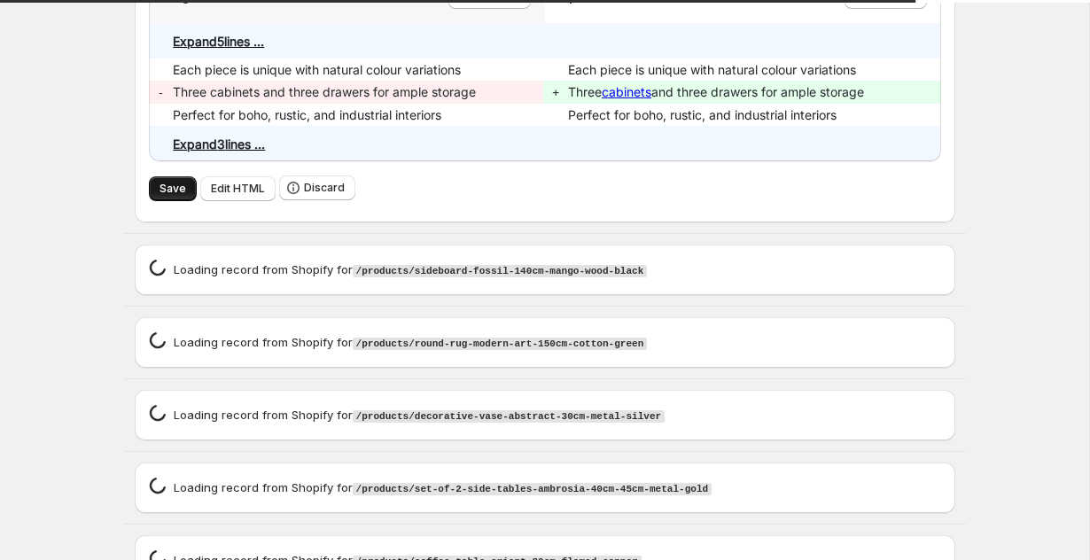
click at [169, 196] on span "Save" at bounding box center [172, 189] width 27 height 14
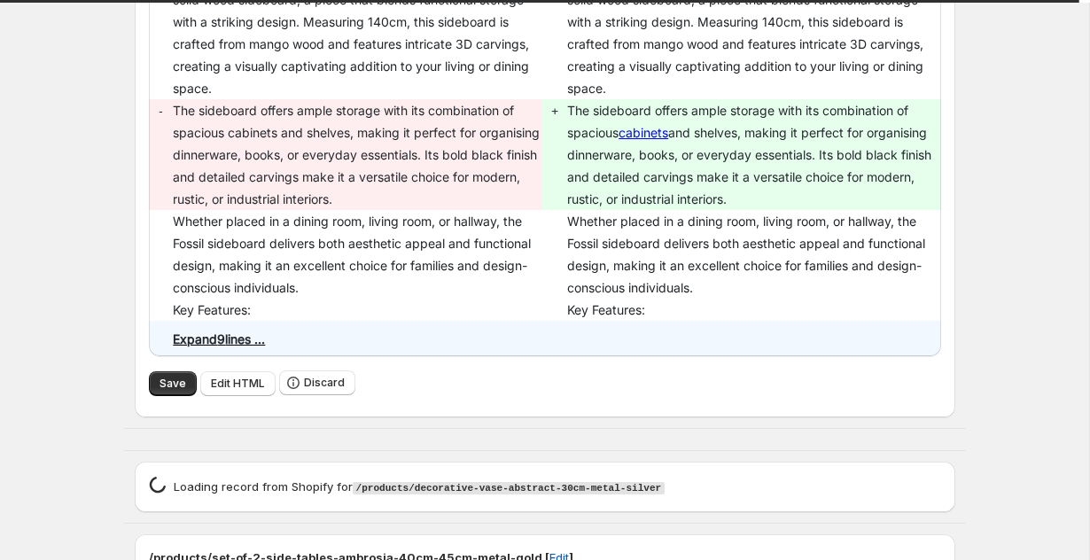
scroll to position [3934, 0]
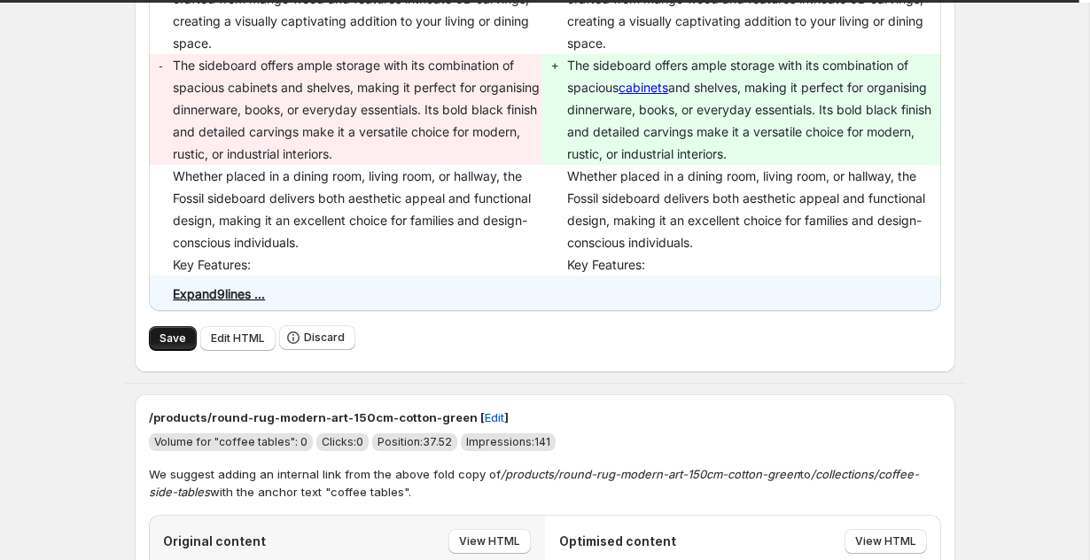
click at [183, 351] on button "Save" at bounding box center [173, 338] width 48 height 25
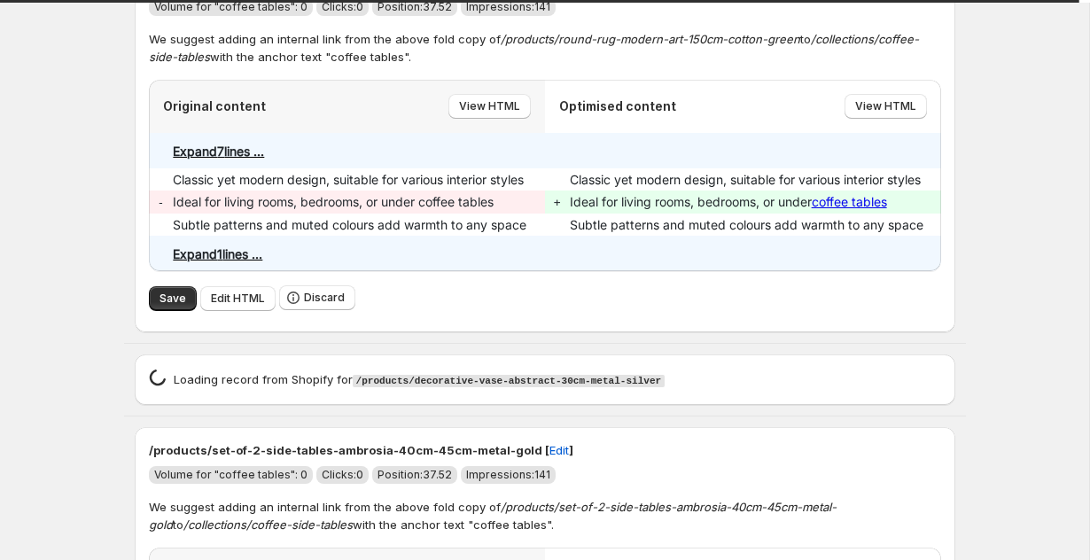
scroll to position [4409, 0]
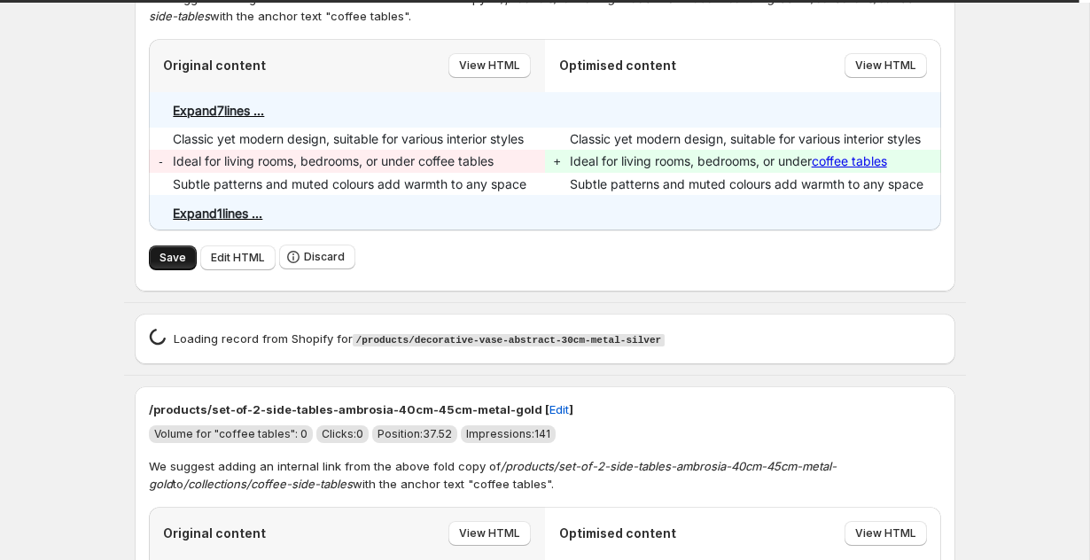
click at [164, 265] on span "Save" at bounding box center [172, 258] width 27 height 14
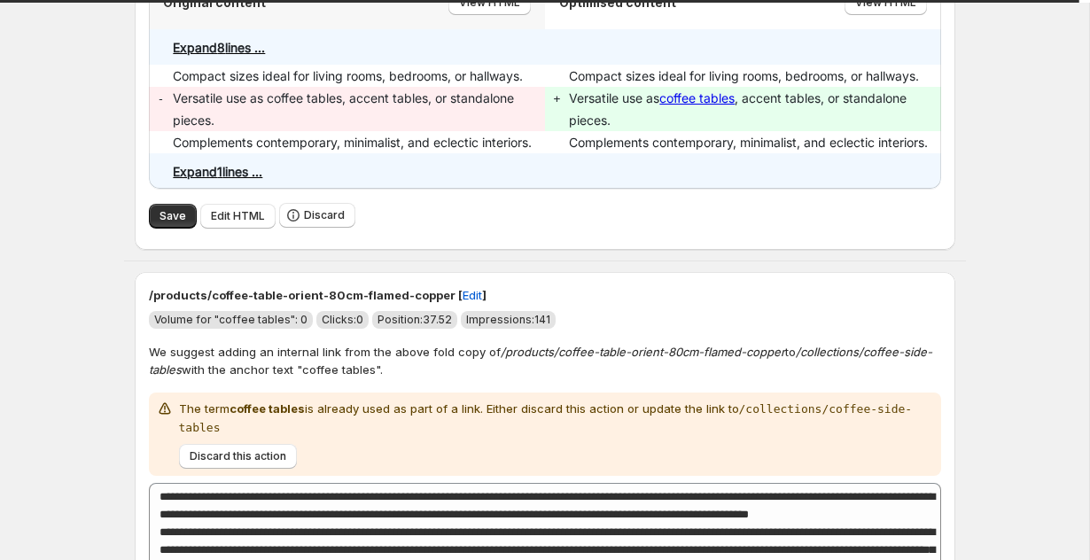
scroll to position [4962, 0]
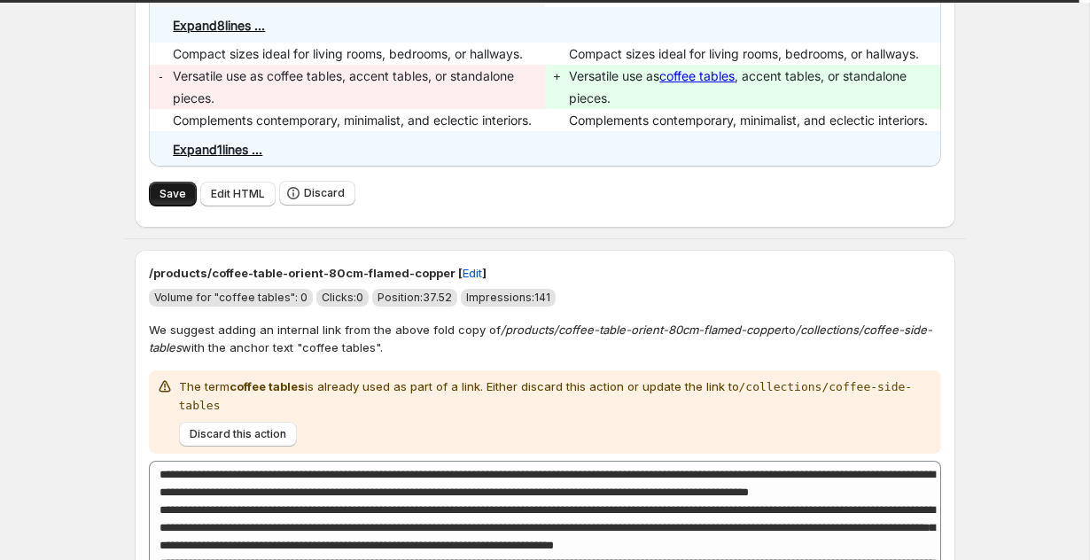
click at [154, 200] on button "Save" at bounding box center [173, 194] width 48 height 25
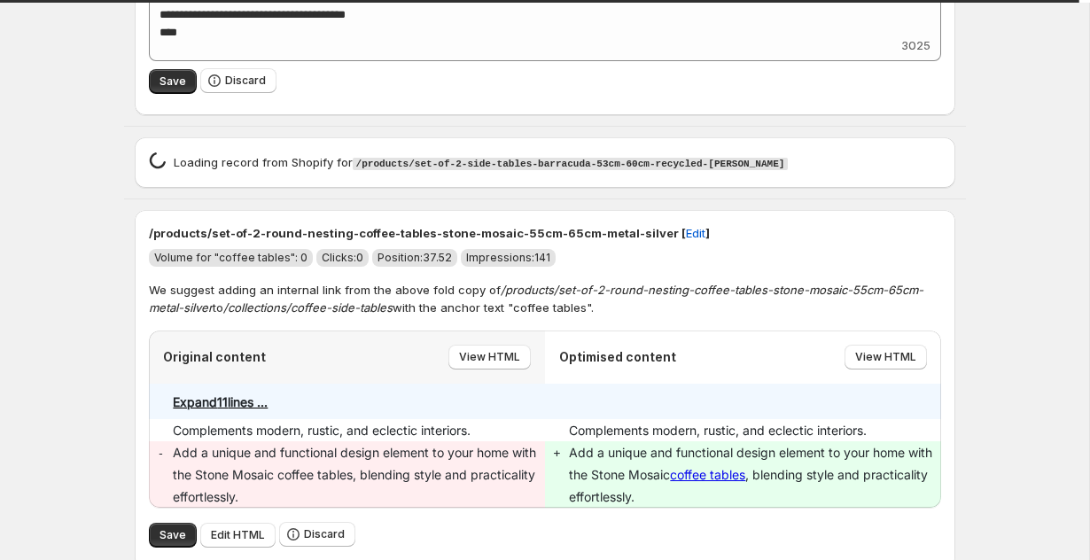
scroll to position [5561, 0]
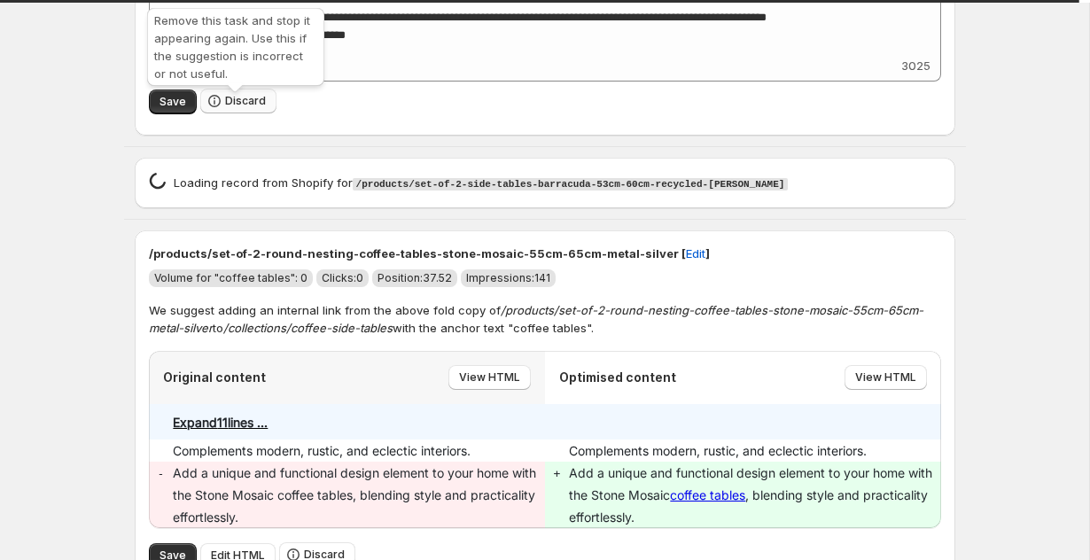
click at [232, 107] on span "Discard" at bounding box center [245, 101] width 41 height 14
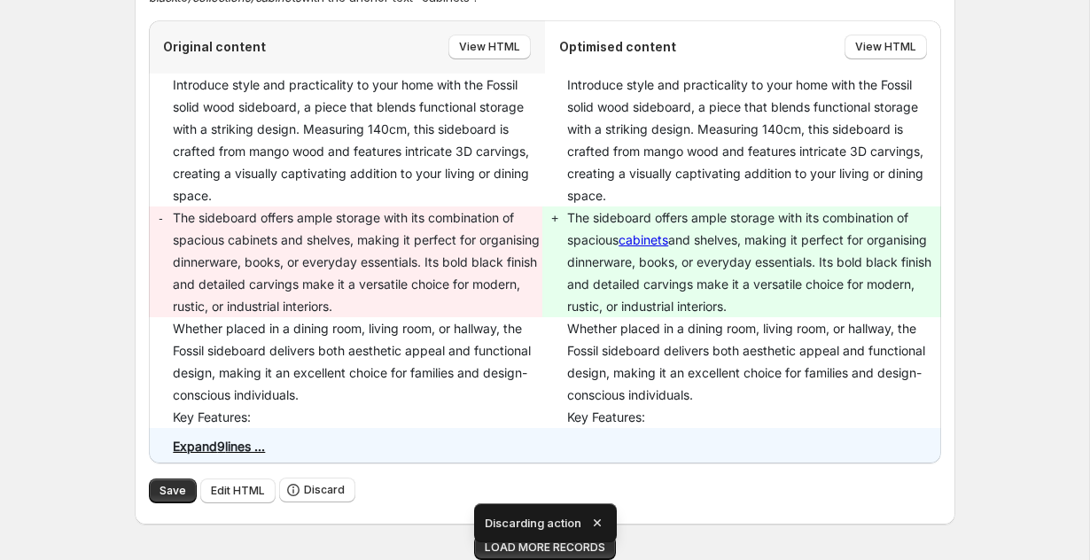
scroll to position [3789, 0]
click at [171, 485] on span "Save" at bounding box center [172, 491] width 27 height 14
click at [600, 517] on icon "button" at bounding box center [597, 523] width 18 height 18
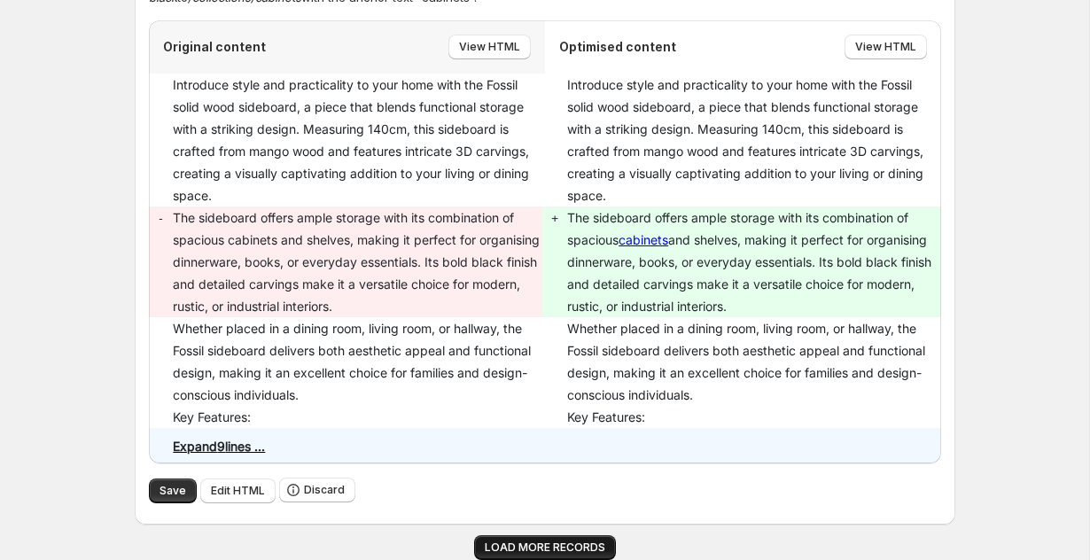
click at [562, 545] on span "LOAD MORE RECORDS" at bounding box center [545, 547] width 120 height 14
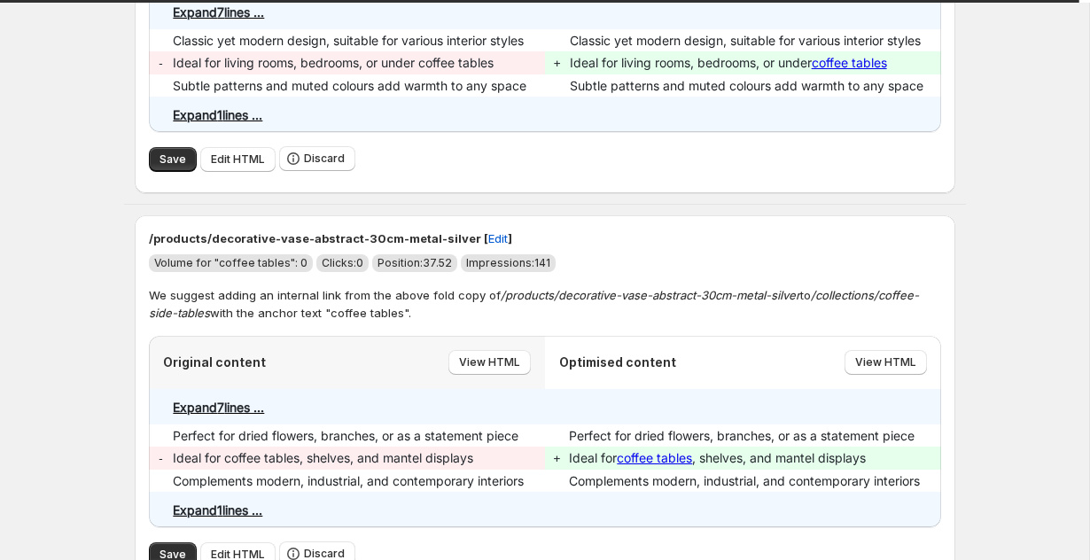
scroll to position [4562, 0]
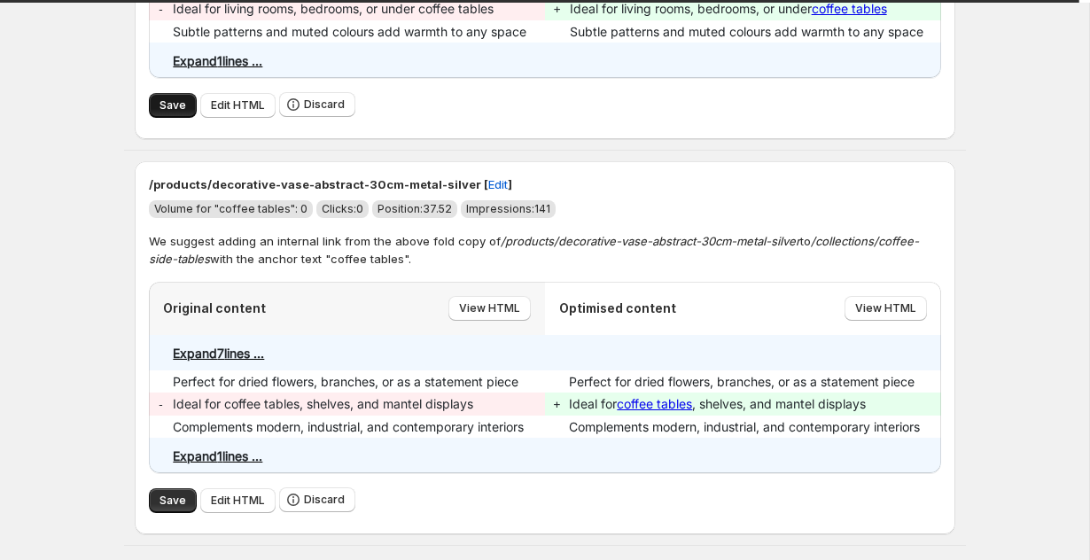
click at [168, 110] on span "Save" at bounding box center [172, 105] width 27 height 14
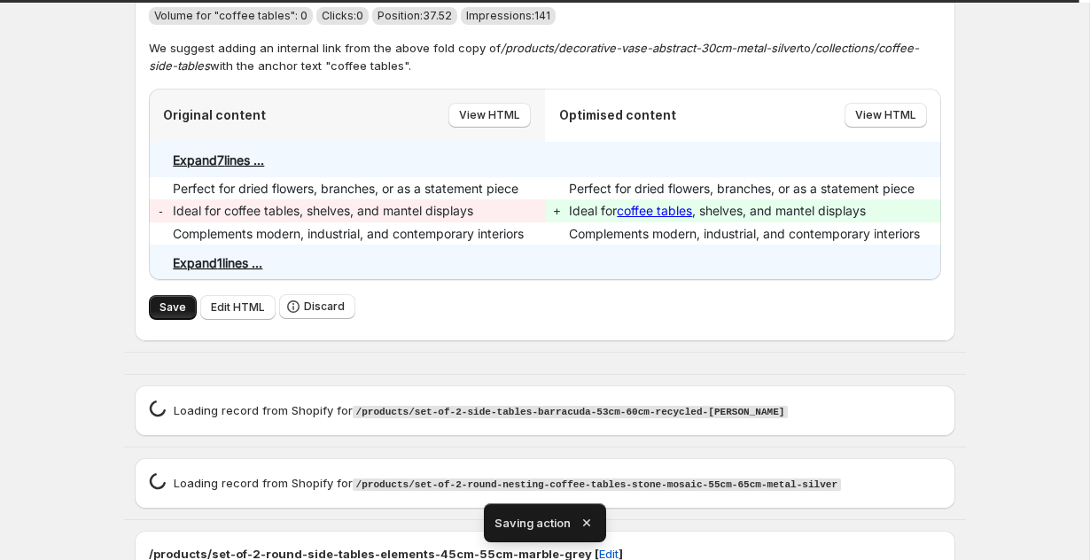
click at [171, 314] on span "Save" at bounding box center [172, 307] width 27 height 14
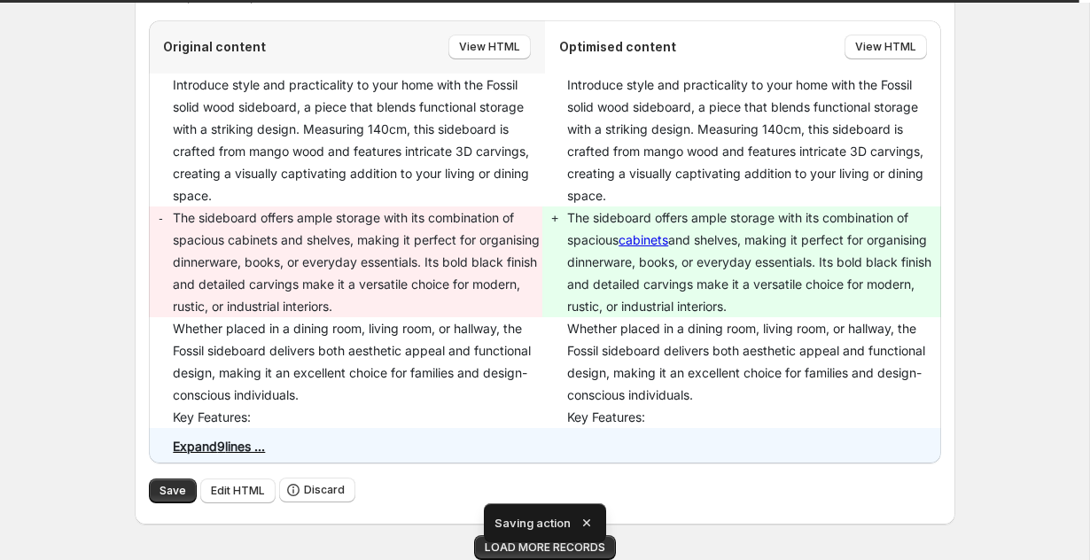
scroll to position [3789, 0]
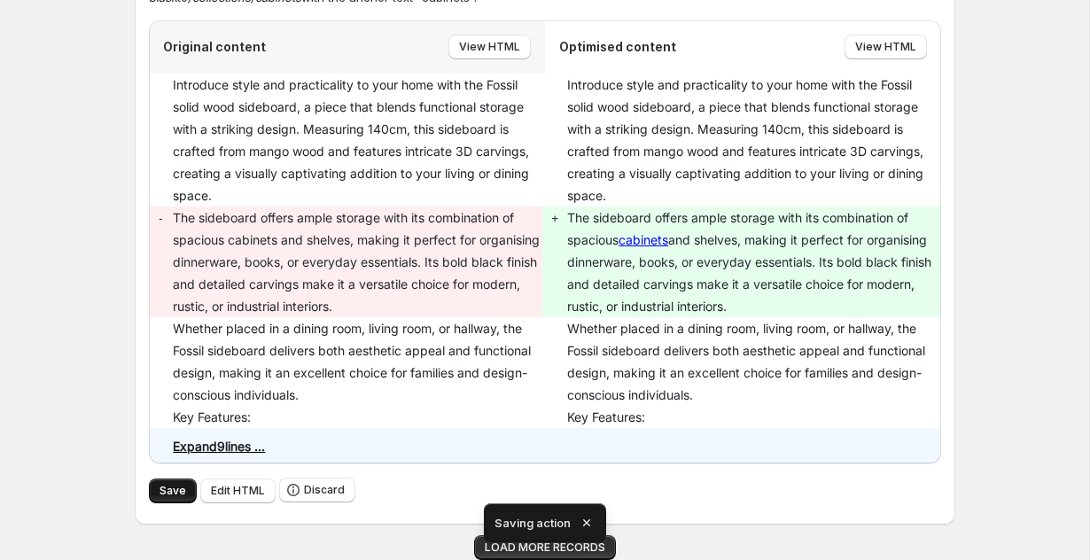
click at [158, 481] on button "Save" at bounding box center [173, 490] width 48 height 25
click at [589, 519] on icon "button" at bounding box center [587, 523] width 18 height 18
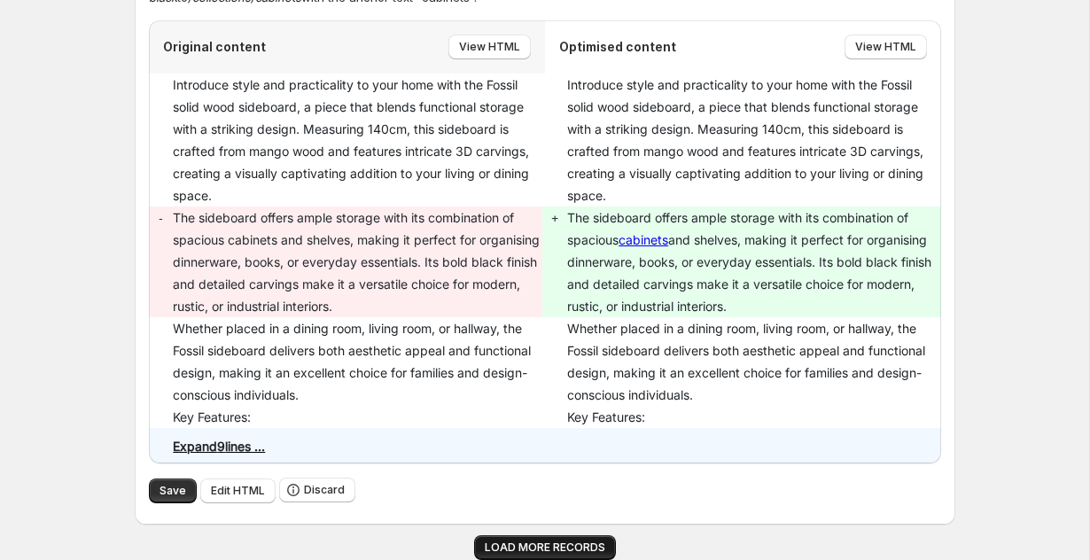
click at [567, 543] on span "LOAD MORE RECORDS" at bounding box center [545, 547] width 120 height 14
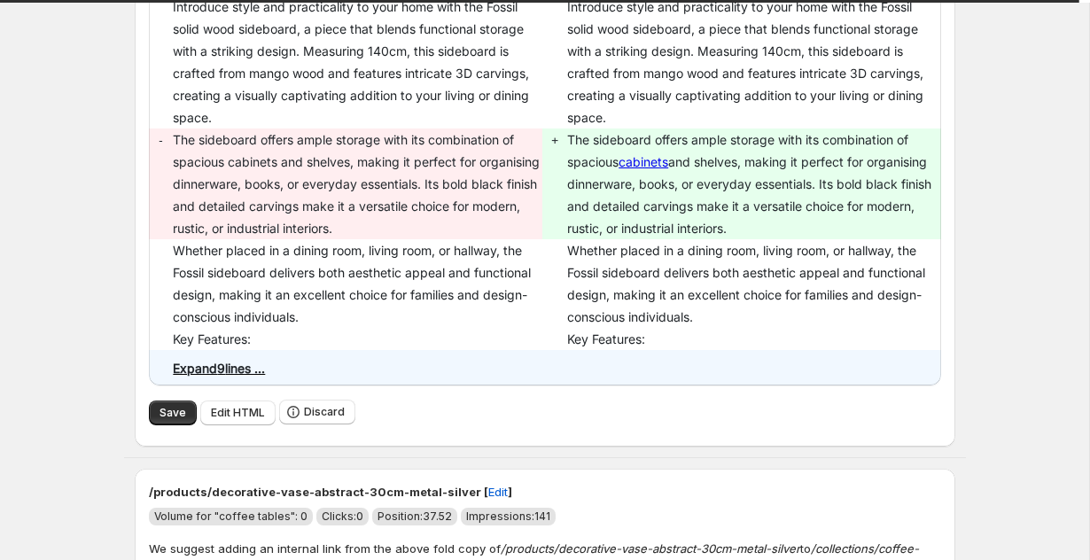
scroll to position [3990, 0]
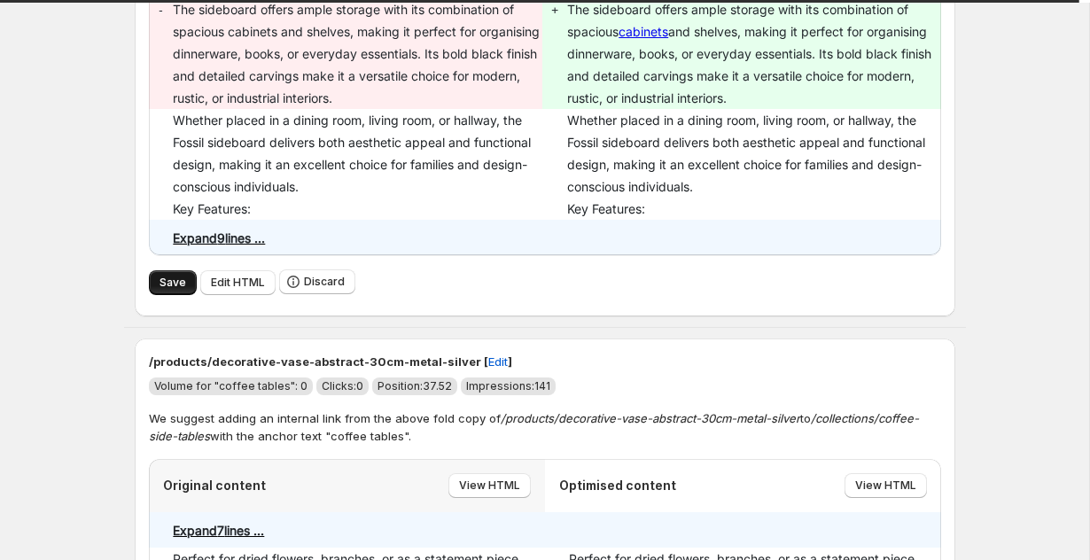
click at [175, 290] on span "Save" at bounding box center [172, 282] width 27 height 14
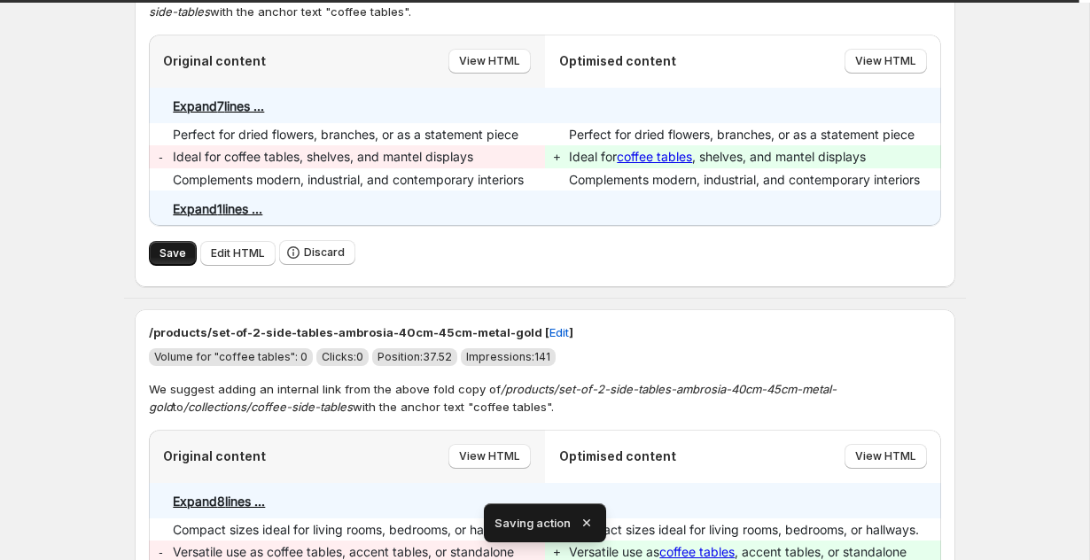
click at [171, 257] on span "Save" at bounding box center [172, 253] width 27 height 14
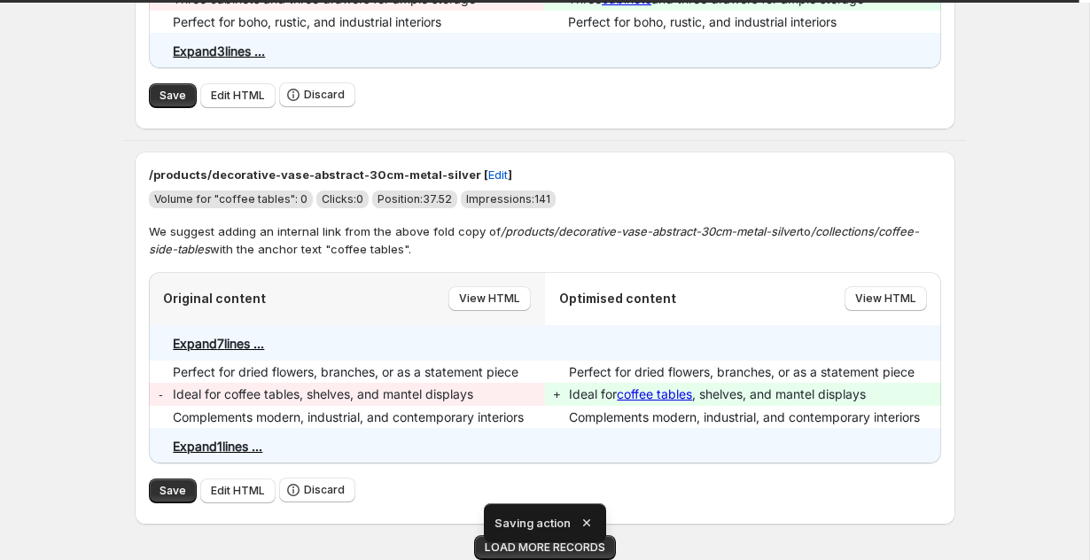
scroll to position [3538, 0]
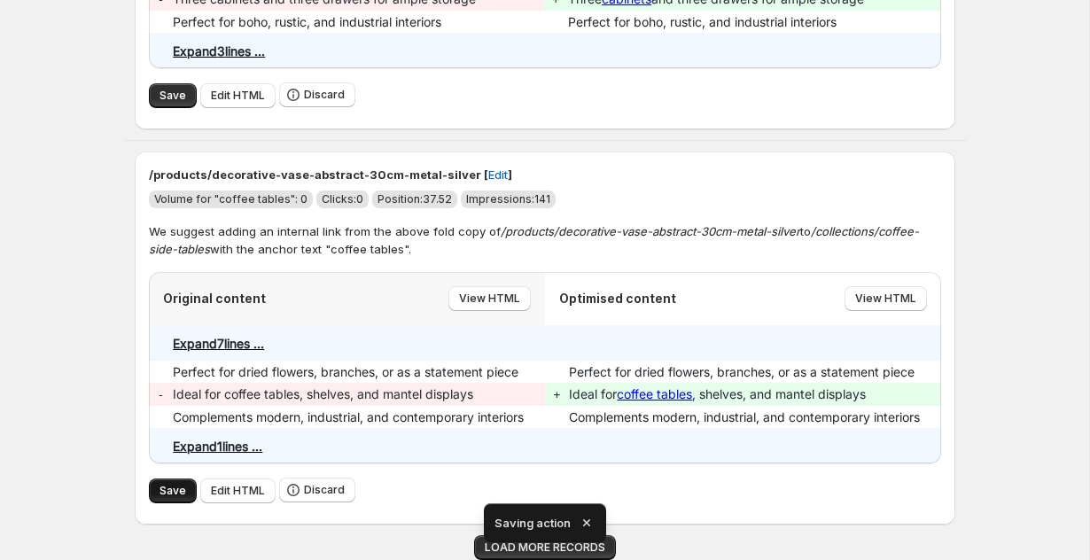
click at [167, 486] on span "Save" at bounding box center [172, 491] width 27 height 14
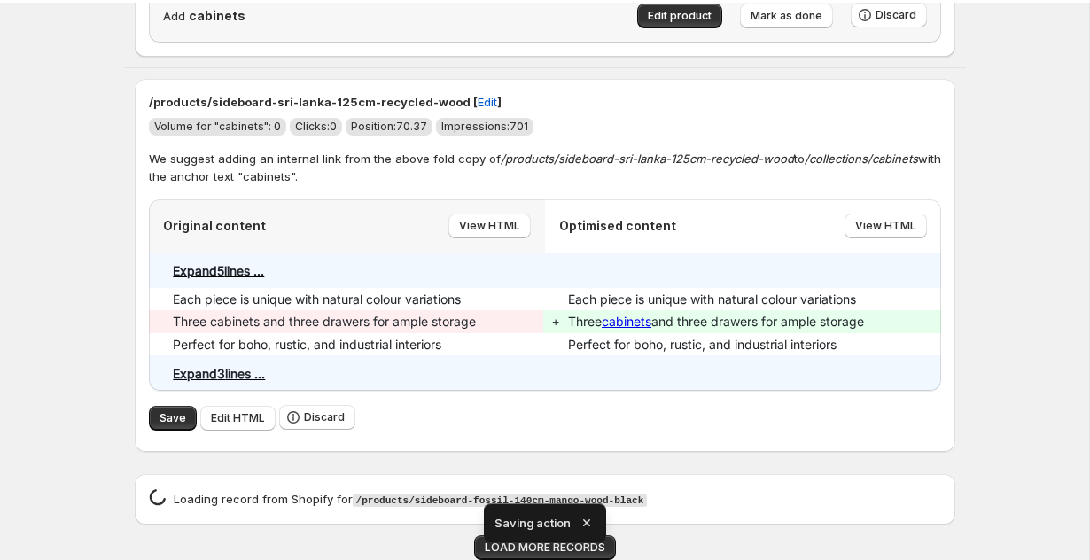
scroll to position [3215, 0]
click at [588, 527] on icon "button" at bounding box center [587, 523] width 18 height 18
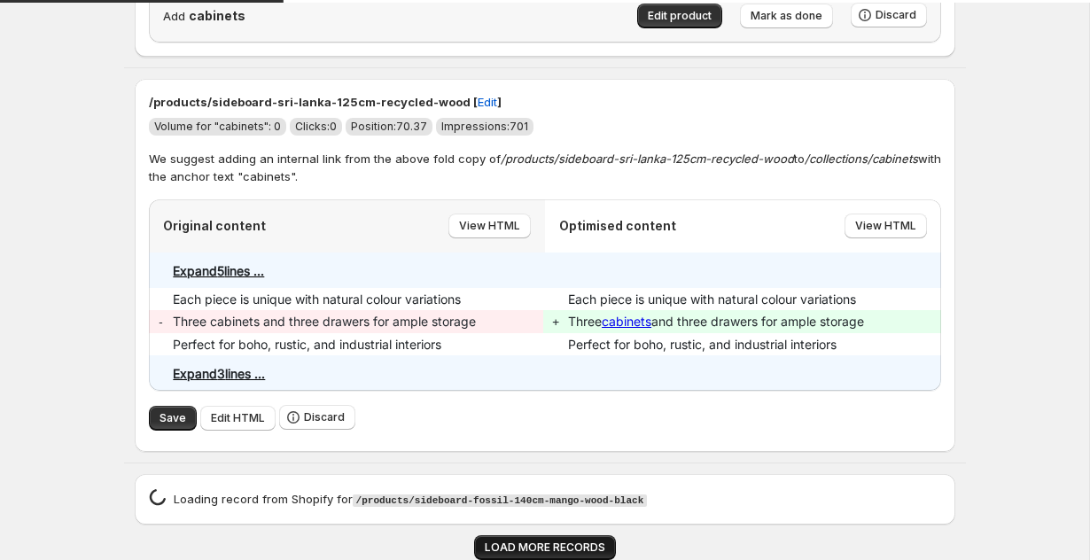
click at [562, 548] on span "LOAD MORE RECORDS" at bounding box center [545, 547] width 120 height 14
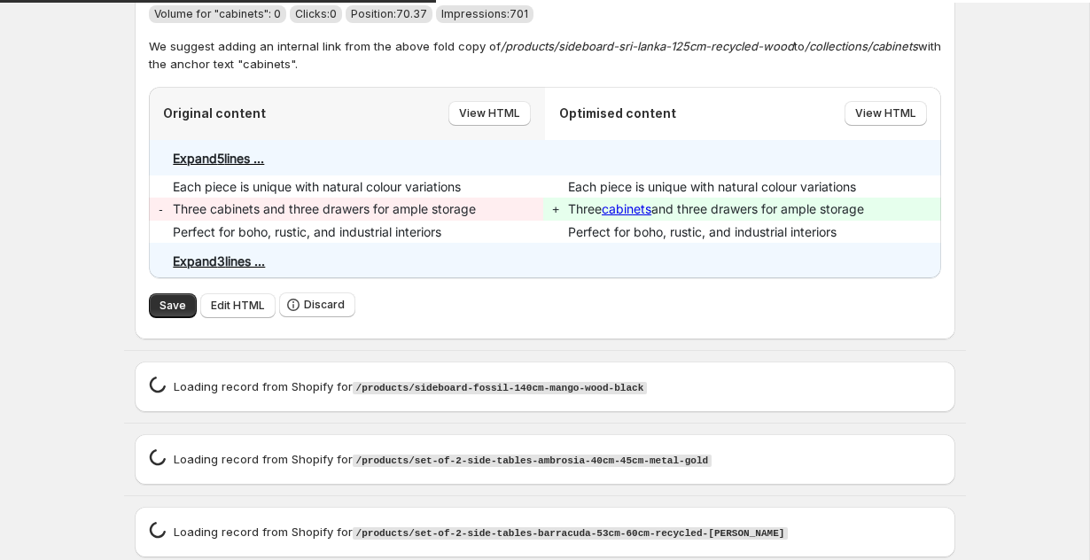
scroll to position [3466, 0]
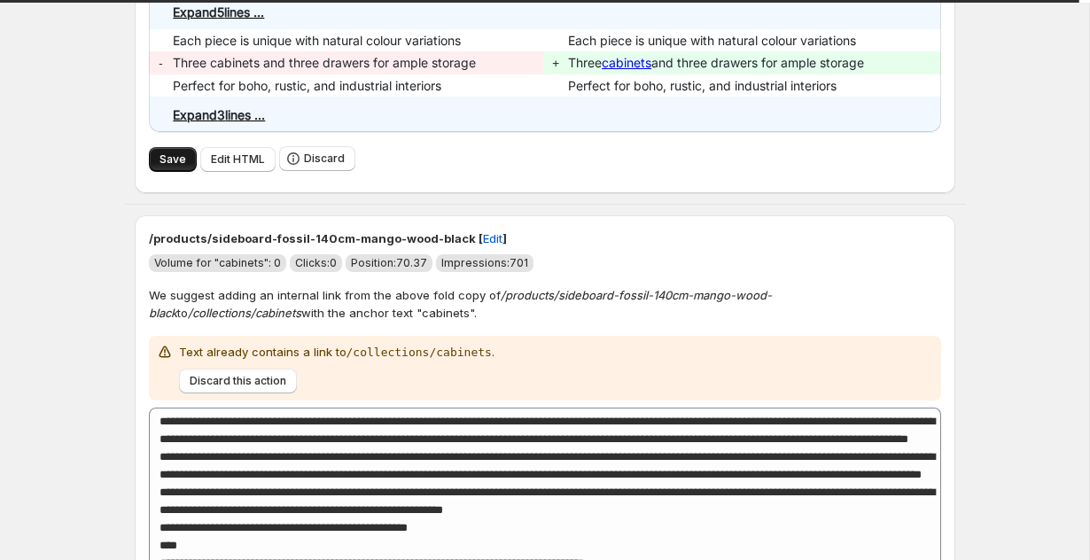
click at [178, 167] on span "Save" at bounding box center [172, 159] width 27 height 14
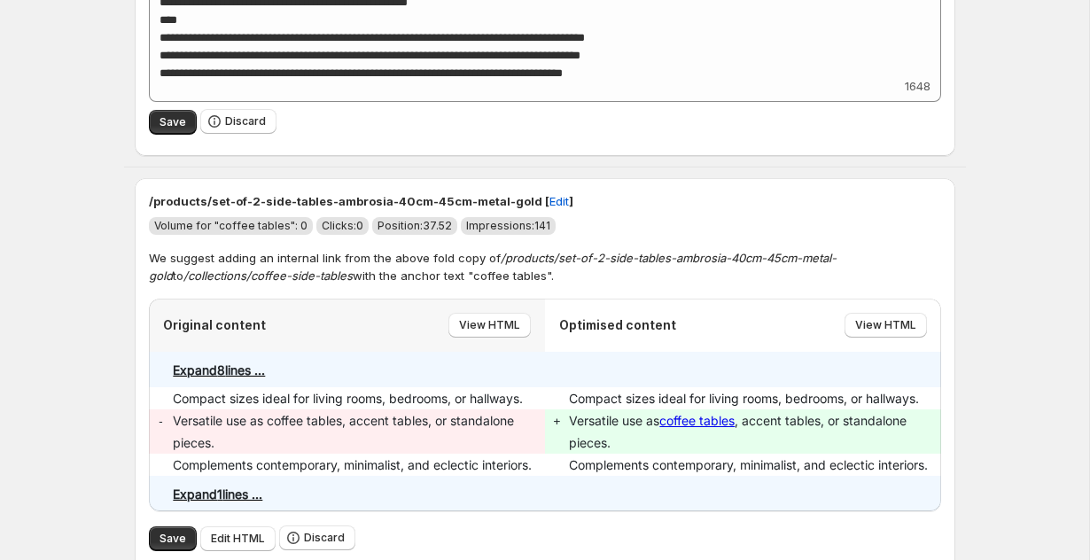
scroll to position [3621, 0]
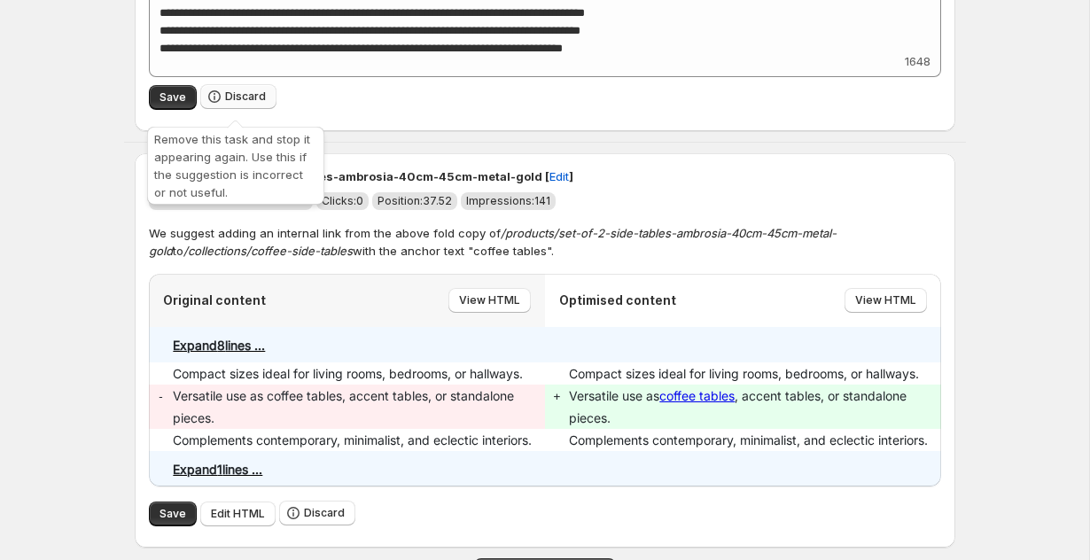
click at [245, 104] on span "Discard" at bounding box center [245, 96] width 41 height 14
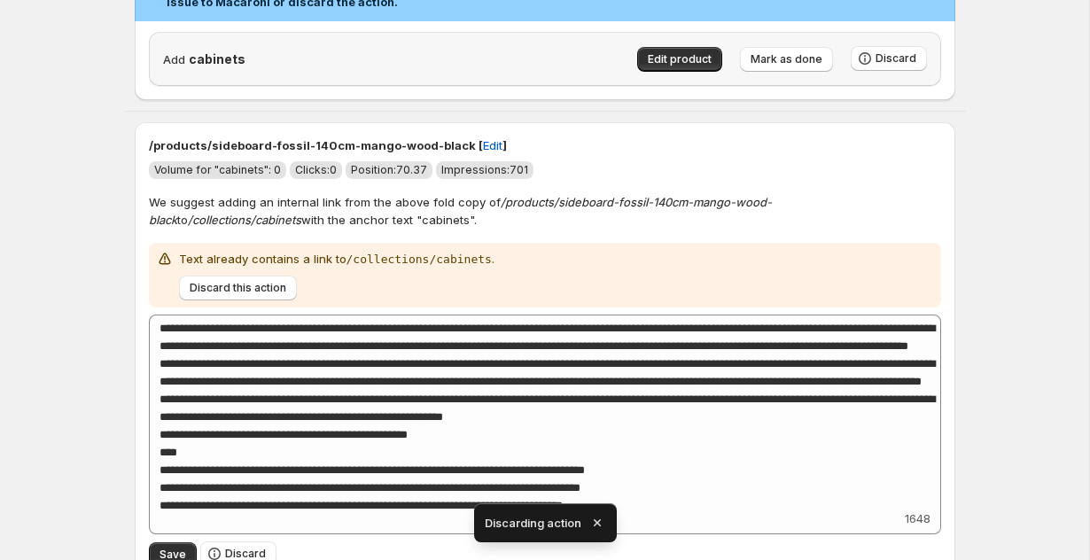
scroll to position [3238, 0]
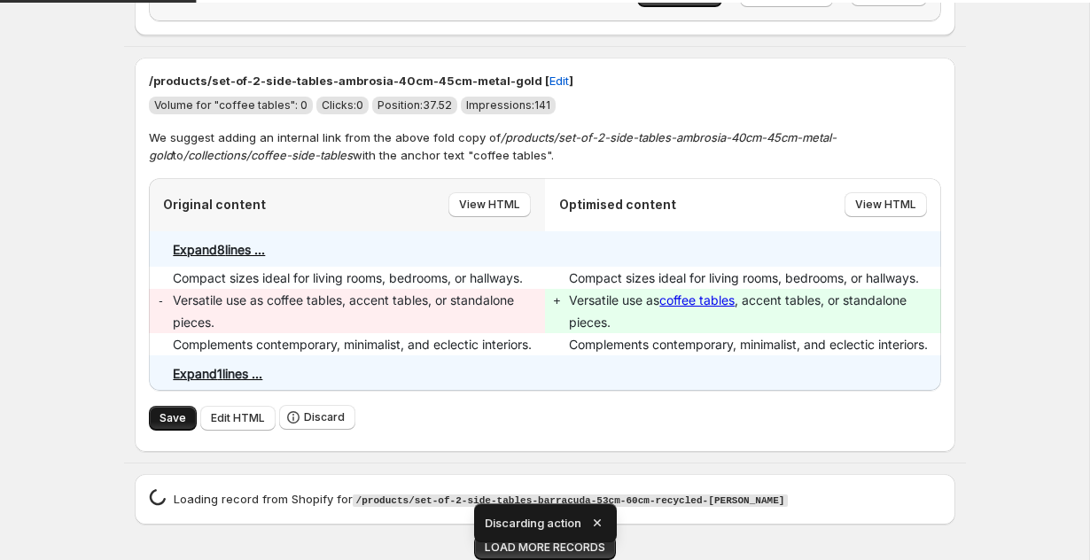
click at [170, 411] on span "Save" at bounding box center [172, 418] width 27 height 14
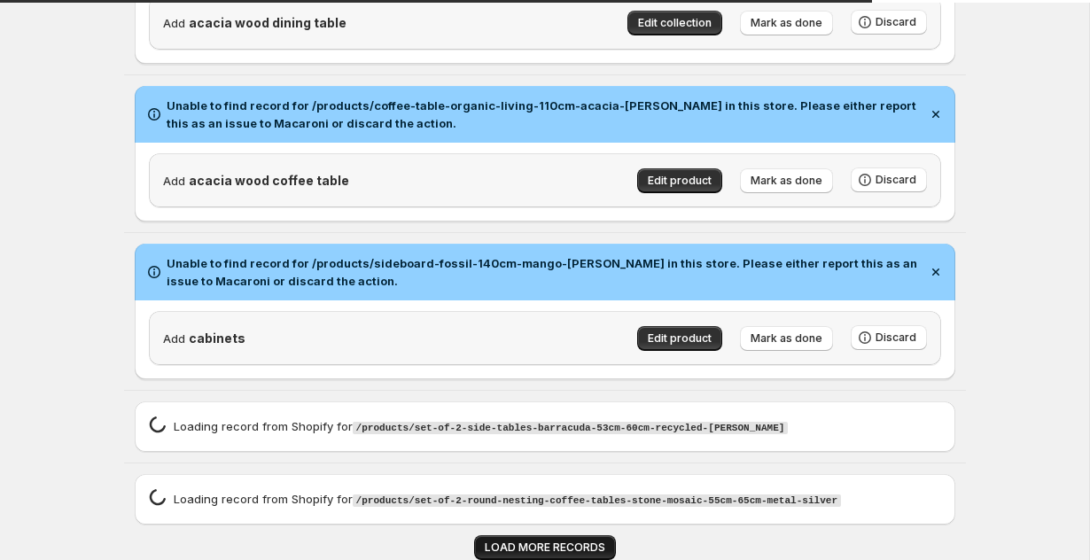
click at [502, 544] on span "LOAD MORE RECORDS" at bounding box center [545, 547] width 120 height 14
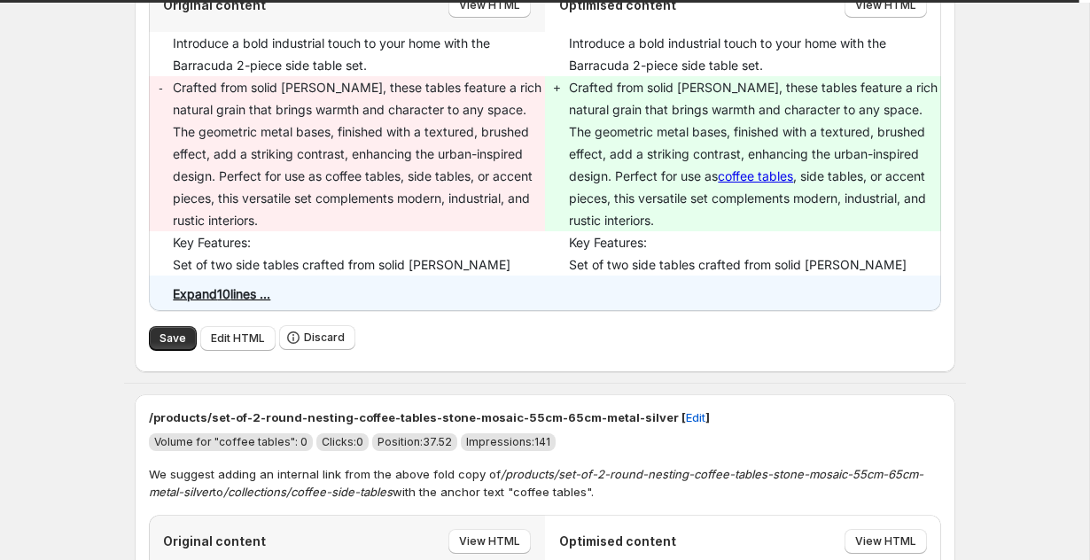
scroll to position [3459, 0]
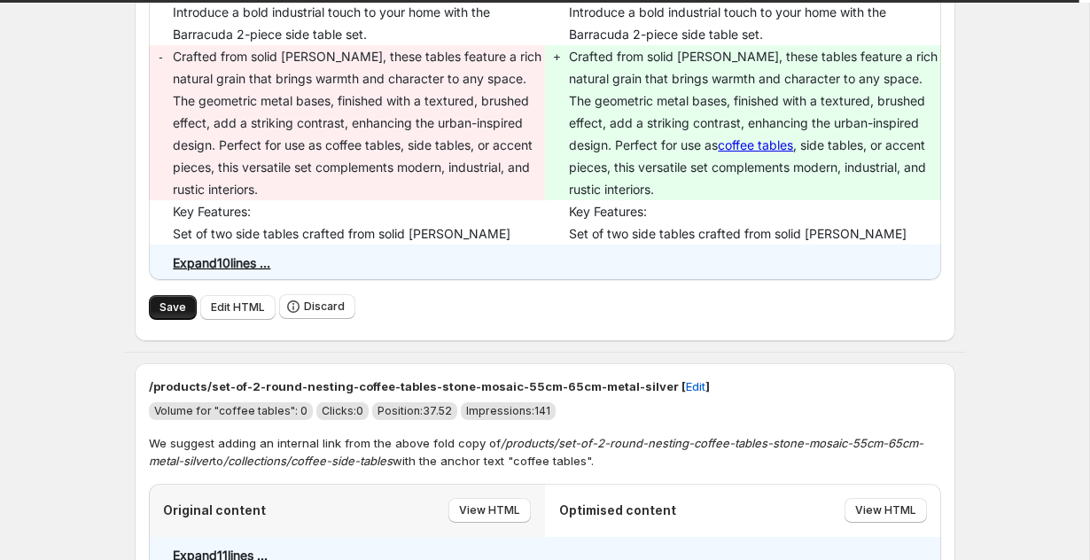
click at [159, 320] on button "Save" at bounding box center [173, 307] width 48 height 25
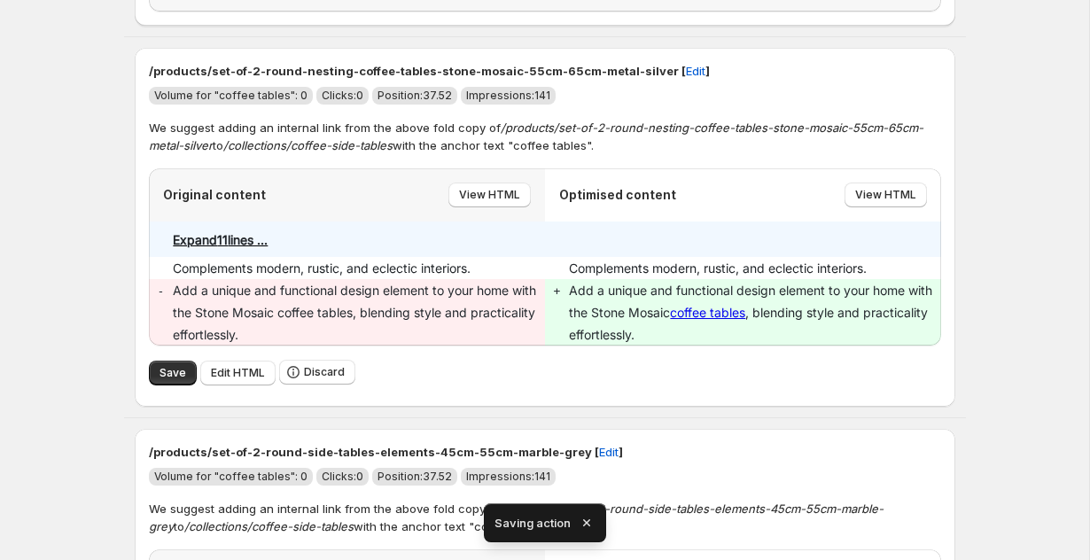
scroll to position [3249, 0]
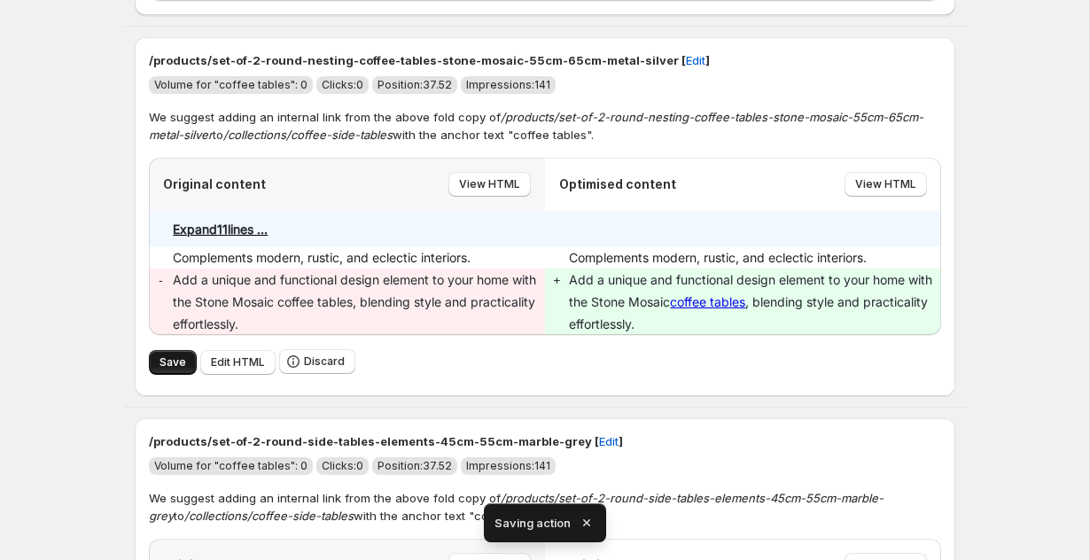
click at [163, 368] on span "Save" at bounding box center [172, 362] width 27 height 14
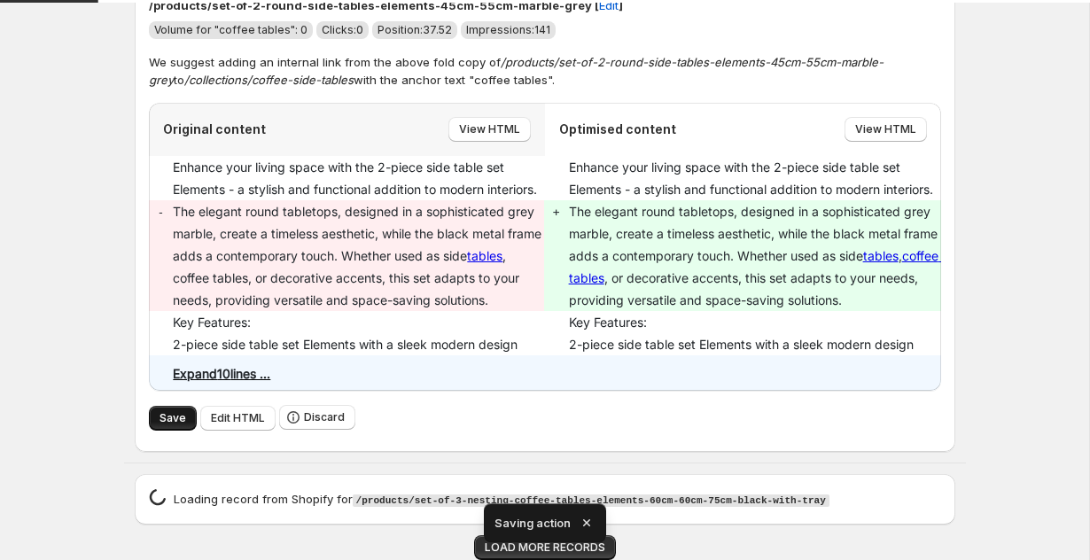
scroll to position [3261, 0]
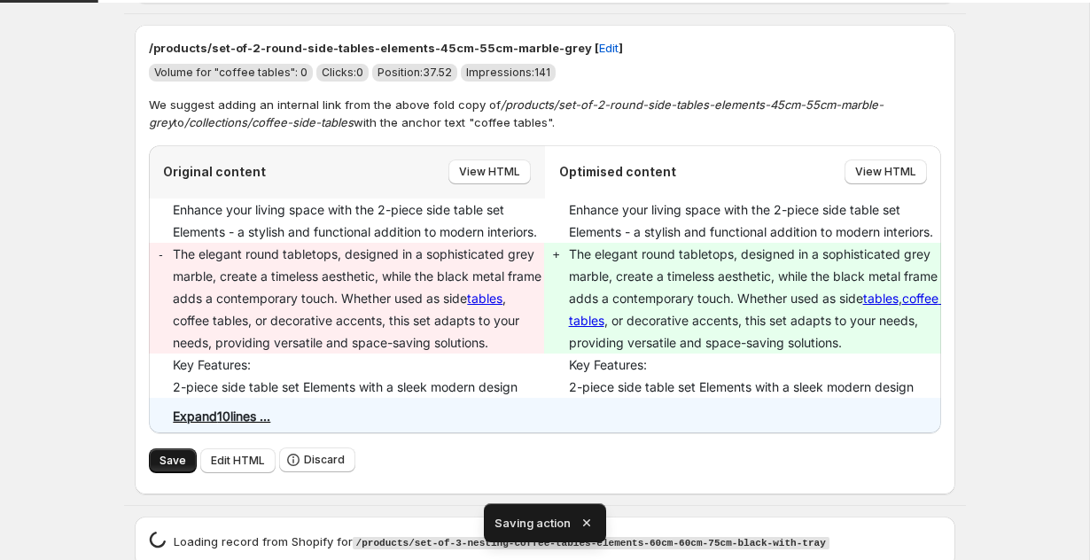
click at [170, 468] on span "Save" at bounding box center [172, 461] width 27 height 14
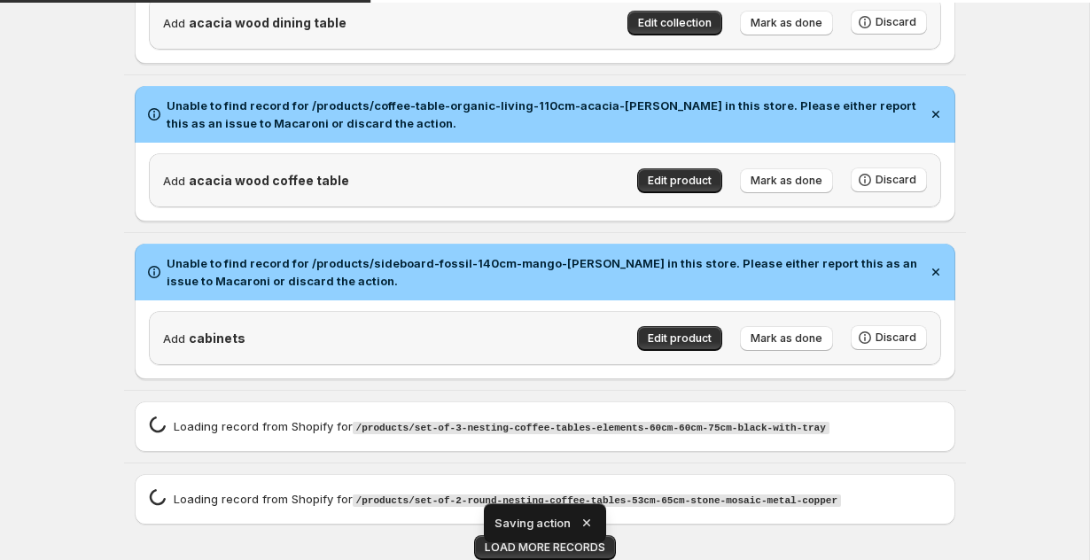
scroll to position [2827, 0]
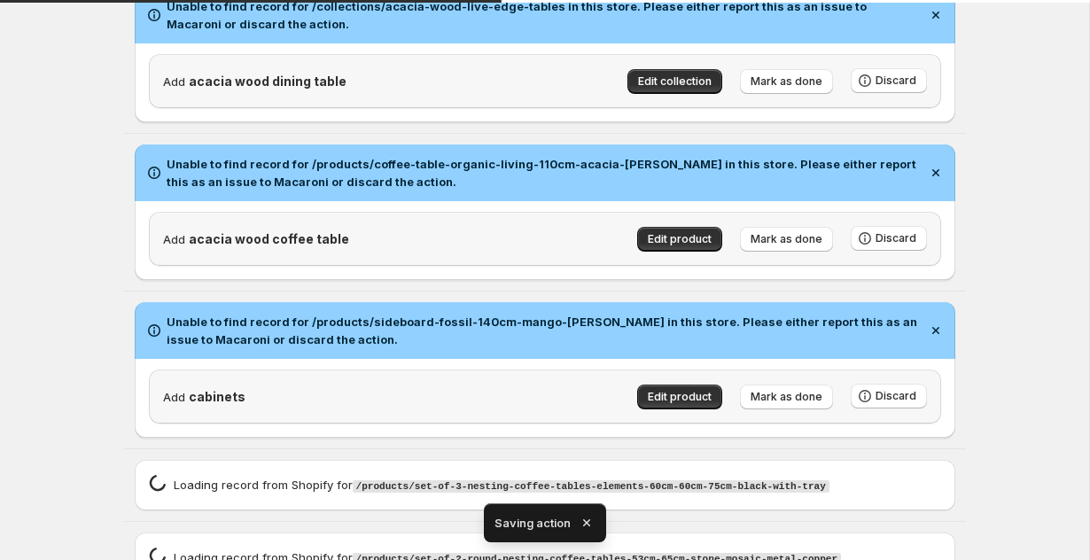
click at [584, 522] on icon "button" at bounding box center [587, 523] width 18 height 18
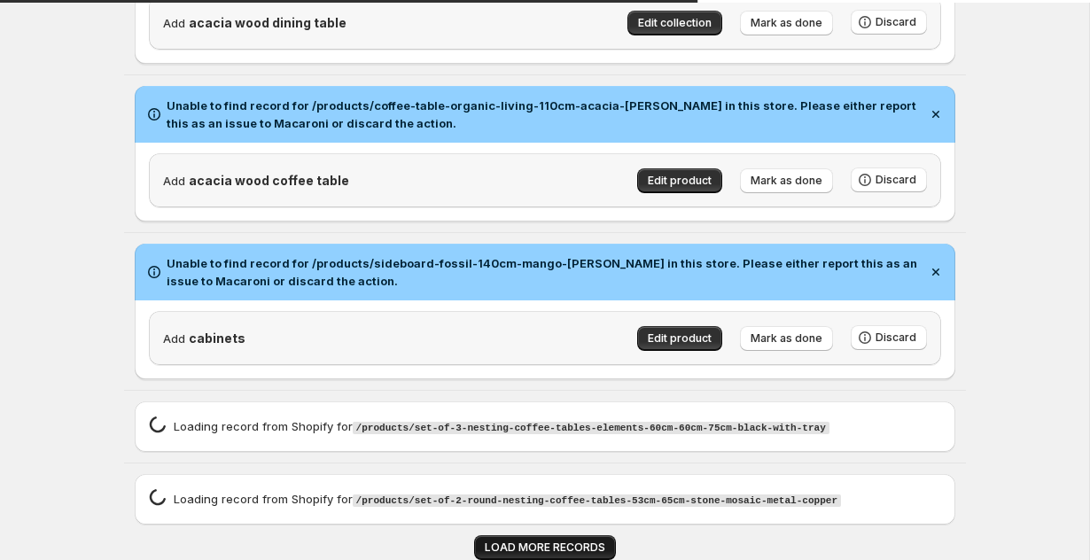
click at [511, 547] on span "LOAD MORE RECORDS" at bounding box center [545, 547] width 120 height 14
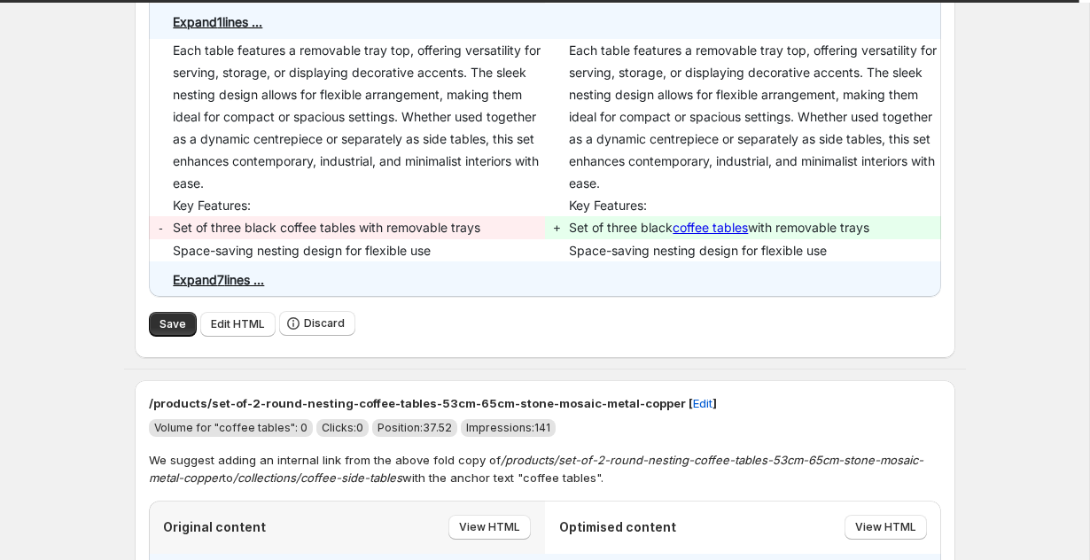
scroll to position [3516, 0]
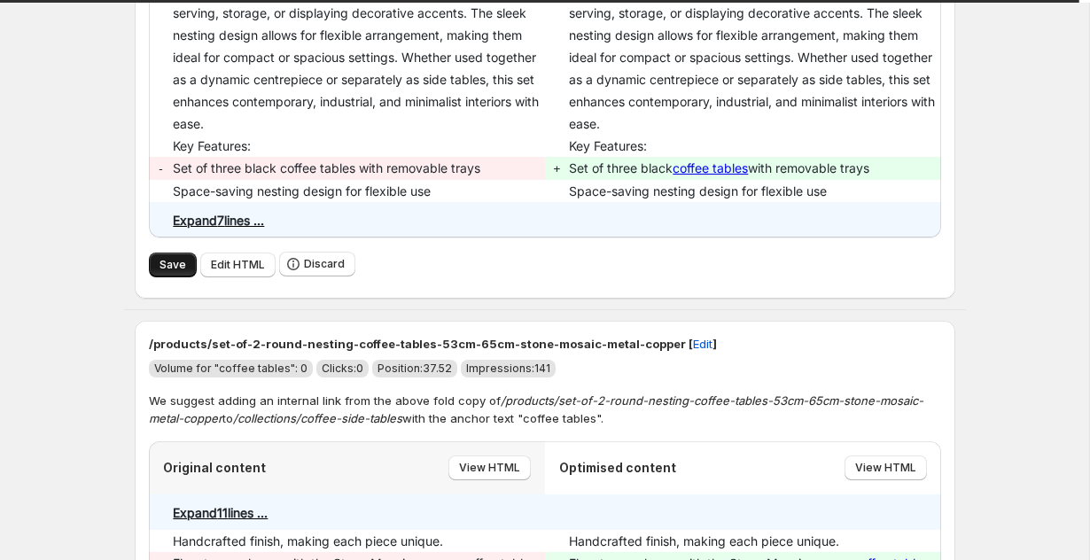
click at [164, 271] on span "Save" at bounding box center [172, 265] width 27 height 14
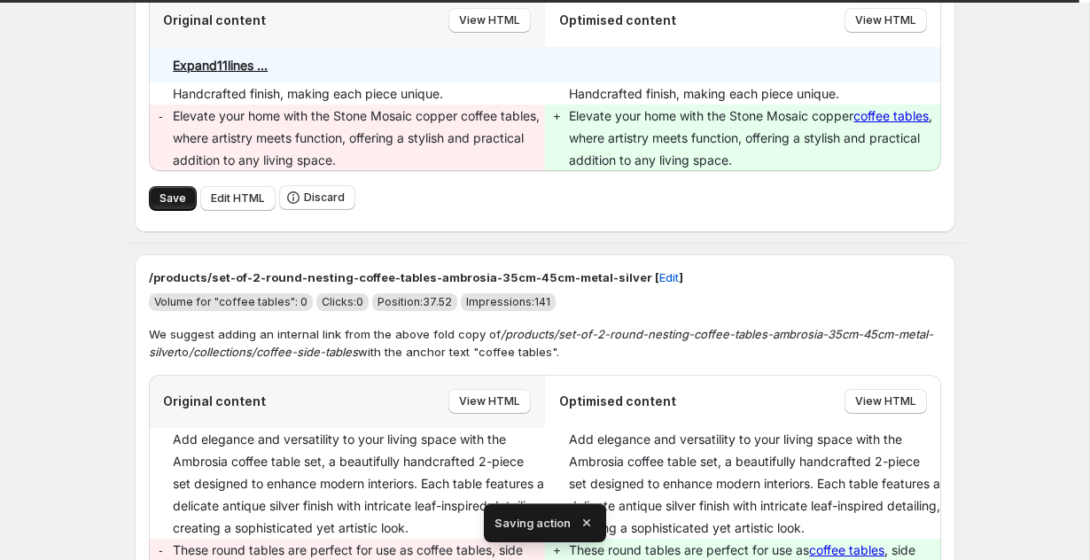
click at [170, 205] on span "Save" at bounding box center [172, 198] width 27 height 14
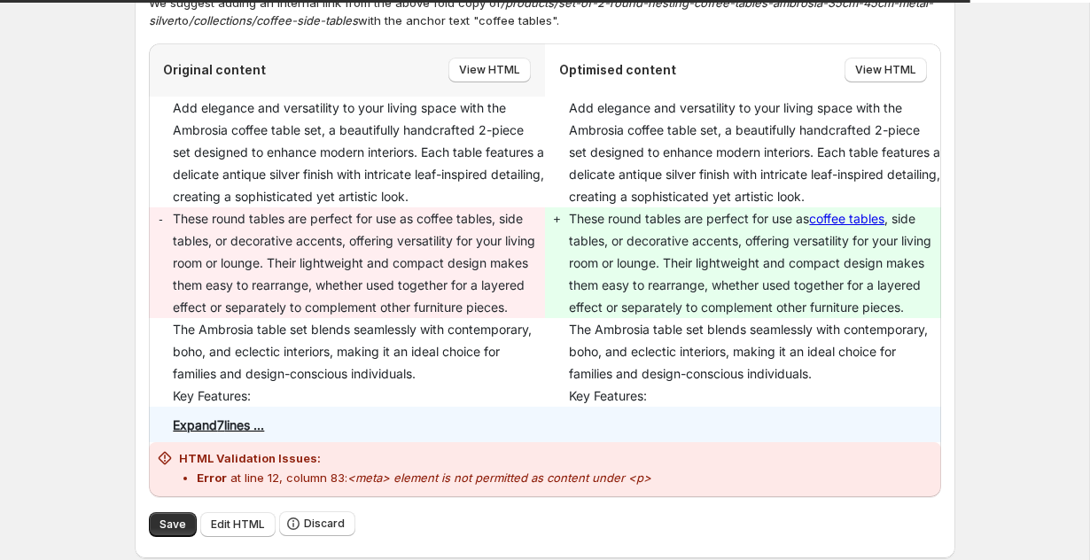
scroll to position [3478, 0]
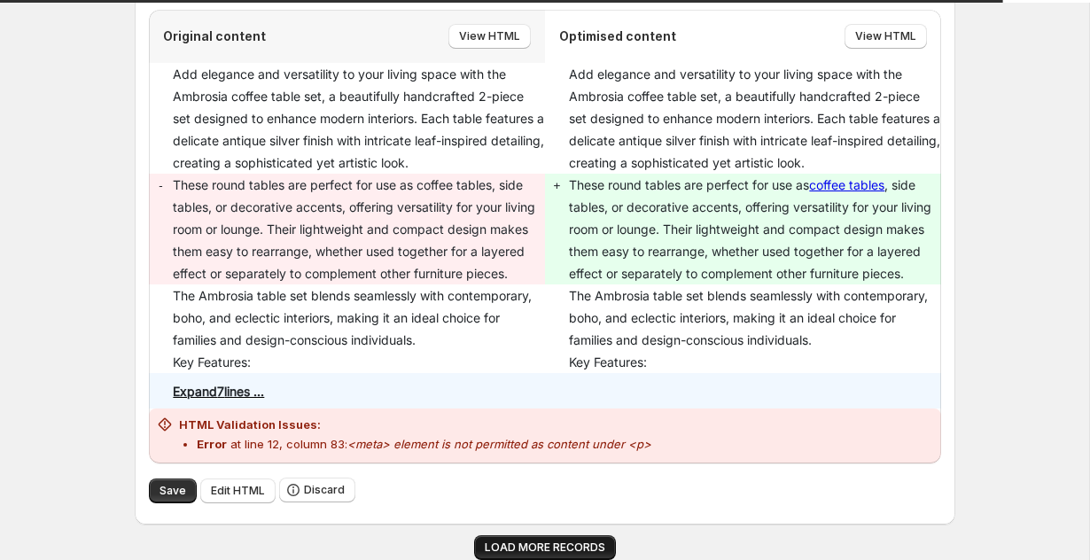
click at [555, 543] on span "LOAD MORE RECORDS" at bounding box center [545, 547] width 120 height 14
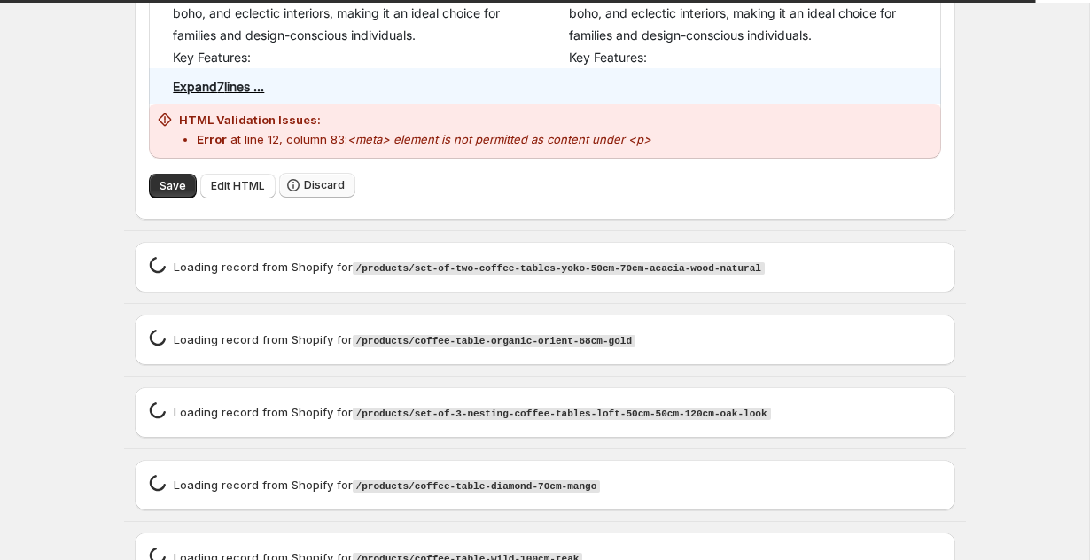
scroll to position [3723, 0]
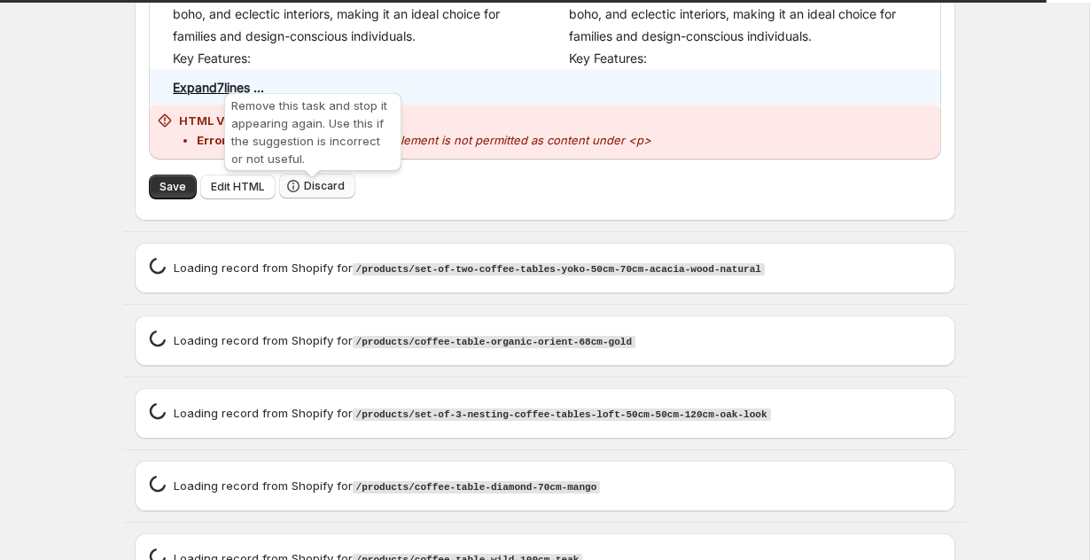
click at [318, 193] on span "Discard" at bounding box center [324, 186] width 41 height 14
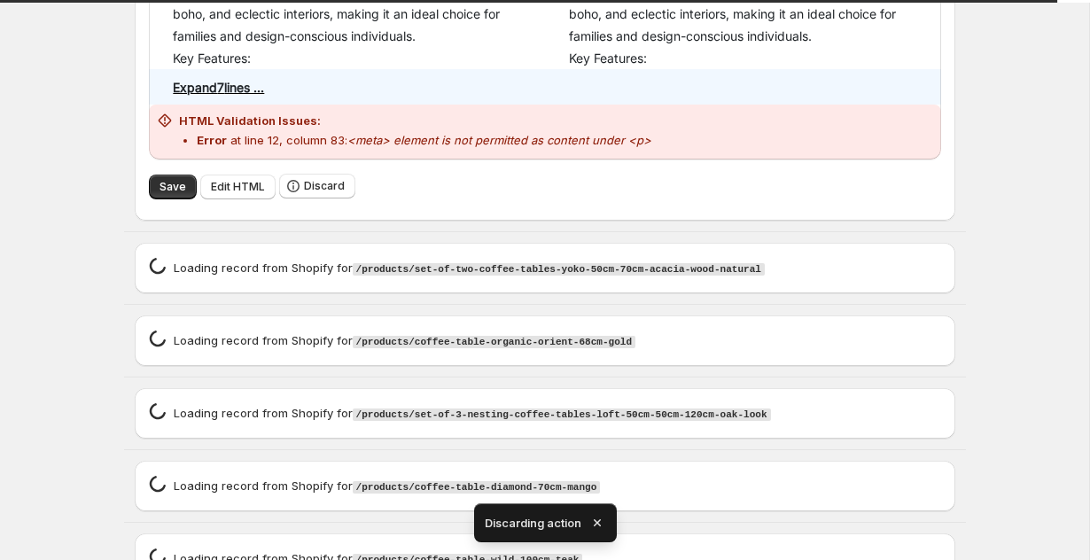
scroll to position [3308, 0]
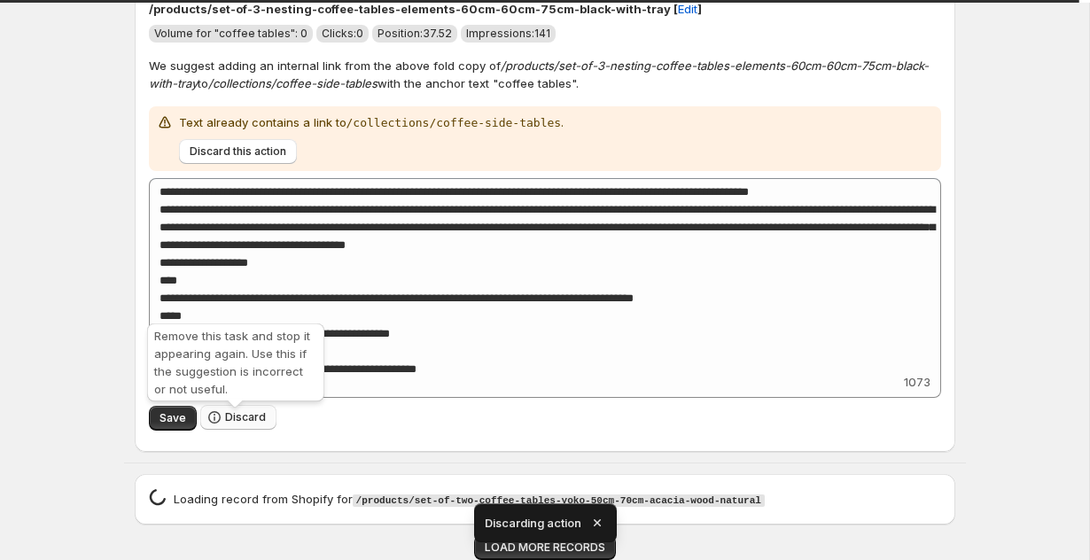
click at [234, 421] on span "Discard" at bounding box center [245, 417] width 41 height 14
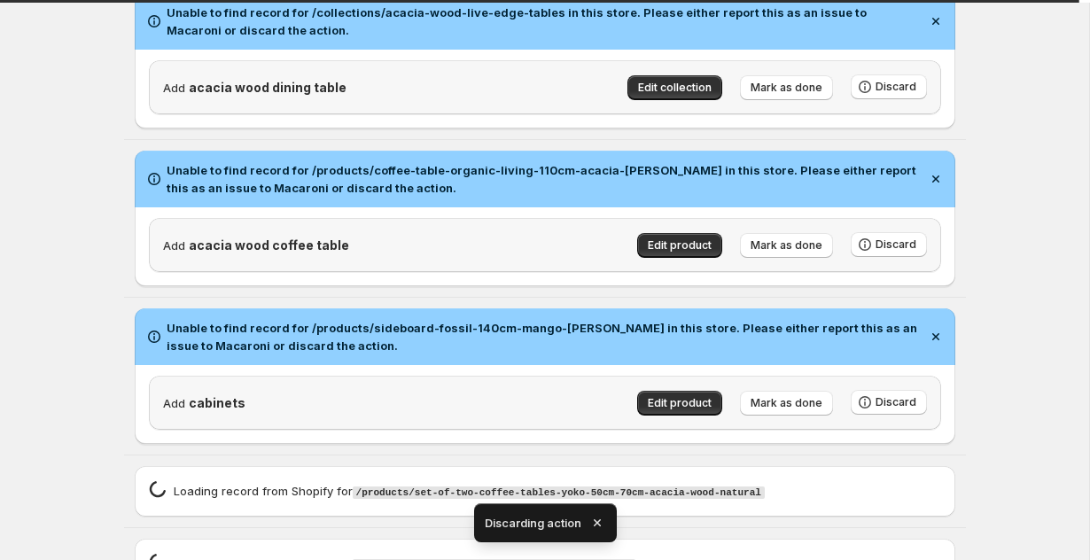
scroll to position [2894, 0]
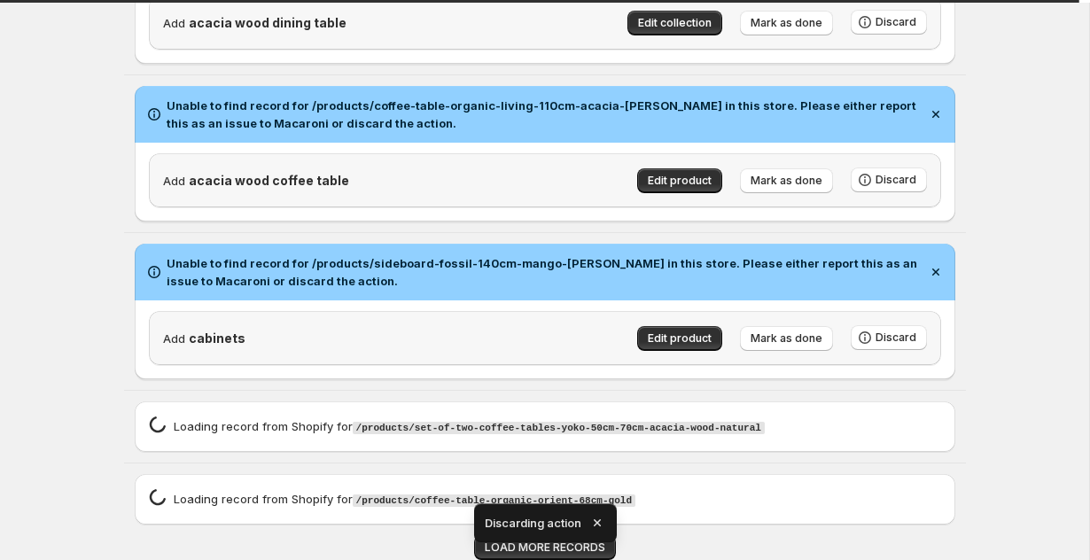
click at [601, 520] on icon "button" at bounding box center [597, 523] width 18 height 18
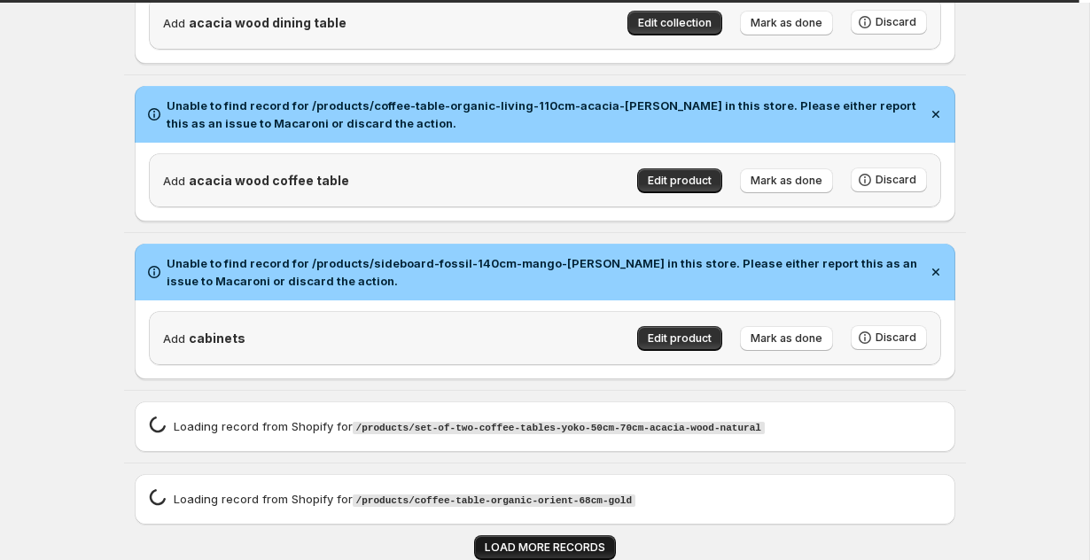
click at [584, 540] on span "LOAD MORE RECORDS" at bounding box center [545, 547] width 120 height 14
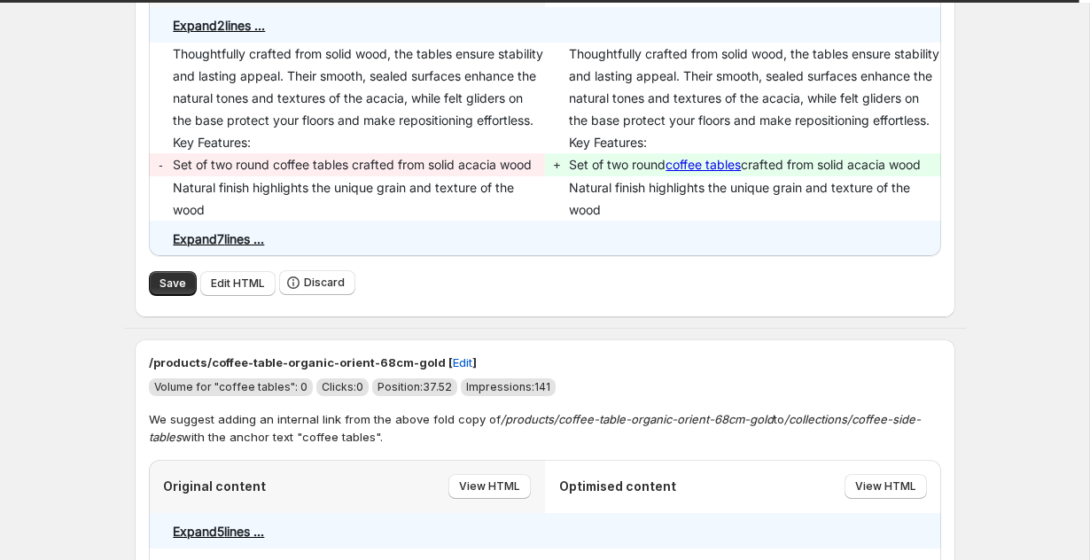
scroll to position [3457, 0]
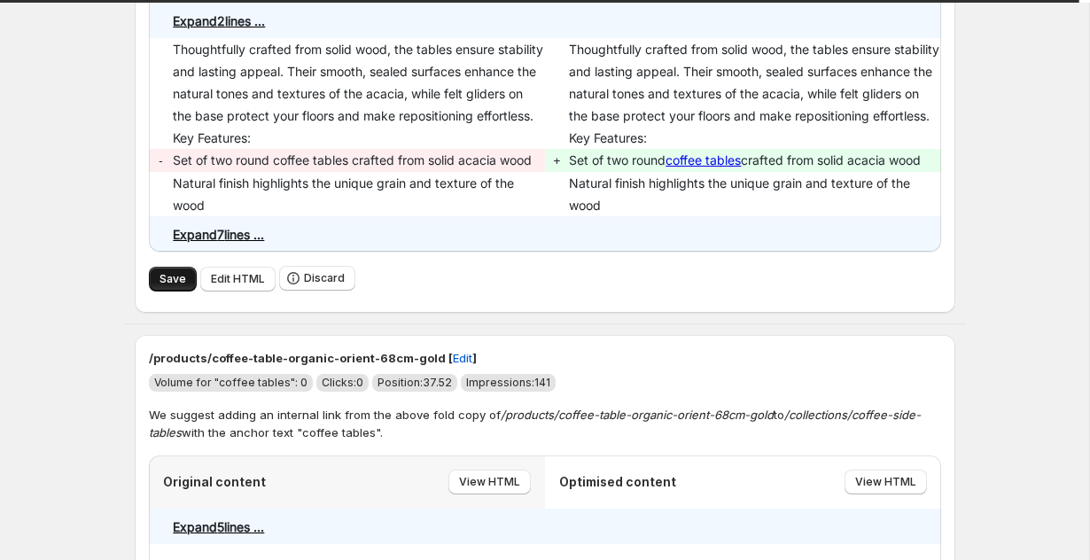
click at [174, 286] on span "Save" at bounding box center [172, 279] width 27 height 14
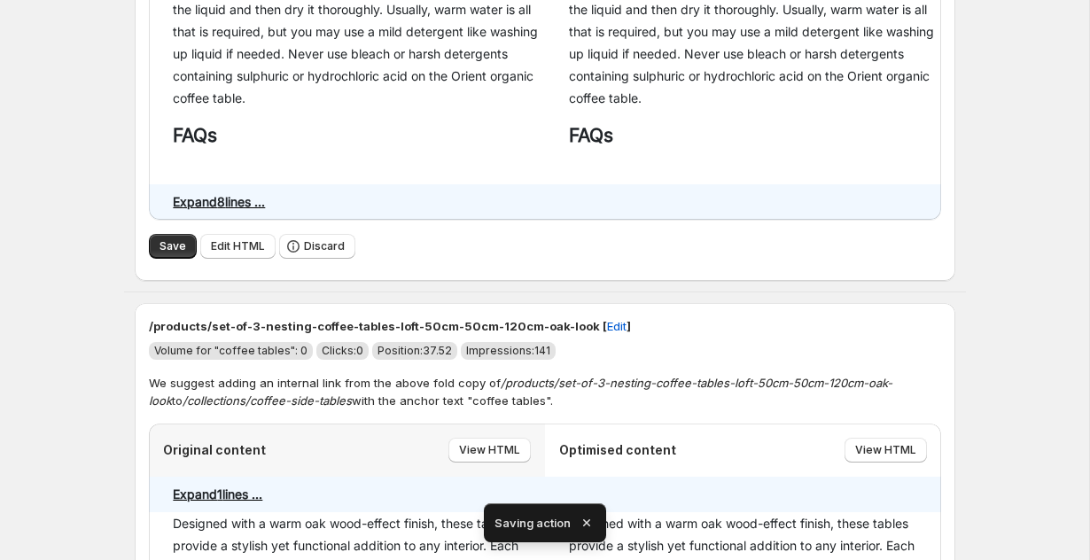
scroll to position [3904, 0]
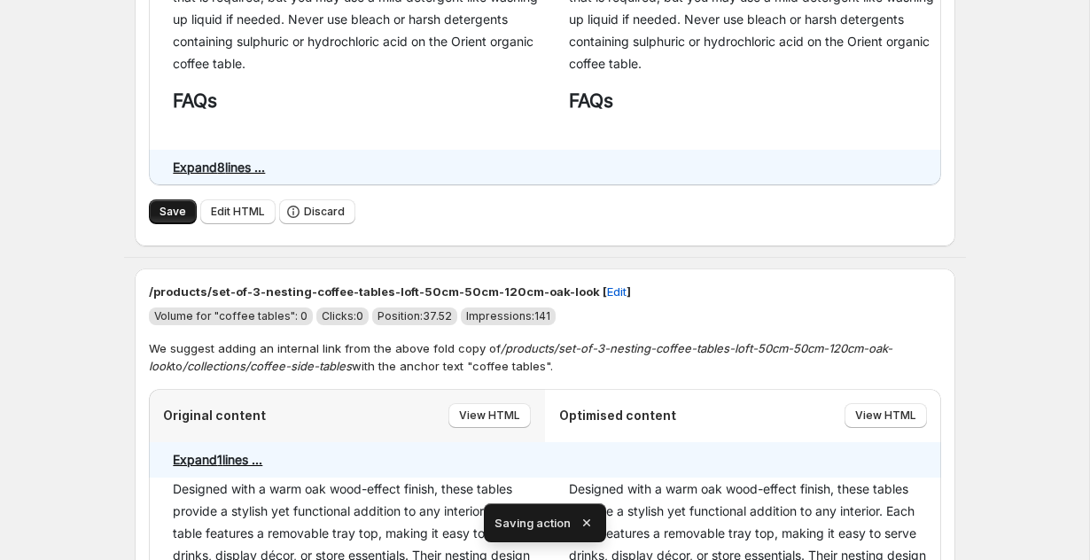
click at [172, 219] on span "Save" at bounding box center [172, 212] width 27 height 14
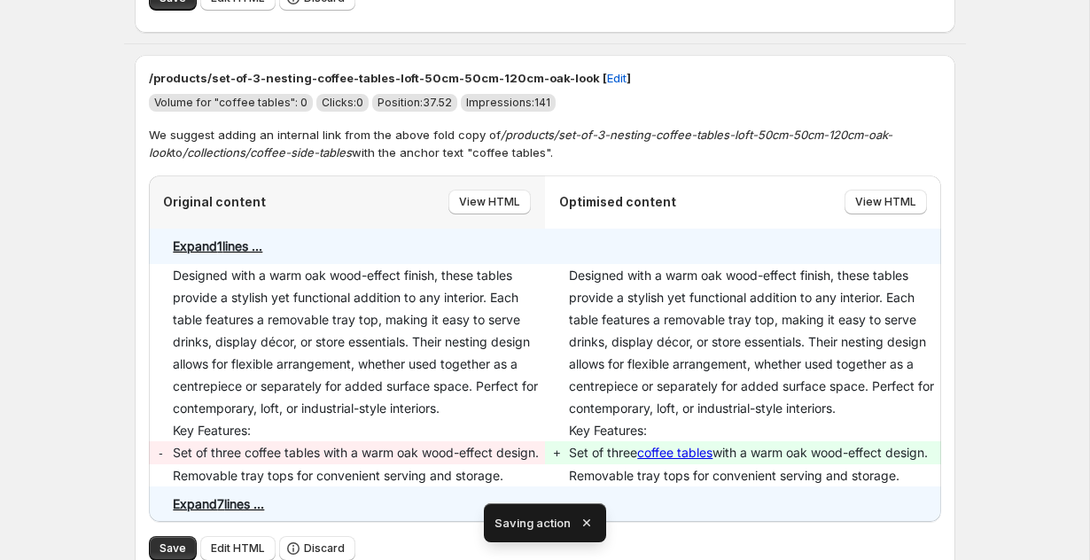
scroll to position [4205, 0]
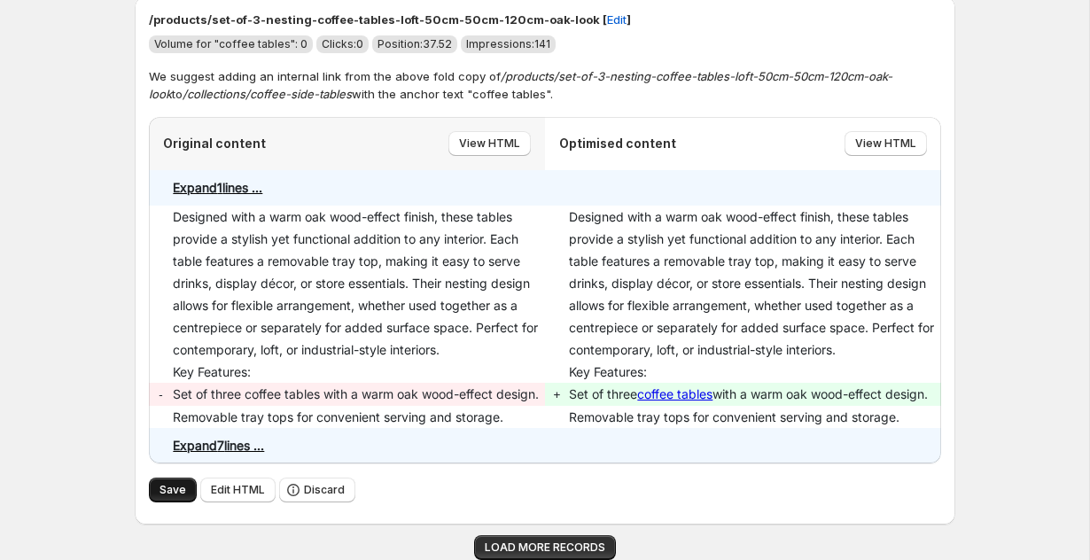
click at [175, 488] on span "Save" at bounding box center [172, 490] width 27 height 14
click at [495, 543] on span "LOAD MORE RECORDS" at bounding box center [545, 547] width 120 height 14
